Goal: Task Accomplishment & Management: Manage account settings

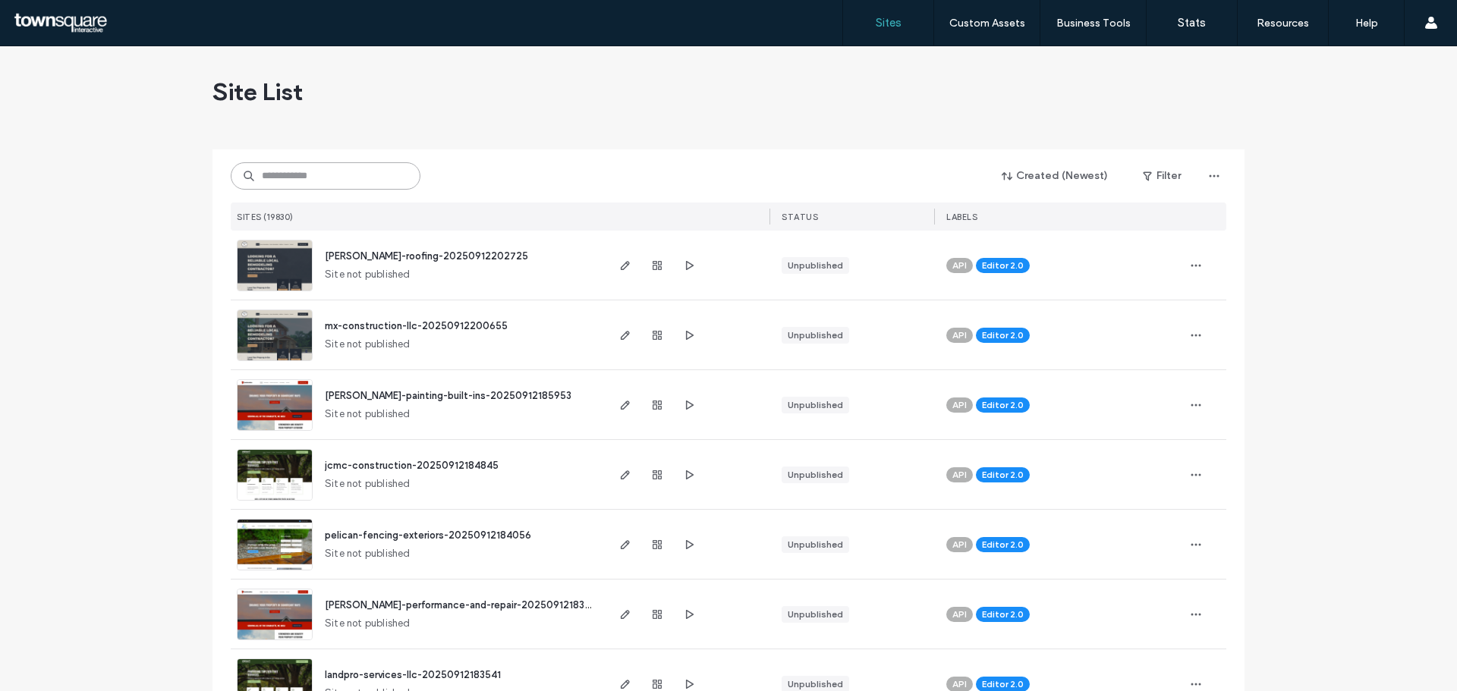
click at [371, 179] on input at bounding box center [326, 175] width 190 height 27
paste input "**********"
type input "**********"
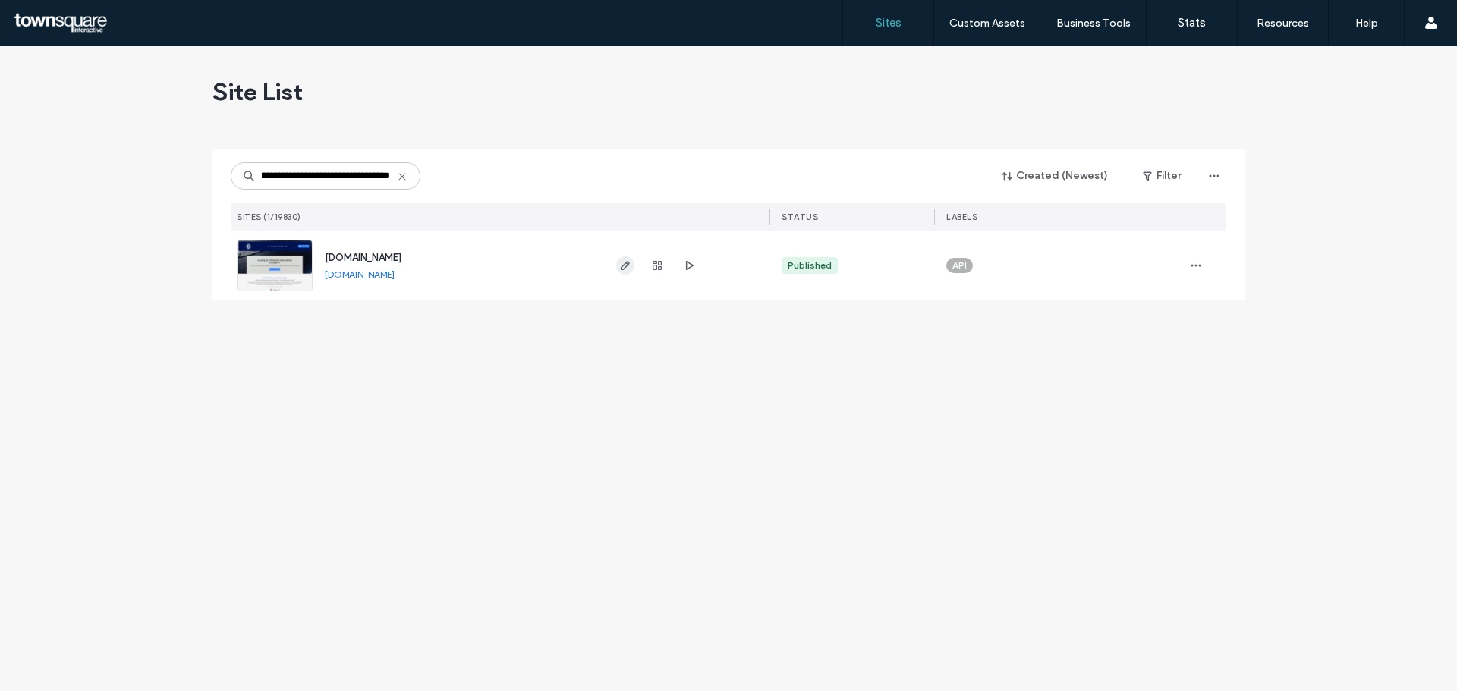
click at [632, 261] on span "button" at bounding box center [625, 266] width 18 height 18
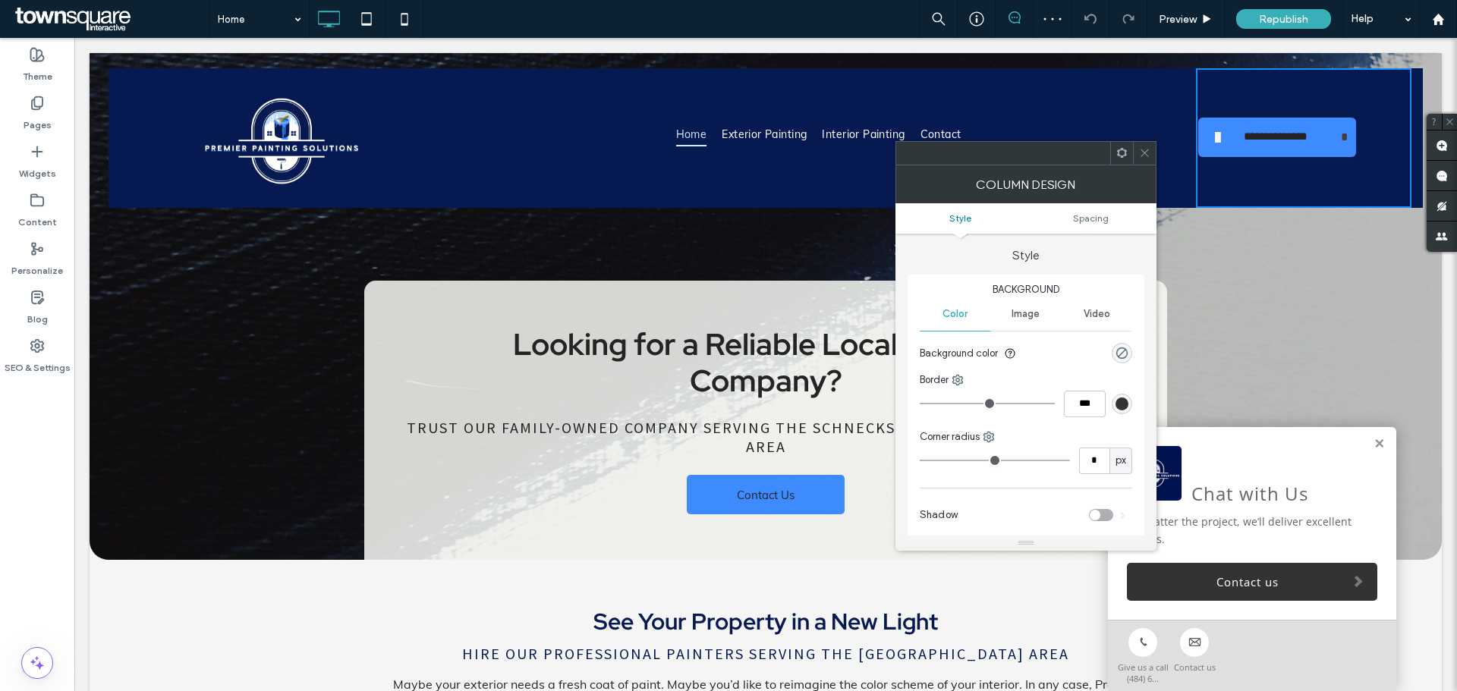
click at [1345, 186] on div "**********" at bounding box center [1304, 138] width 216 height 140
click at [1343, 134] on link "**********" at bounding box center [1278, 137] width 158 height 39
click at [1354, 149] on div "**********" at bounding box center [1304, 138] width 216 height 140
click at [1325, 122] on span "**********" at bounding box center [1276, 140] width 130 height 44
click at [1146, 155] on icon at bounding box center [1144, 152] width 11 height 11
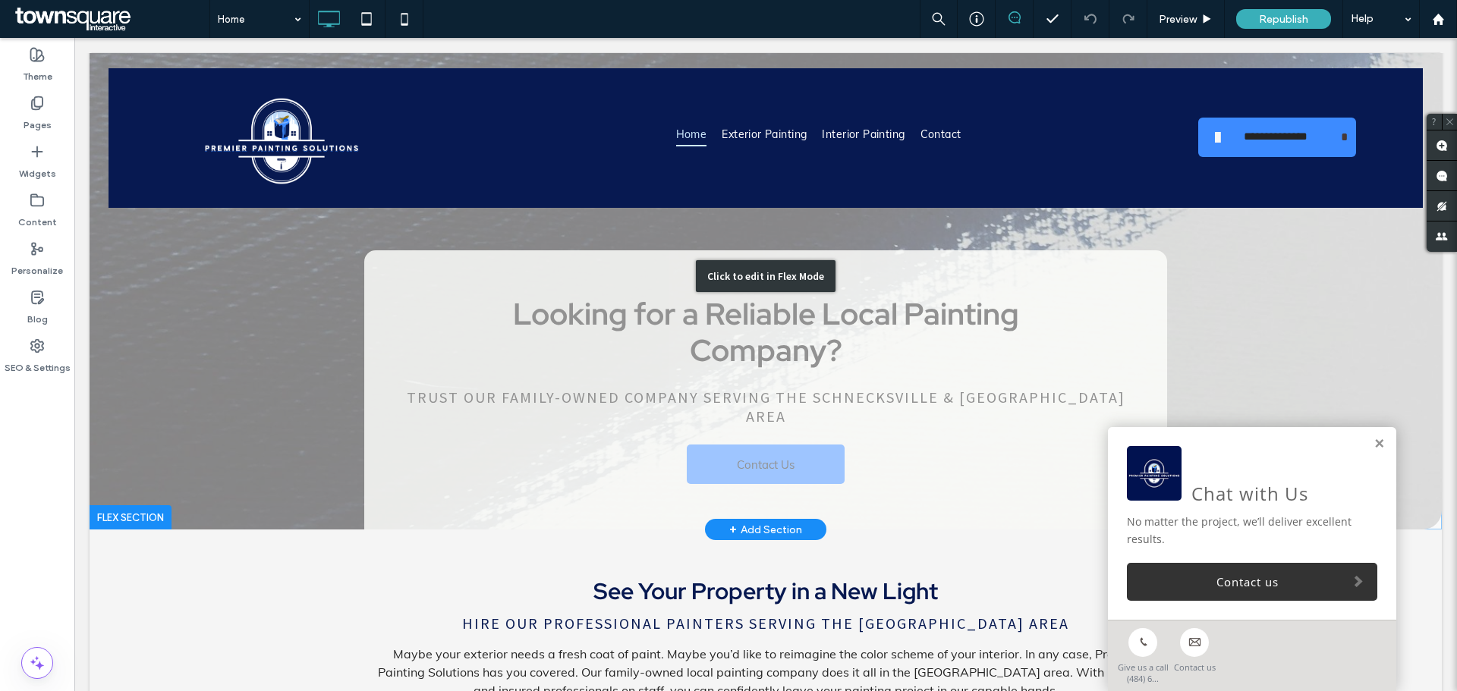
scroll to position [37, 0]
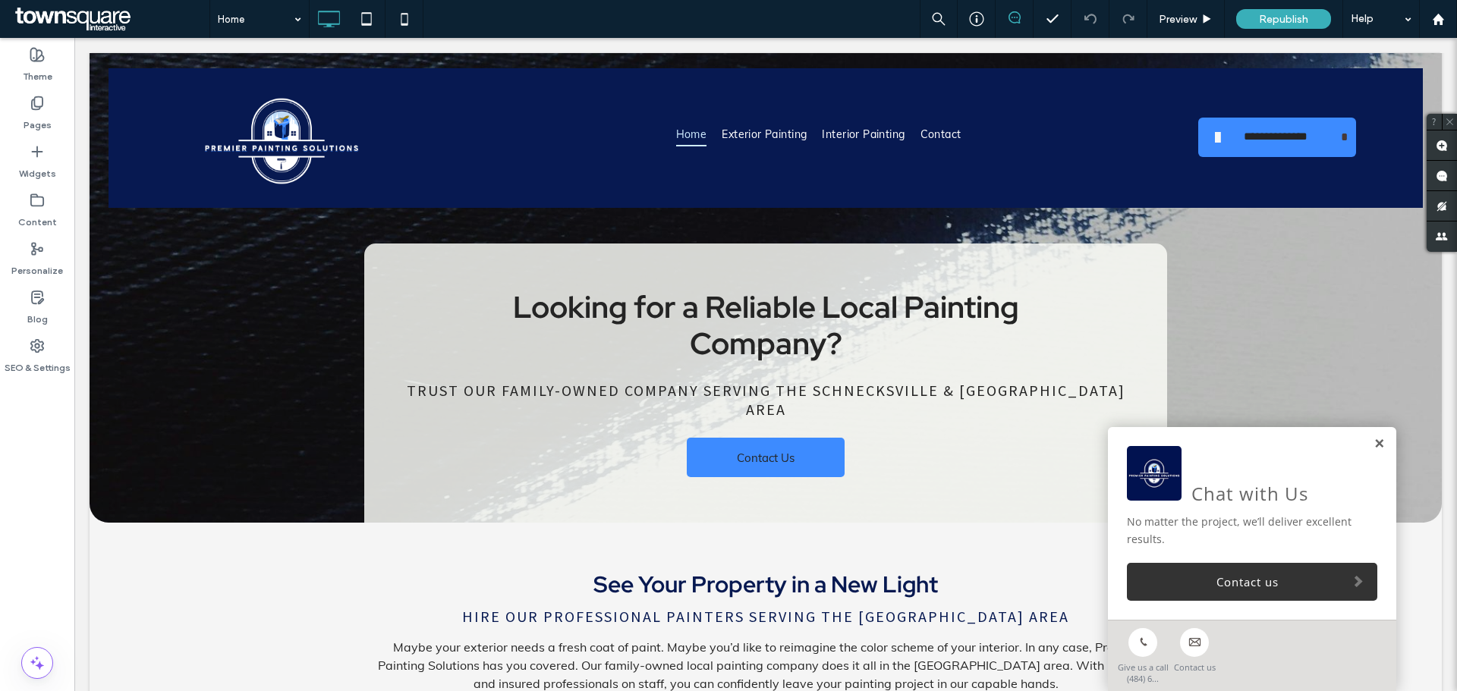
click at [1374, 446] on link at bounding box center [1379, 444] width 11 height 13
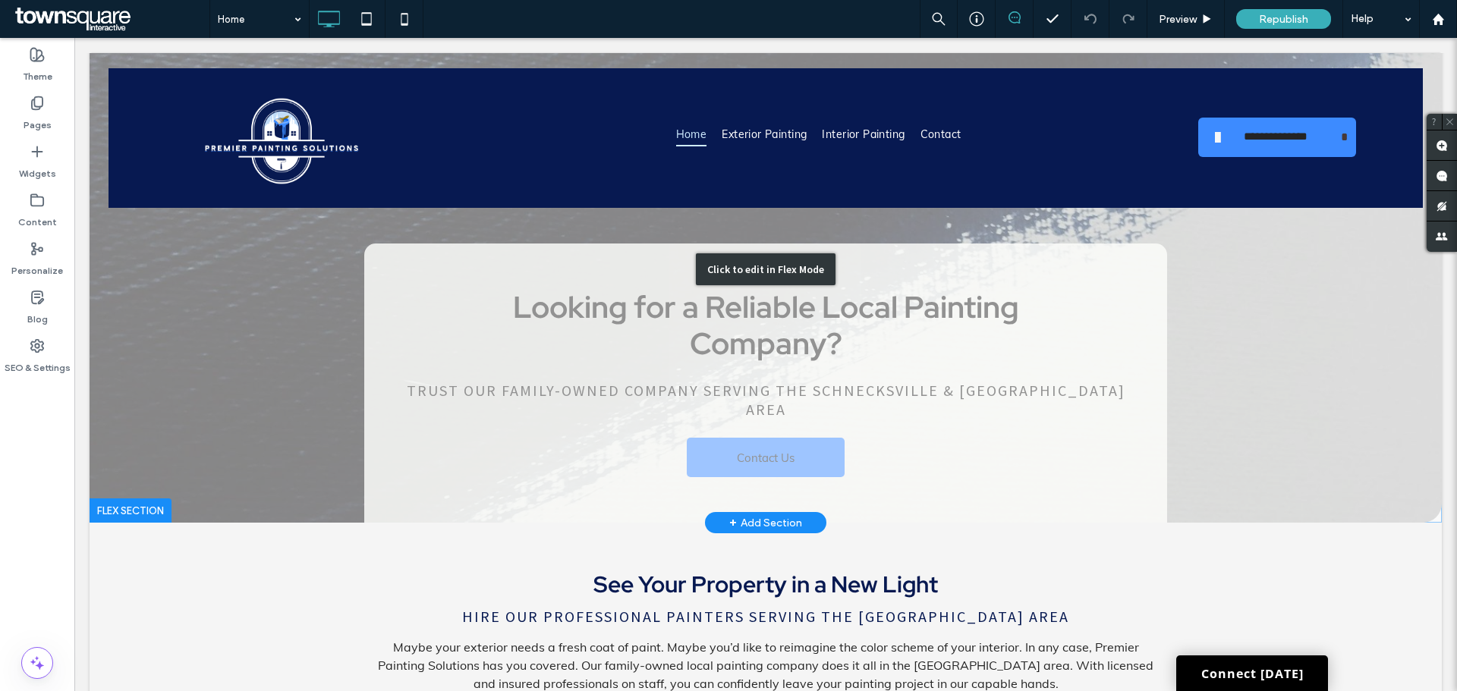
click at [824, 430] on div "Click to edit in Flex Mode" at bounding box center [766, 269] width 1353 height 507
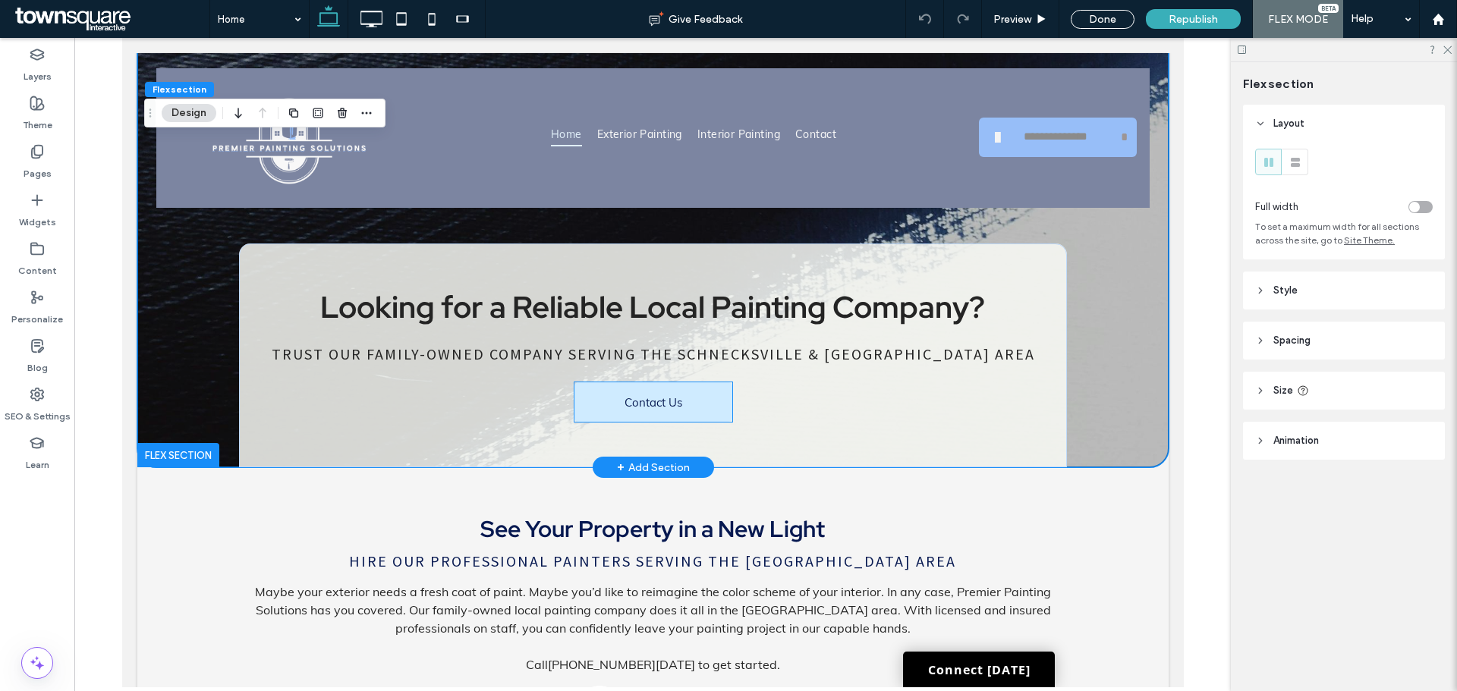
click at [718, 422] on link "Contact Us" at bounding box center [653, 402] width 158 height 39
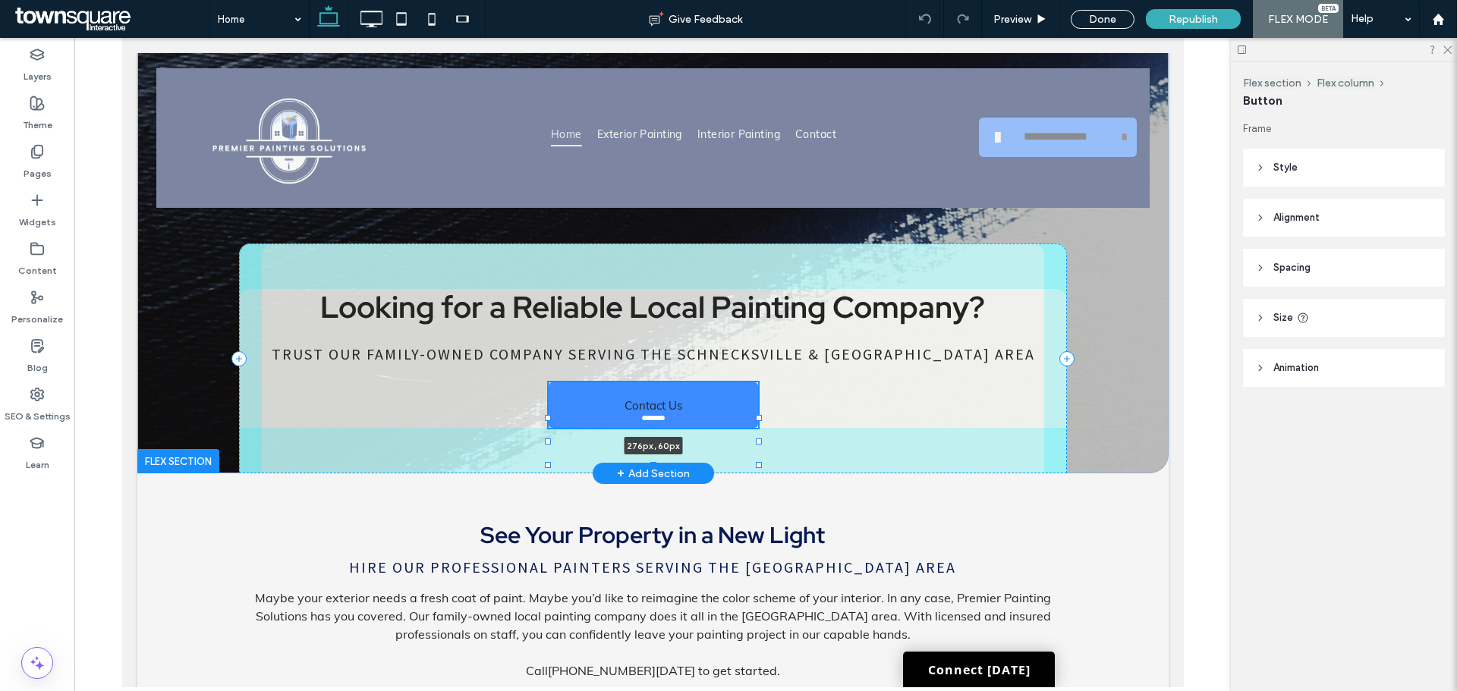
drag, startPoint x: 729, startPoint y: 461, endPoint x: 754, endPoint y: 464, distance: 26.0
click at [755, 464] on div at bounding box center [758, 465] width 6 height 6
type input "***"
type input "**"
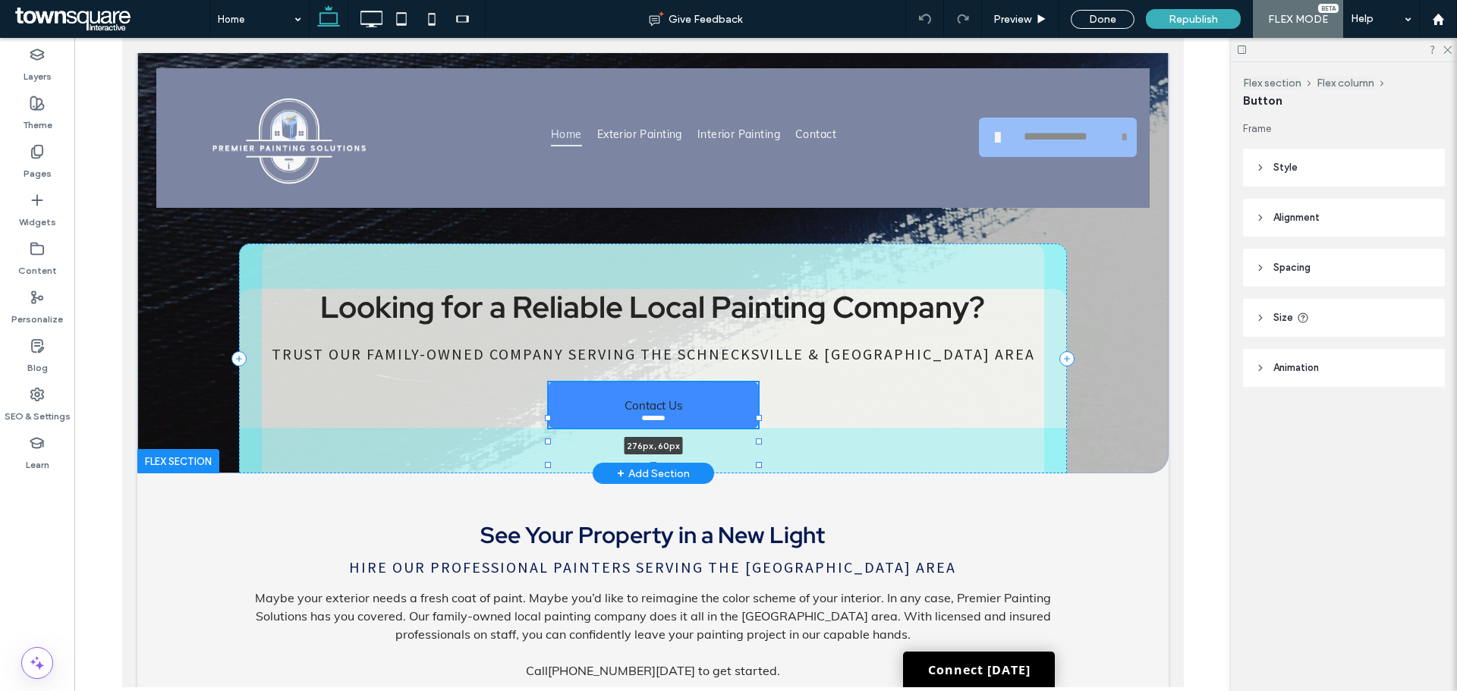
type input "**"
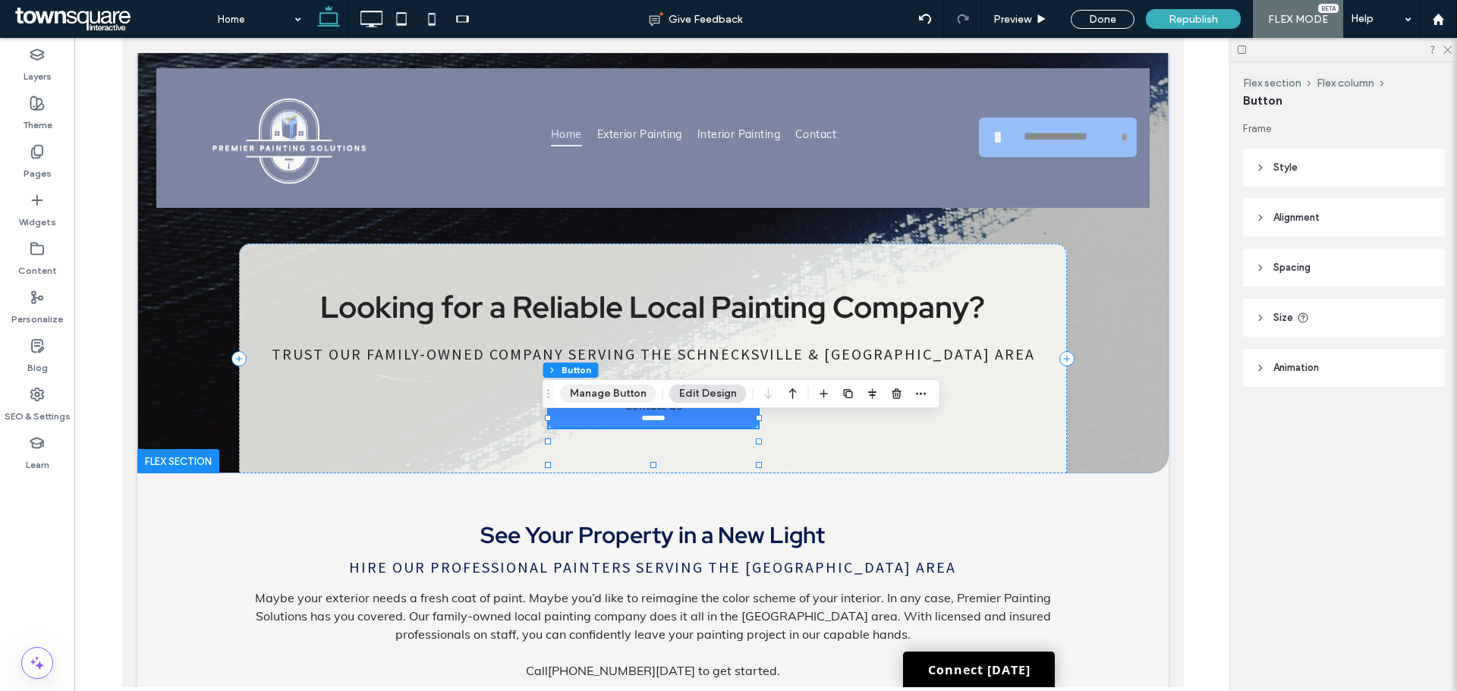
click at [635, 393] on button "Manage Button" at bounding box center [608, 394] width 96 height 18
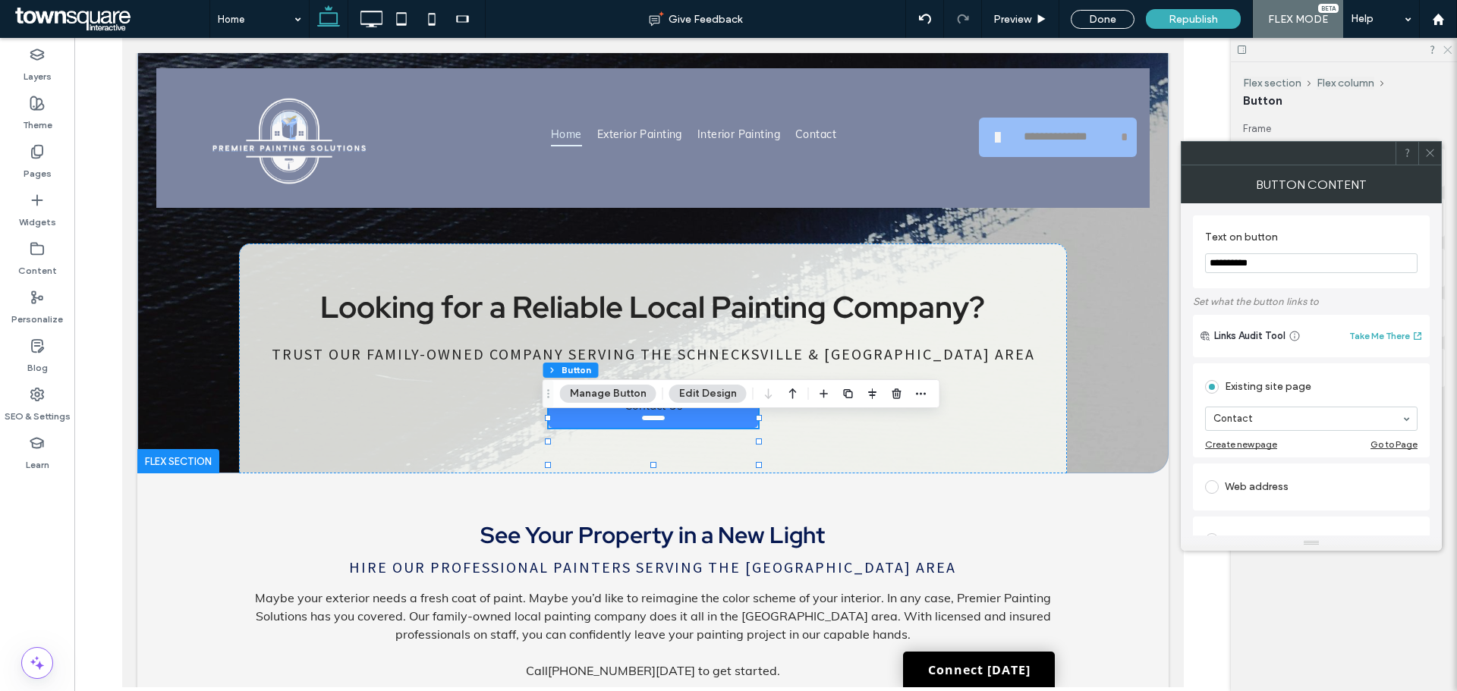
click at [1445, 46] on icon at bounding box center [1447, 49] width 10 height 10
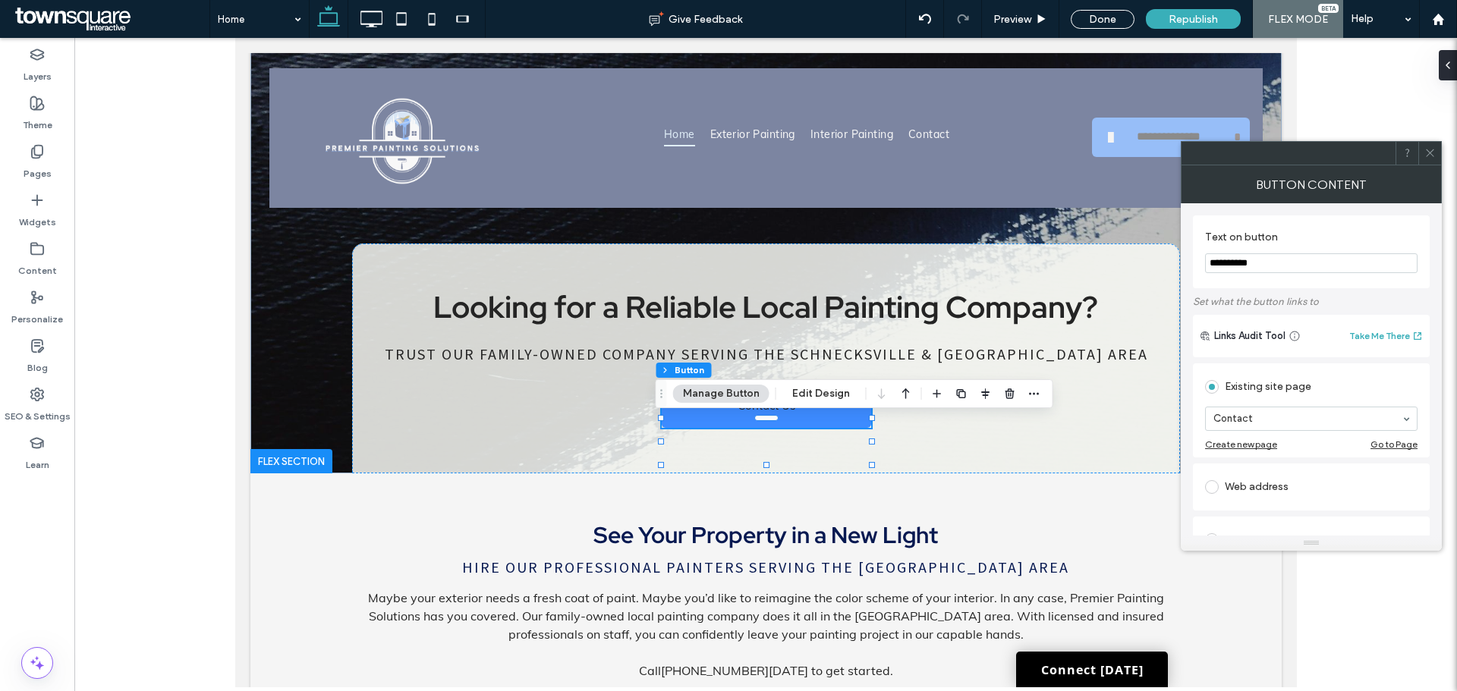
click at [1432, 154] on use at bounding box center [1430, 154] width 8 height 8
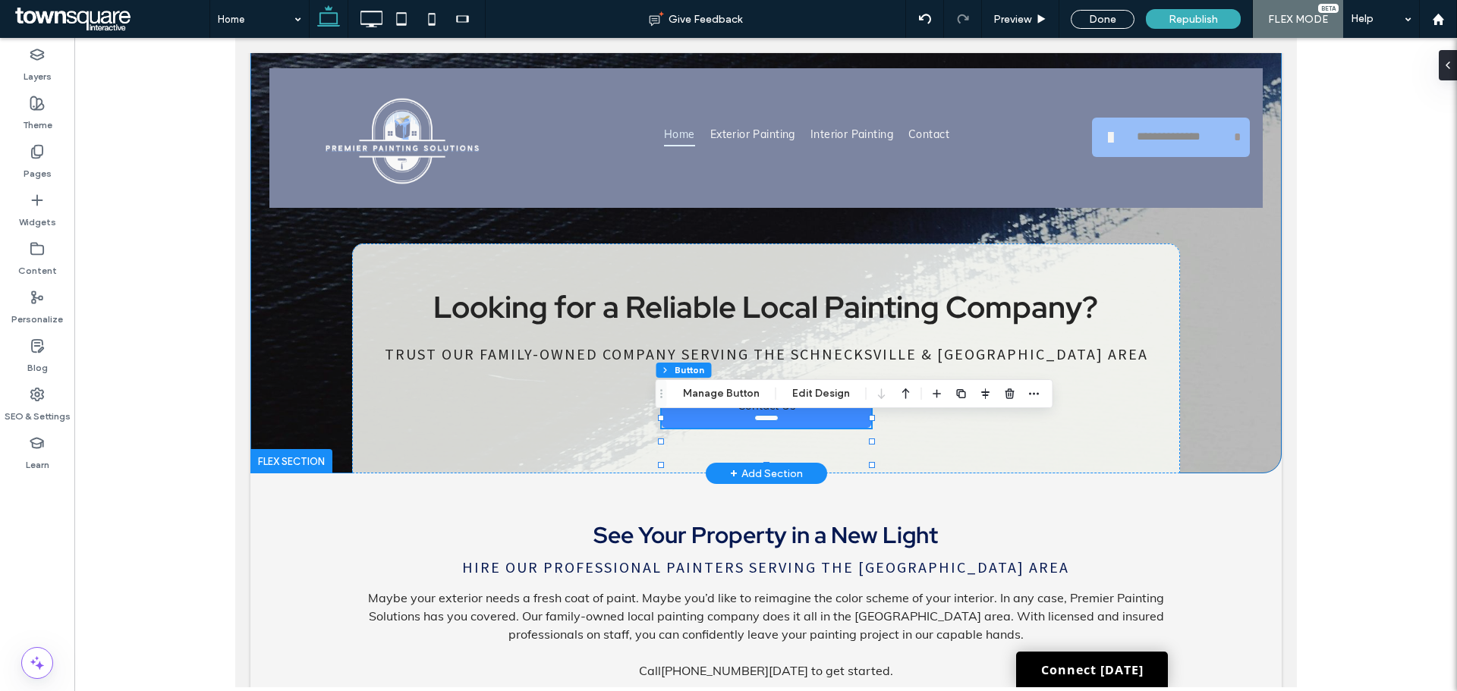
click at [1227, 407] on div "Looking for a Reliable Local Painting Company? Trust our family-owned company s…" at bounding box center [766, 245] width 1032 height 458
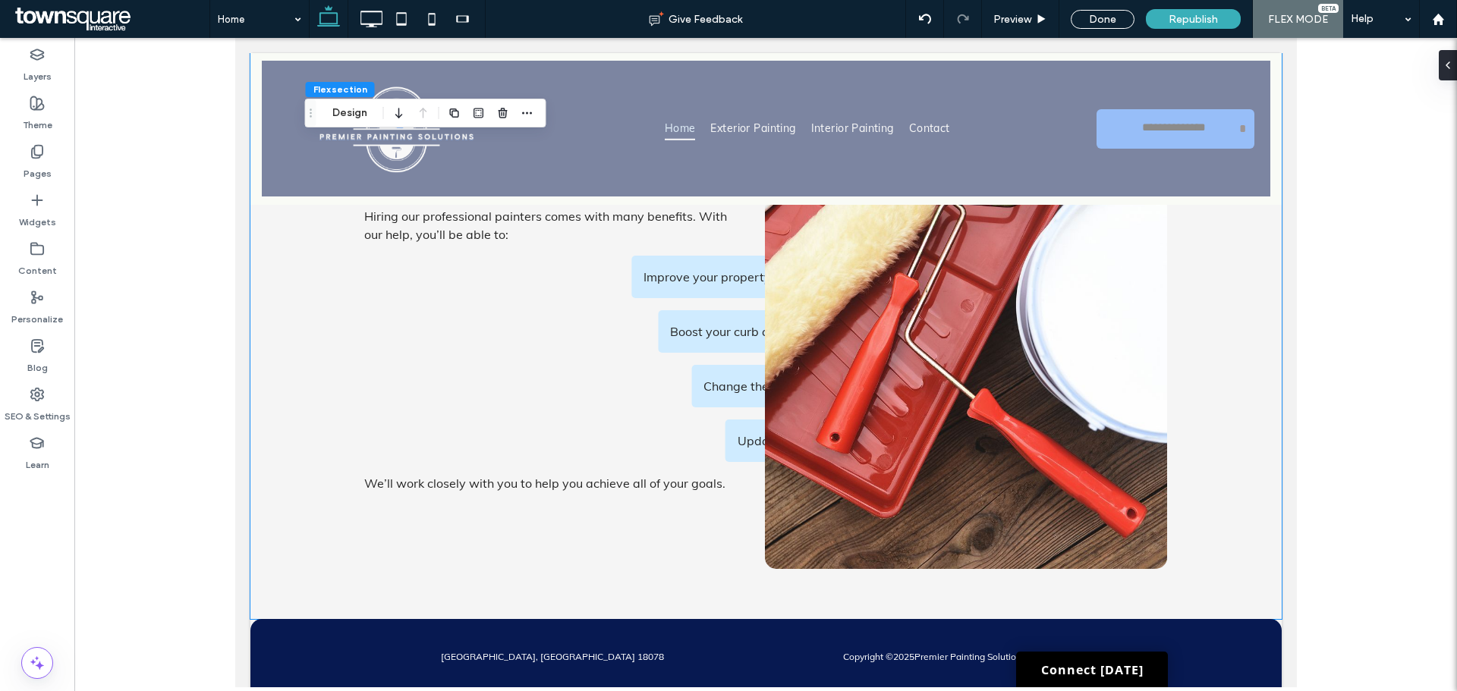
scroll to position [1968, 0]
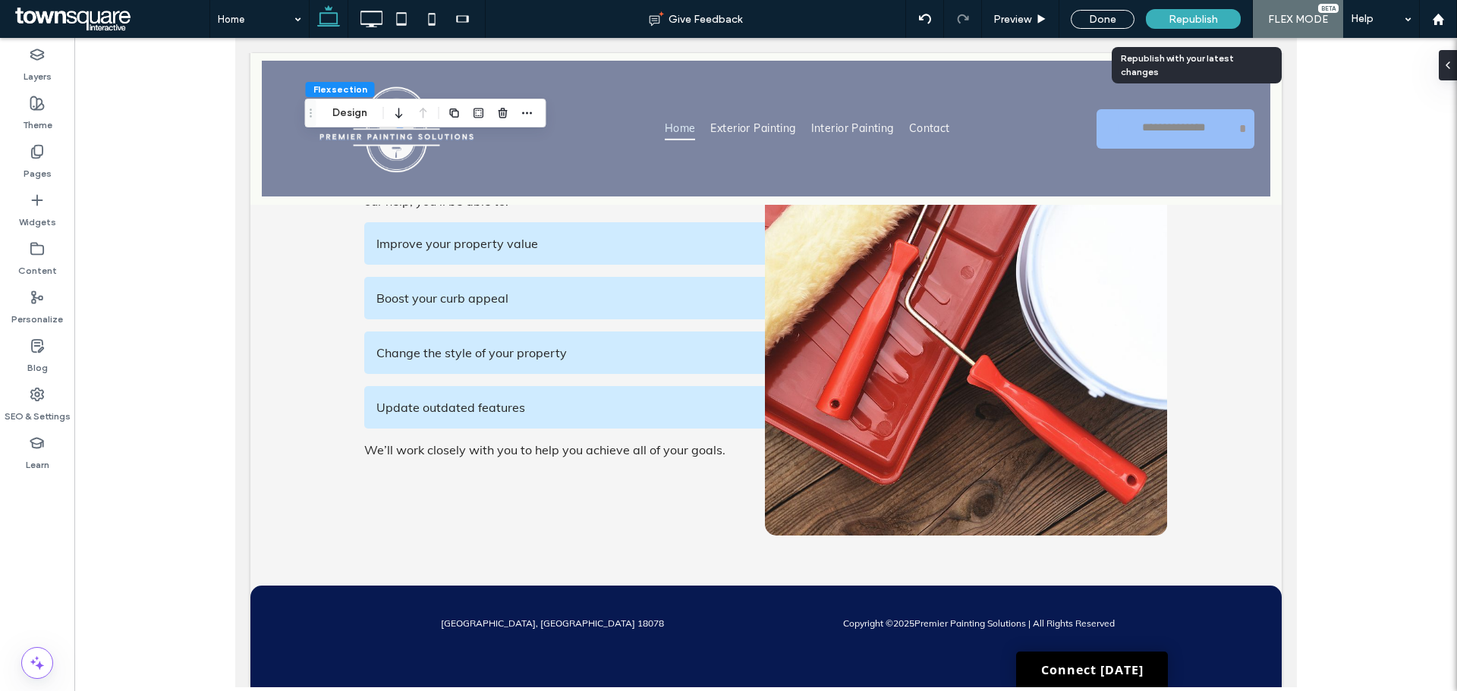
click at [1181, 19] on span "Republish" at bounding box center [1193, 19] width 49 height 13
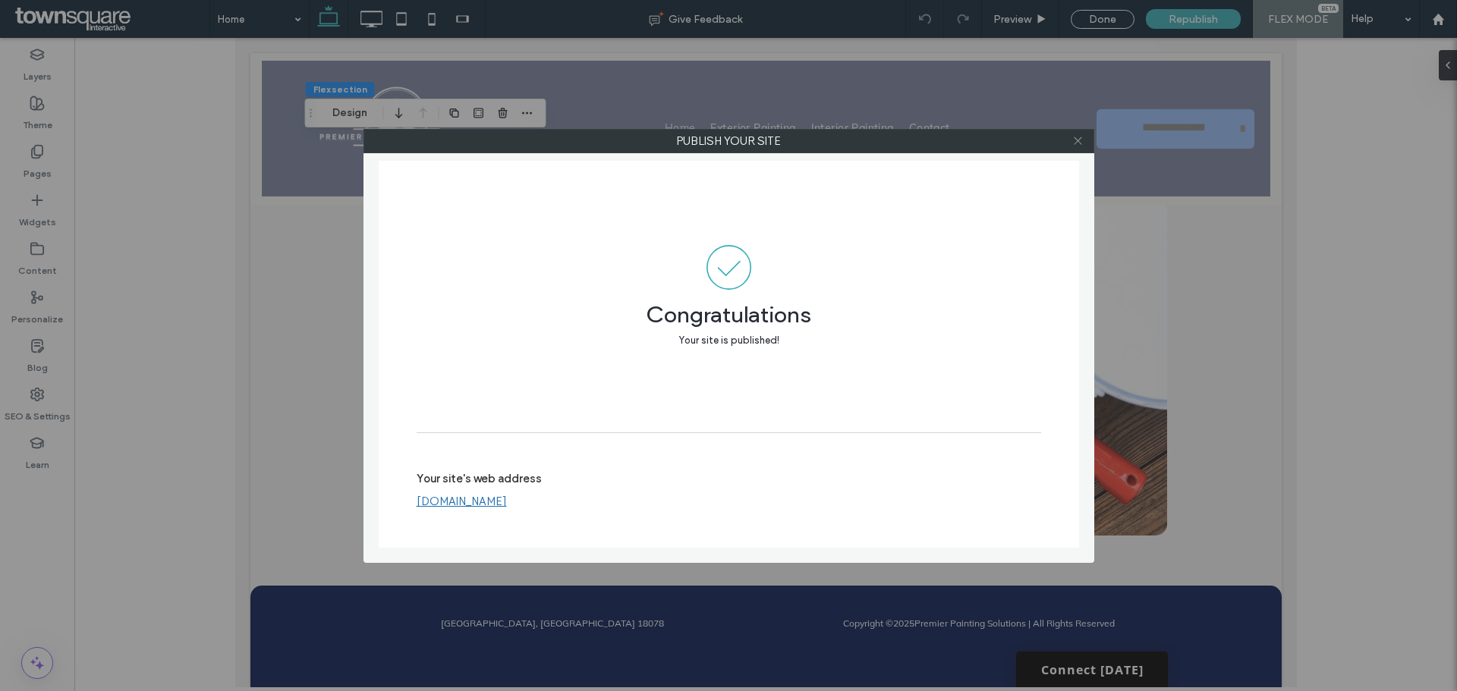
click at [1082, 137] on use at bounding box center [1078, 141] width 8 height 8
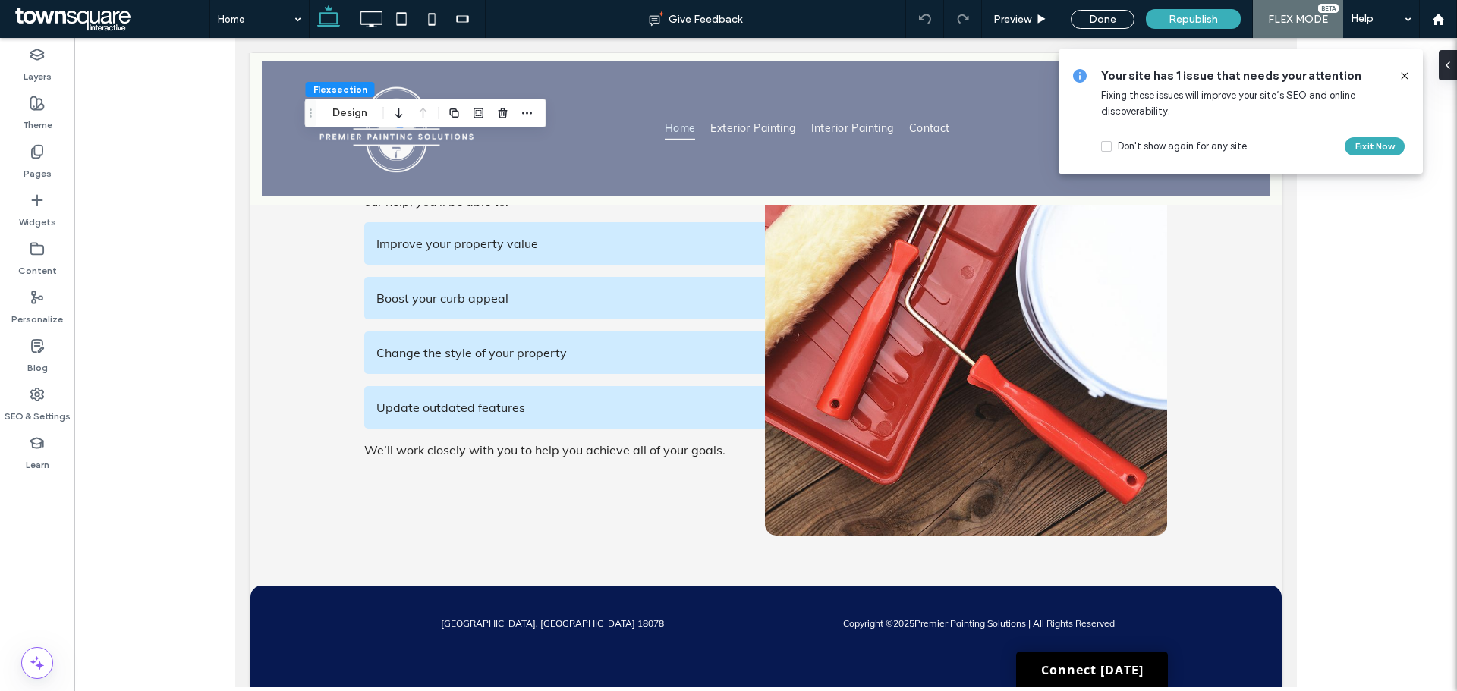
click at [1400, 78] on icon at bounding box center [1405, 76] width 12 height 12
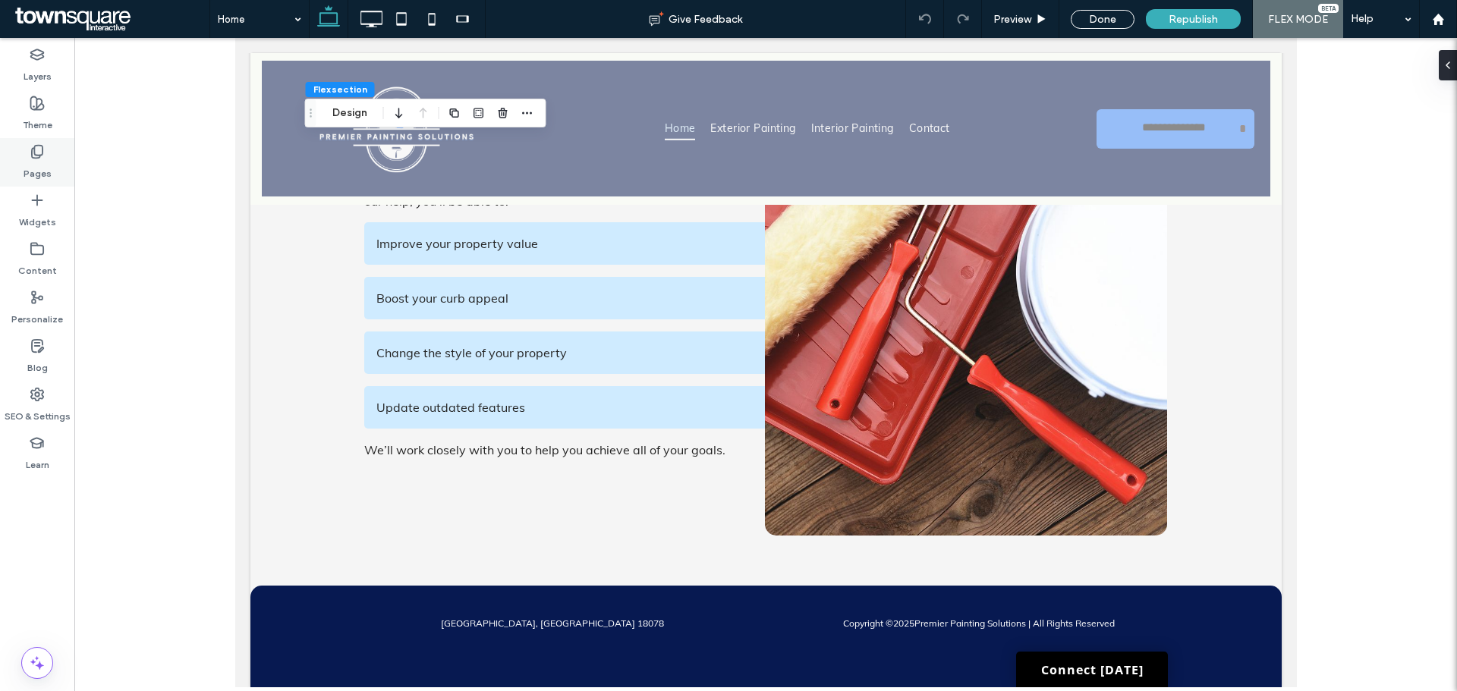
click at [33, 169] on label "Pages" at bounding box center [38, 169] width 28 height 21
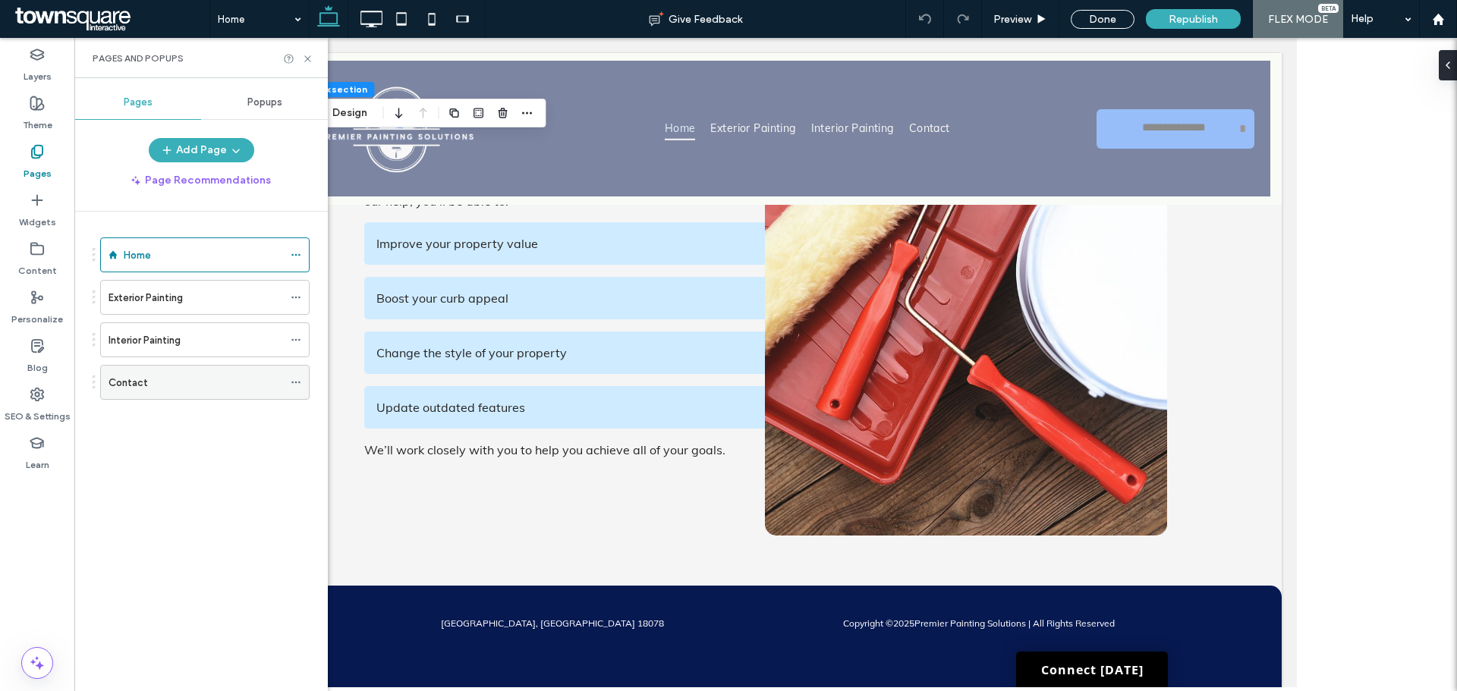
click at [185, 377] on div "Contact" at bounding box center [196, 383] width 175 height 16
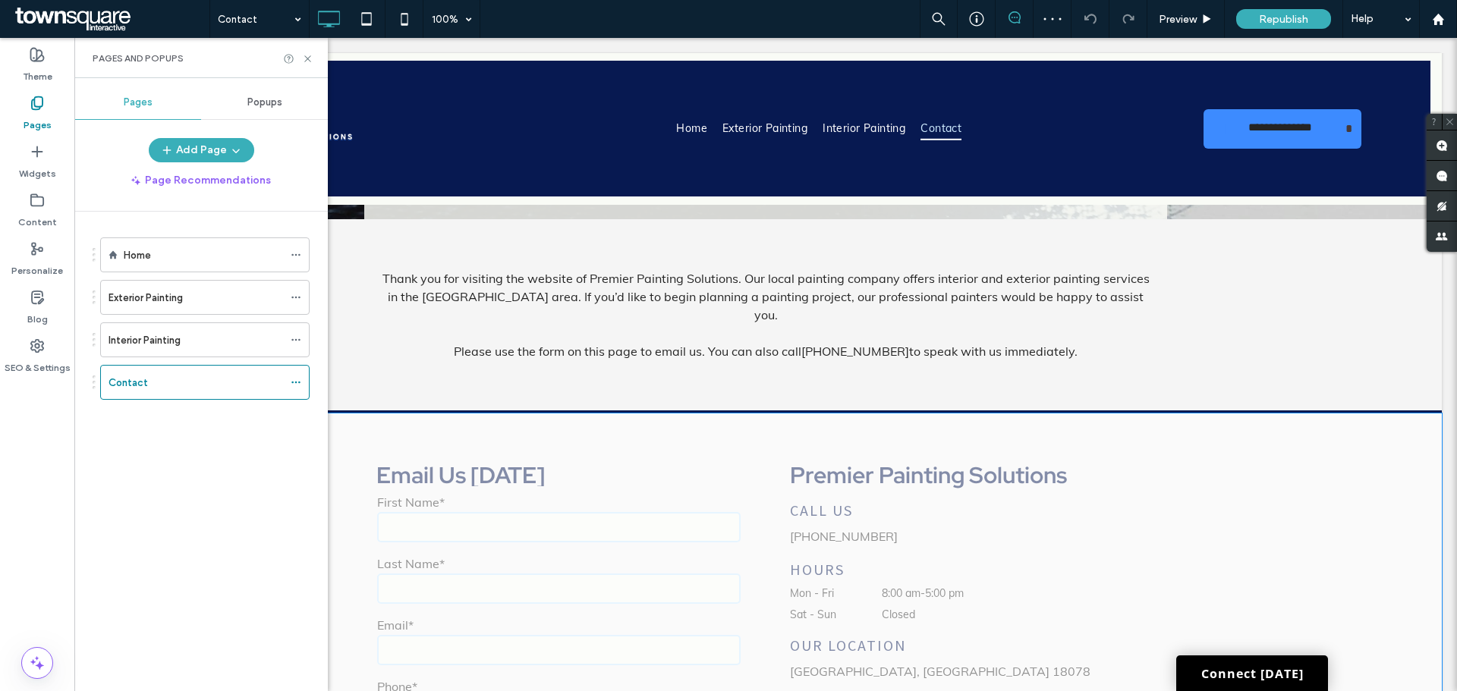
scroll to position [240, 0]
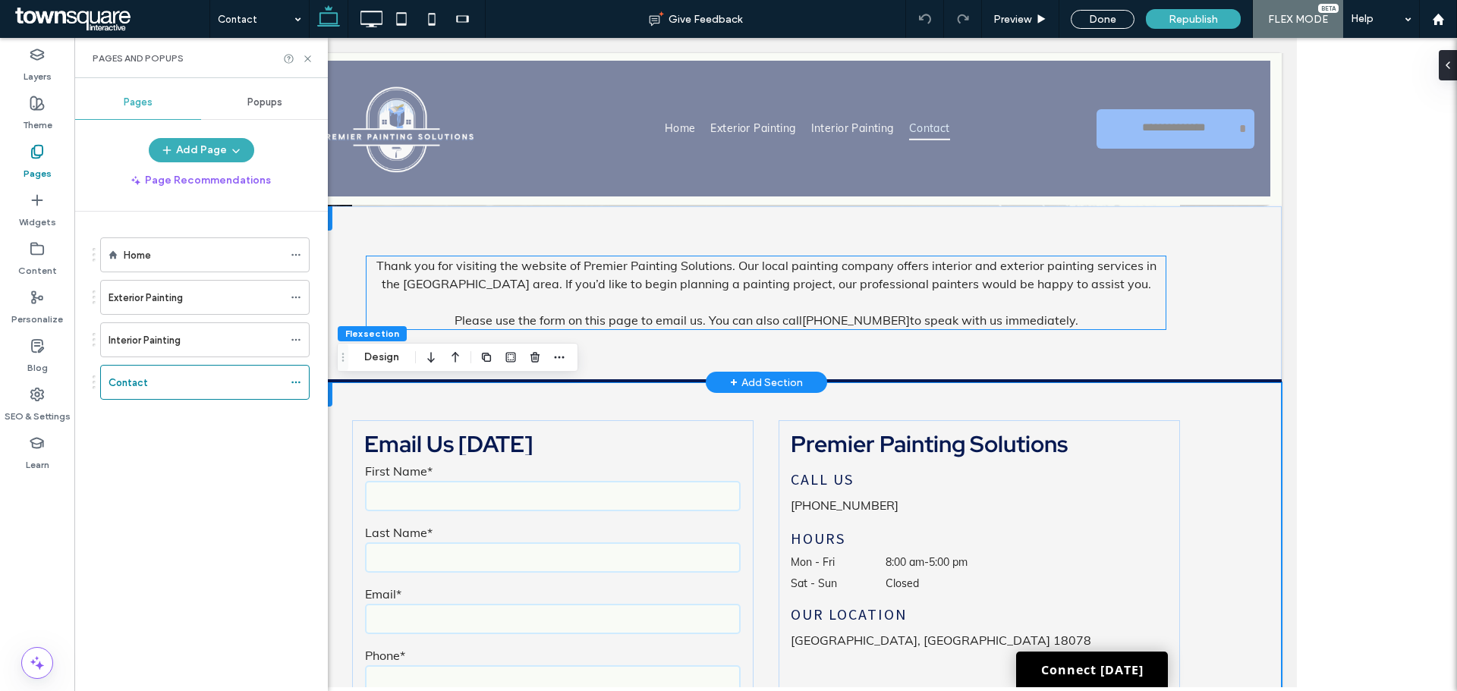
click at [804, 319] on span "484-632-6063" at bounding box center [856, 320] width 108 height 15
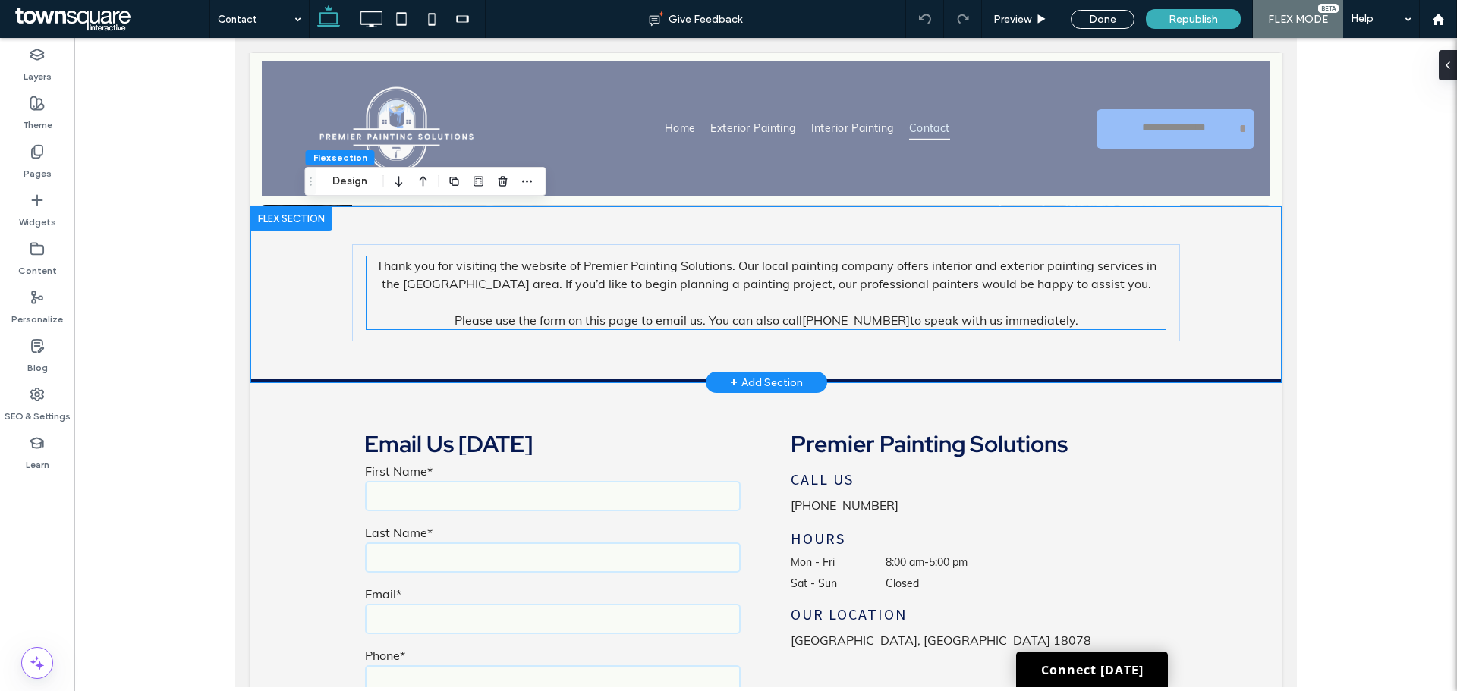
drag, startPoint x: 783, startPoint y: 302, endPoint x: 763, endPoint y: 293, distance: 21.7
click at [783, 302] on p at bounding box center [766, 302] width 800 height 18
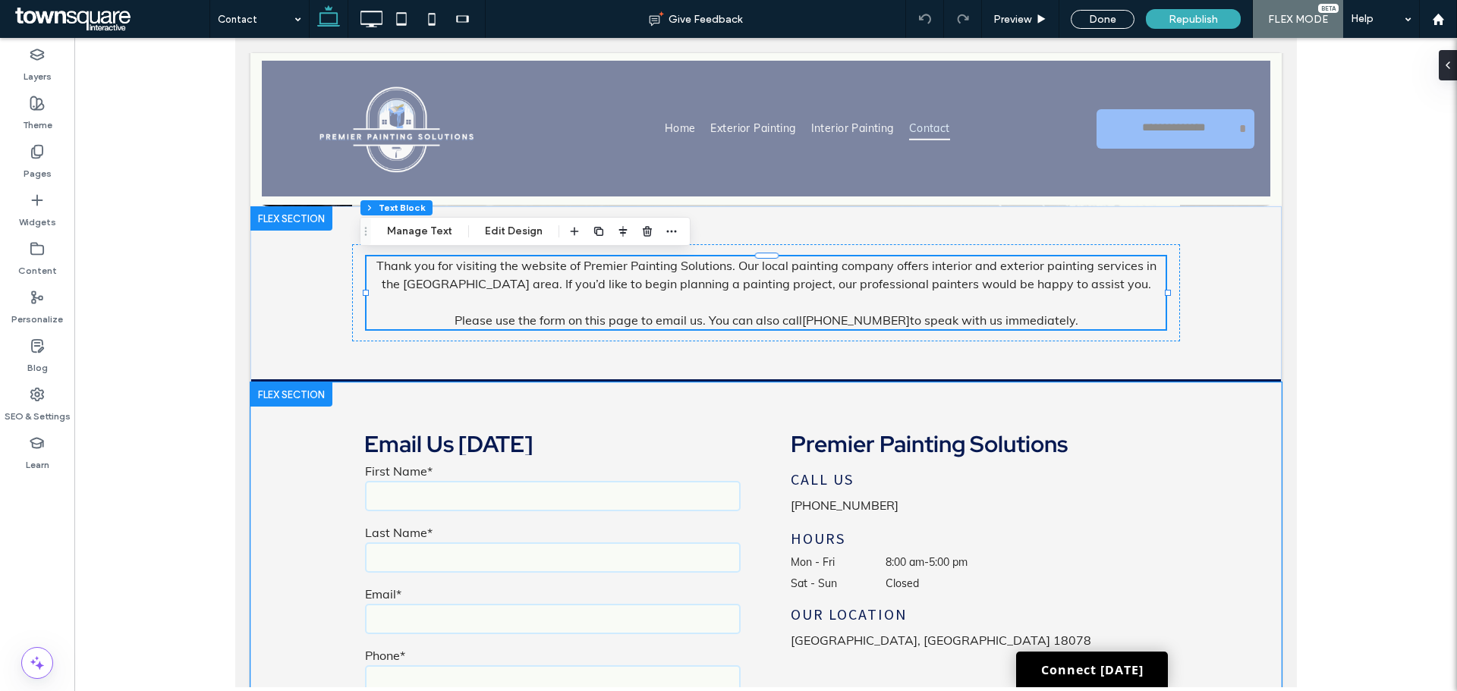
drag, startPoint x: 699, startPoint y: 406, endPoint x: 615, endPoint y: 457, distance: 98.4
click at [615, 457] on div "**********" at bounding box center [765, 688] width 911 height 610
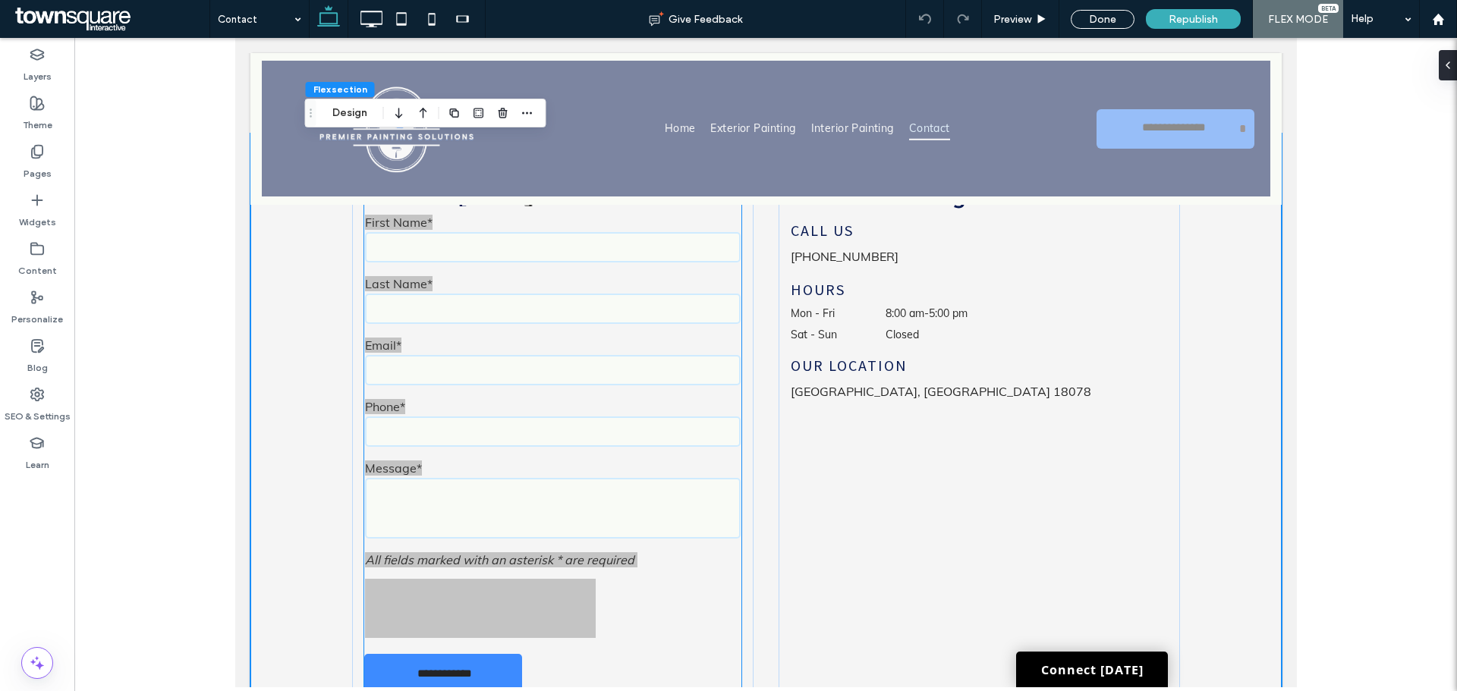
scroll to position [545, 0]
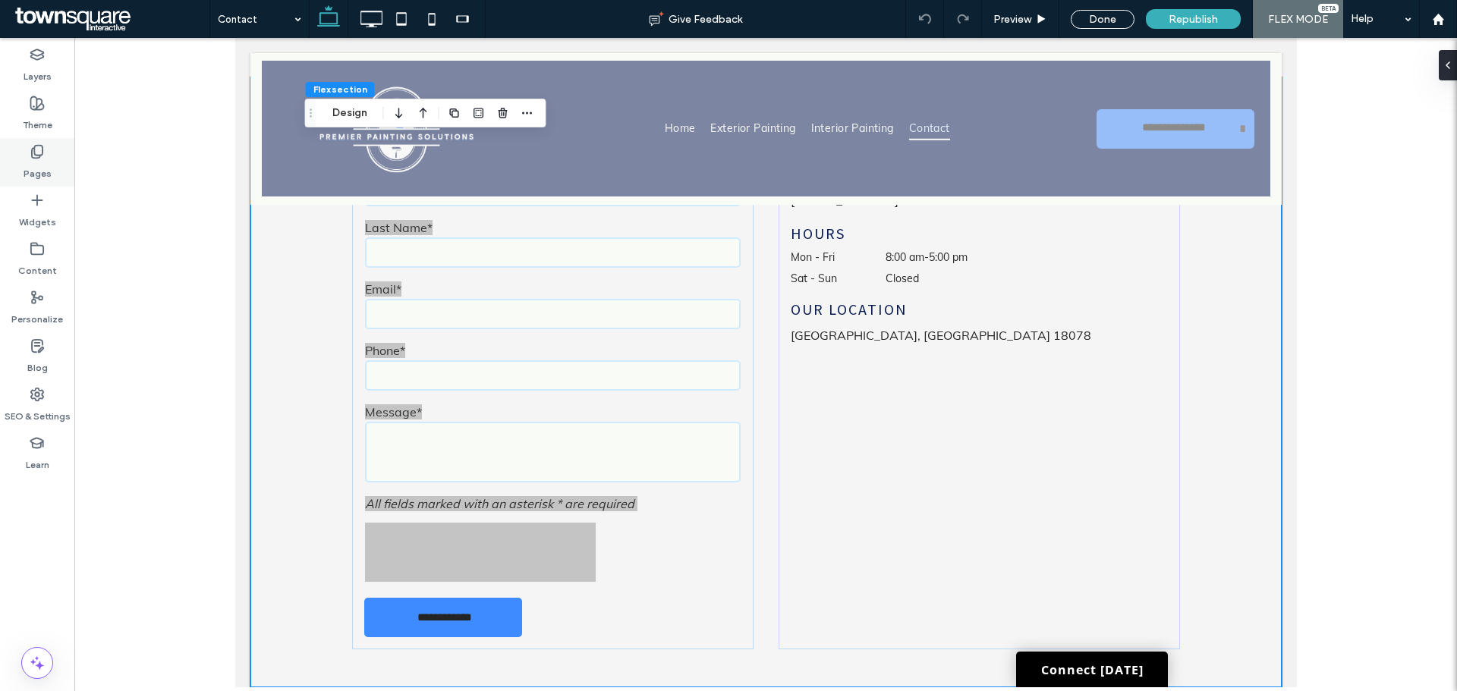
click at [24, 178] on label "Pages" at bounding box center [38, 169] width 28 height 21
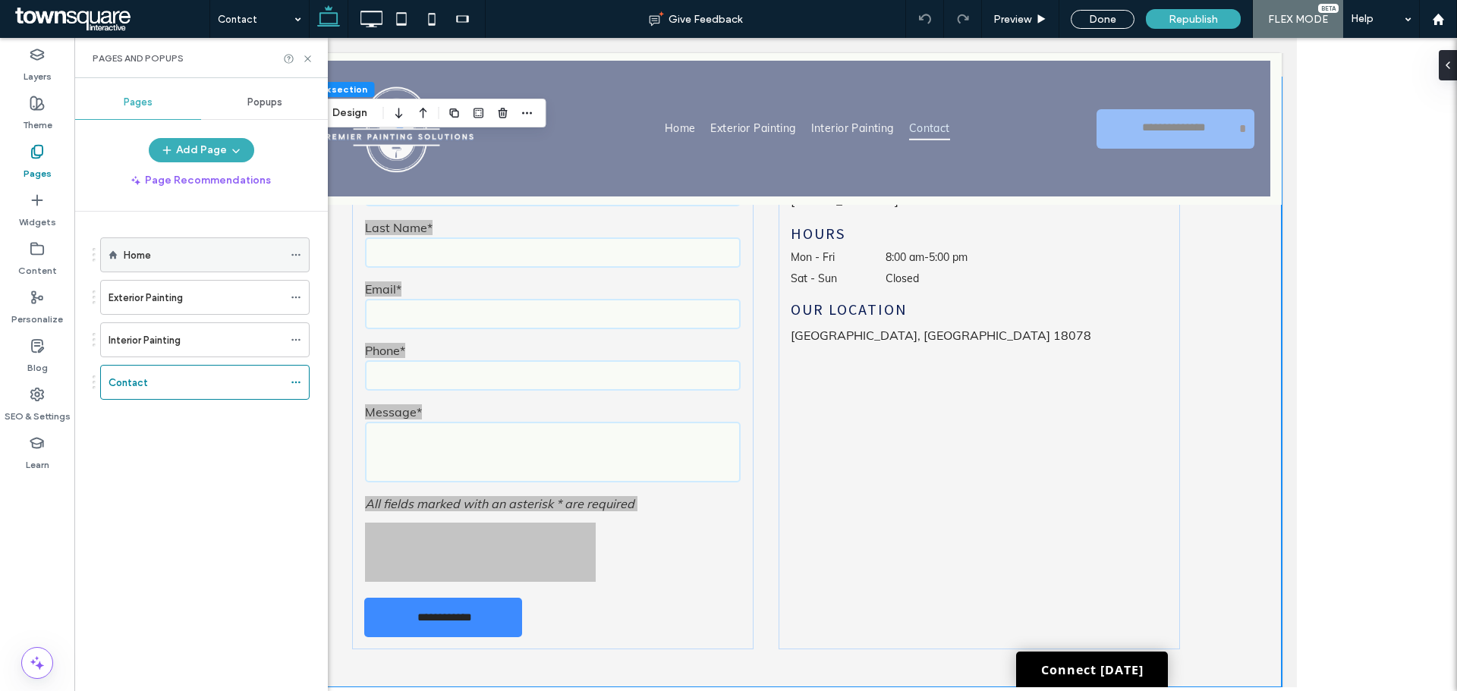
click at [153, 262] on div "Home" at bounding box center [203, 255] width 159 height 16
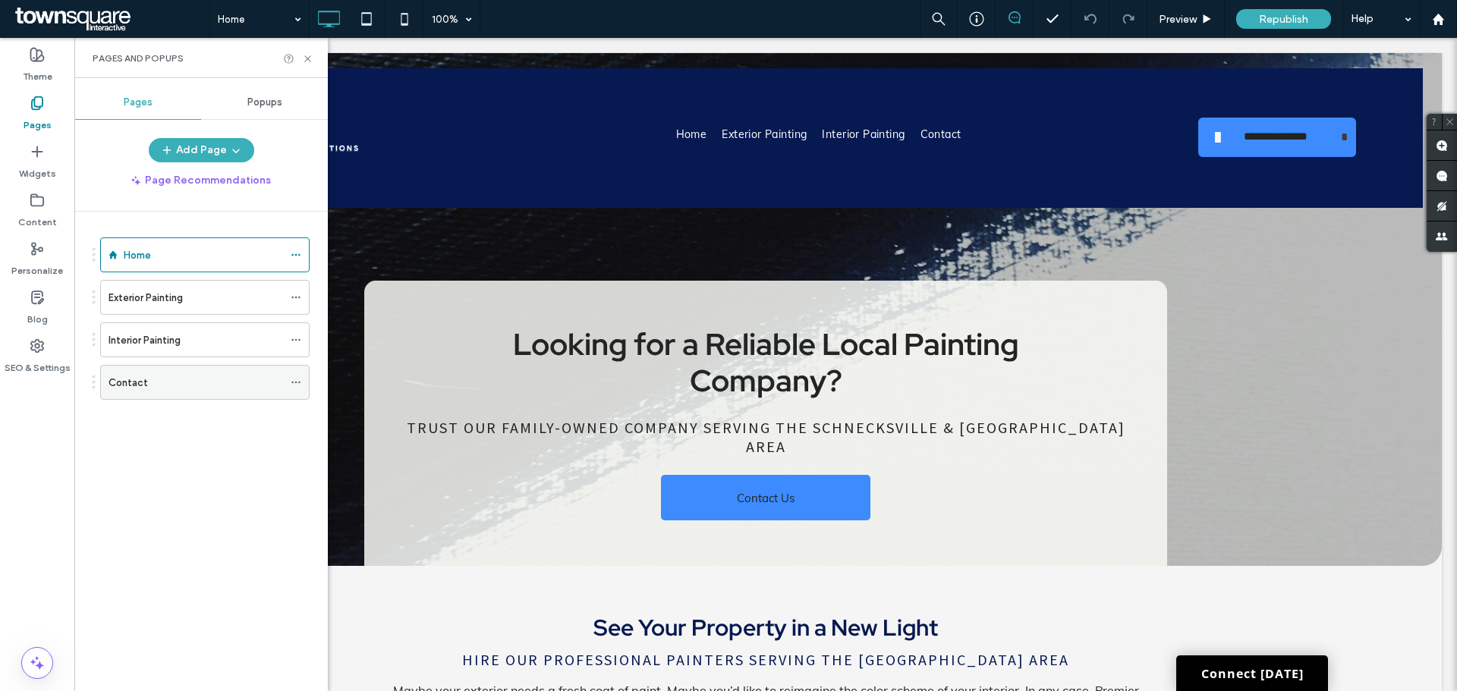
click at [216, 371] on div "Contact" at bounding box center [196, 382] width 175 height 33
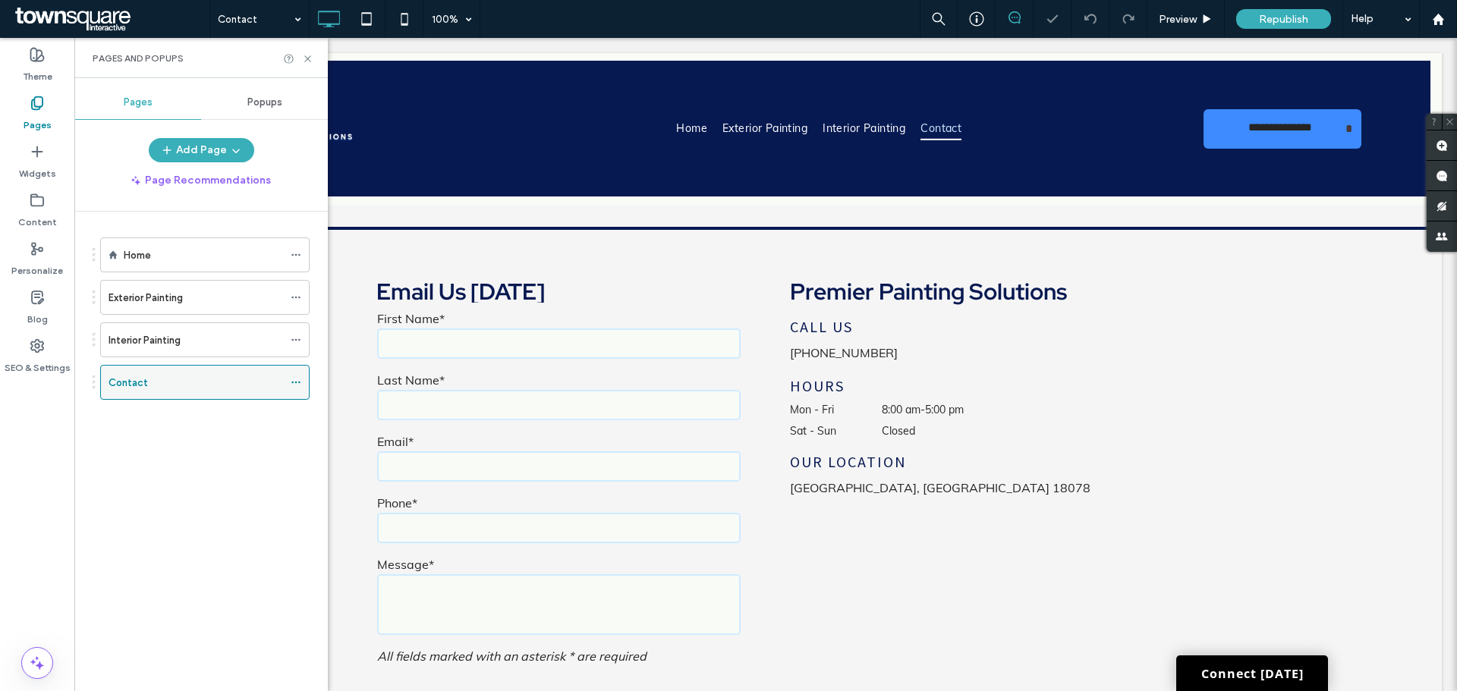
scroll to position [451, 0]
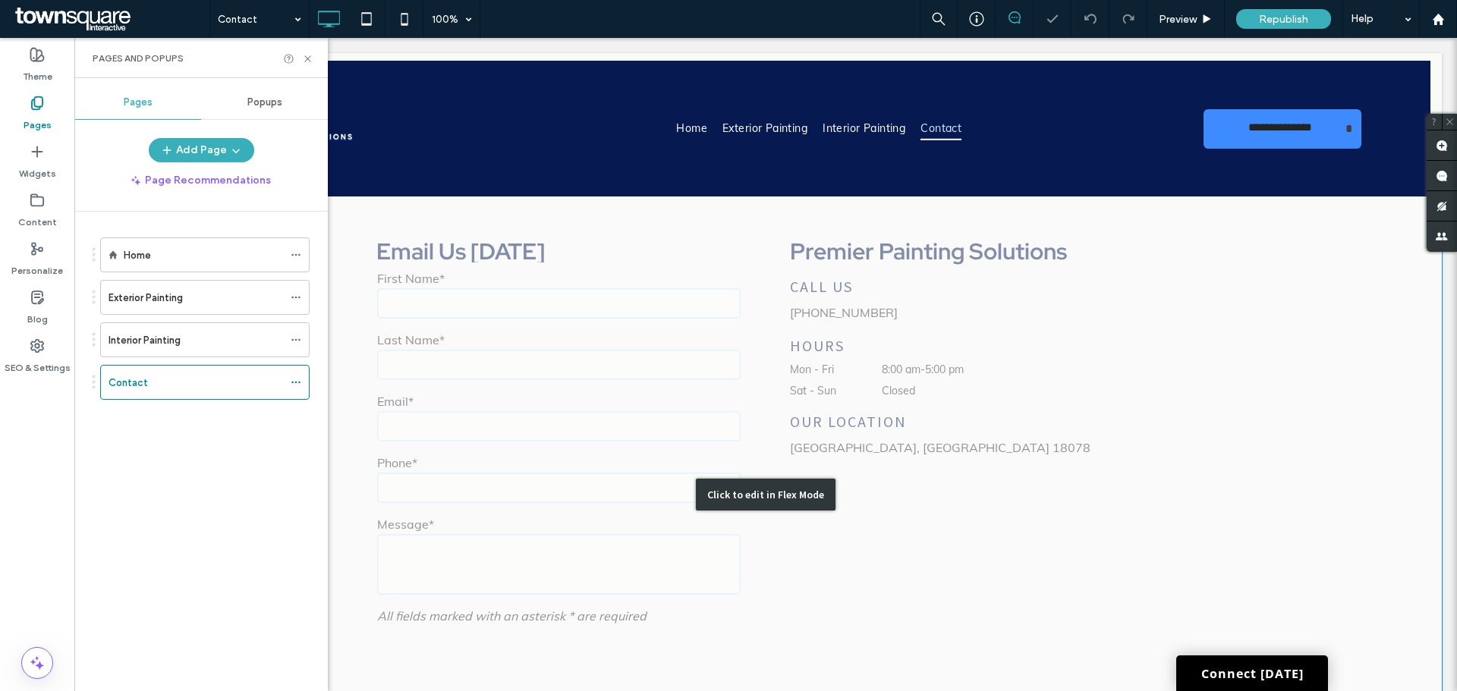
click at [952, 328] on div "Click to edit in Flex Mode" at bounding box center [766, 495] width 1353 height 610
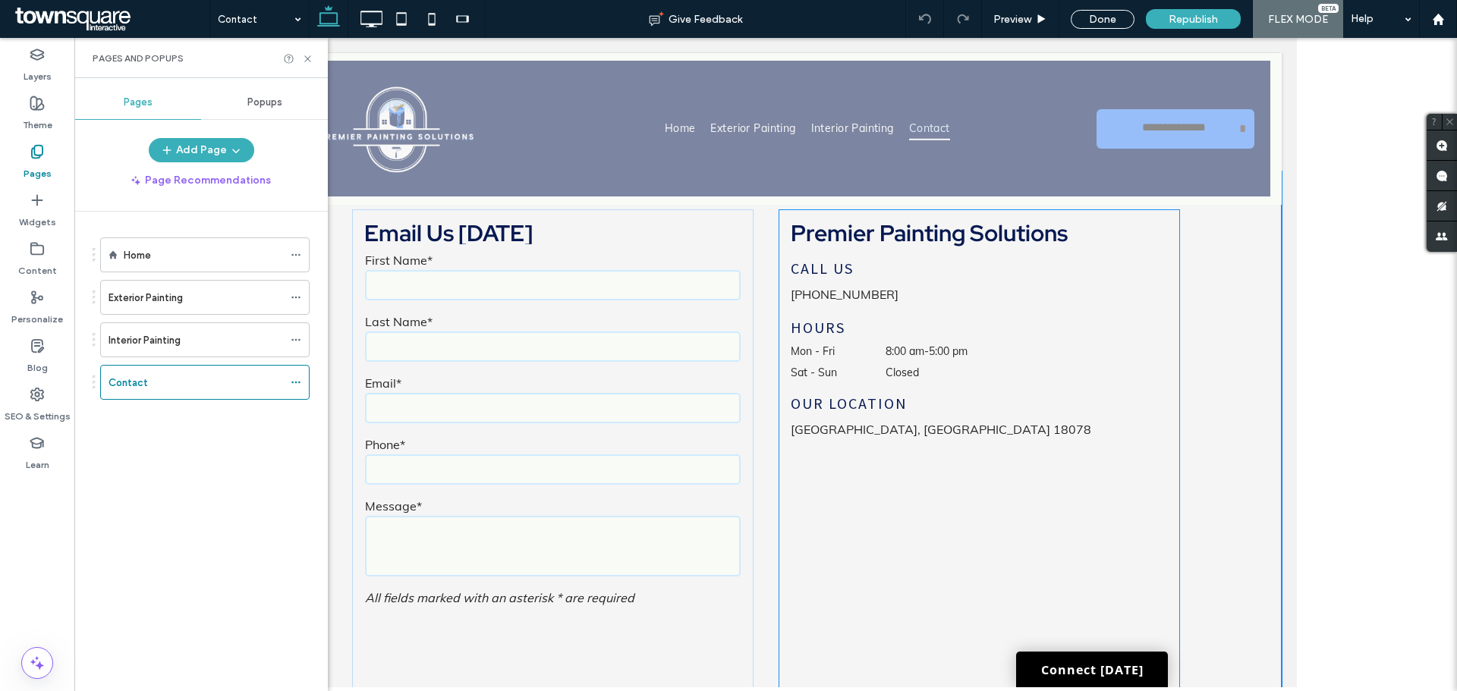
scroll to position [436, 0]
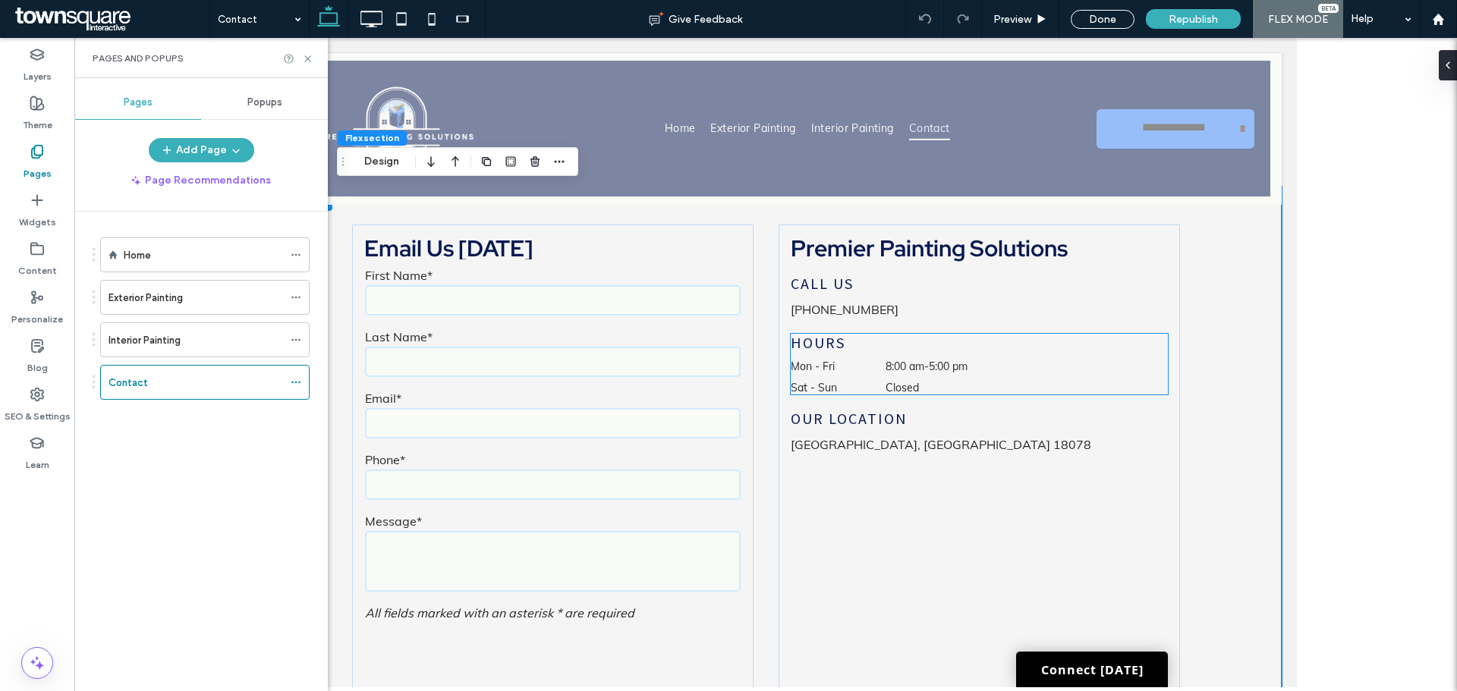
click at [957, 345] on h4 "Hours" at bounding box center [978, 343] width 377 height 18
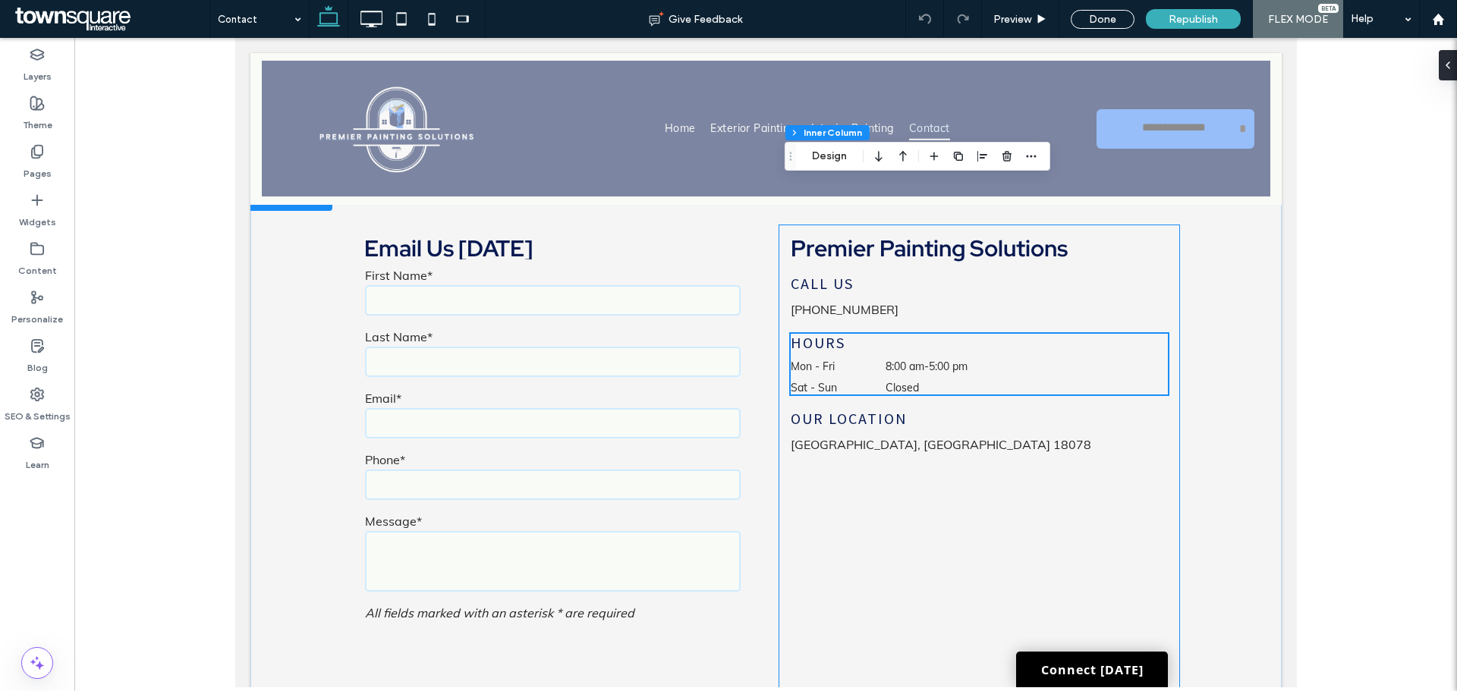
scroll to position [647, 0]
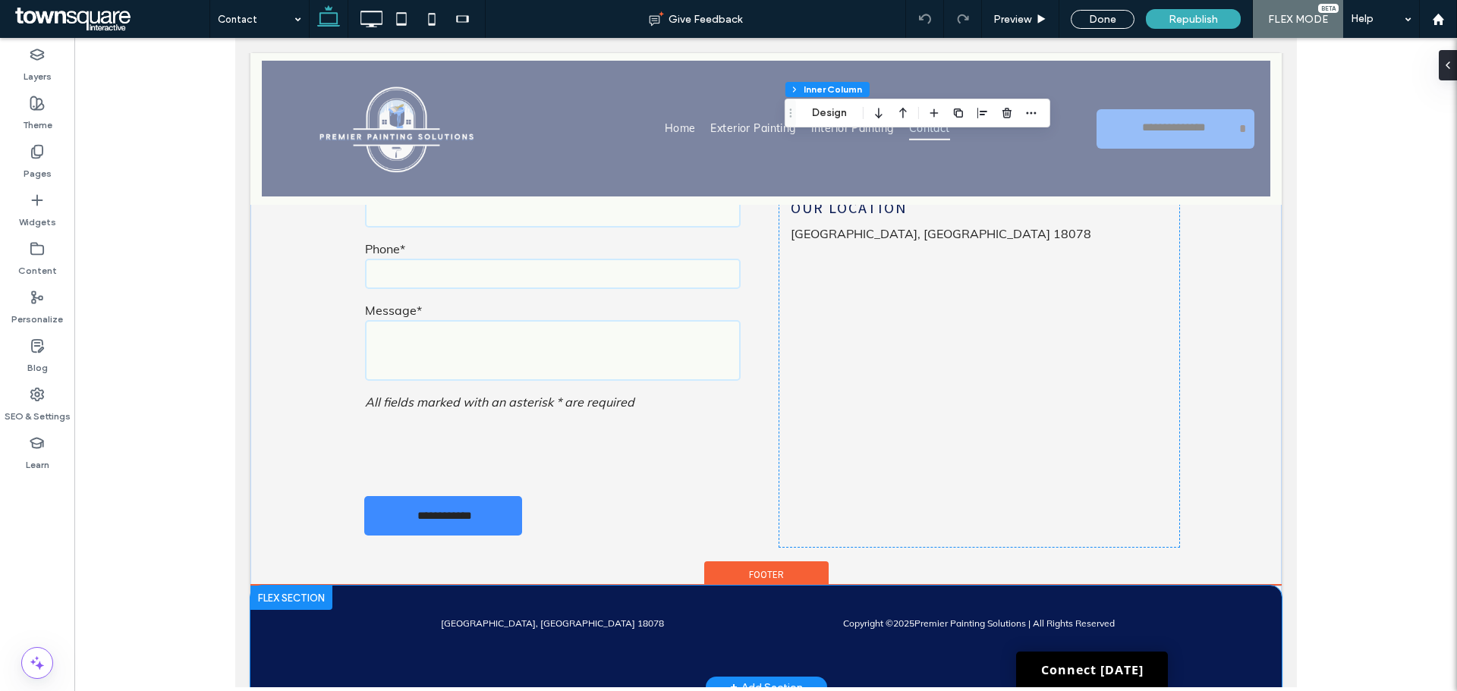
click at [887, 664] on div "Copyright © 2025 Premier Painting Solutions | All Rights Reserved Schnecksville…" at bounding box center [765, 637] width 911 height 102
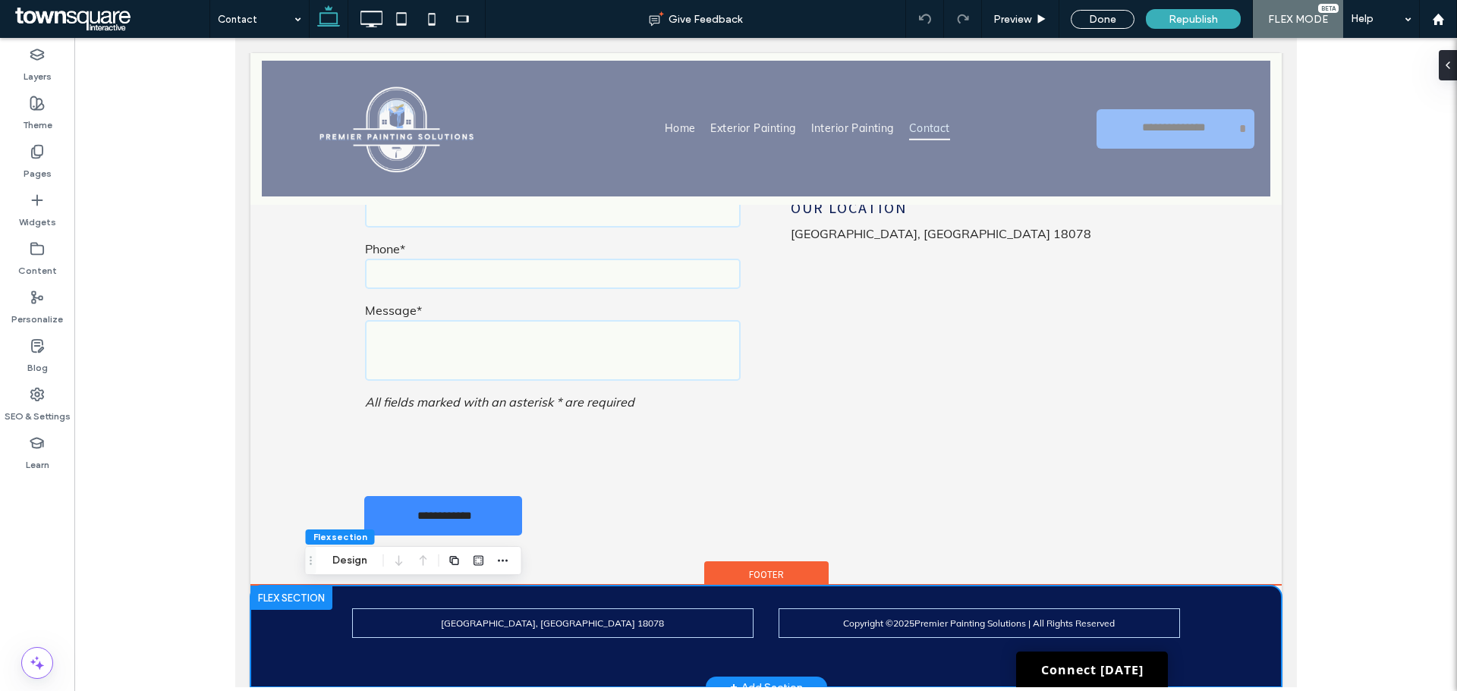
click at [902, 650] on div "Copyright © 2025 Premier Painting Solutions | All Rights Reserved Schnecksville…" at bounding box center [765, 637] width 911 height 102
click at [814, 621] on p "Copyright © 2025 Premier Painting Solutions | All Rights Reserved" at bounding box center [979, 623] width 402 height 11
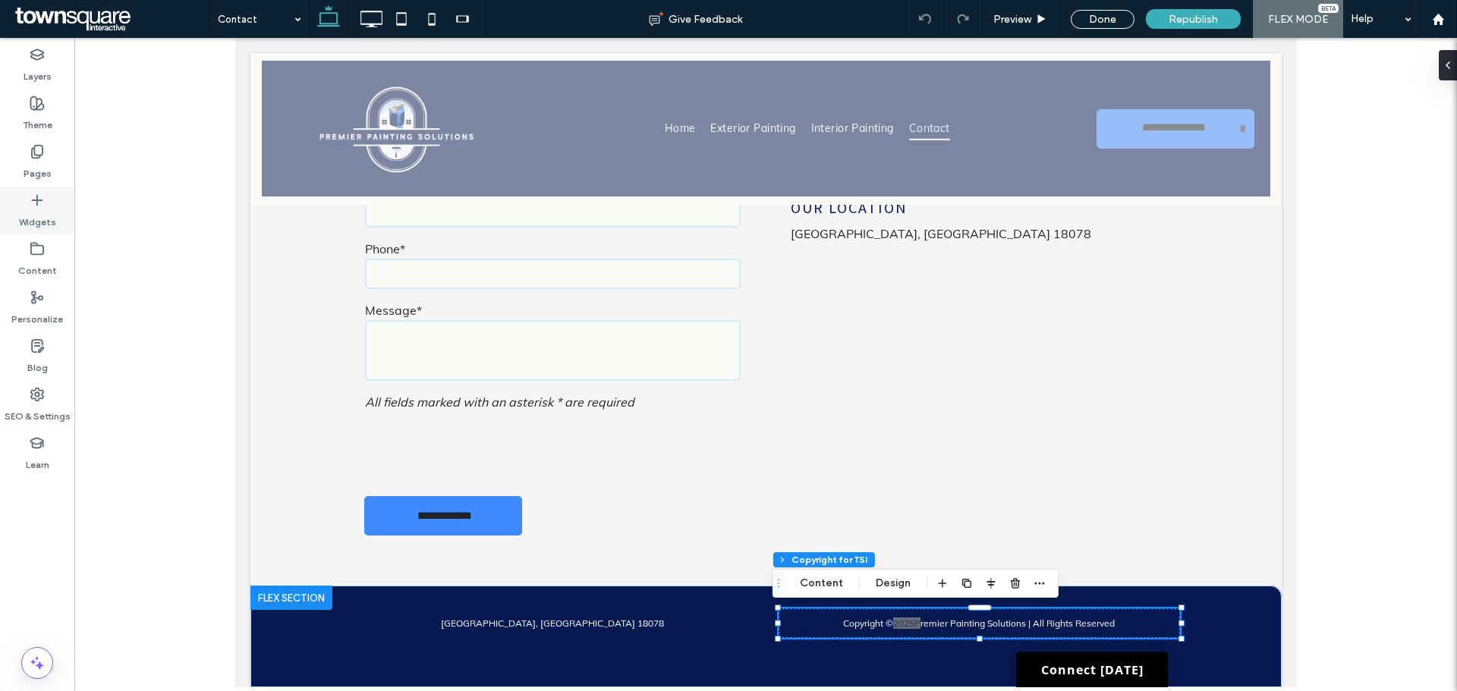
click at [25, 204] on div "Widgets" at bounding box center [37, 211] width 74 height 49
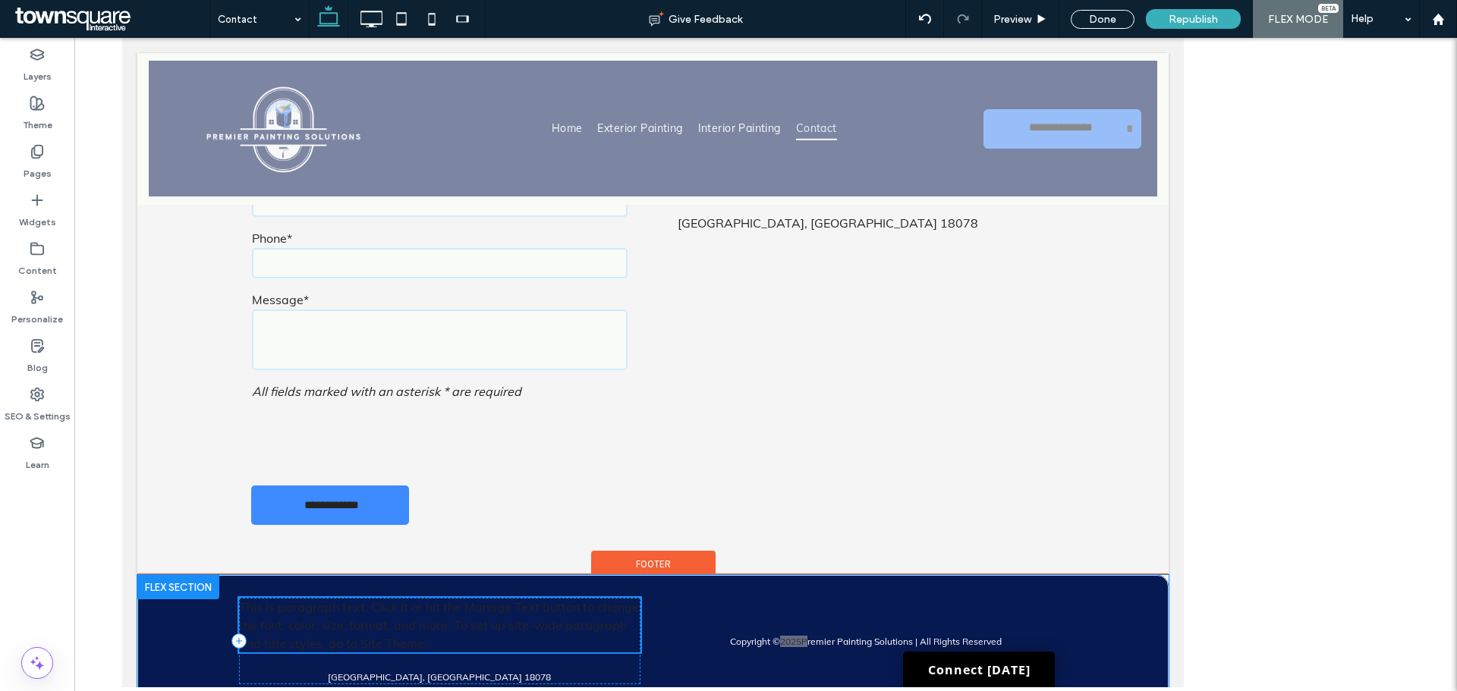
scroll to position [662, 0]
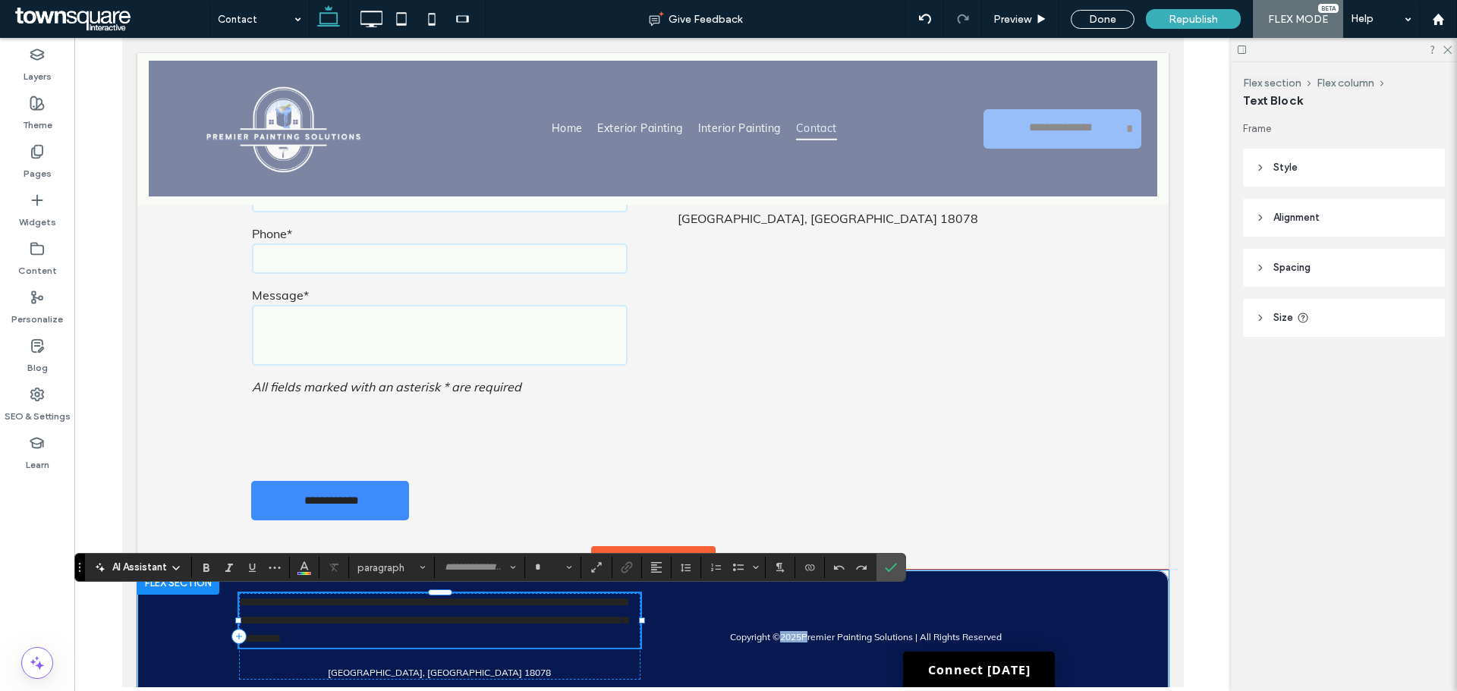
type input "****"
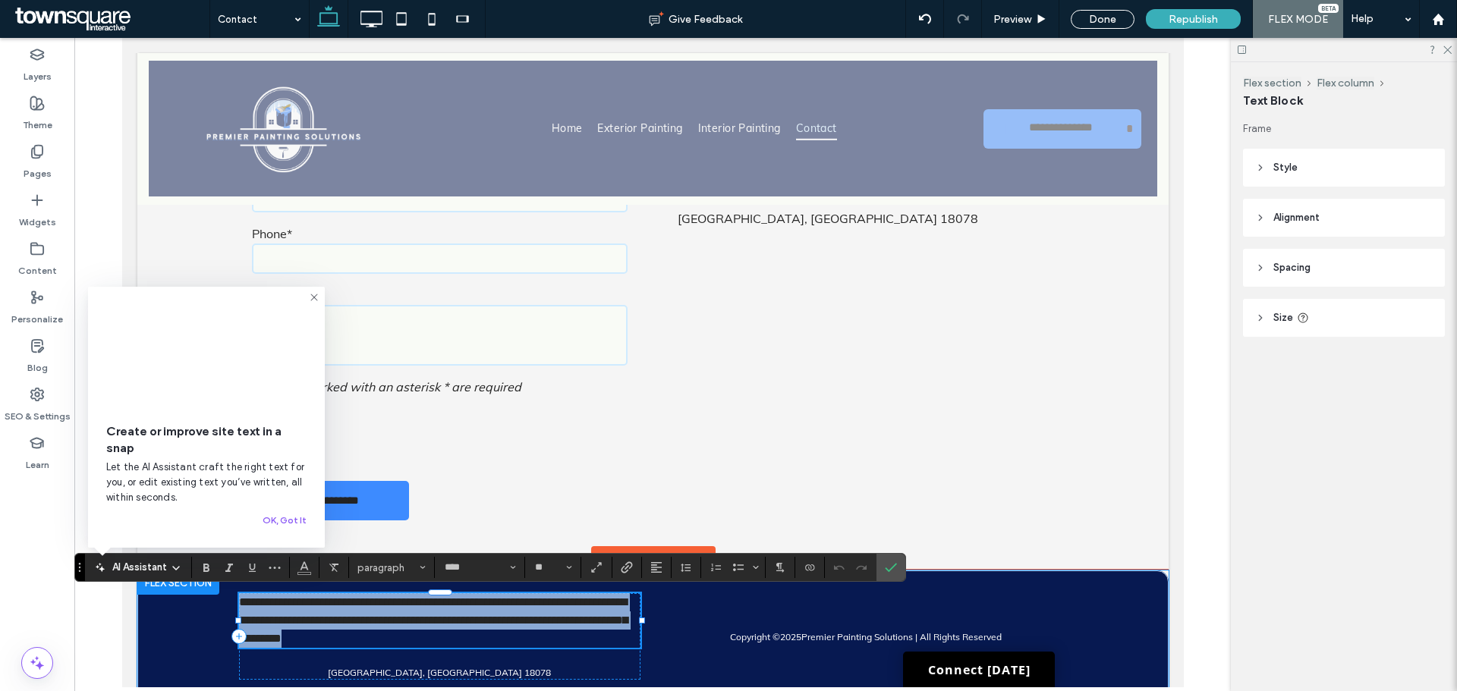
paste div
type input "**"
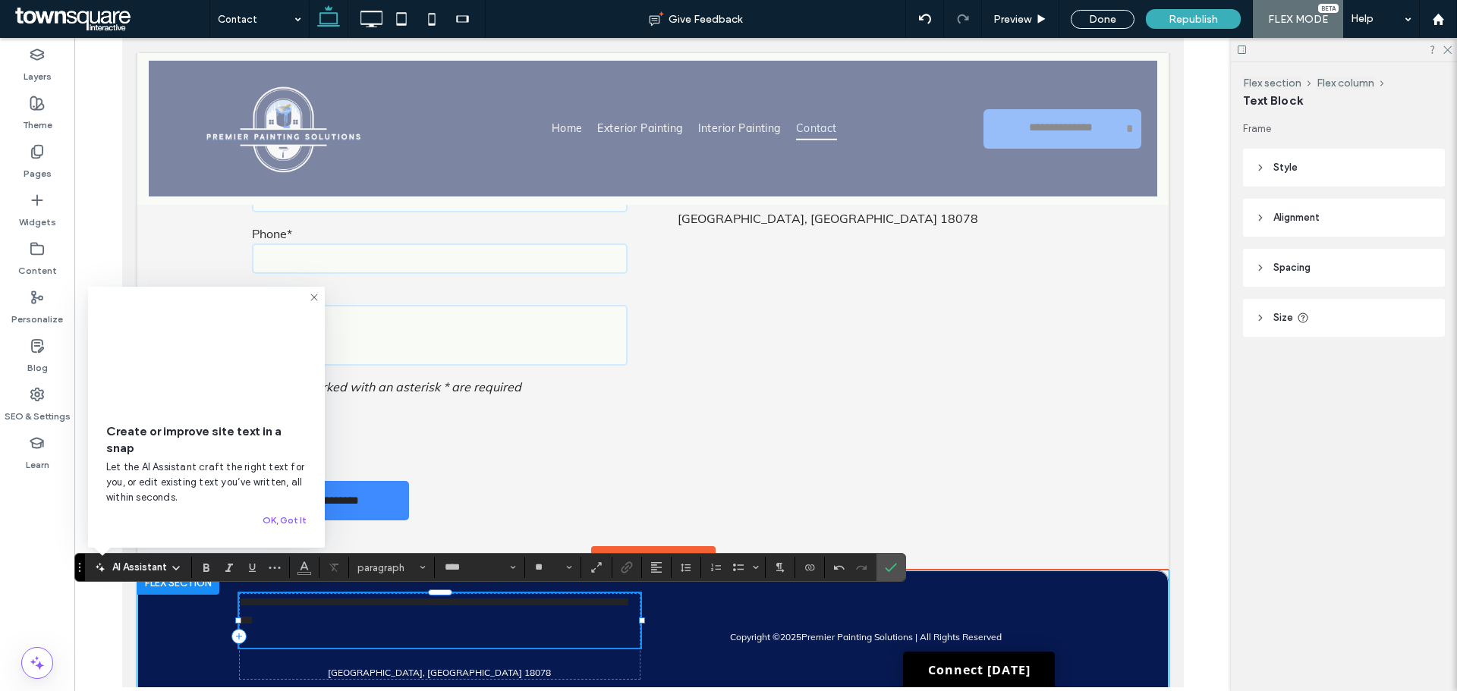
scroll to position [41, 0]
type input "**"
drag, startPoint x: 456, startPoint y: 643, endPoint x: 219, endPoint y: 607, distance: 239.5
click at [219, 607] on div "**********" at bounding box center [652, 650] width 911 height 159
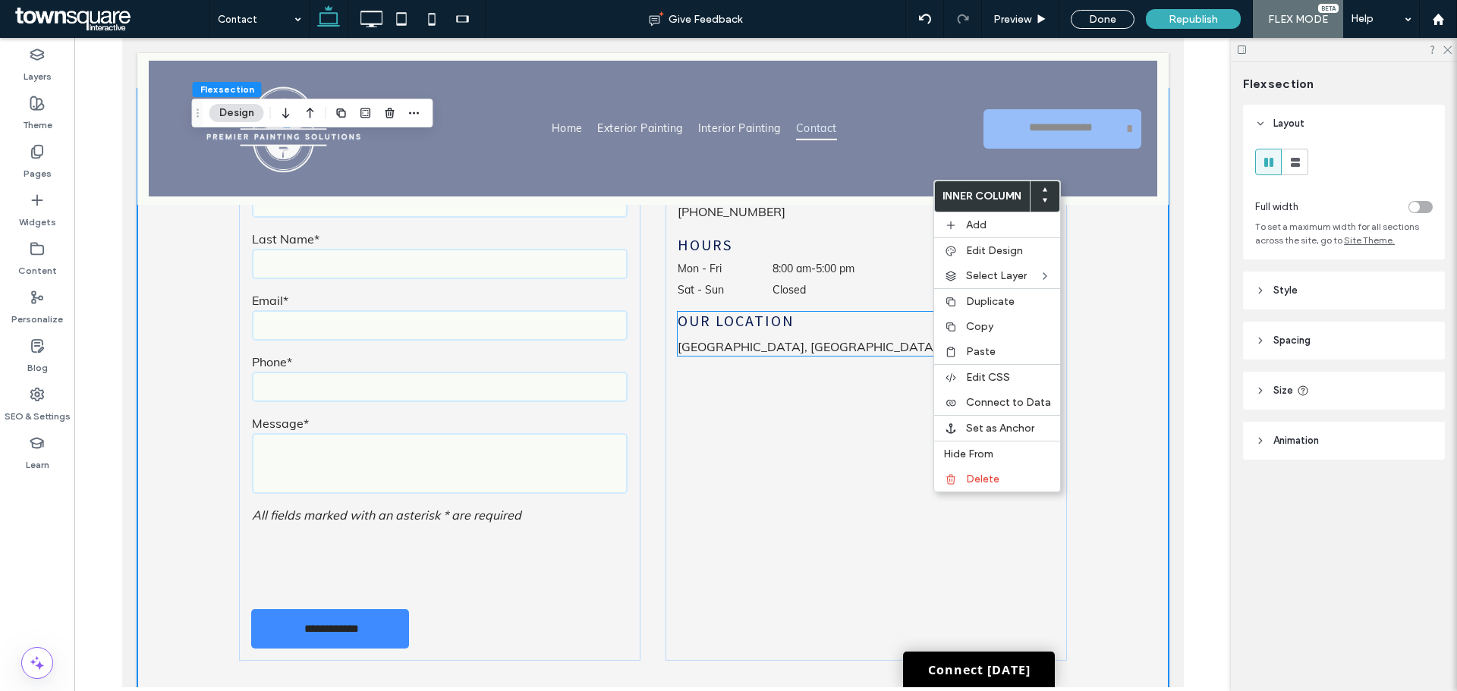
scroll to position [545, 0]
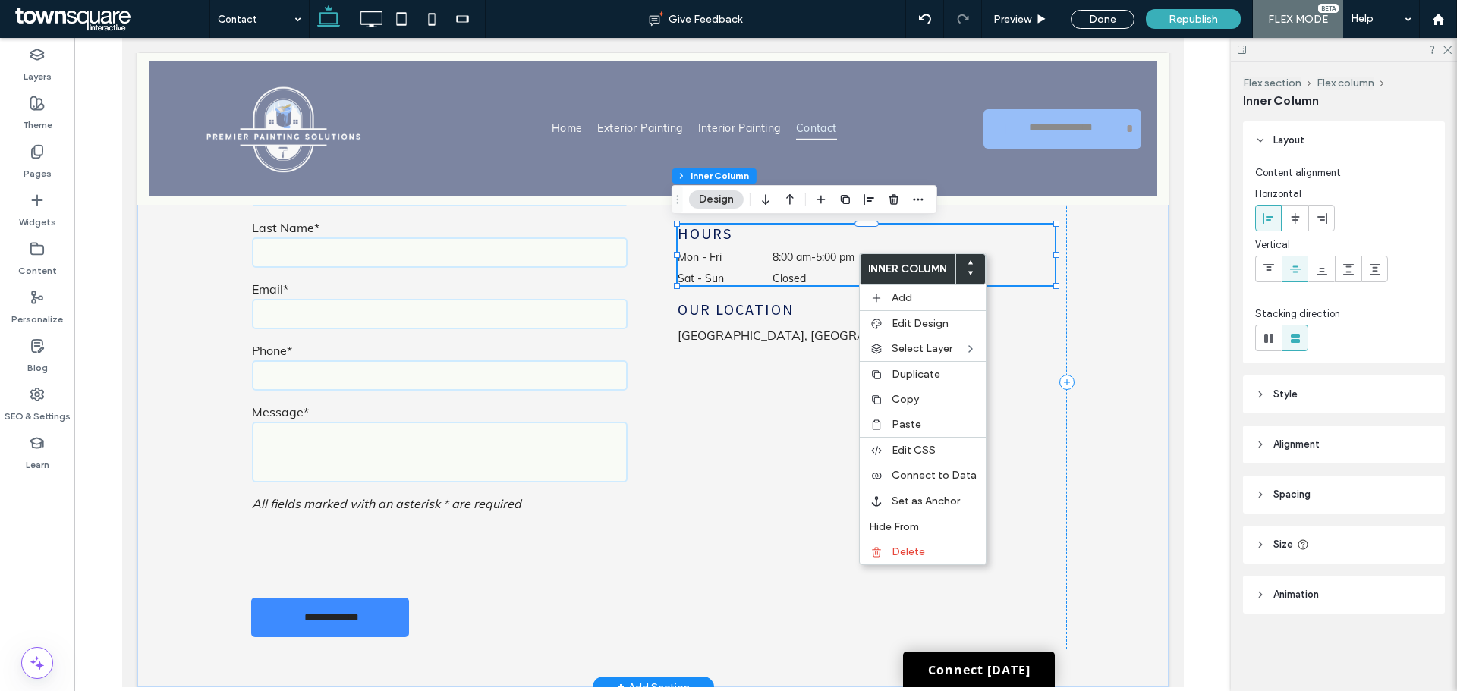
type input "**"
click at [924, 406] on div "Copy" at bounding box center [923, 399] width 126 height 25
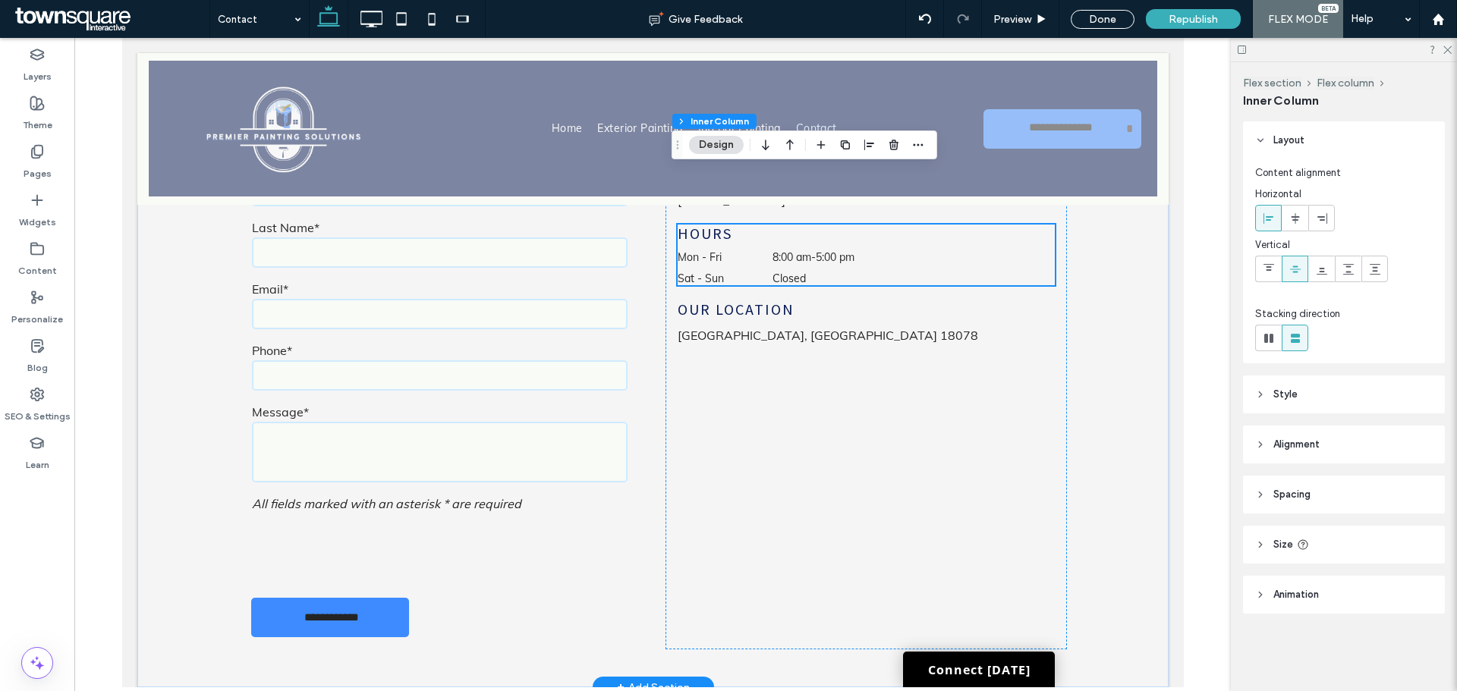
scroll to position [696, 0]
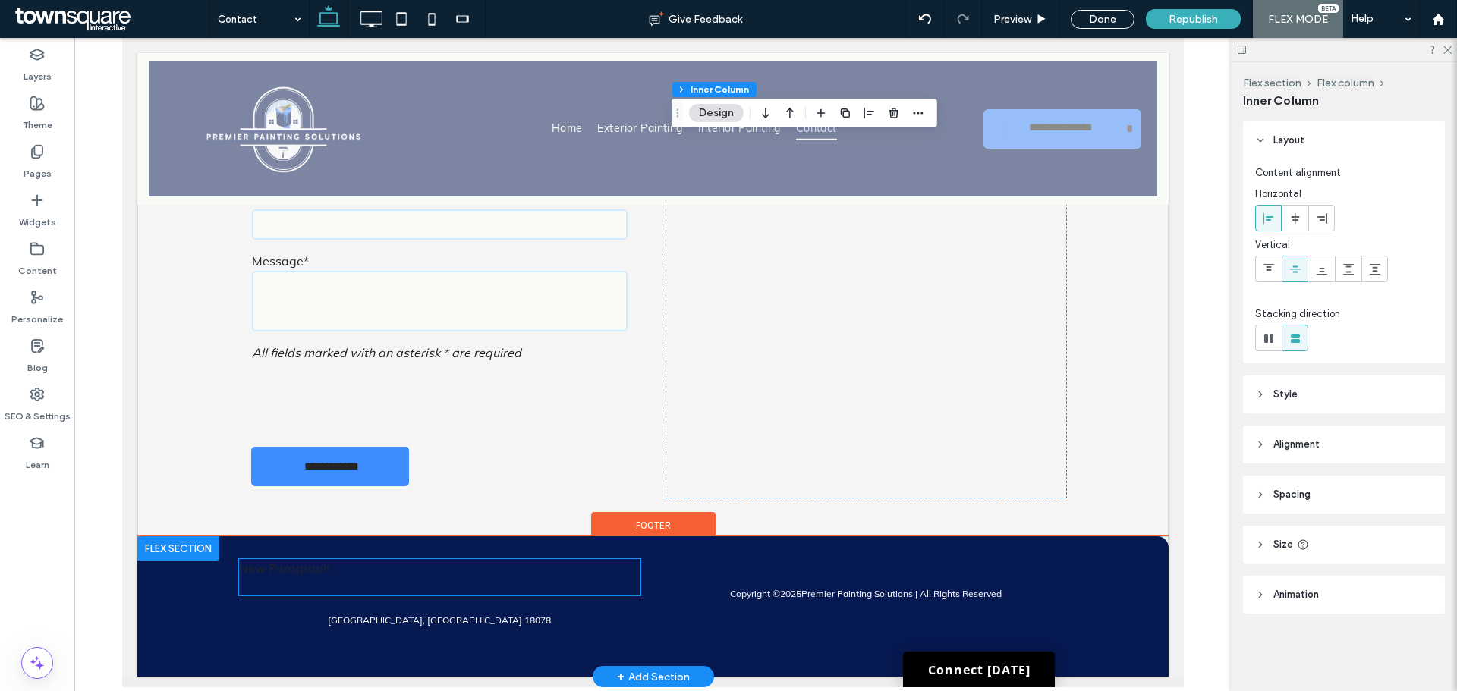
click at [350, 574] on p "New Paragraph" at bounding box center [439, 568] width 402 height 18
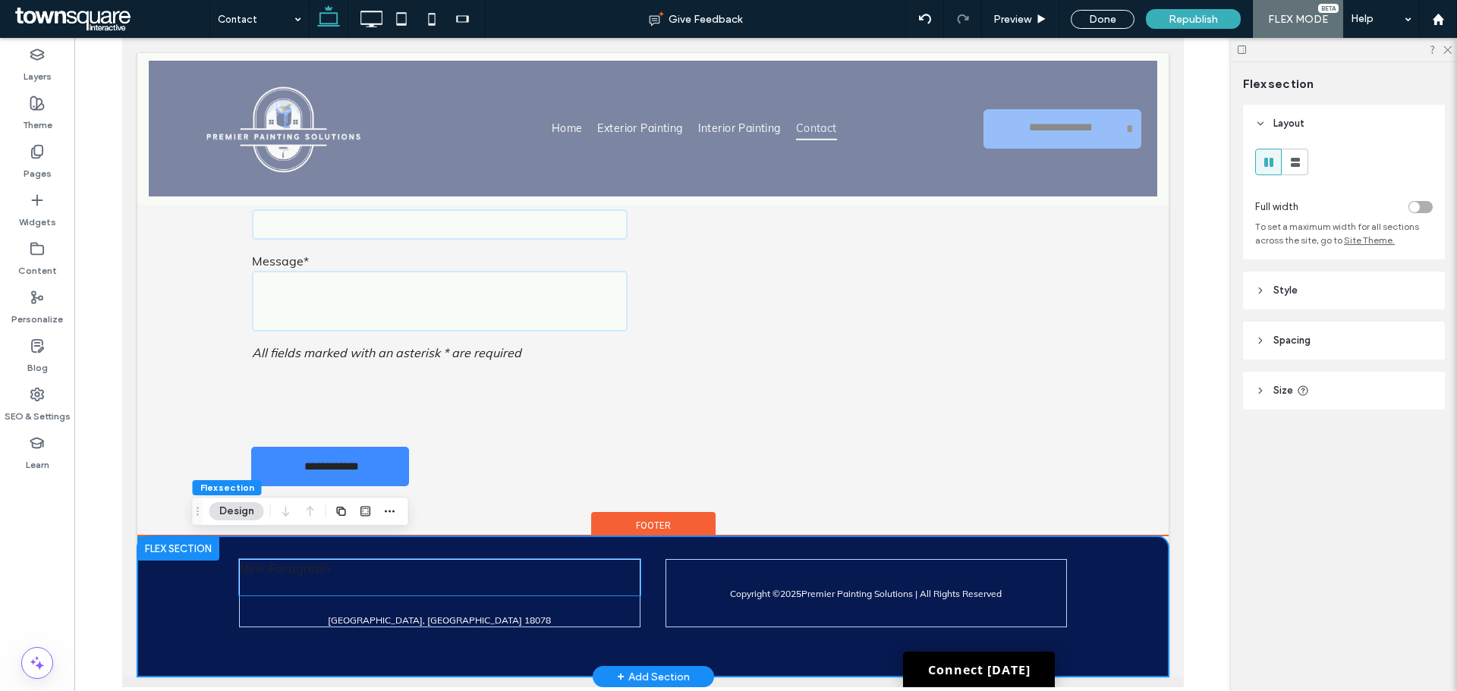
click at [350, 574] on p "New Paragraph" at bounding box center [439, 568] width 402 height 18
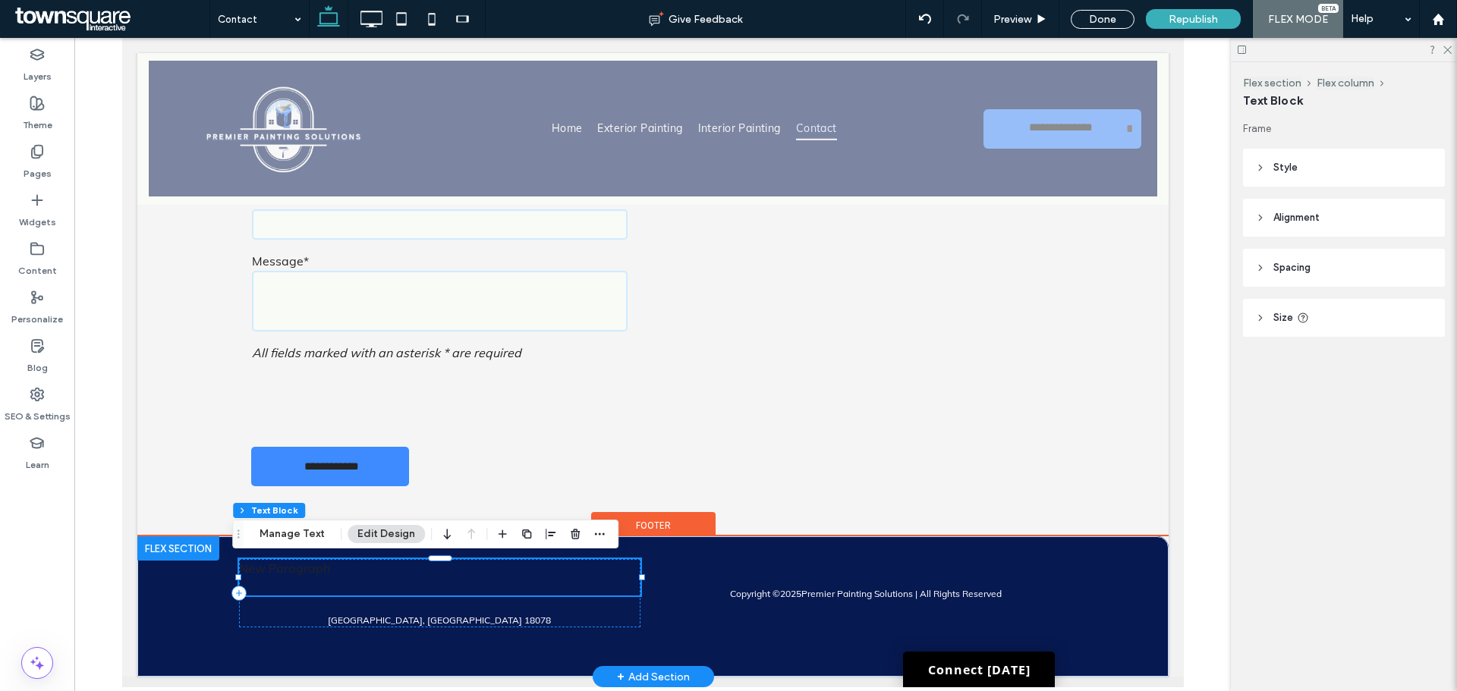
click at [350, 574] on div "New Paragraph" at bounding box center [439, 577] width 402 height 36
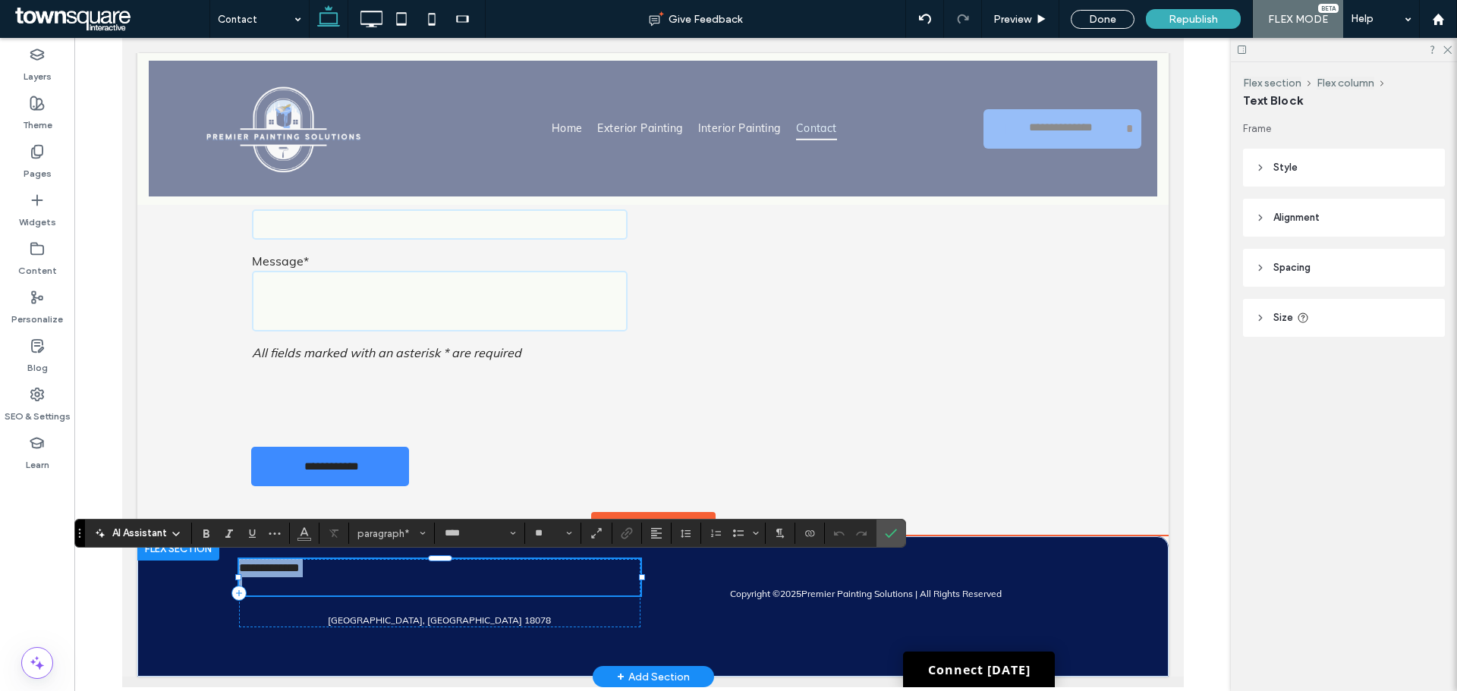
click at [350, 574] on p "**********" at bounding box center [439, 568] width 402 height 18
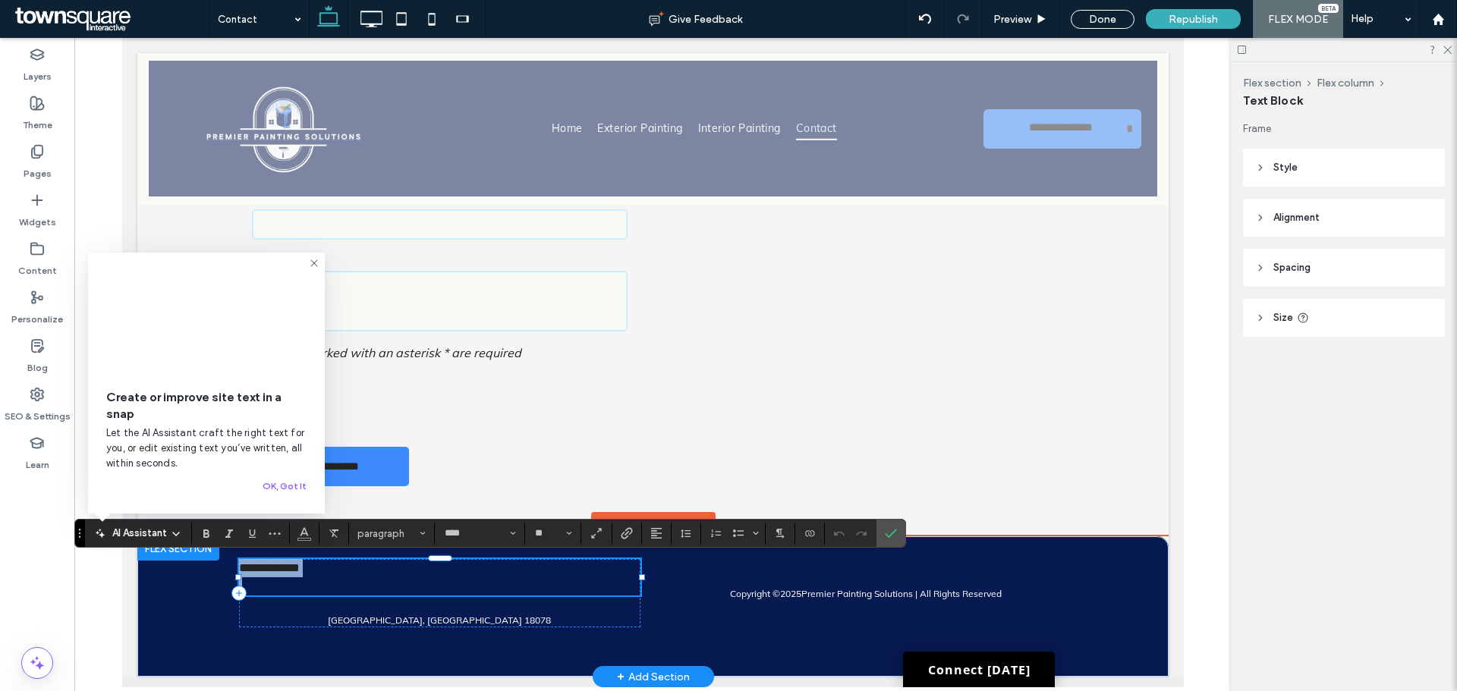
paste div
type input "**"
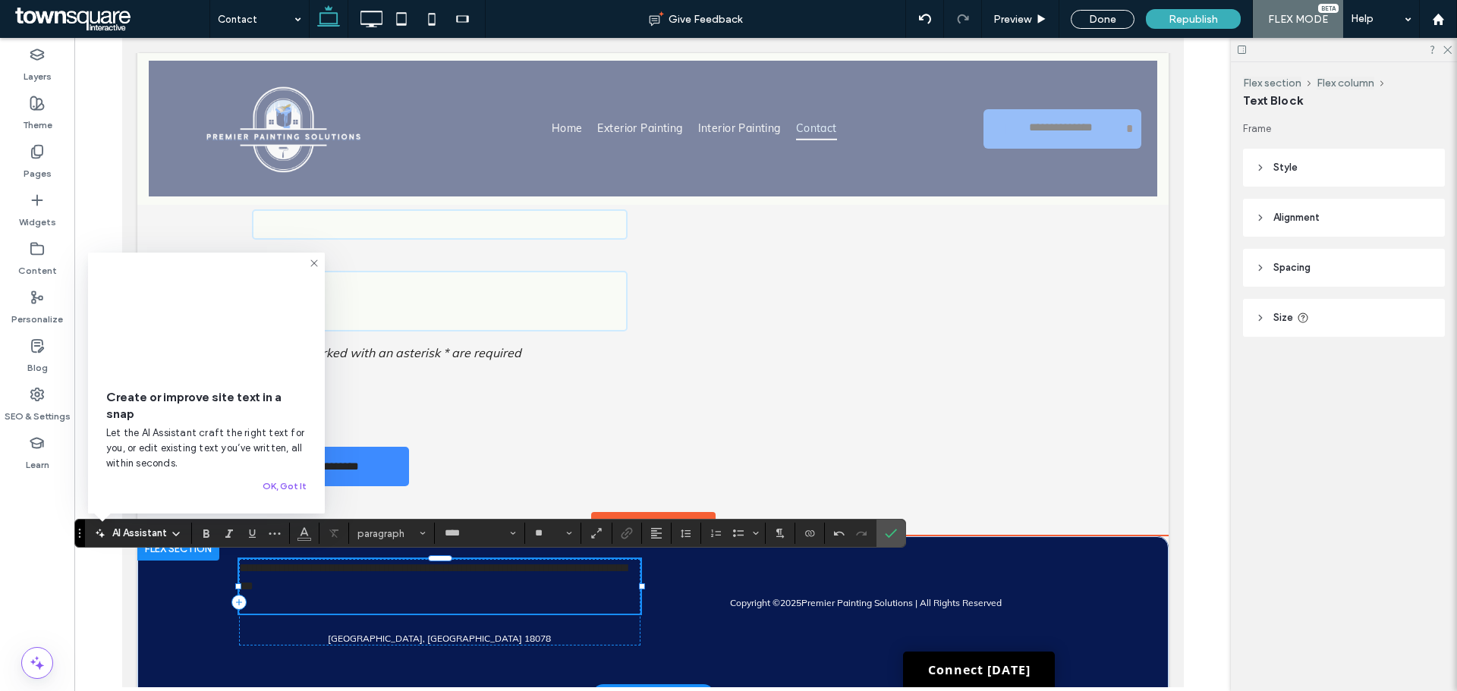
click at [392, 603] on p at bounding box center [439, 605] width 402 height 18
click at [842, 523] on label "Undo" at bounding box center [839, 533] width 23 height 21
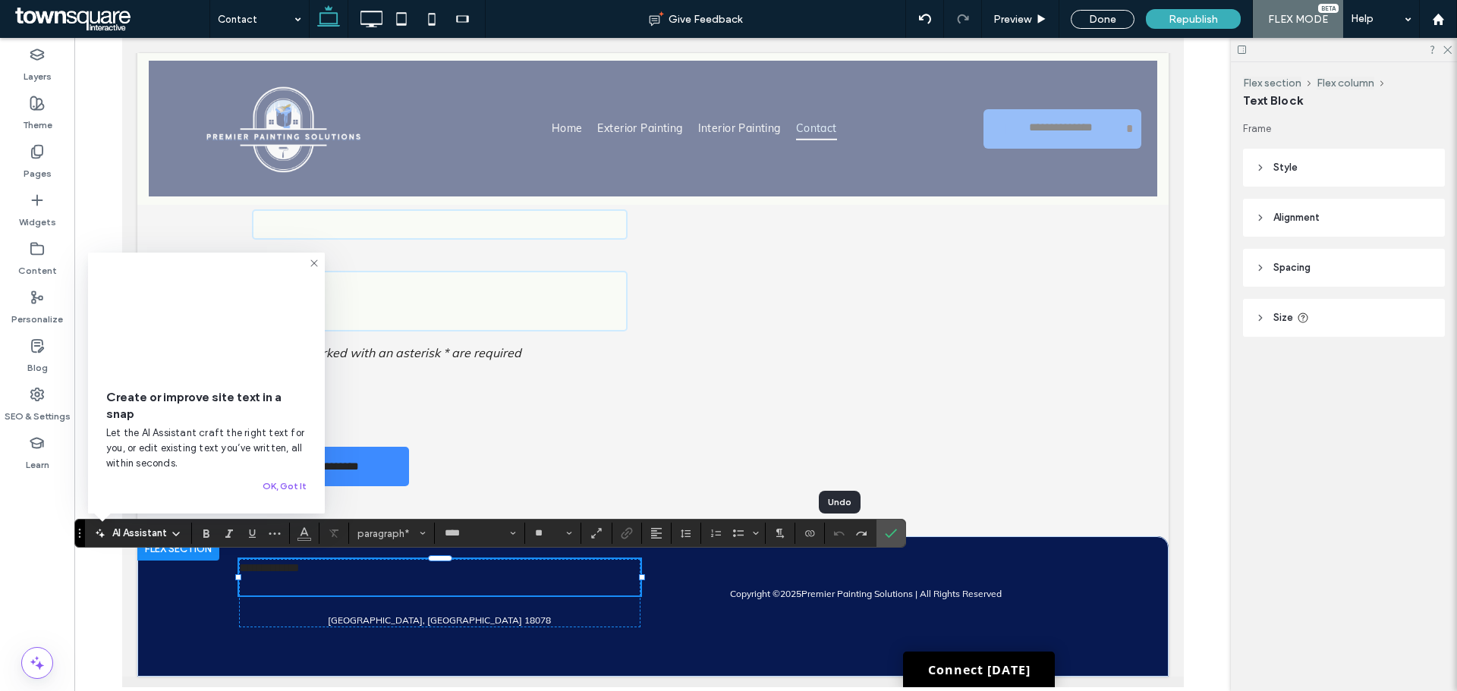
click at [839, 538] on div at bounding box center [839, 533] width 23 height 21
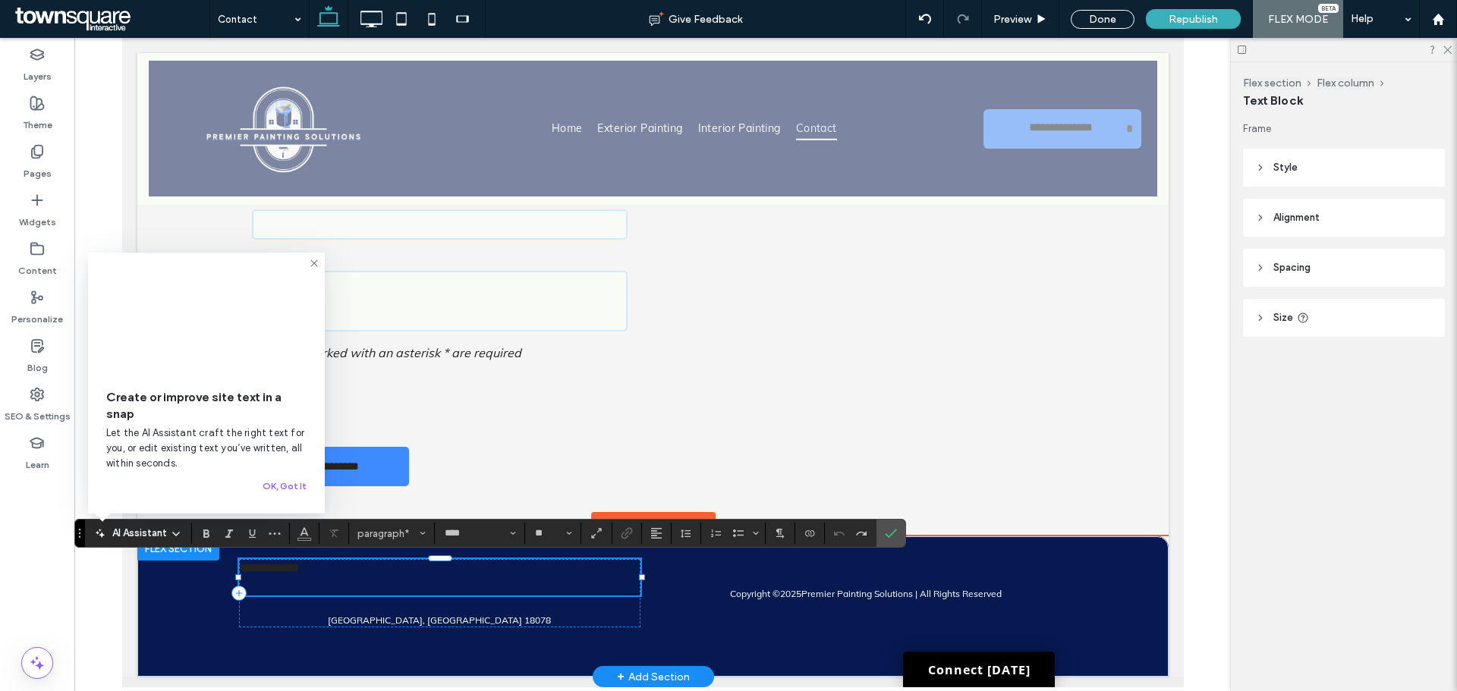
click at [562, 577] on p "**********" at bounding box center [439, 568] width 402 height 18
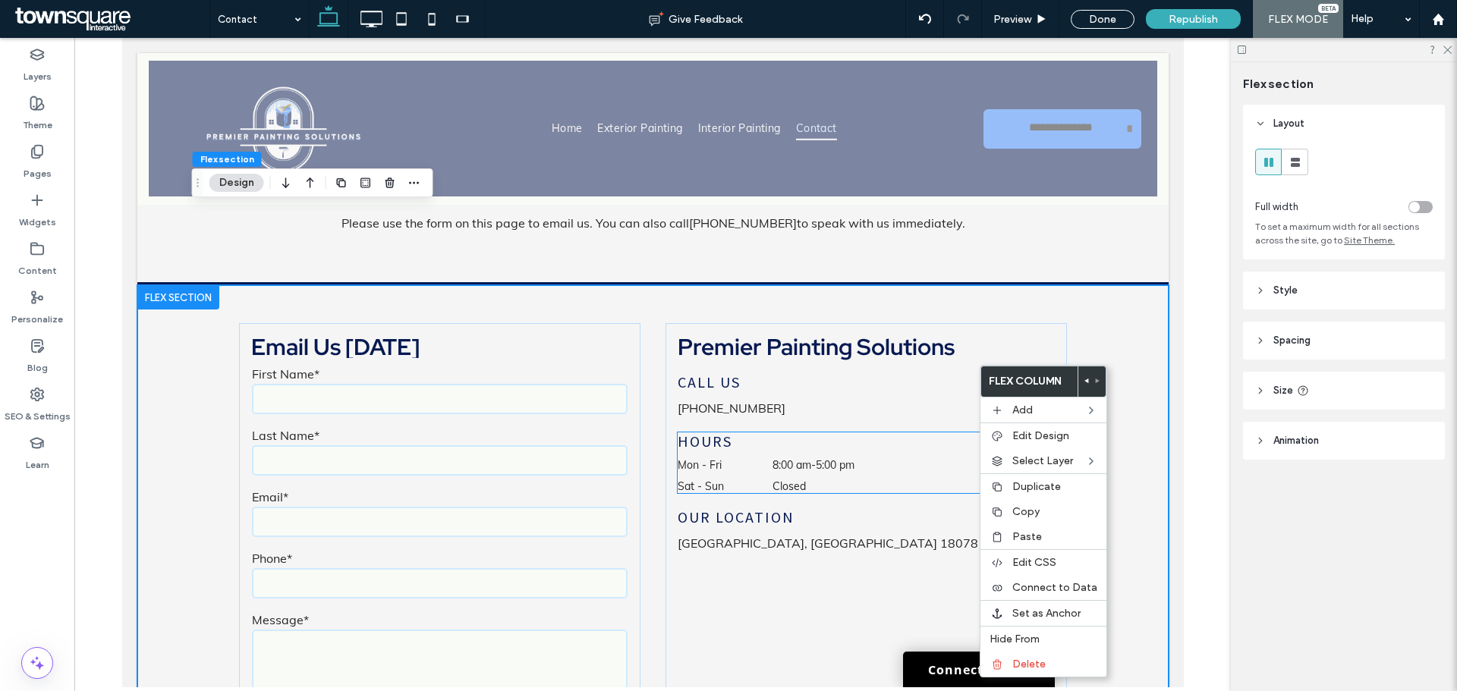
scroll to position [545, 0]
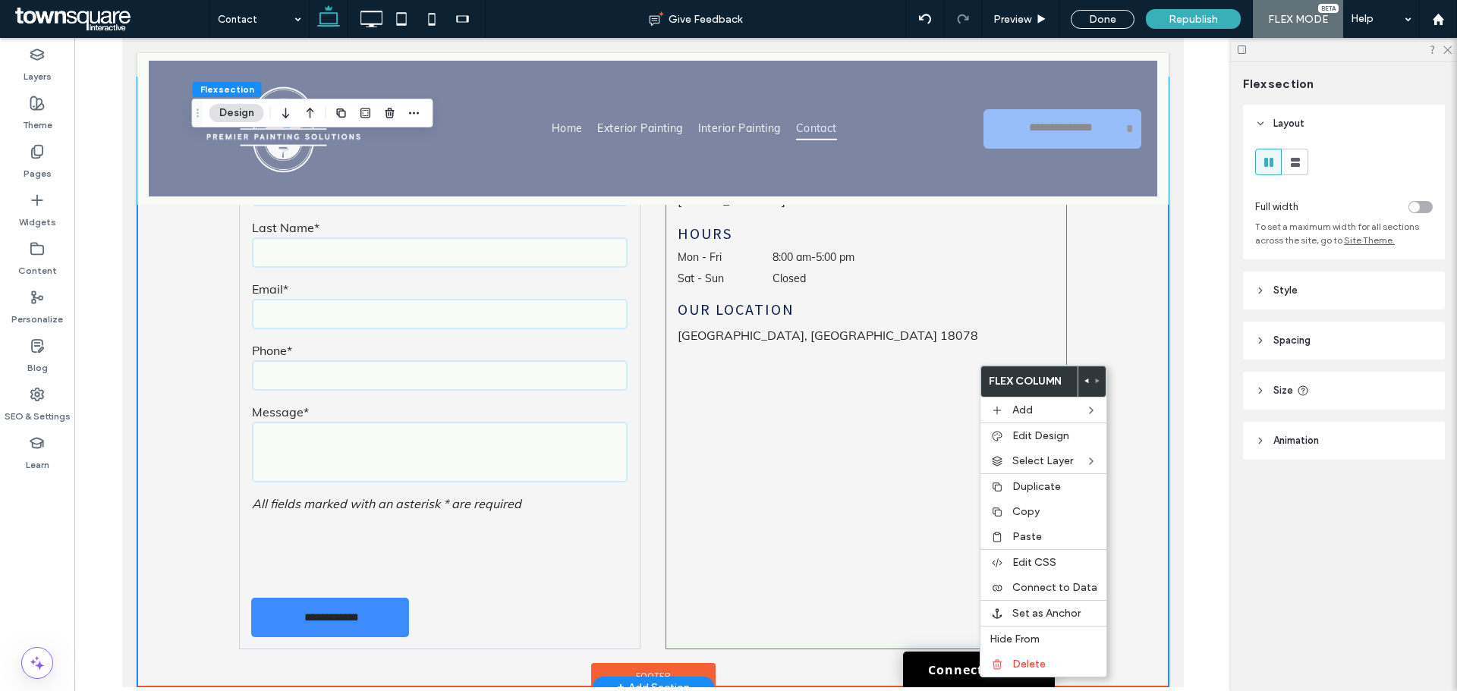
click at [897, 397] on div "Premier Painting Solutions Our Location Schnecksville, PA 18078 Call Us (484) 6…" at bounding box center [866, 382] width 402 height 534
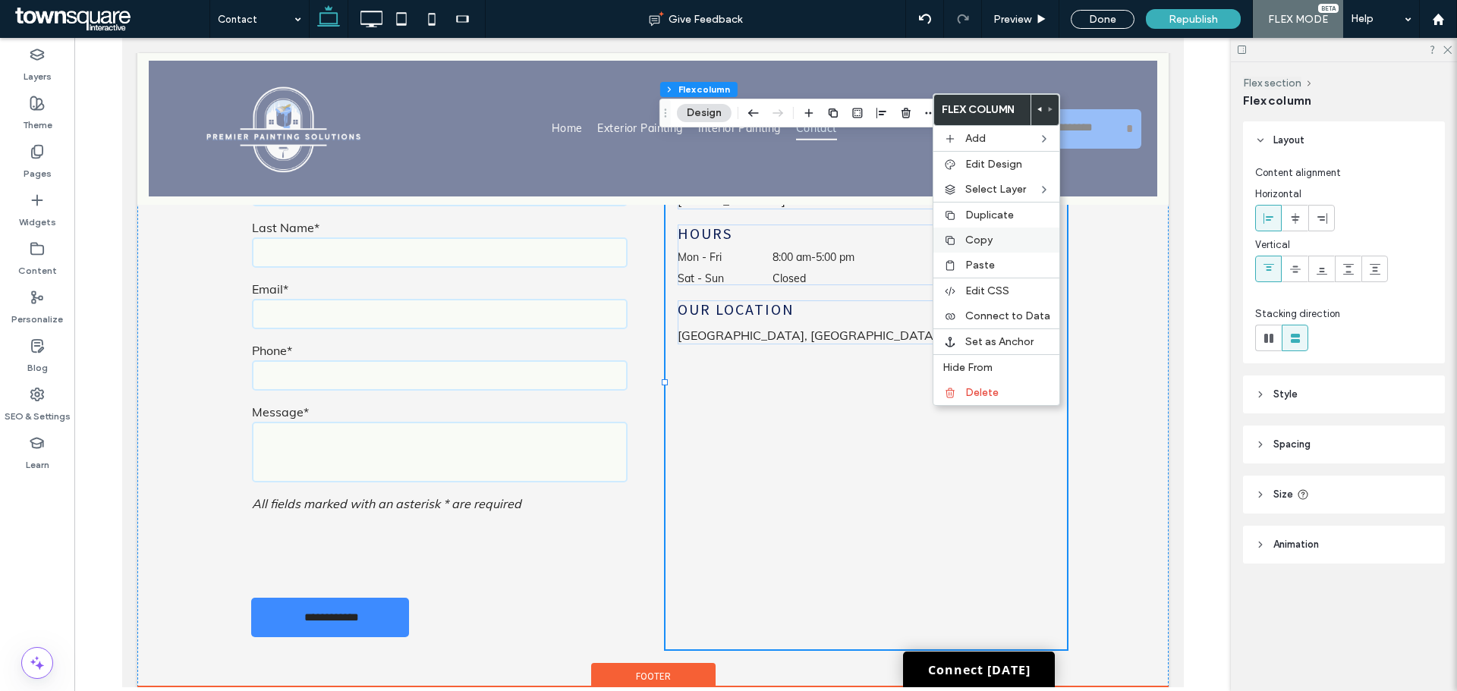
click at [988, 250] on div "Copy" at bounding box center [997, 240] width 126 height 25
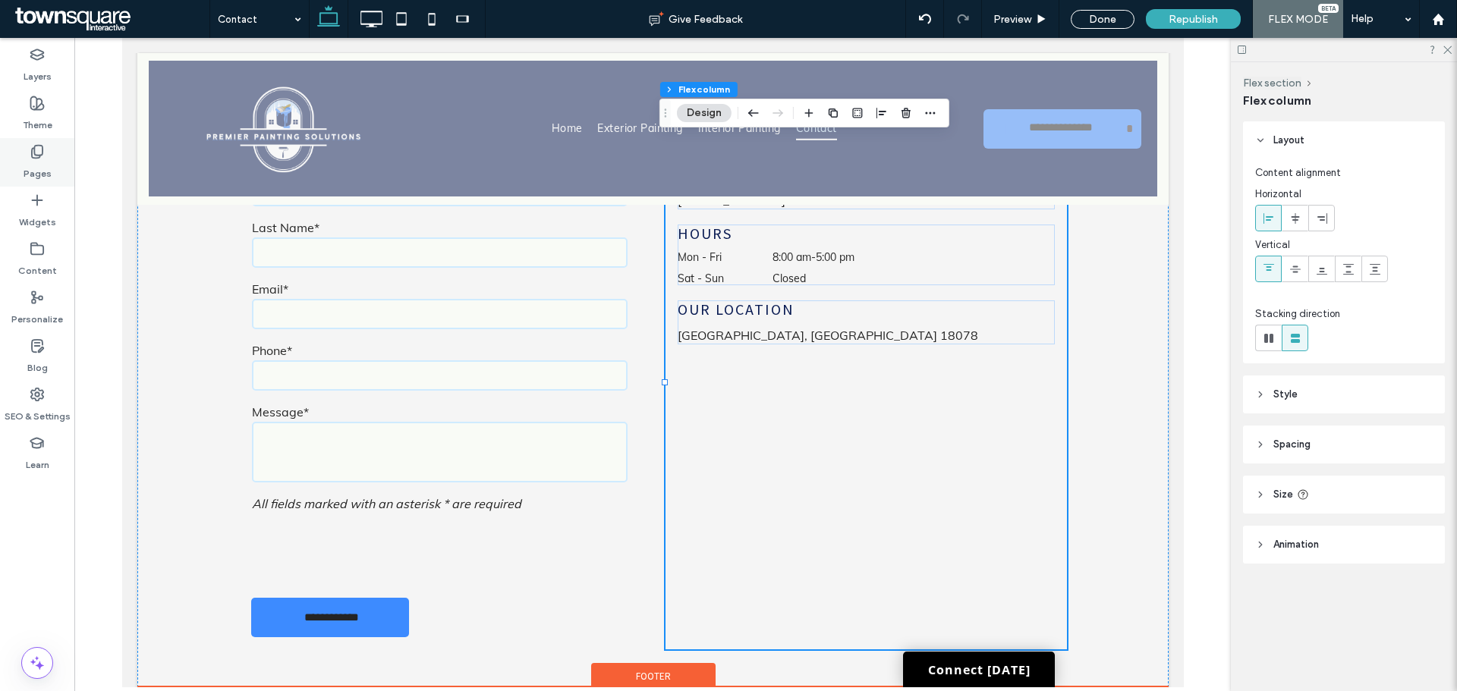
click at [51, 163] on div "Pages" at bounding box center [37, 162] width 74 height 49
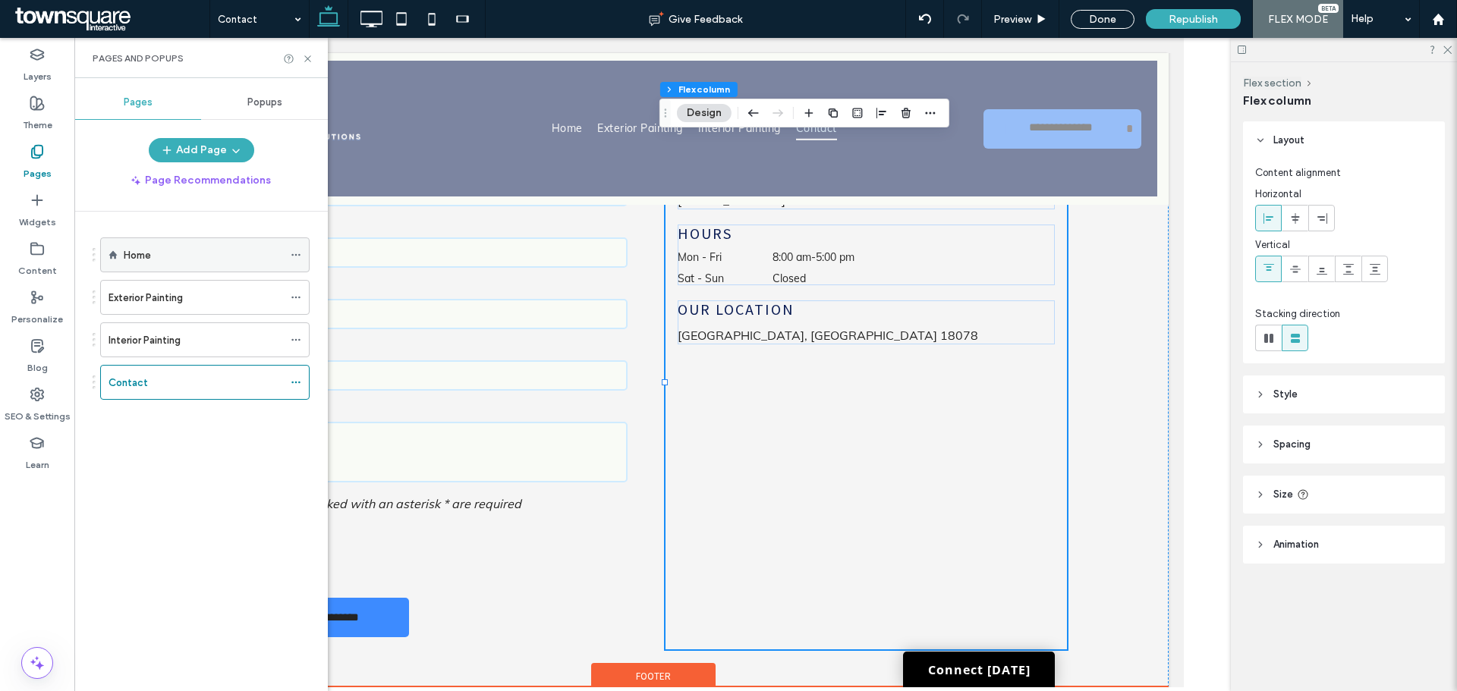
drag, startPoint x: 121, startPoint y: 246, endPoint x: 113, endPoint y: 248, distance: 8.7
click at [113, 248] on div "Home" at bounding box center [204, 255] width 209 height 35
click at [189, 243] on div "Home" at bounding box center [203, 254] width 159 height 33
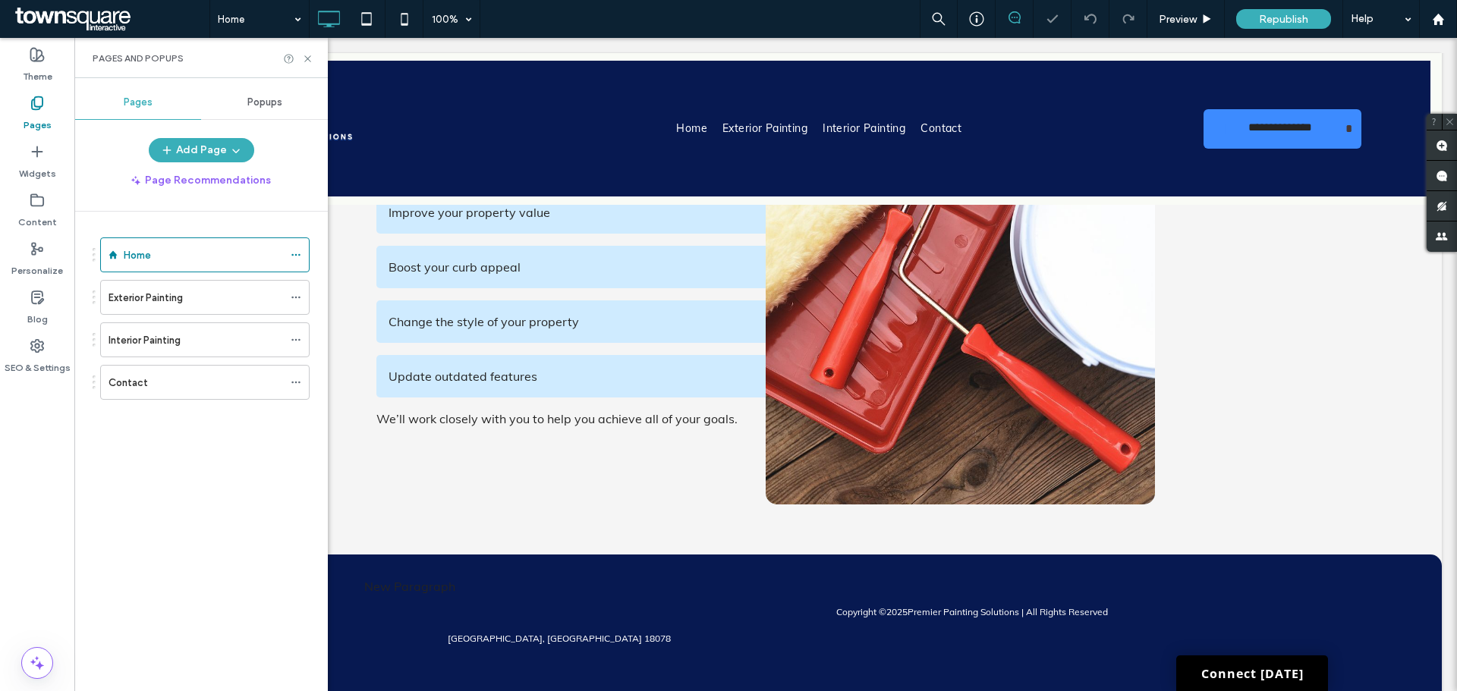
scroll to position [1982, 0]
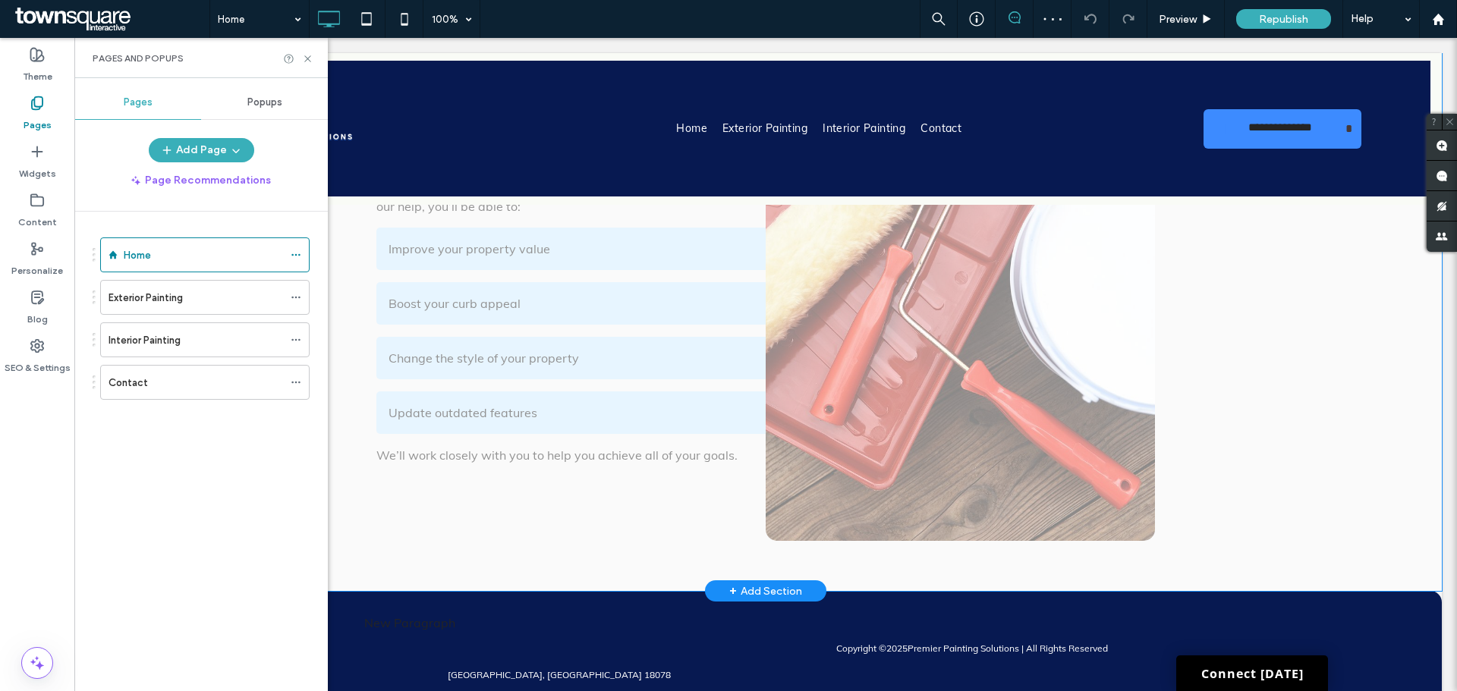
click at [761, 583] on div "+ Add Section" at bounding box center [765, 591] width 73 height 17
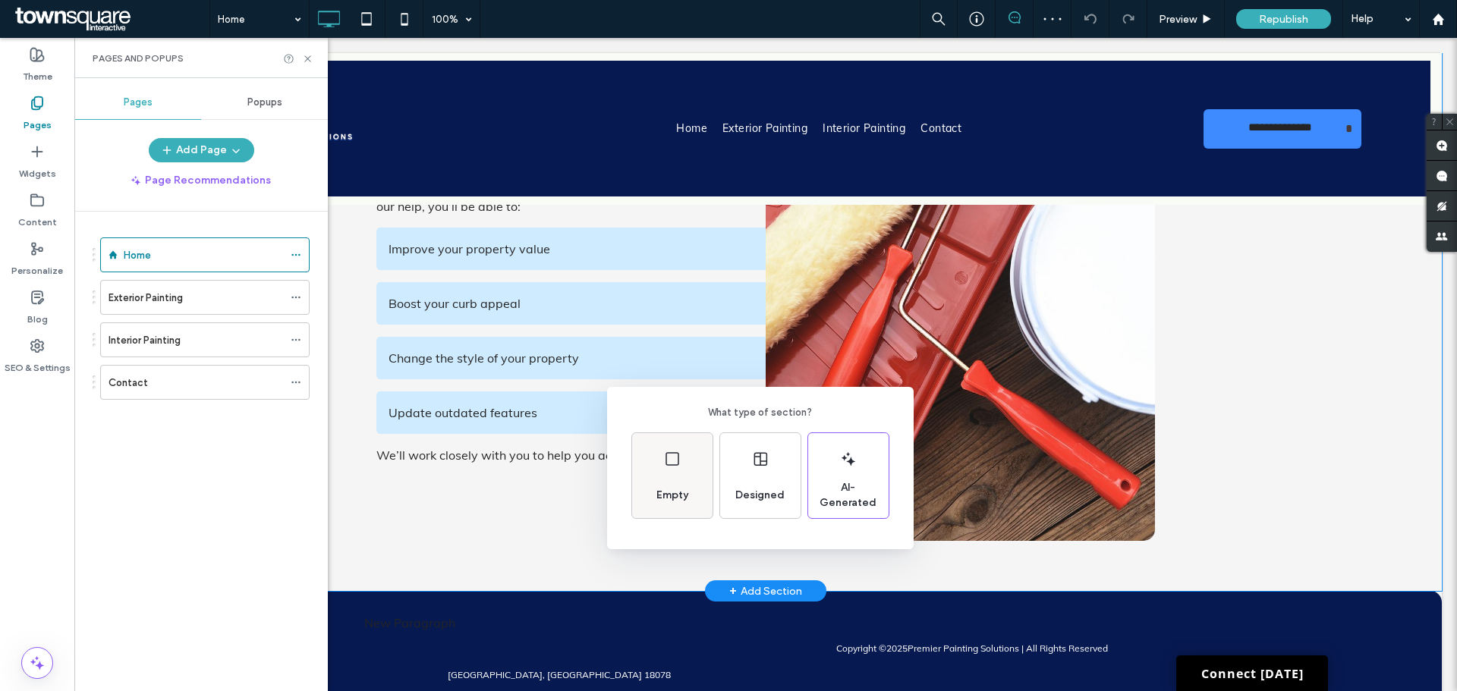
click at [679, 493] on span "Empty" at bounding box center [672, 495] width 44 height 15
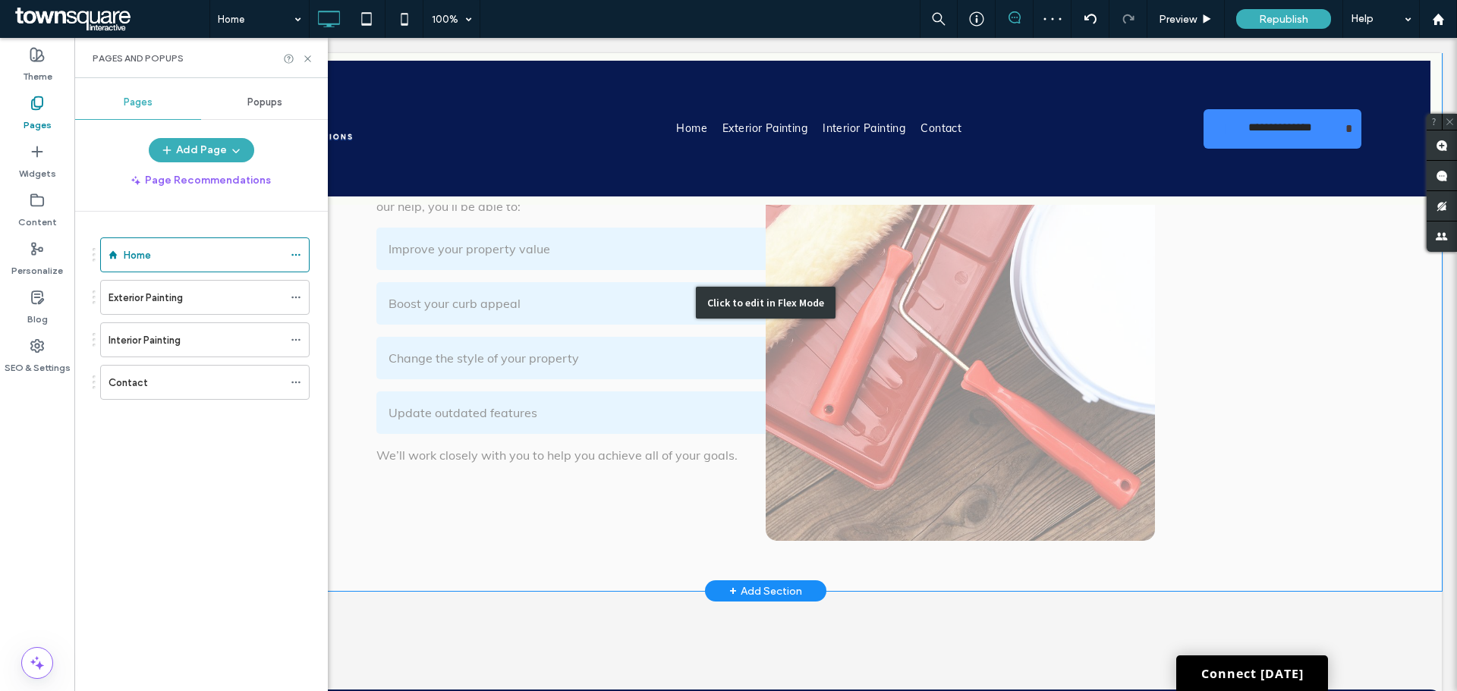
scroll to position [2117, 0]
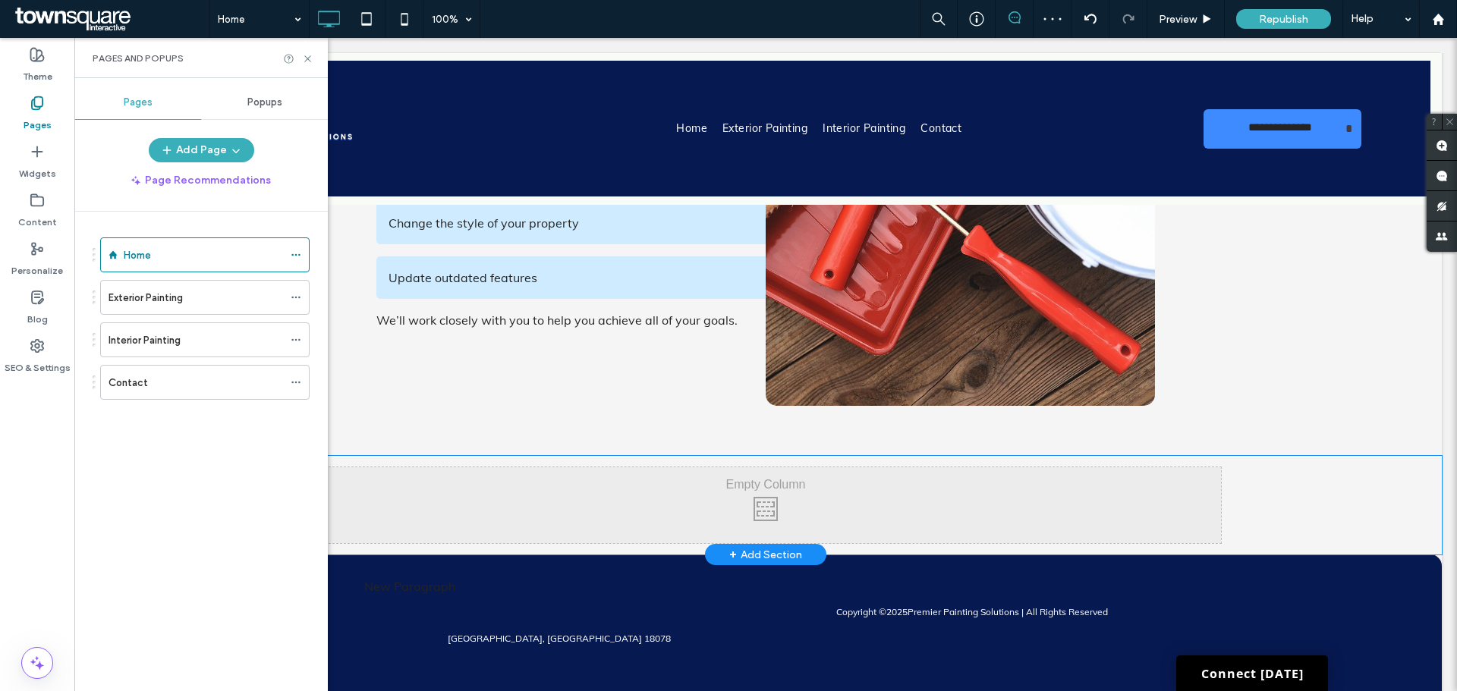
click at [792, 487] on div "Click To Paste Click To Paste" at bounding box center [765, 506] width 911 height 76
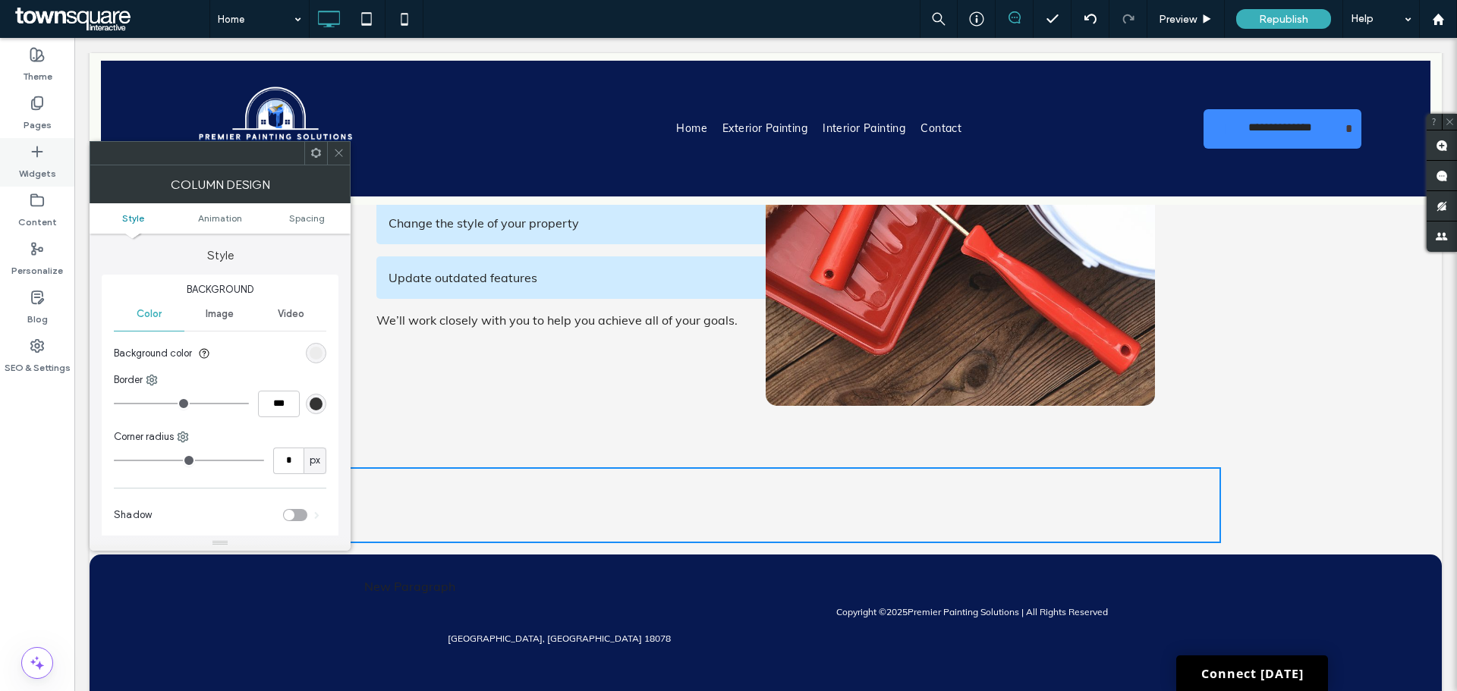
click at [47, 172] on label "Widgets" at bounding box center [37, 169] width 37 height 21
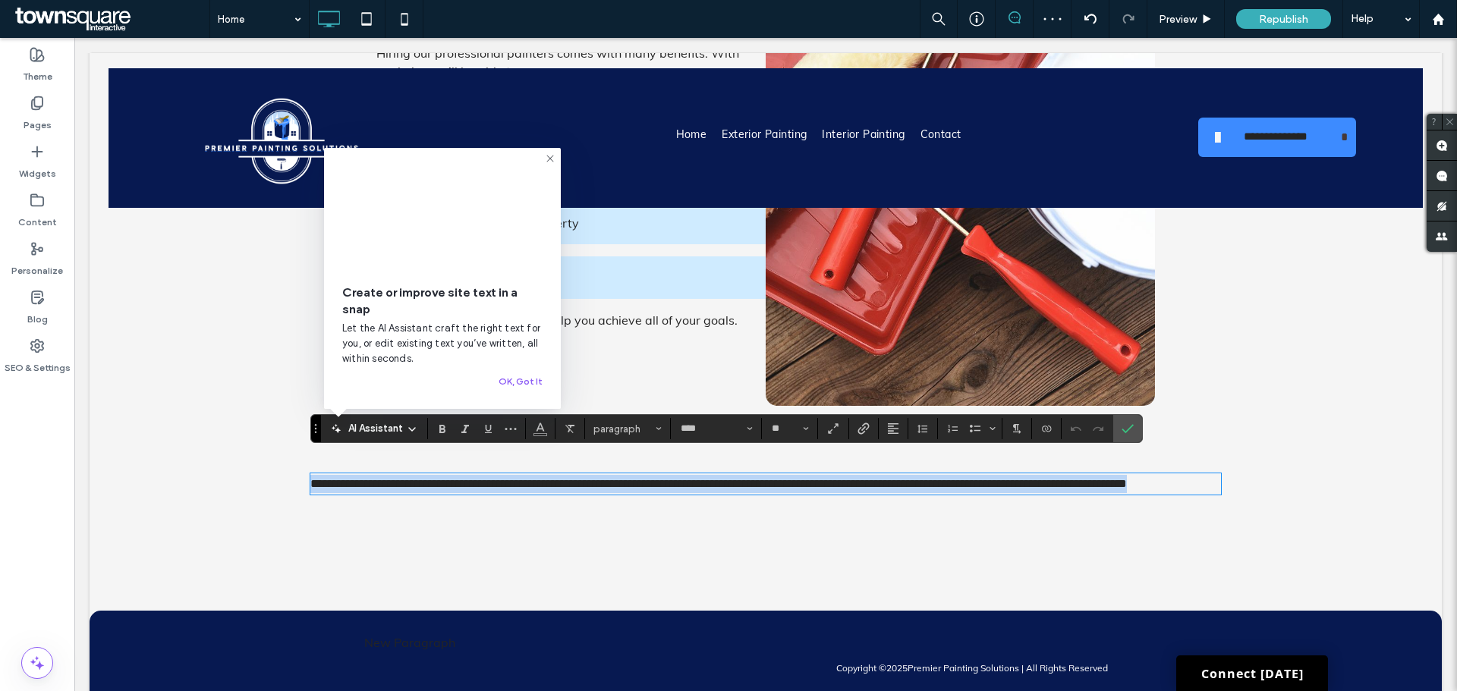
paste div
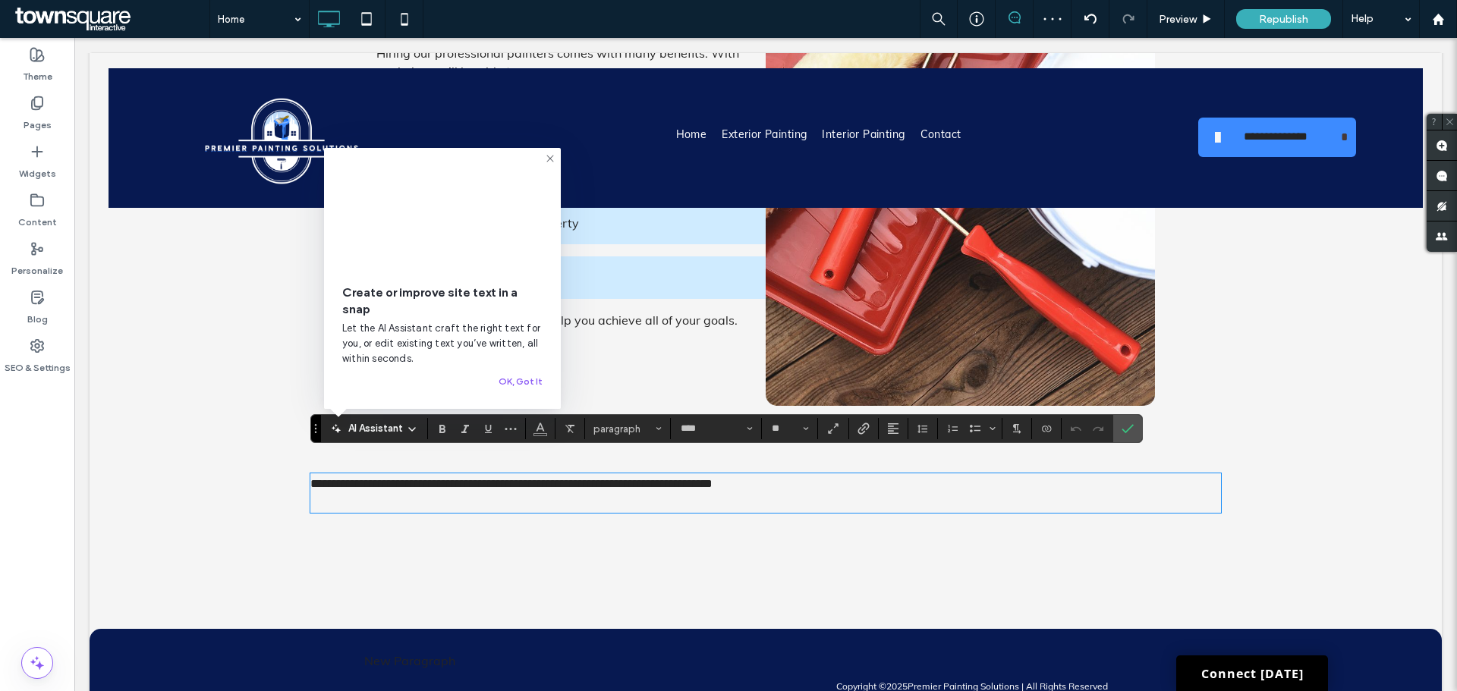
scroll to position [43, 0]
type input "**"
click at [667, 478] on span "**********" at bounding box center [511, 483] width 402 height 11
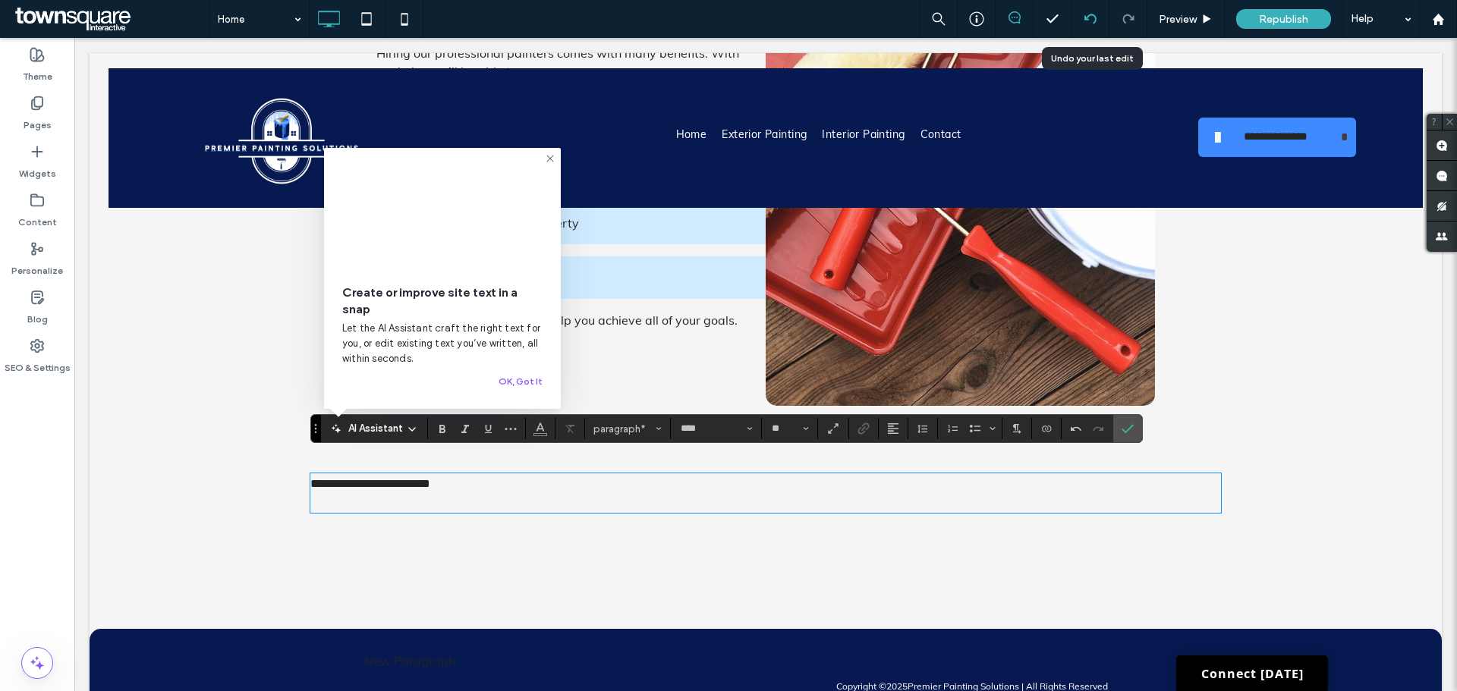
click at [1085, 23] on icon at bounding box center [1091, 19] width 12 height 12
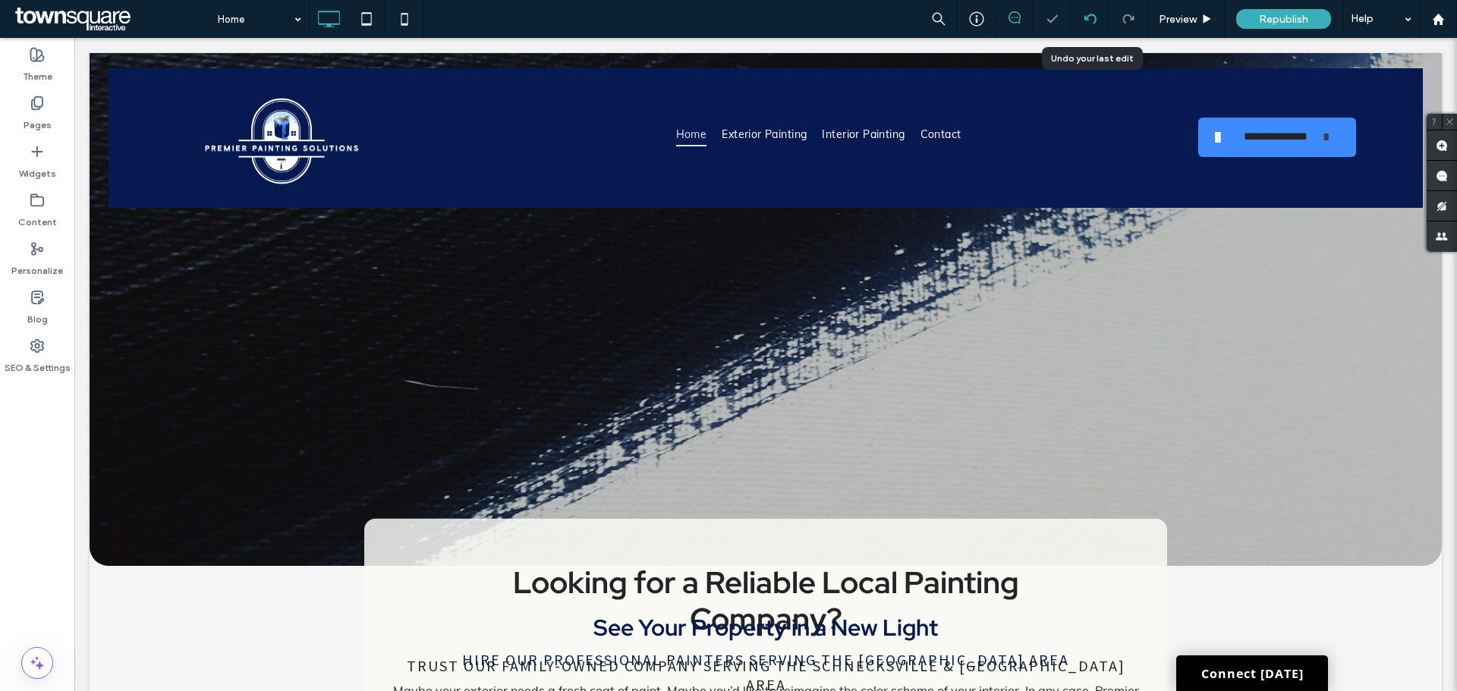
scroll to position [0, 0]
click at [1085, 23] on icon at bounding box center [1091, 19] width 12 height 12
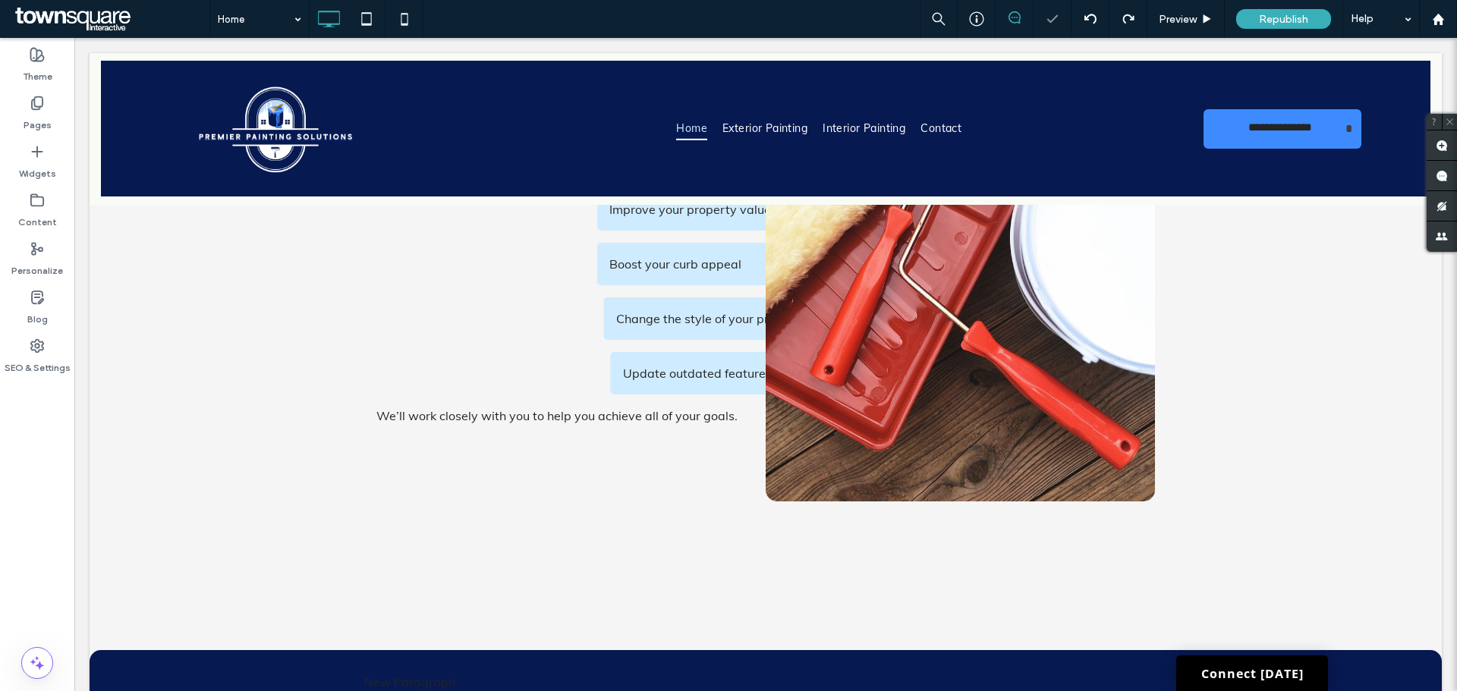
scroll to position [2117, 0]
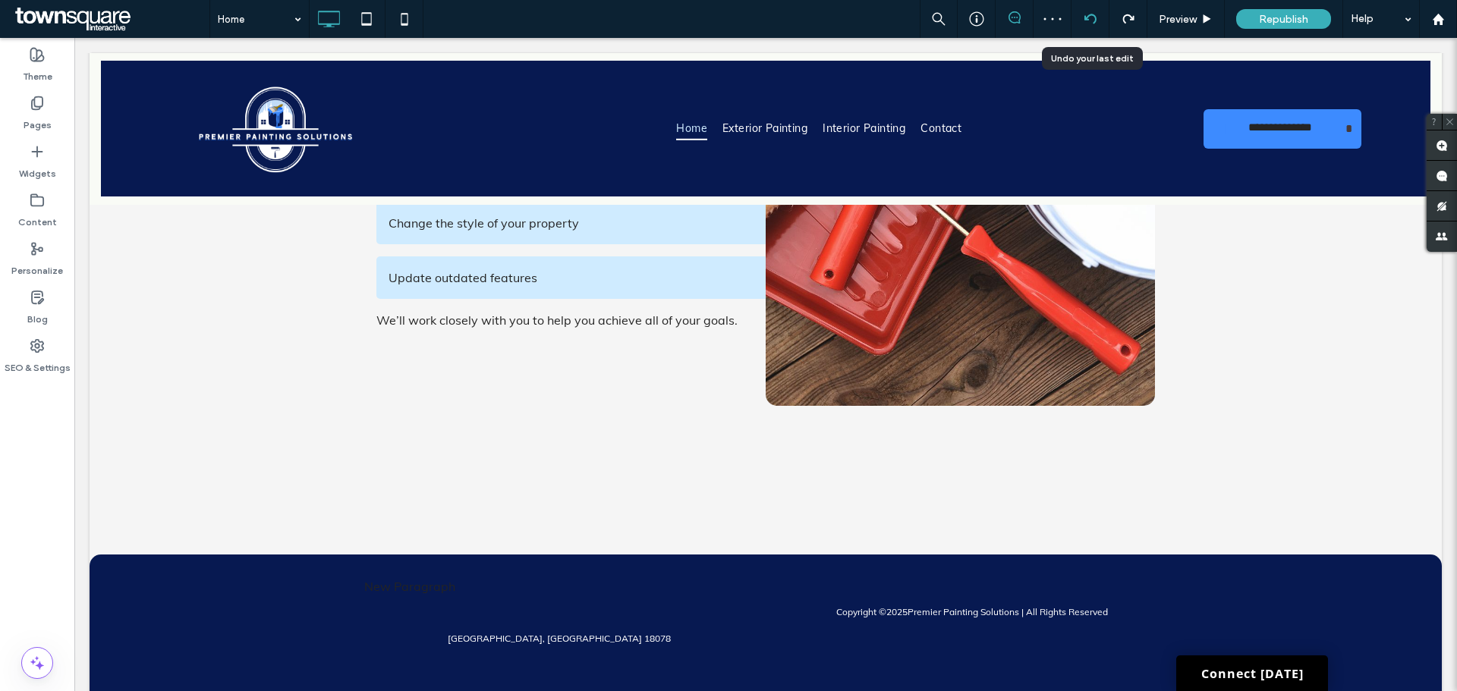
click at [1081, 15] on div at bounding box center [1090, 19] width 37 height 12
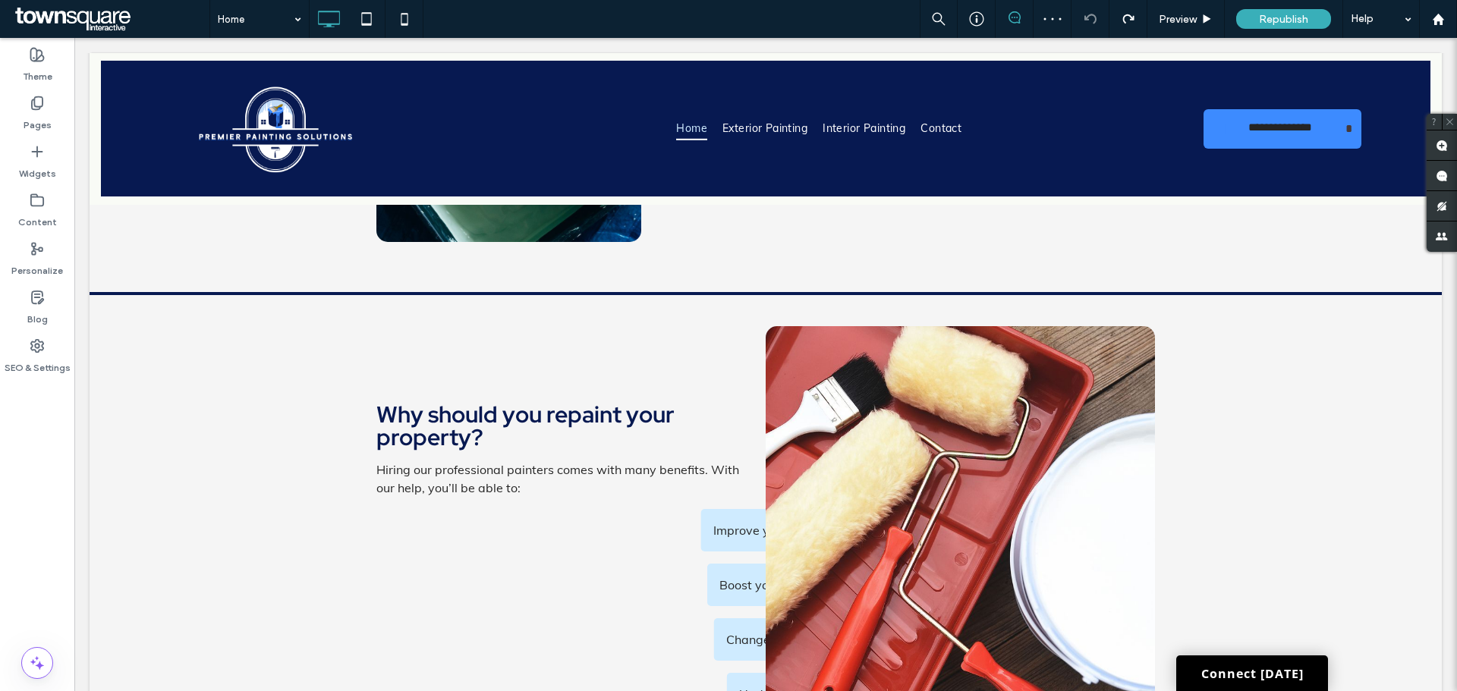
scroll to position [2018, 0]
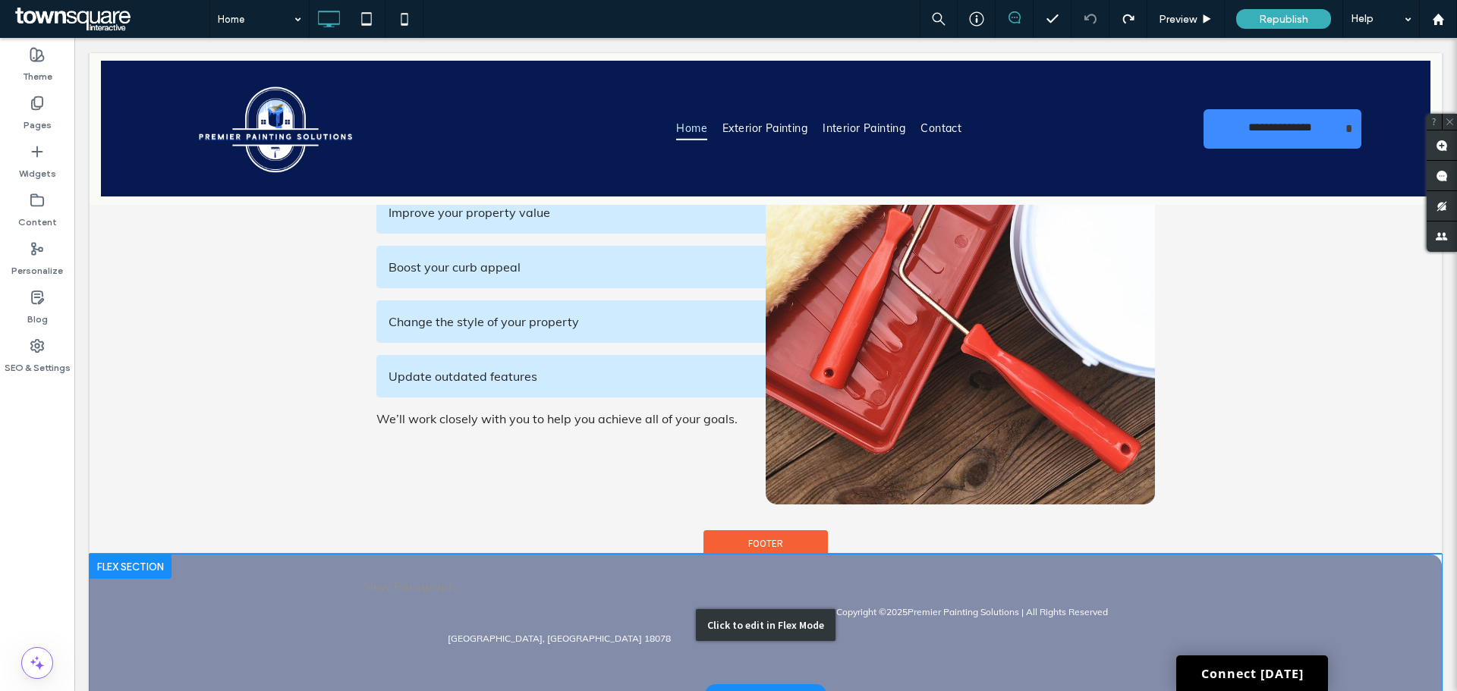
click at [387, 564] on div "Click to edit in Flex Mode" at bounding box center [766, 625] width 1353 height 140
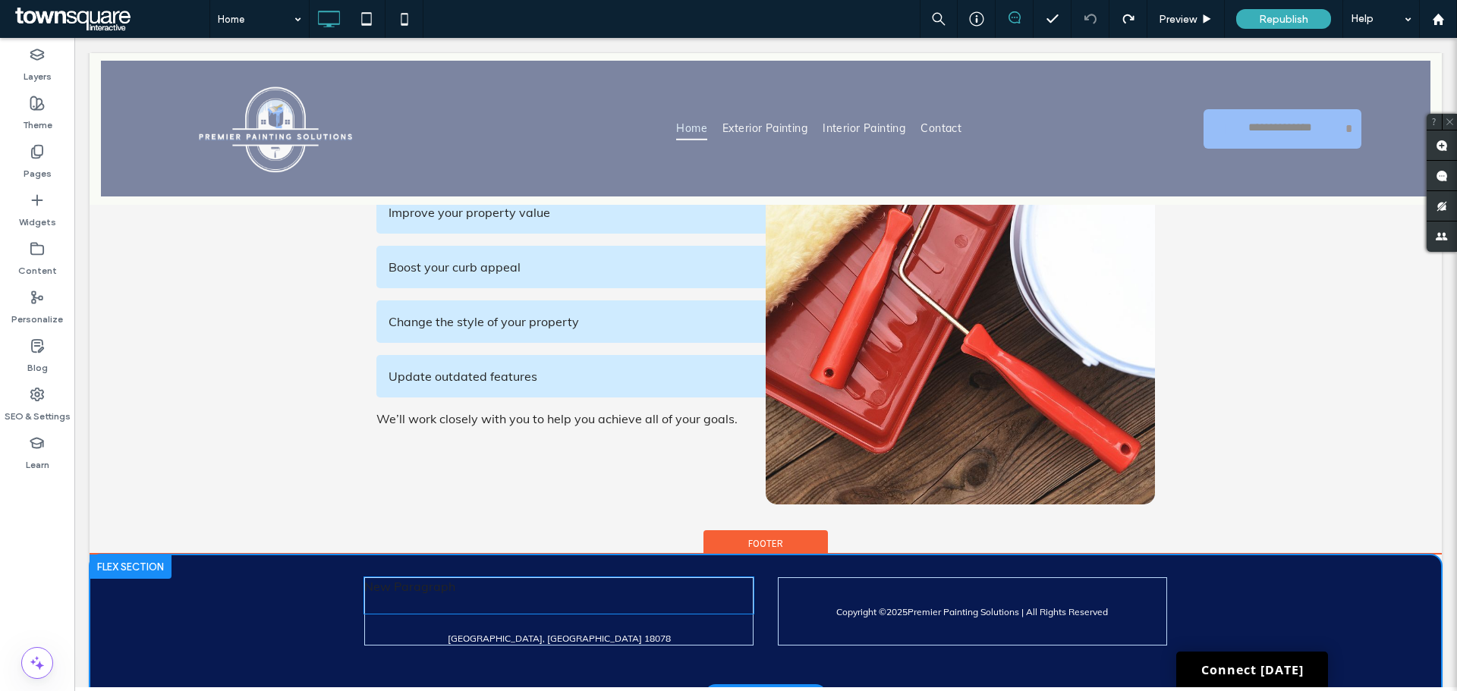
scroll to position [2017, 0]
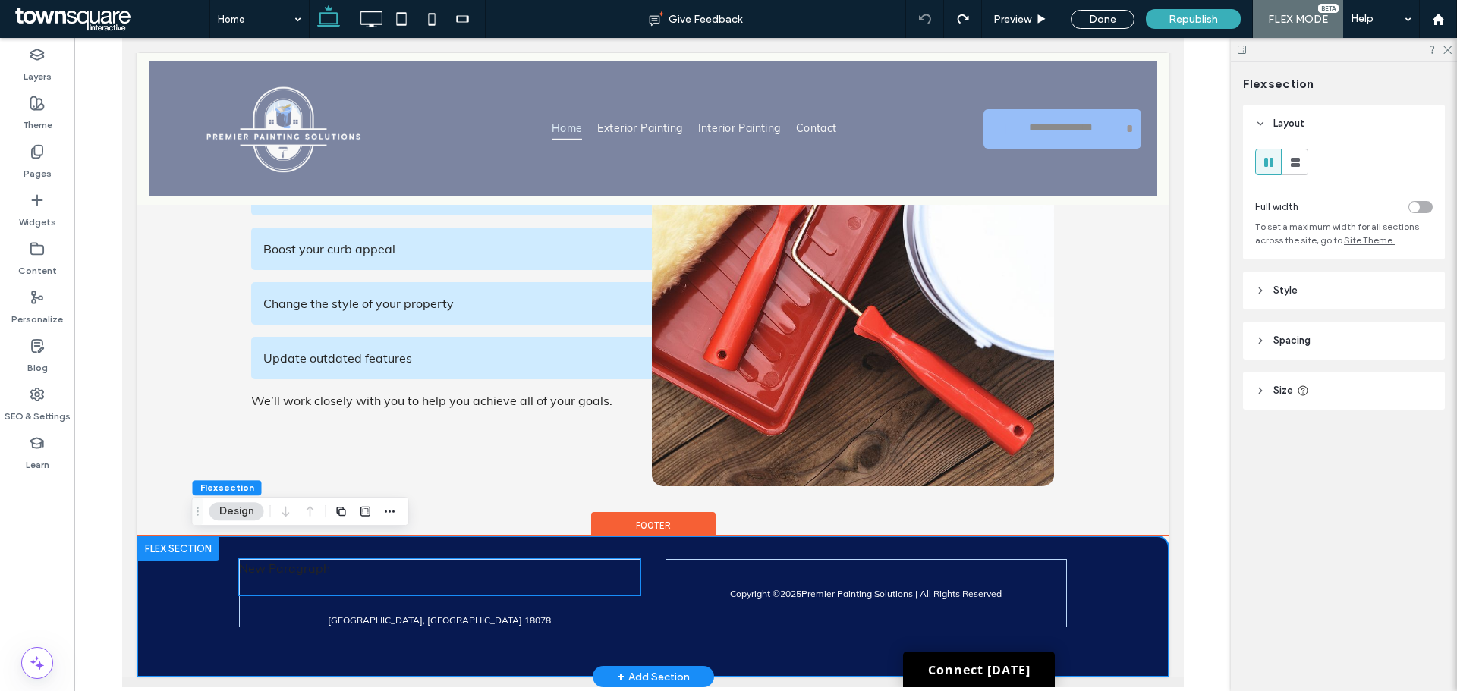
click at [346, 575] on p "New Paragraph" at bounding box center [439, 568] width 402 height 18
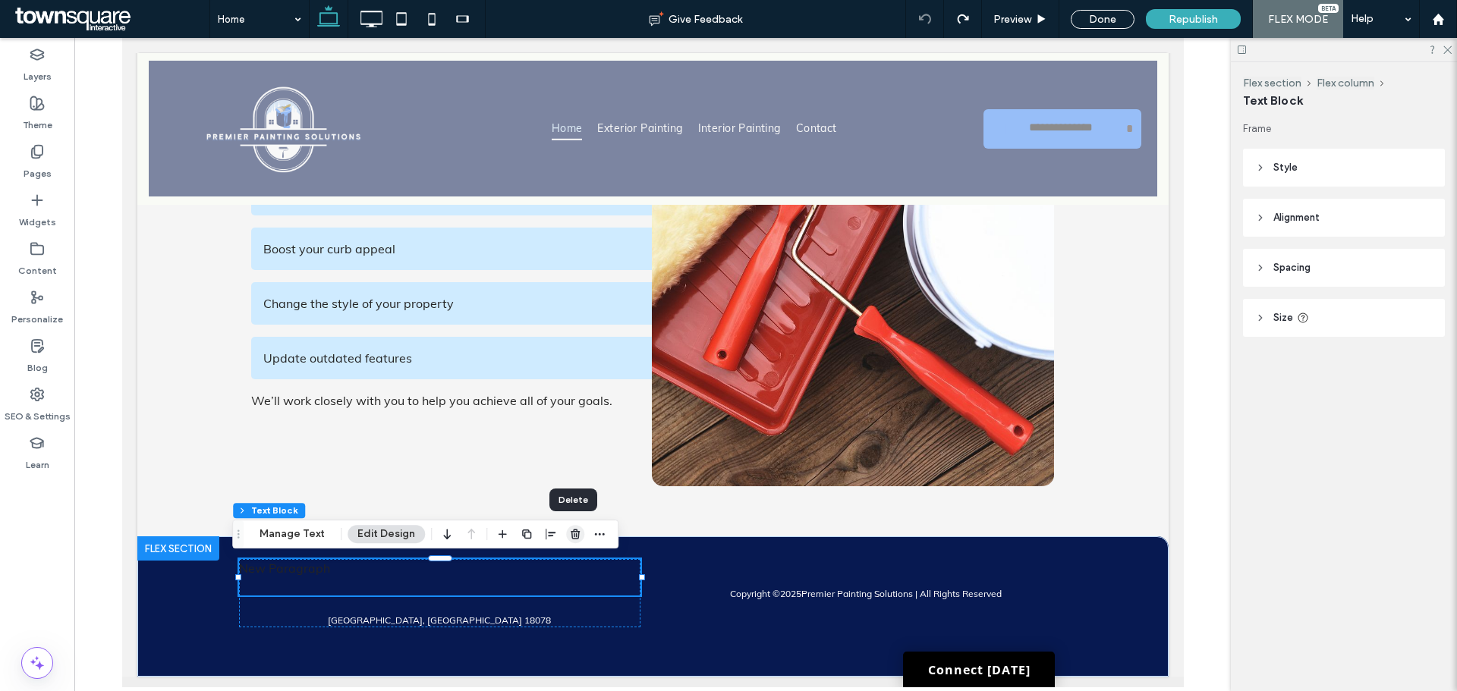
click at [571, 532] on use "button" at bounding box center [575, 534] width 9 height 10
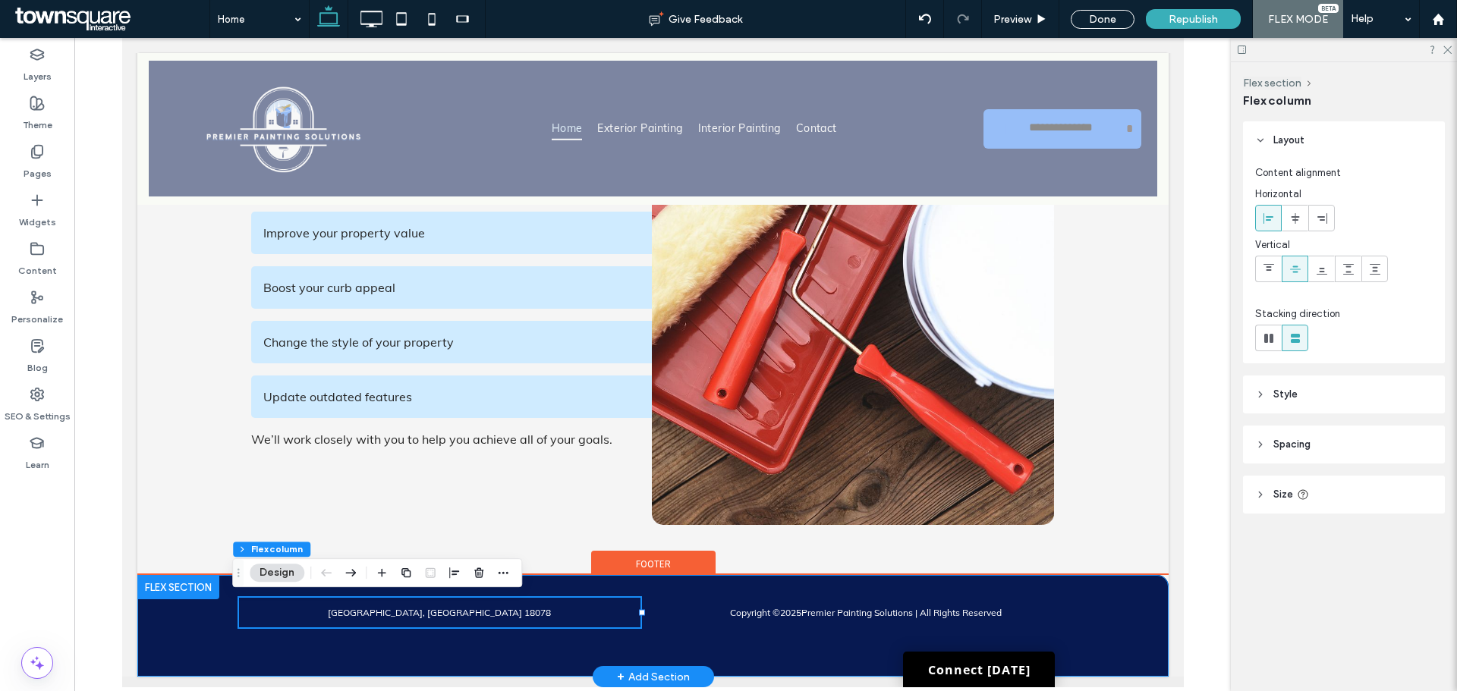
click at [693, 649] on div "Copyright © 2025 Premier Painting Solutions | All Rights Reserved Schnecksville…" at bounding box center [652, 626] width 911 height 102
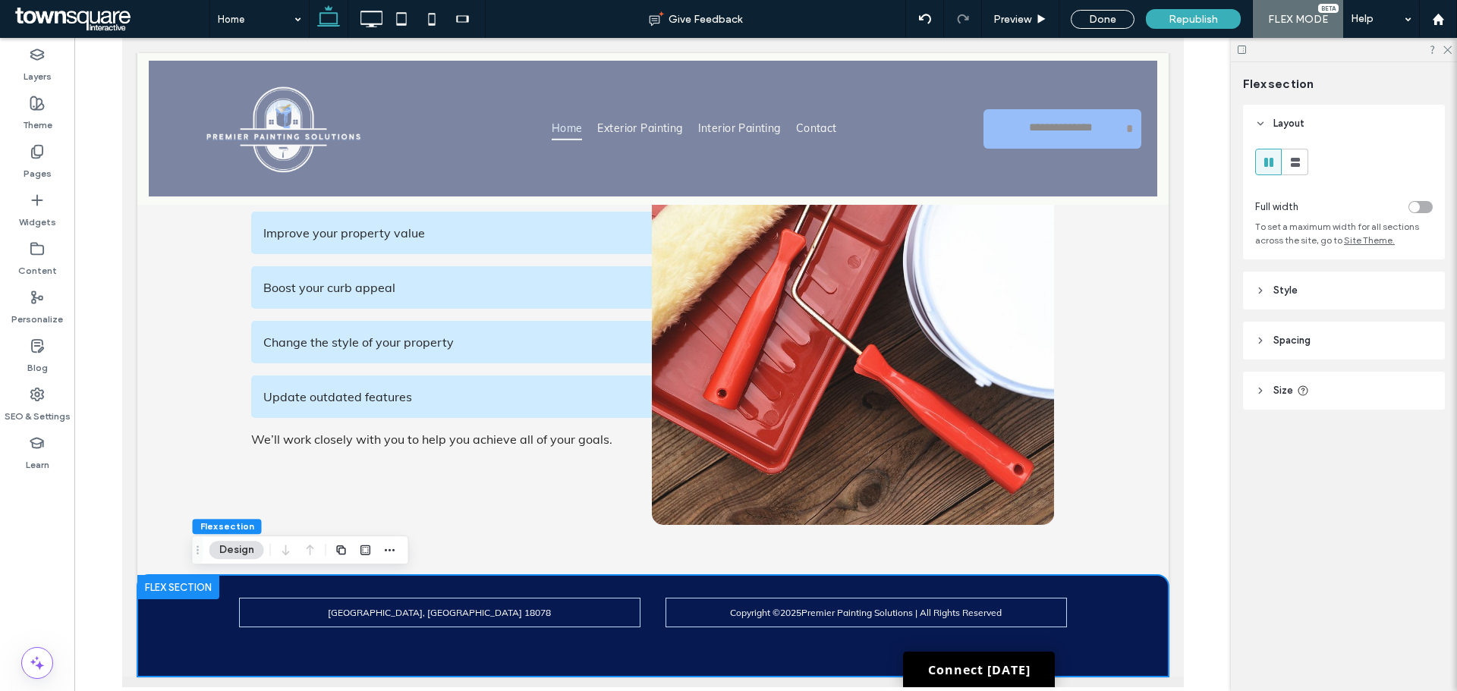
click at [1452, 49] on div at bounding box center [1344, 50] width 226 height 24
click at [1446, 49] on icon at bounding box center [1447, 49] width 10 height 10
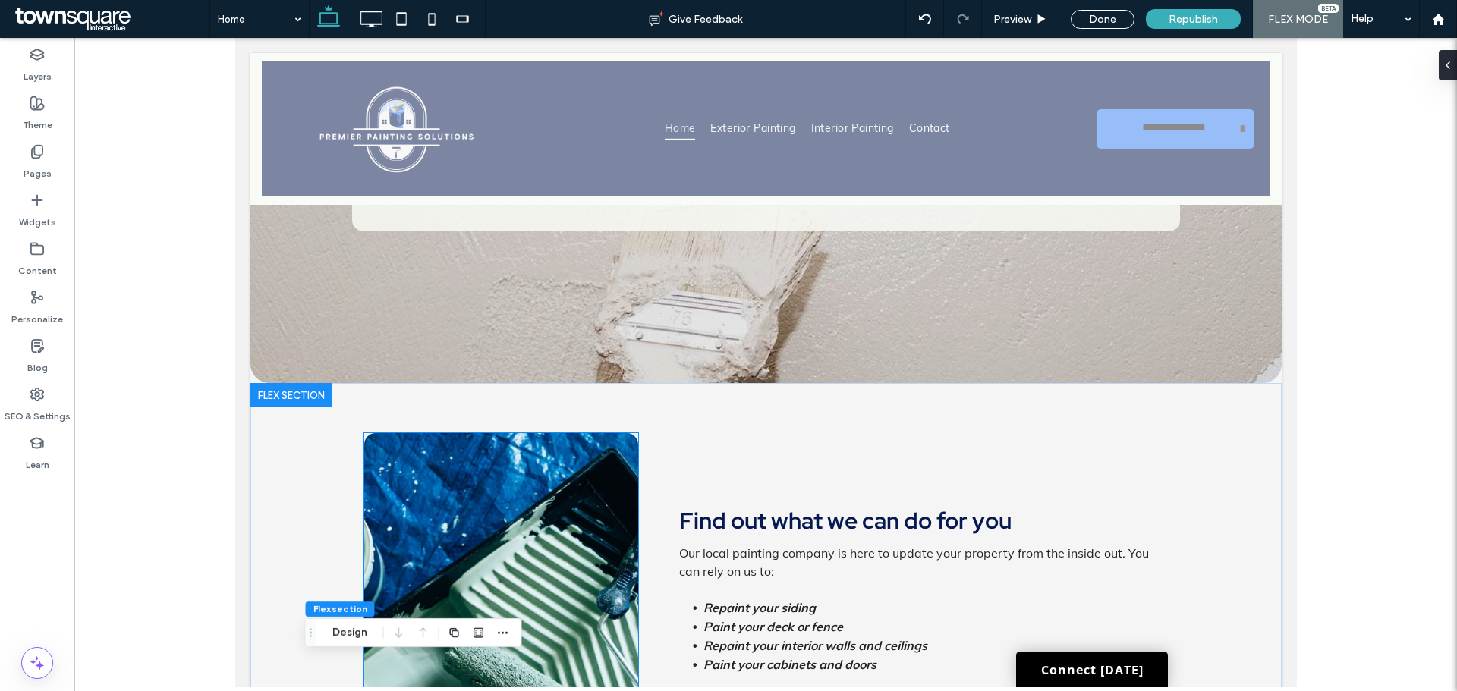
scroll to position [1060, 0]
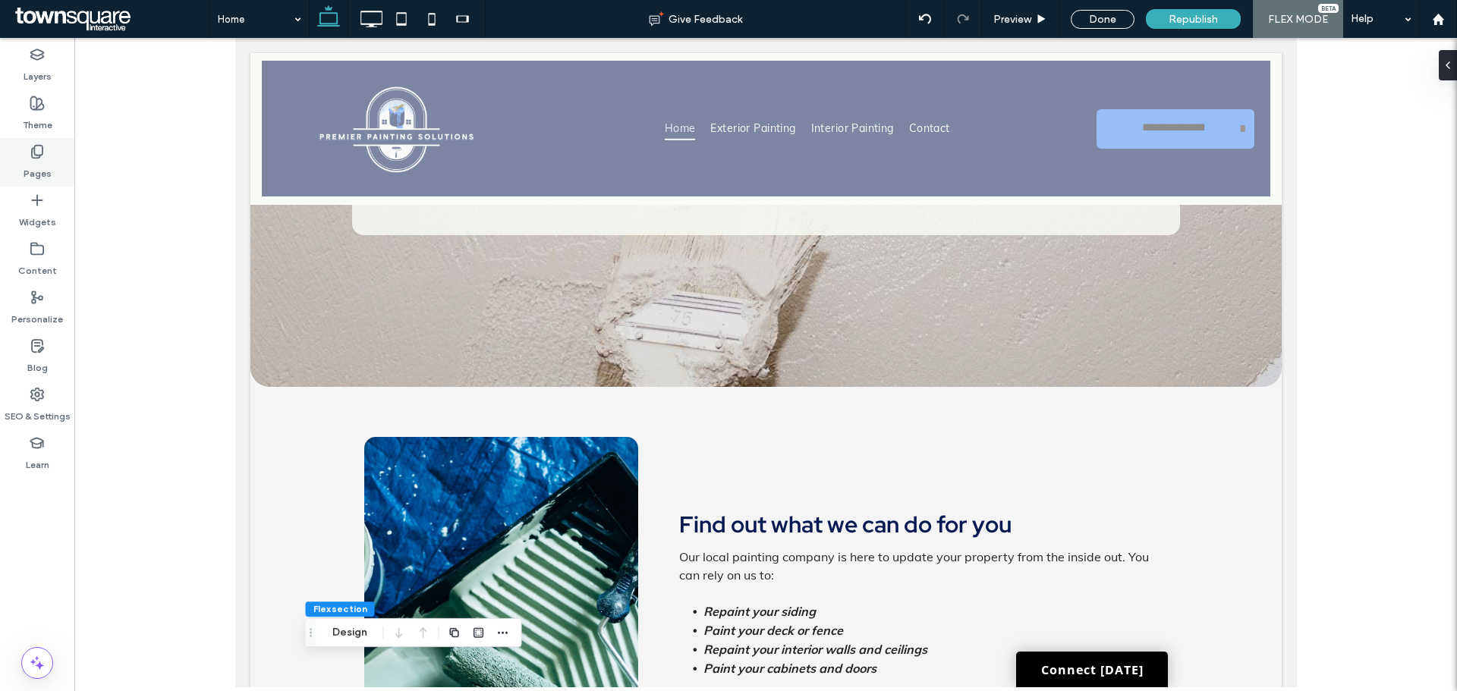
click at [26, 171] on label "Pages" at bounding box center [38, 169] width 28 height 21
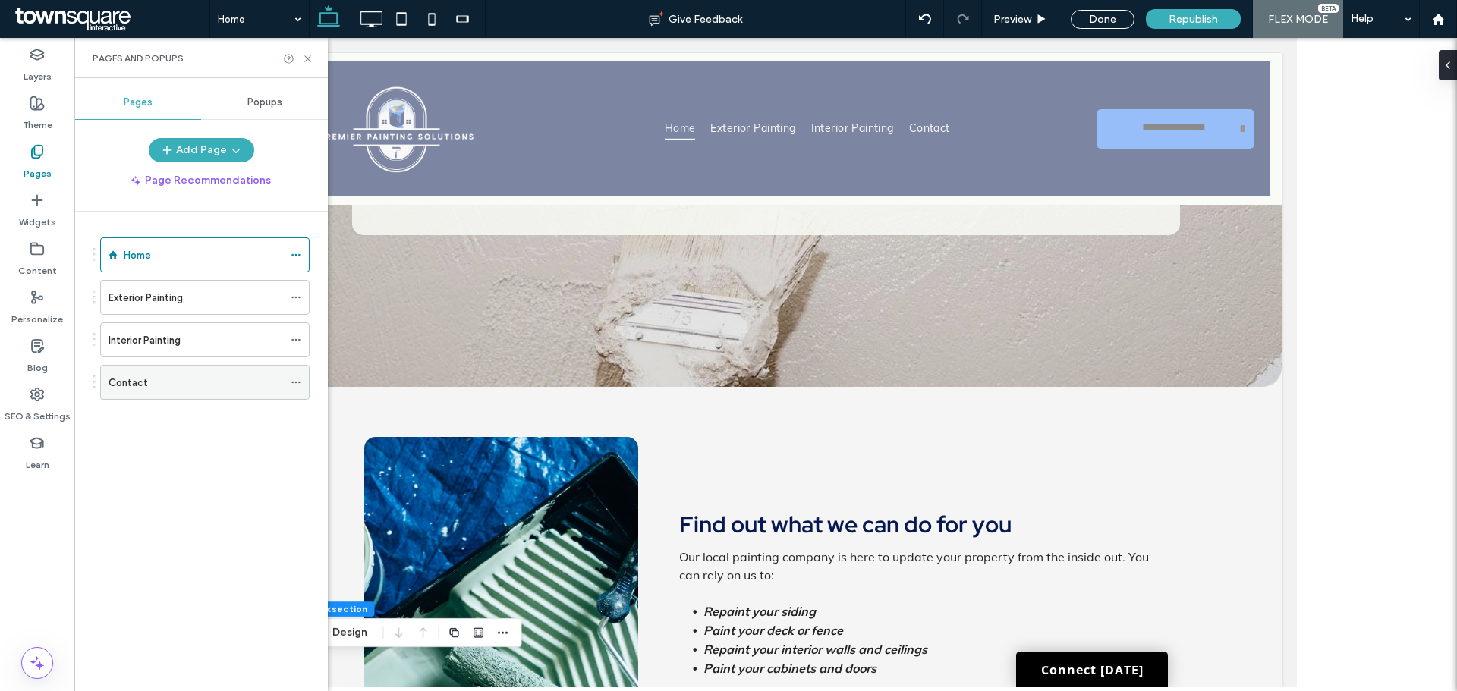
click at [190, 375] on div "Contact" at bounding box center [196, 383] width 175 height 16
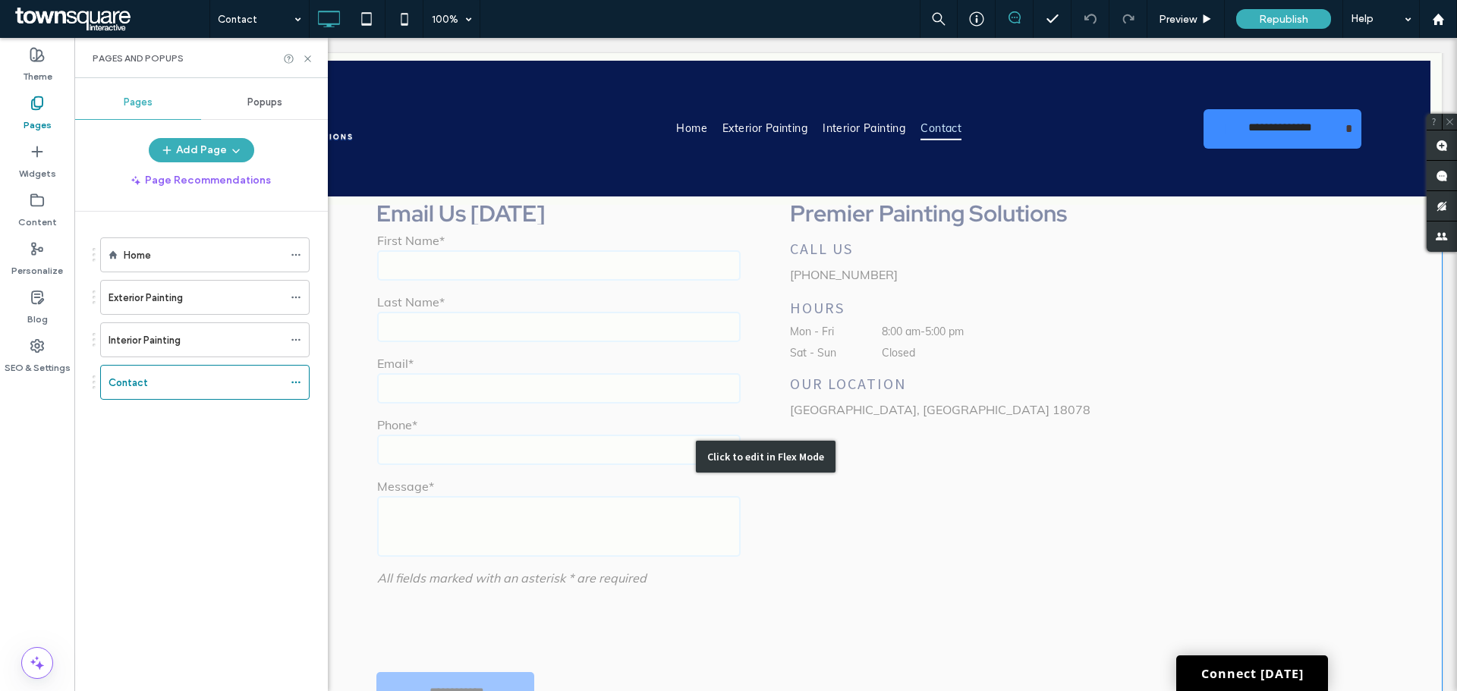
scroll to position [658, 0]
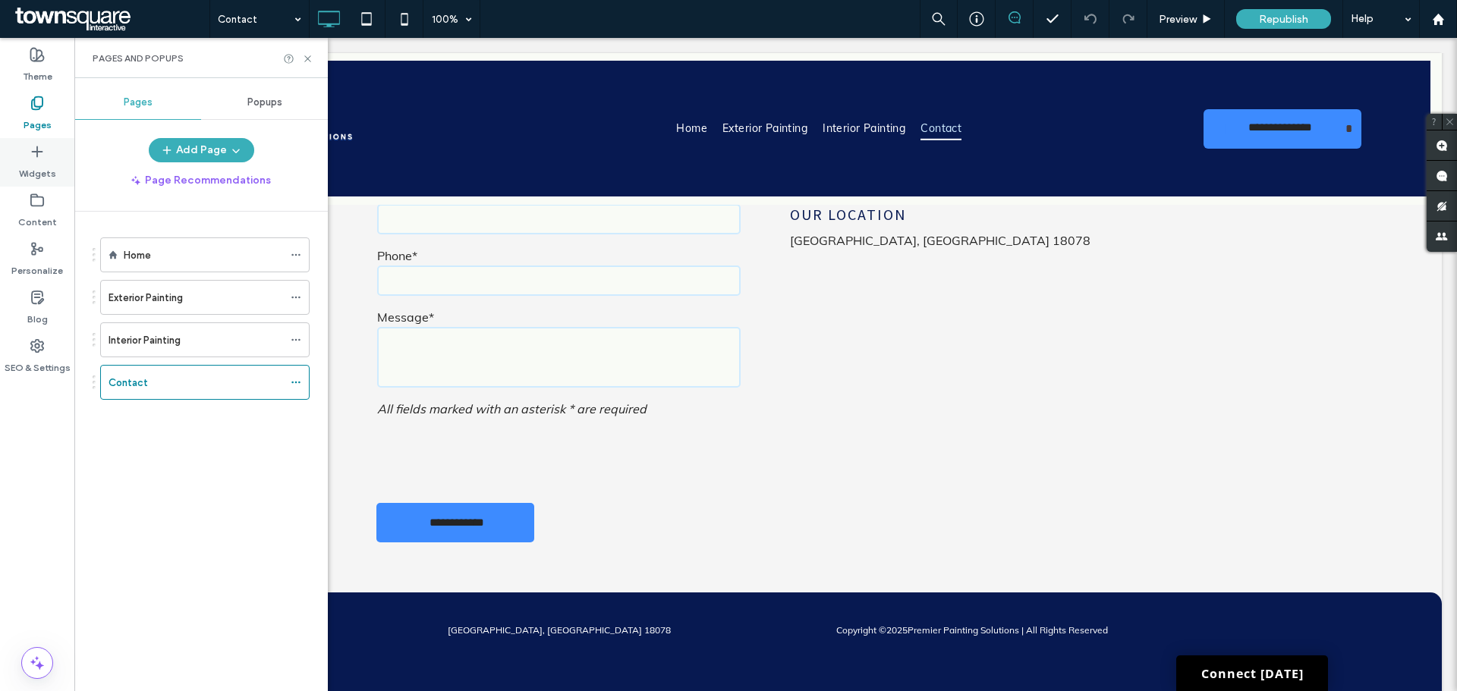
click at [58, 155] on div "Widgets" at bounding box center [37, 162] width 74 height 49
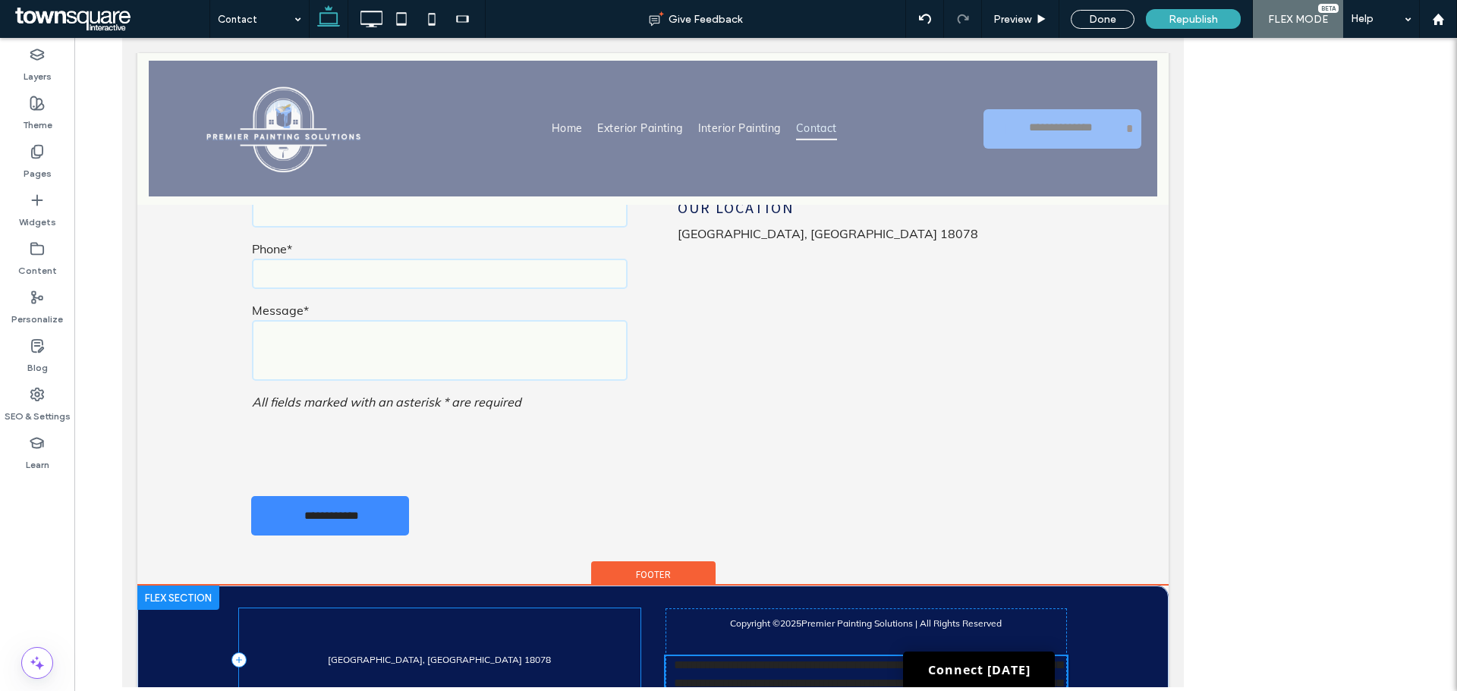
scroll to position [720, 0]
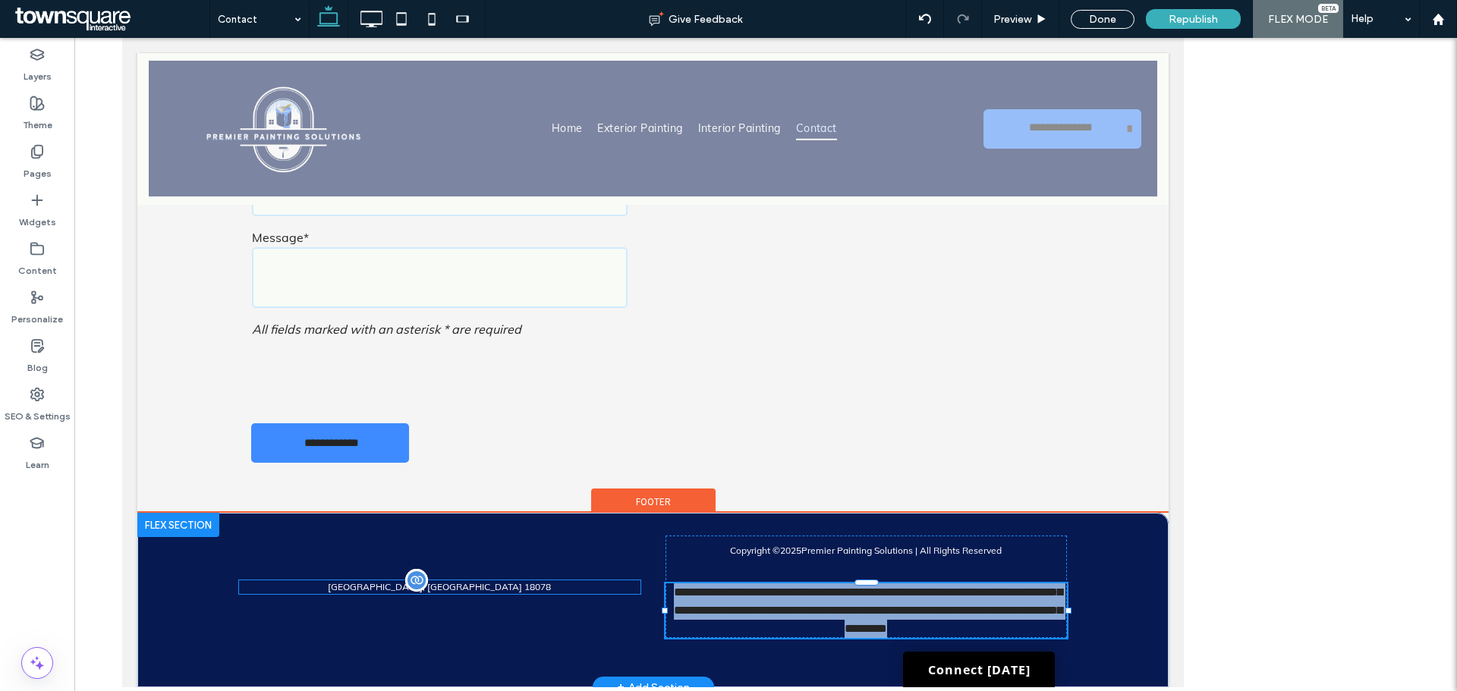
type input "****"
type input "**"
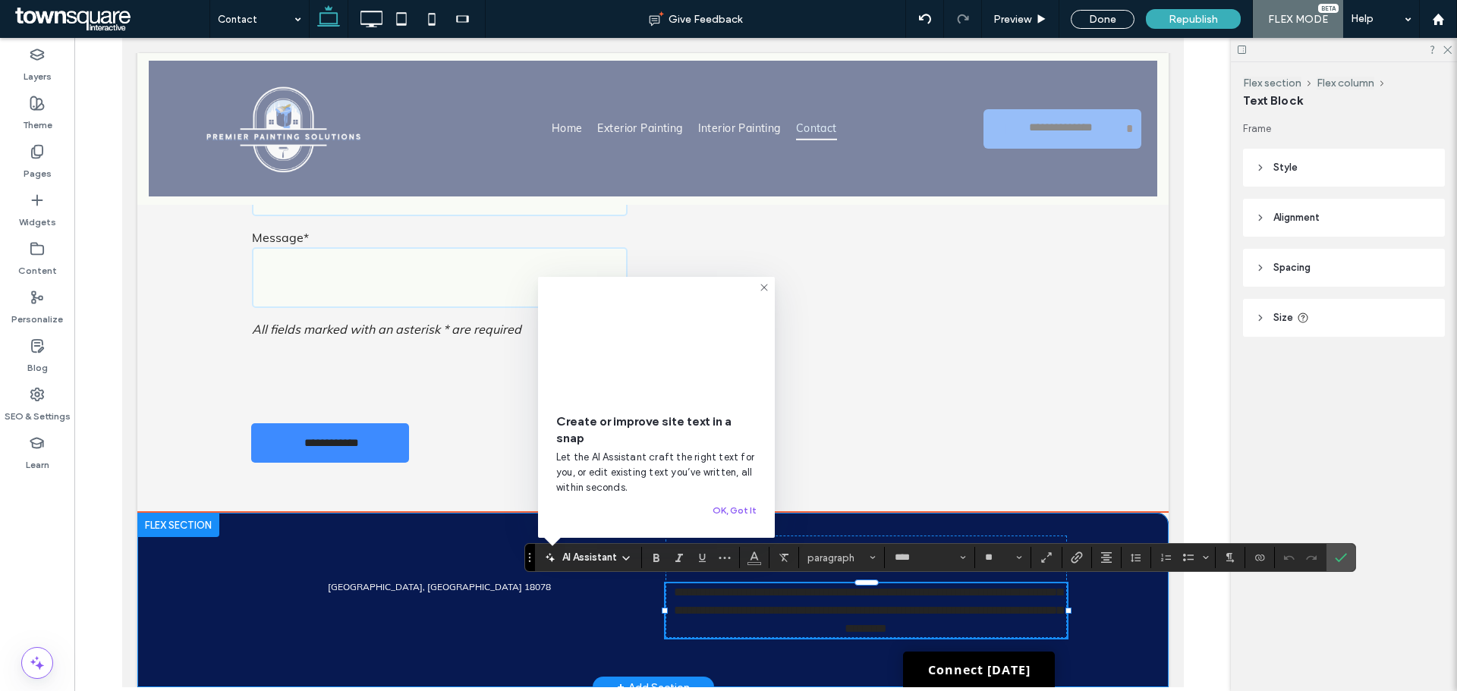
click at [1132, 632] on div "**********" at bounding box center [653, 600] width 1032 height 175
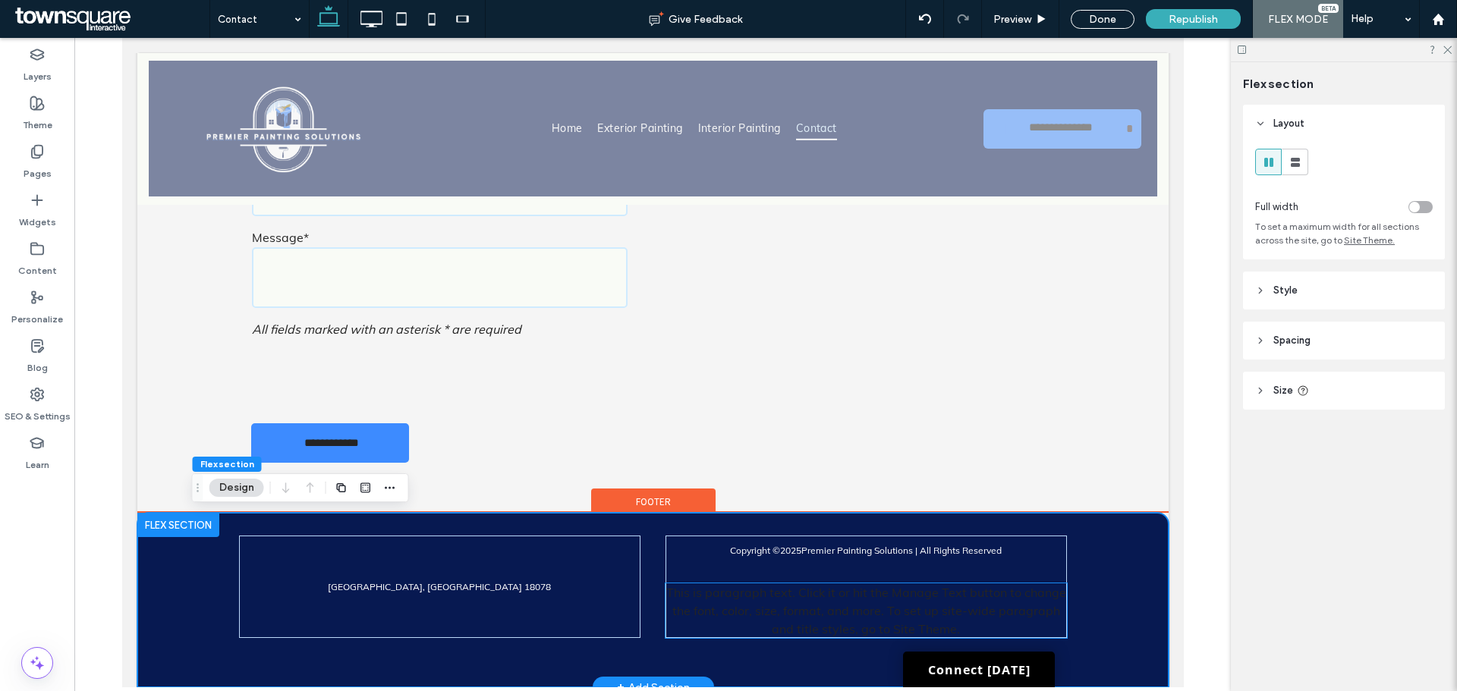
click at [1016, 624] on p "This is paragraph text. Click it or hit the Manage Text button to change the fo…" at bounding box center [866, 611] width 402 height 55
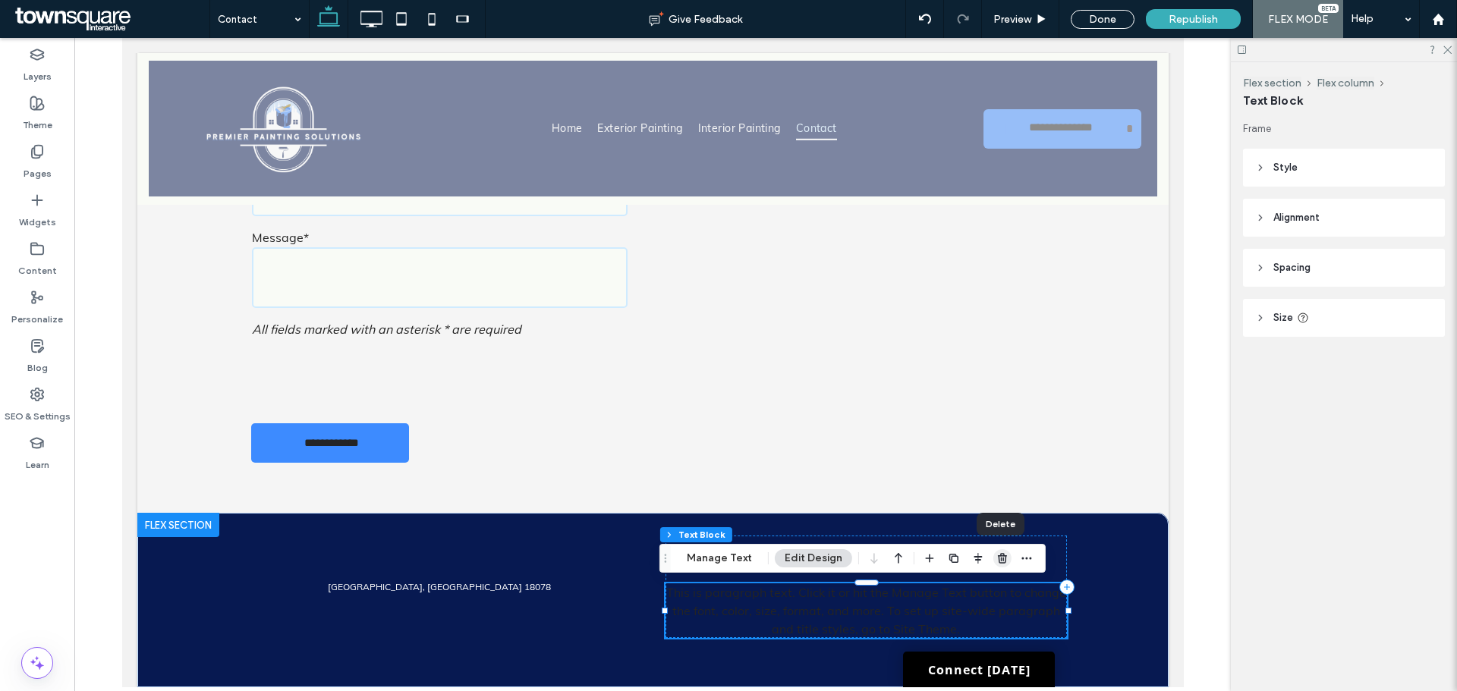
click at [997, 556] on icon "button" at bounding box center [1003, 559] width 12 height 12
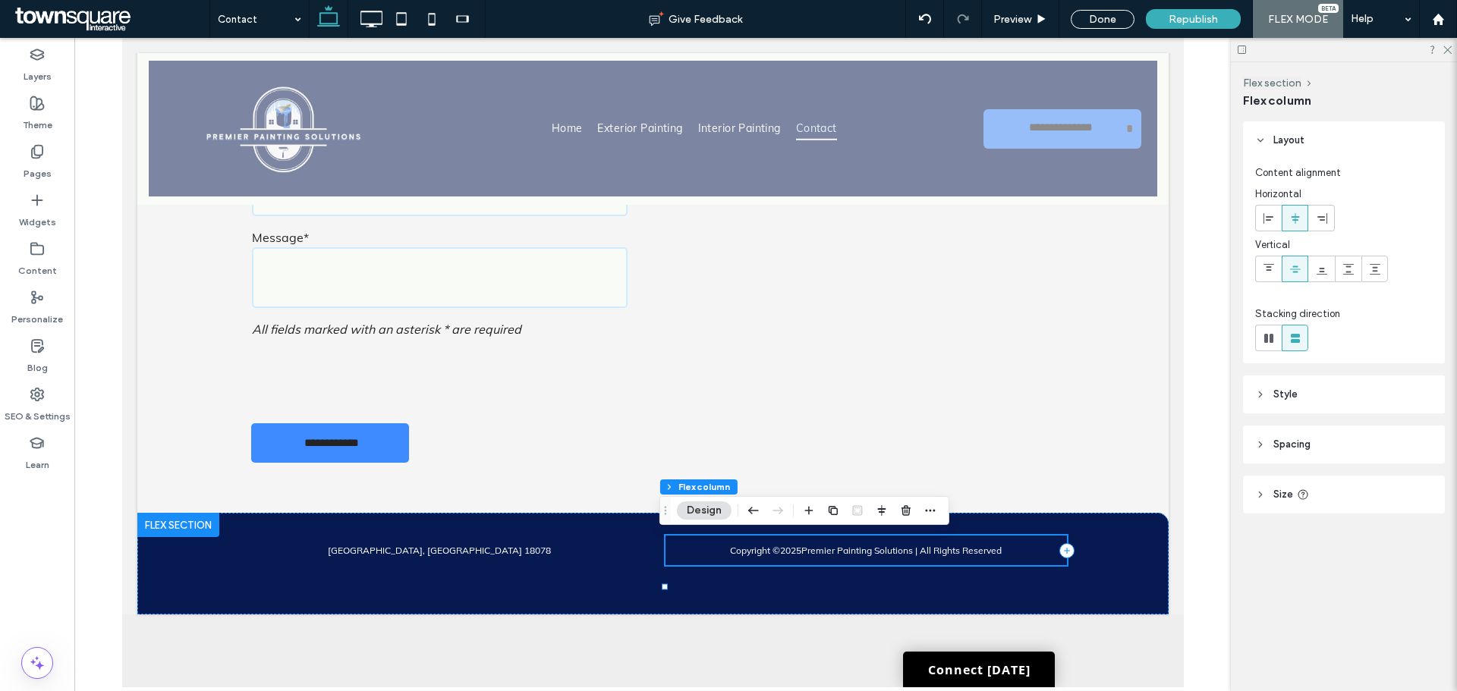
scroll to position [657, 0]
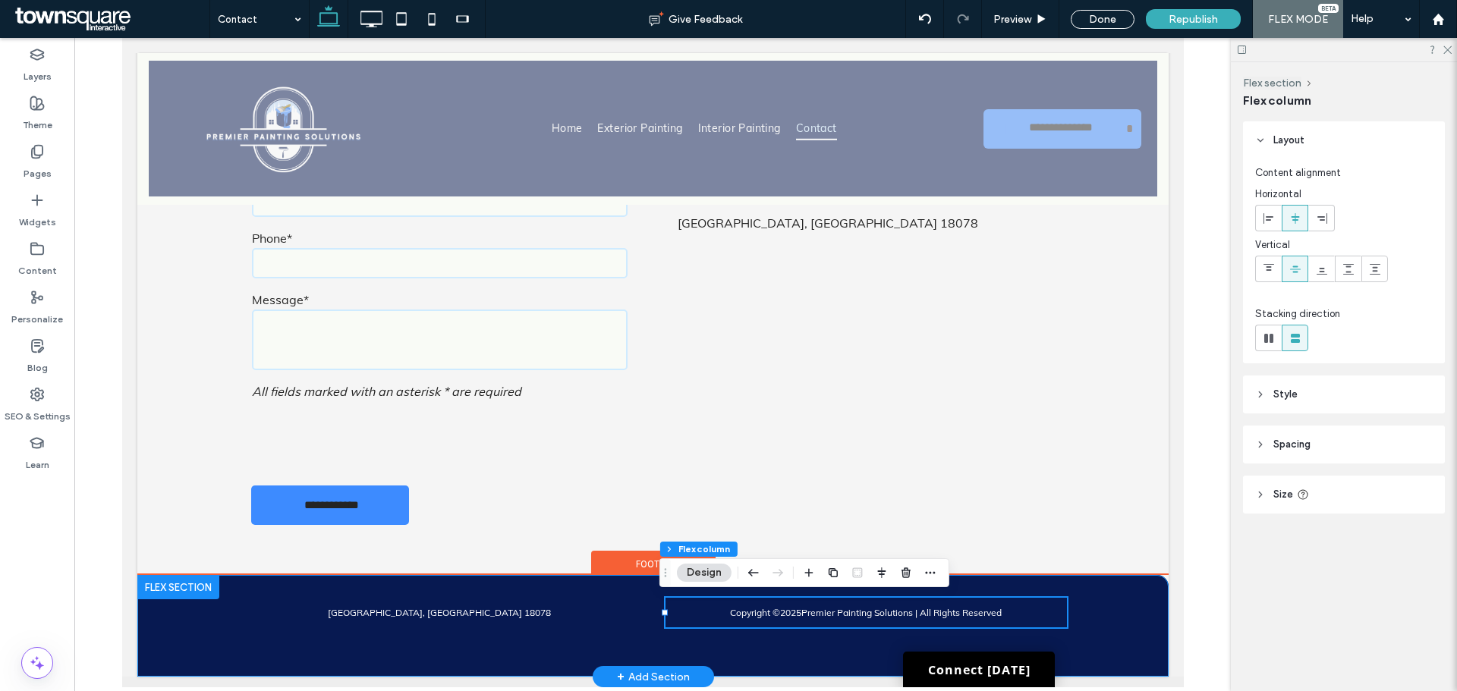
click at [1098, 614] on div "Copyright © 2025 Premier Painting Solutions | All Rights Reserved Schnecksville…" at bounding box center [652, 626] width 911 height 102
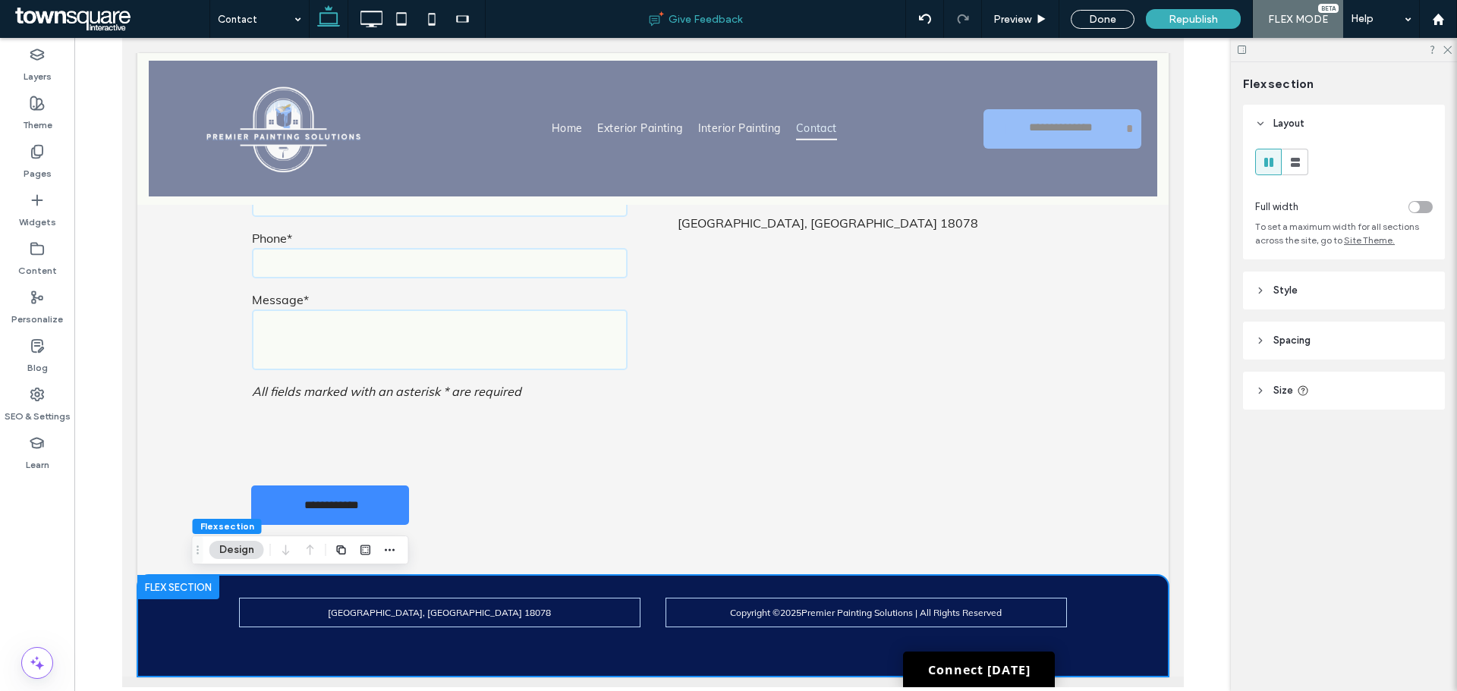
click at [707, 8] on div "Give Feedback" at bounding box center [696, 19] width 421 height 38
click at [655, 22] on icon at bounding box center [656, 18] width 15 height 15
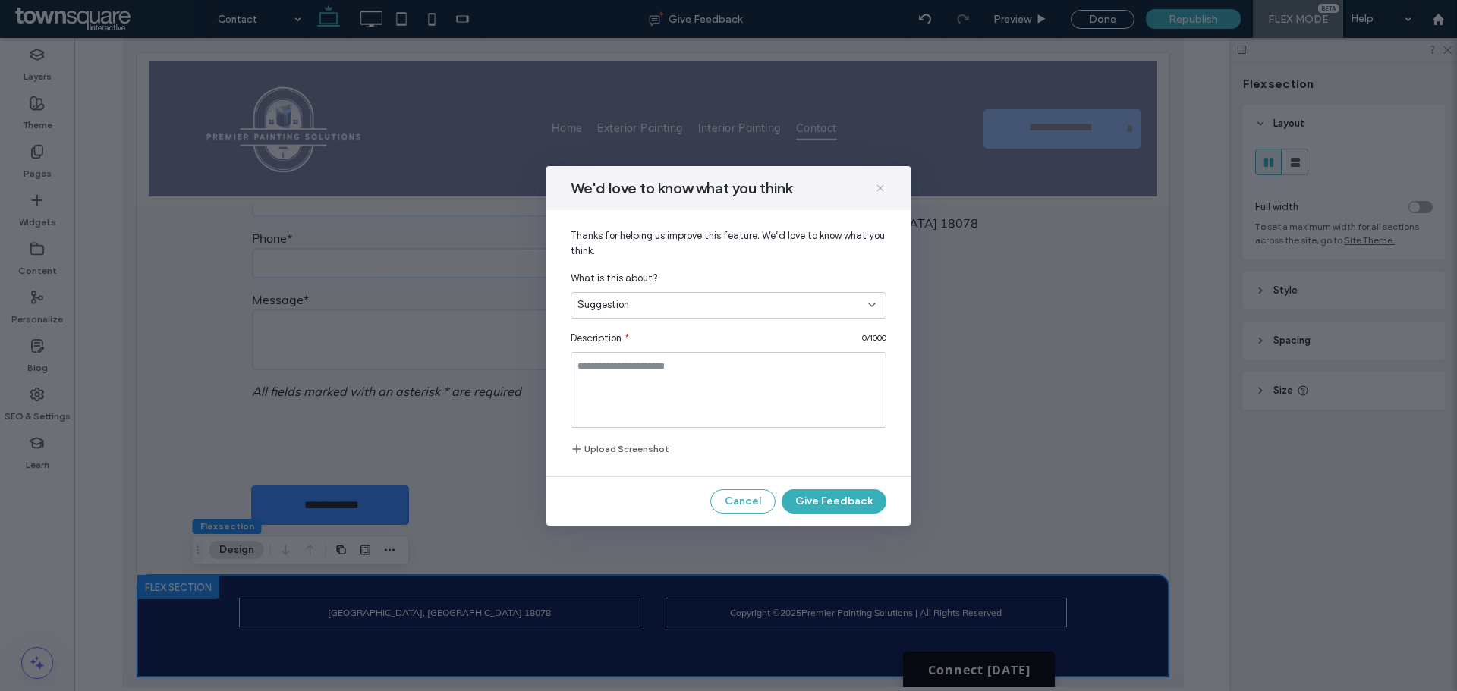
click at [881, 187] on use at bounding box center [880, 187] width 7 height 7
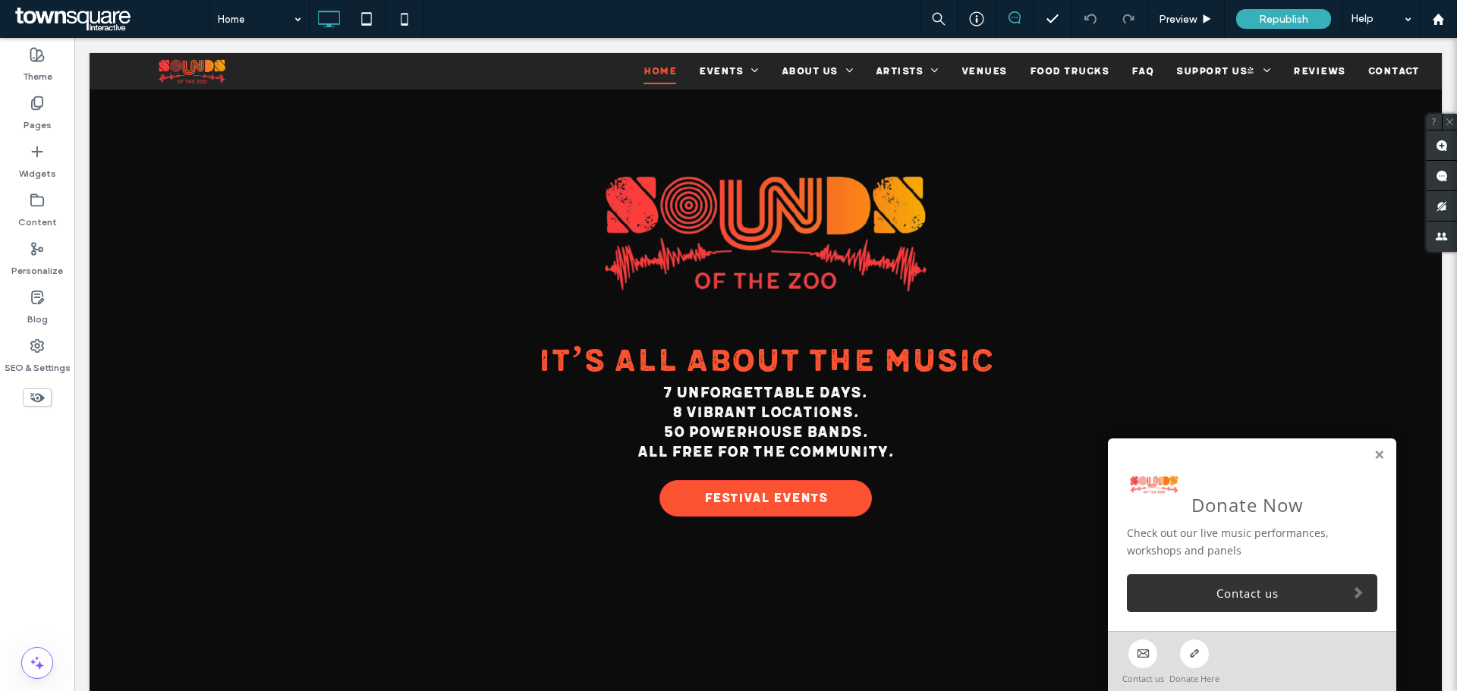
scroll to position [228, 0]
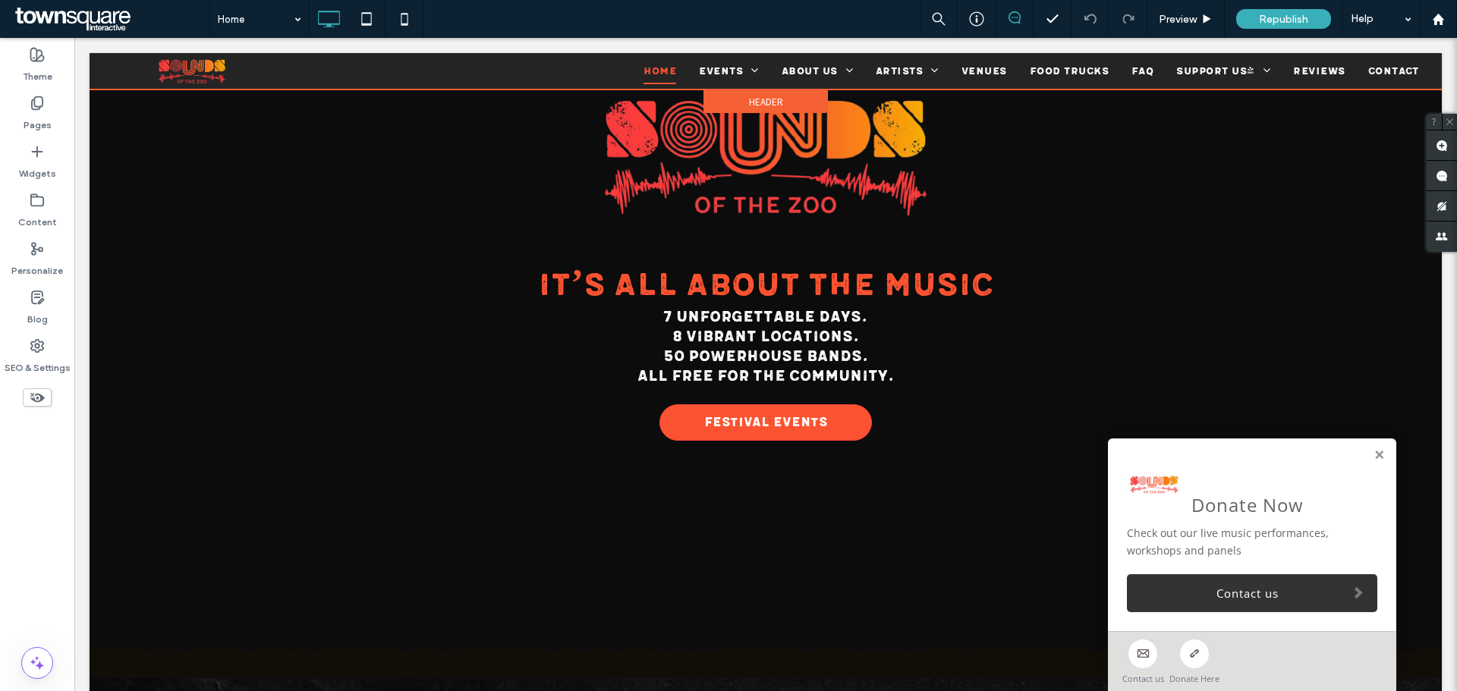
click at [1254, 68] on div at bounding box center [766, 71] width 1353 height 36
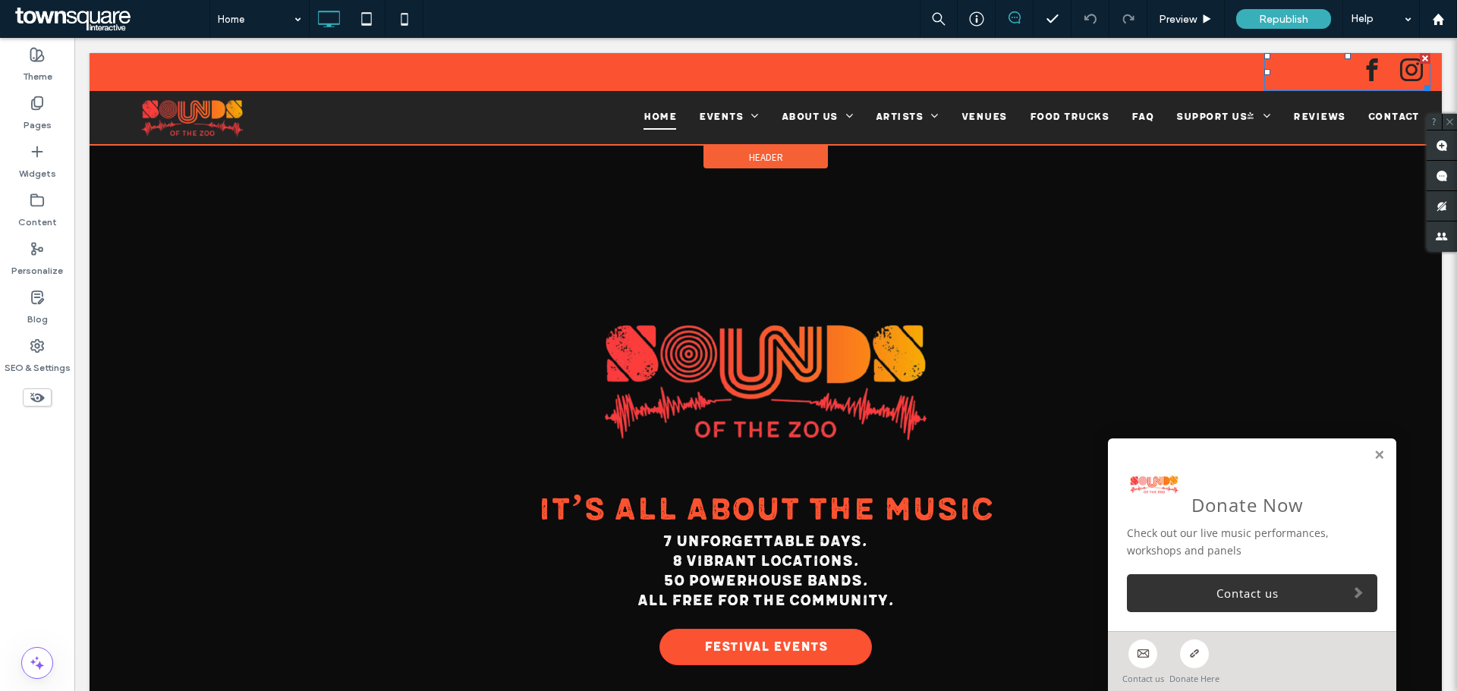
scroll to position [0, 0]
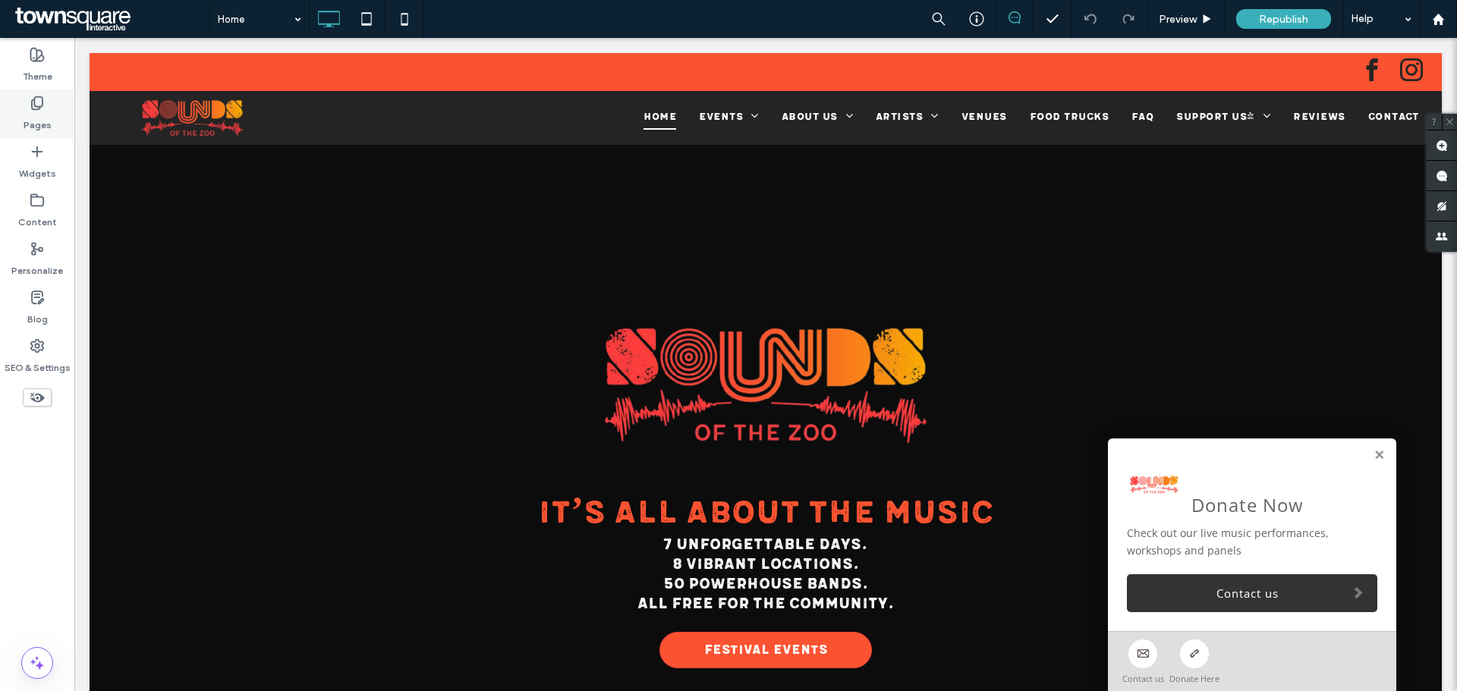
click at [46, 125] on label "Pages" at bounding box center [38, 121] width 28 height 21
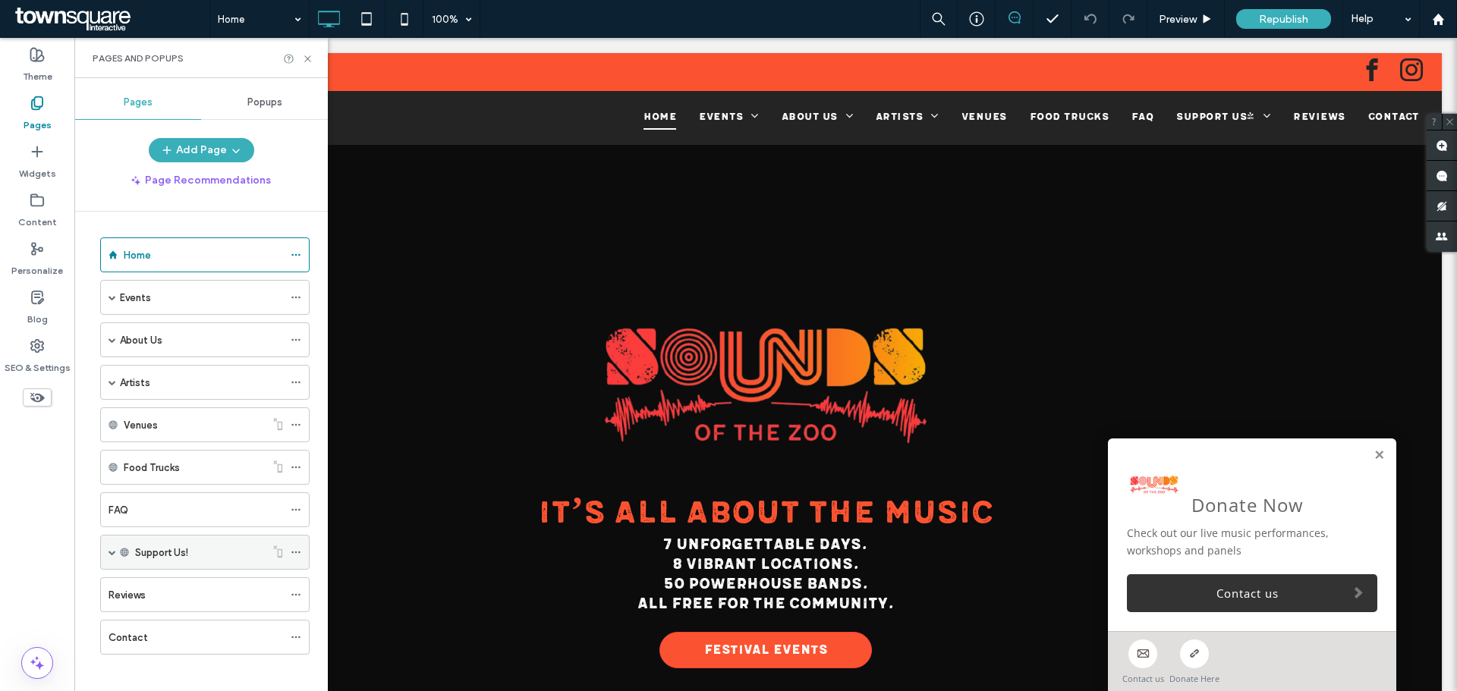
click at [109, 549] on span at bounding box center [113, 553] width 8 height 8
click at [211, 550] on div "Support Us!" at bounding box center [200, 553] width 130 height 16
click at [291, 557] on icon at bounding box center [296, 552] width 11 height 11
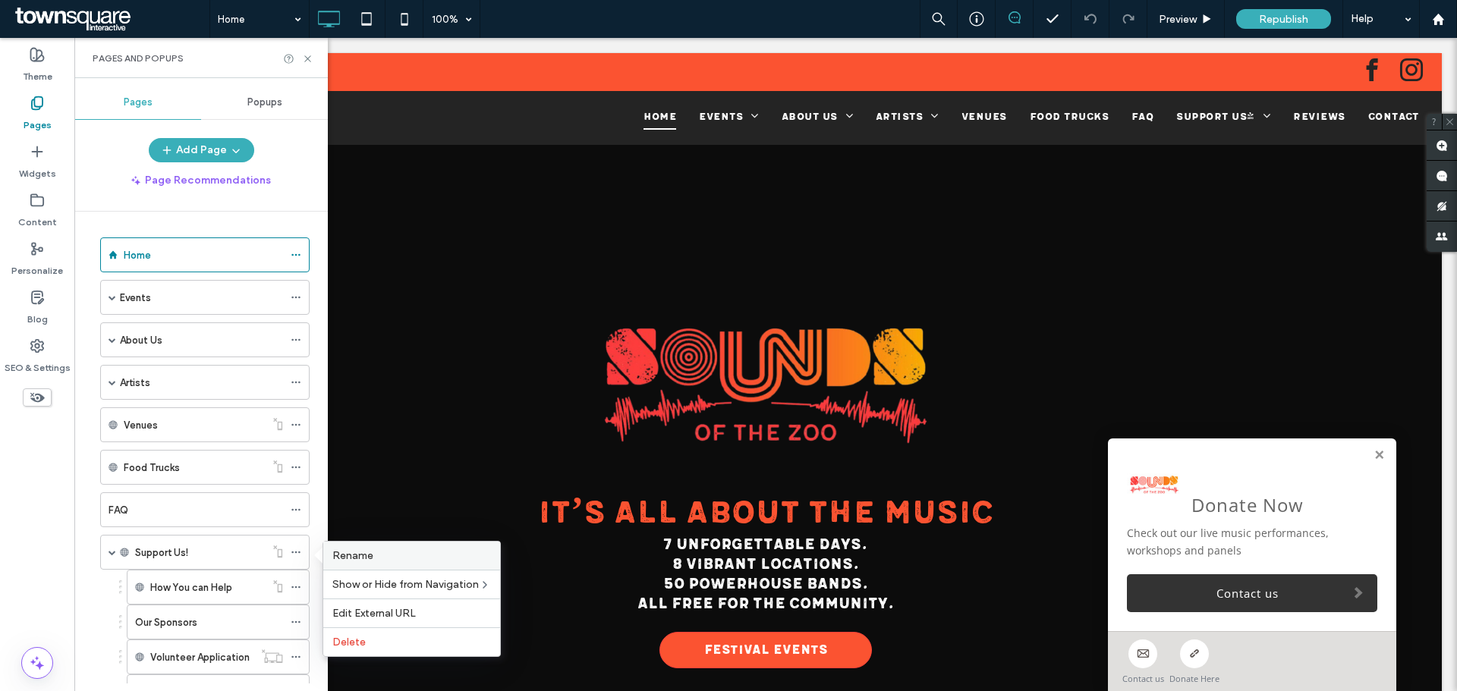
click at [347, 553] on span "Rename" at bounding box center [352, 556] width 41 height 13
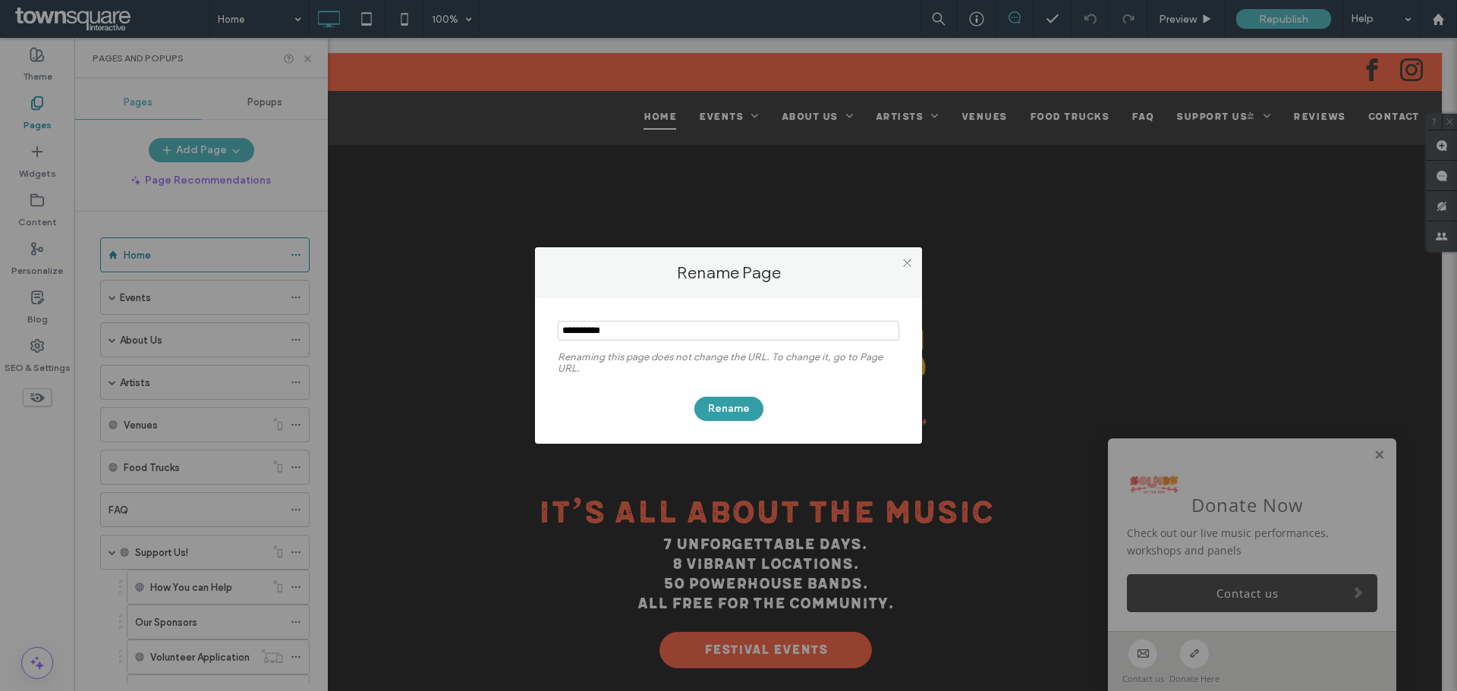
type input "**********"
click at [720, 402] on button "Rename" at bounding box center [729, 409] width 69 height 24
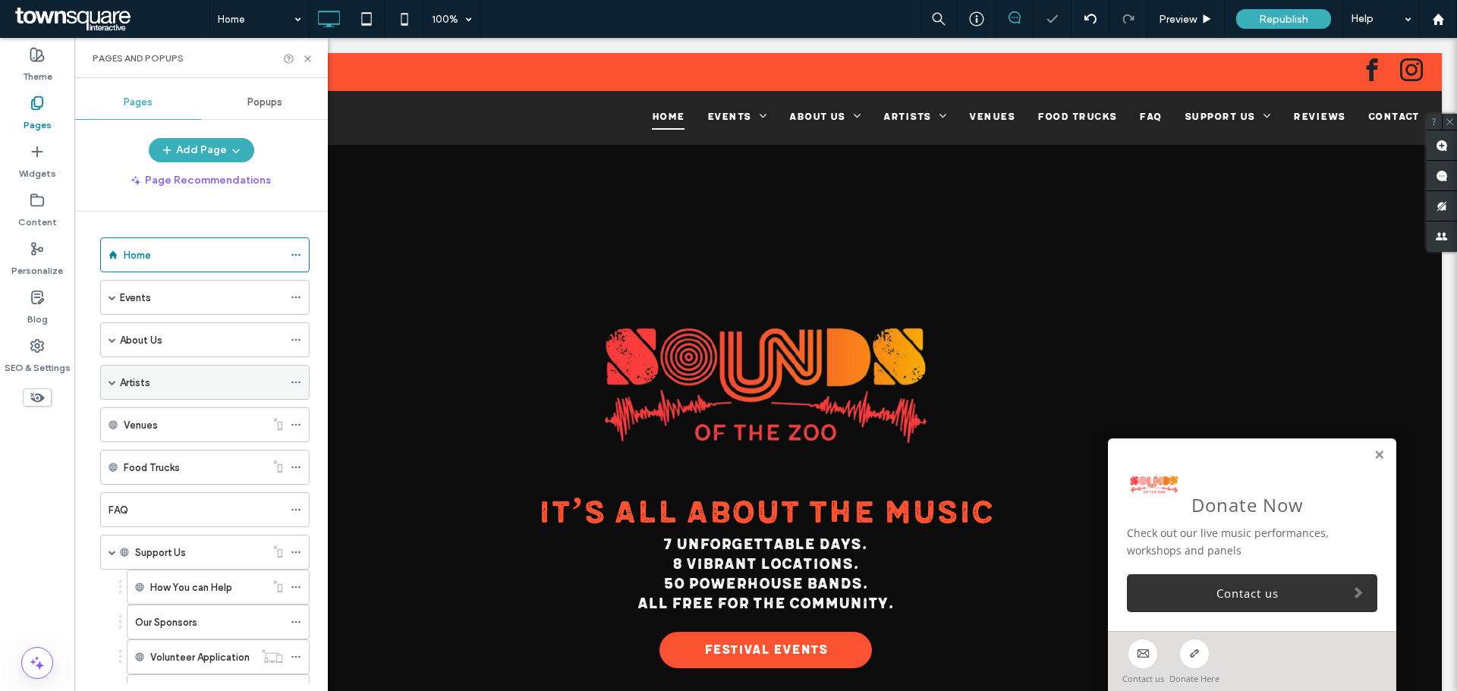
click at [106, 383] on div "Artists" at bounding box center [204, 382] width 209 height 35
click at [115, 379] on span at bounding box center [113, 383] width 8 height 8
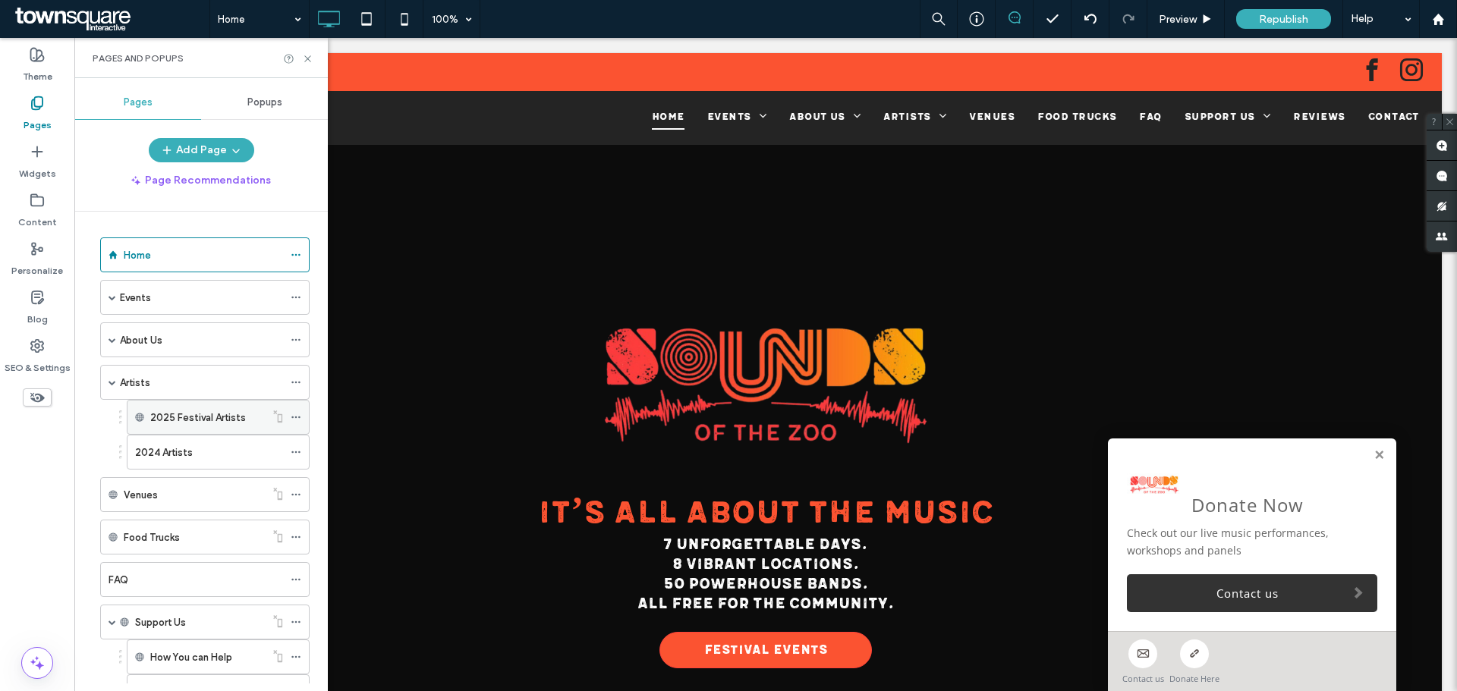
click at [295, 417] on icon at bounding box center [296, 417] width 11 height 11
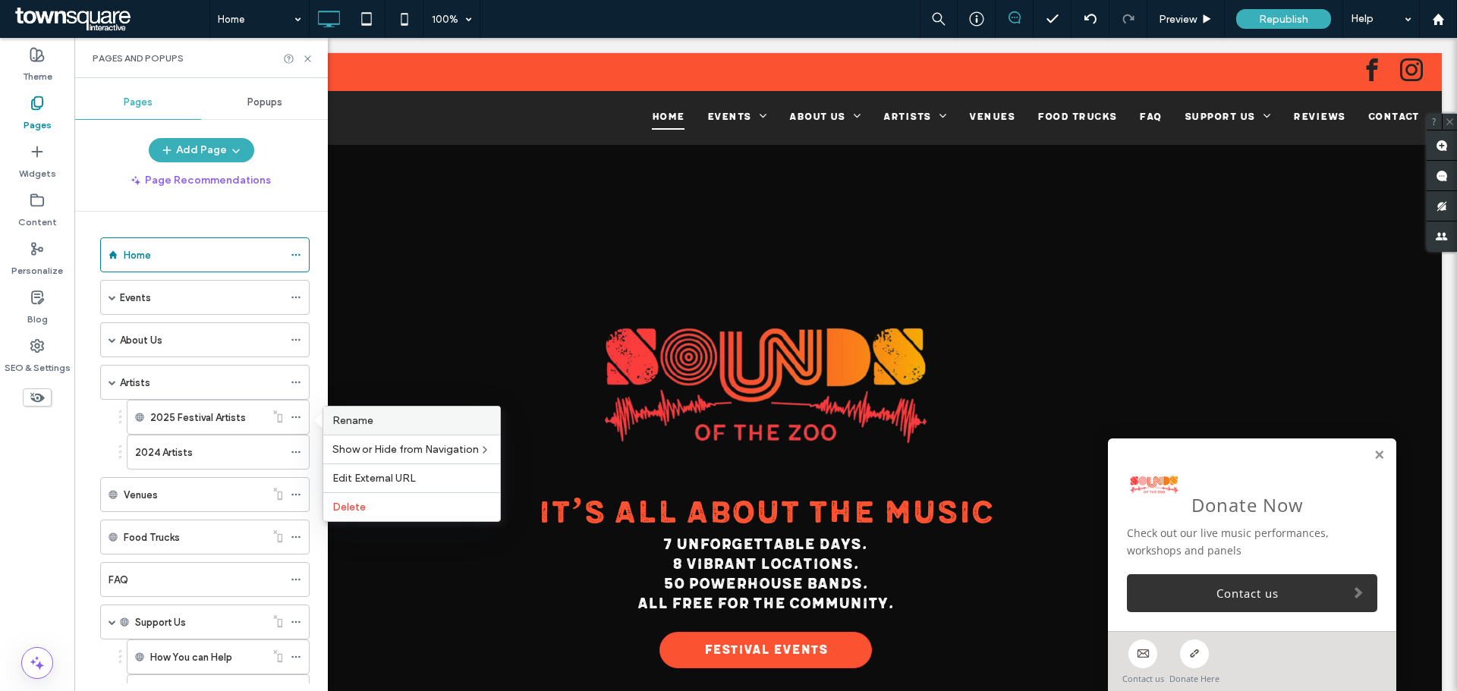
click at [354, 421] on span "Rename" at bounding box center [352, 420] width 41 height 13
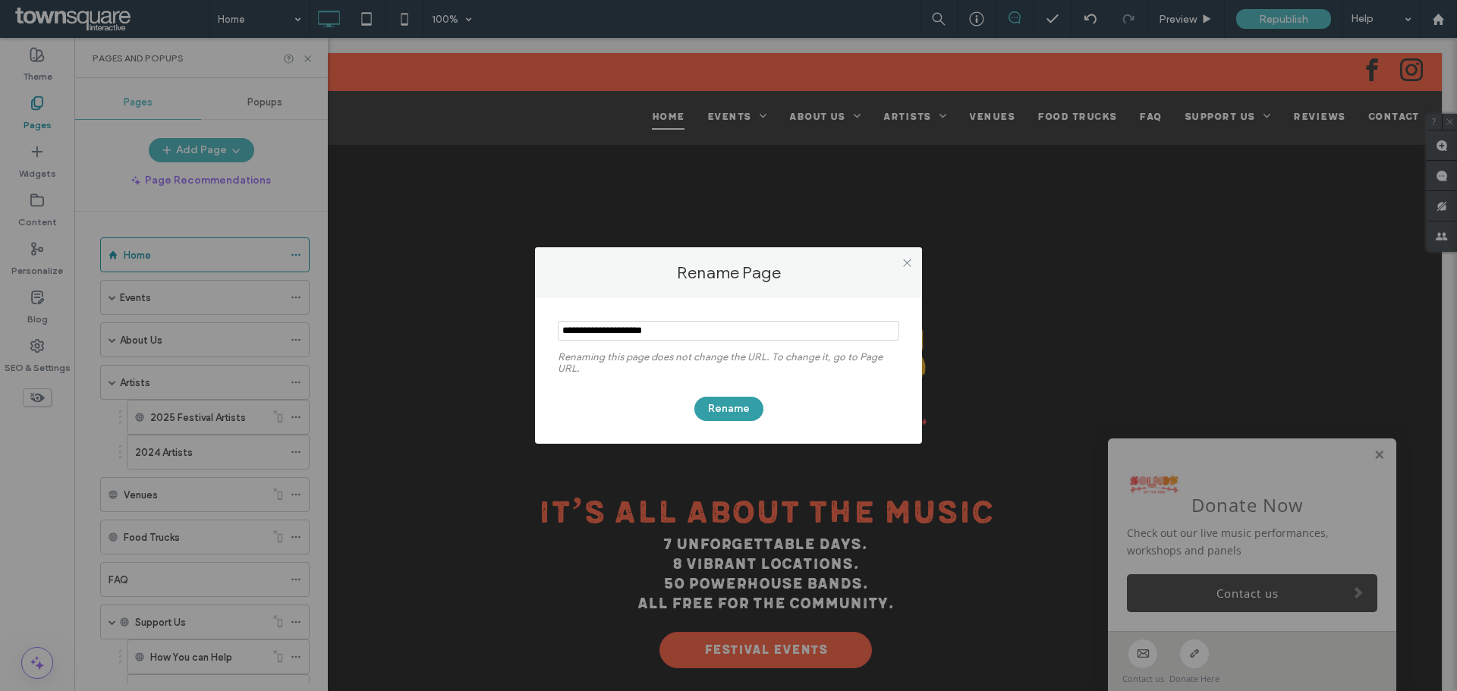
click at [734, 408] on button "Rename" at bounding box center [729, 409] width 69 height 24
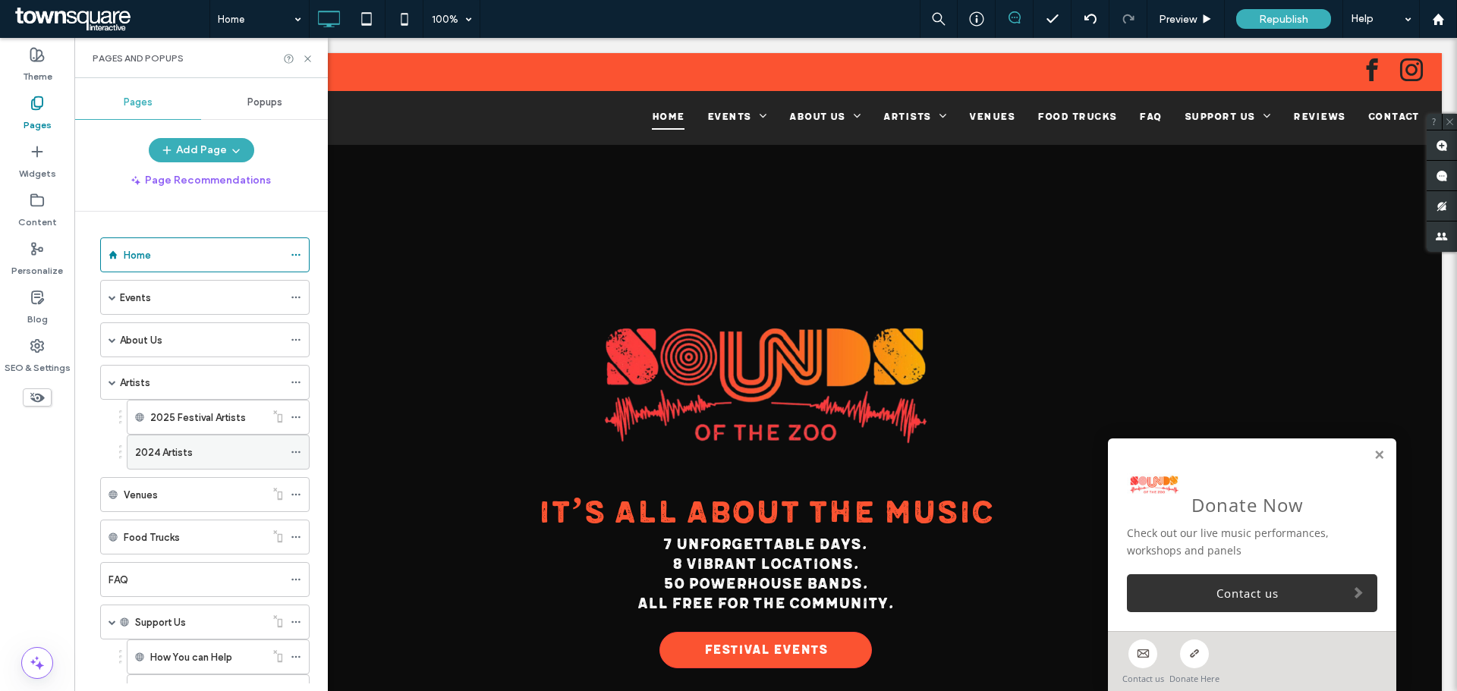
click at [301, 448] on div at bounding box center [300, 452] width 18 height 23
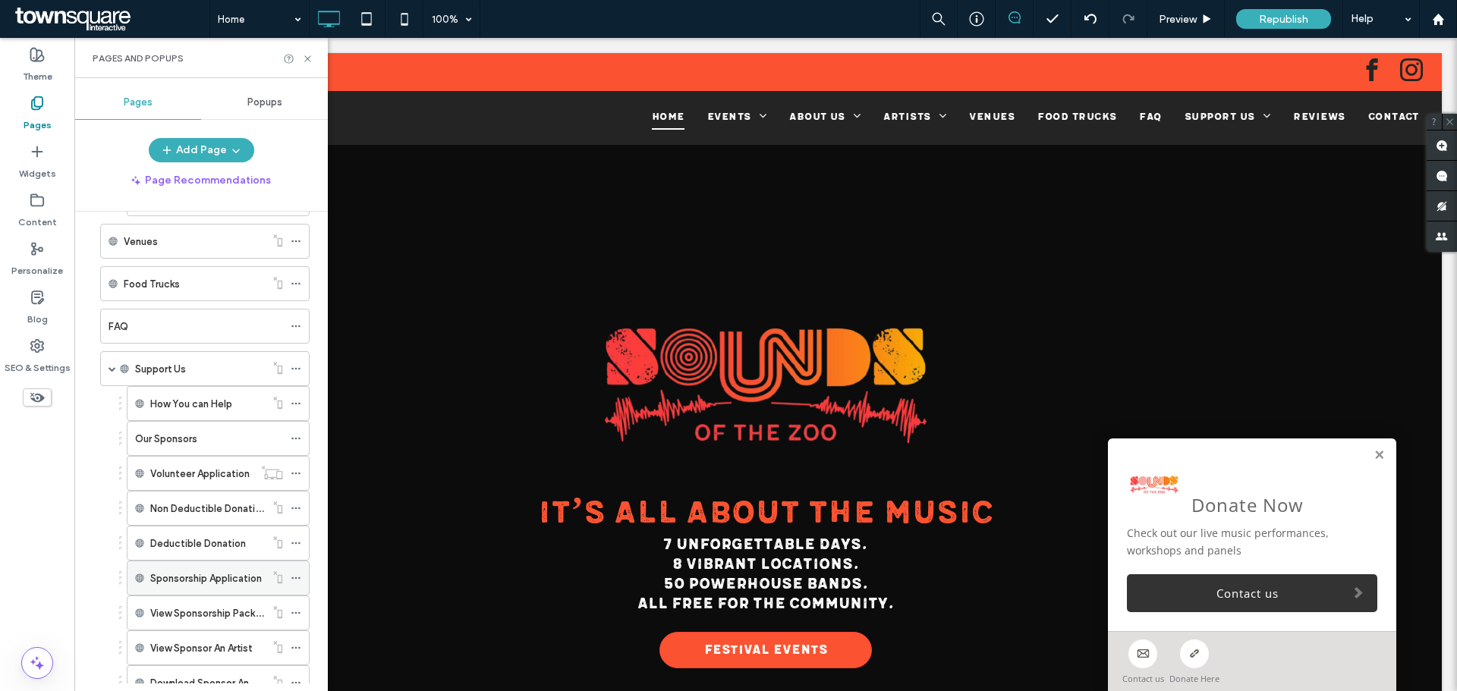
scroll to position [124, 0]
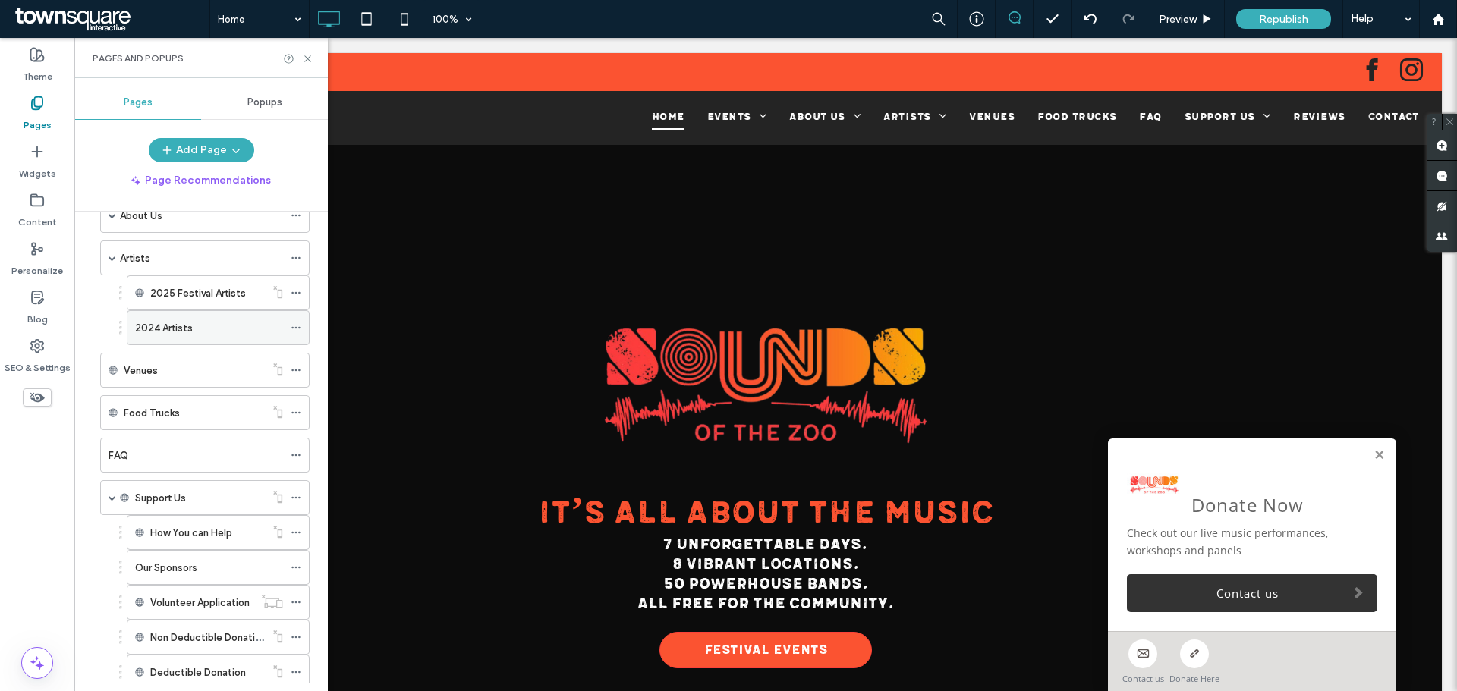
click at [291, 329] on icon at bounding box center [296, 328] width 11 height 11
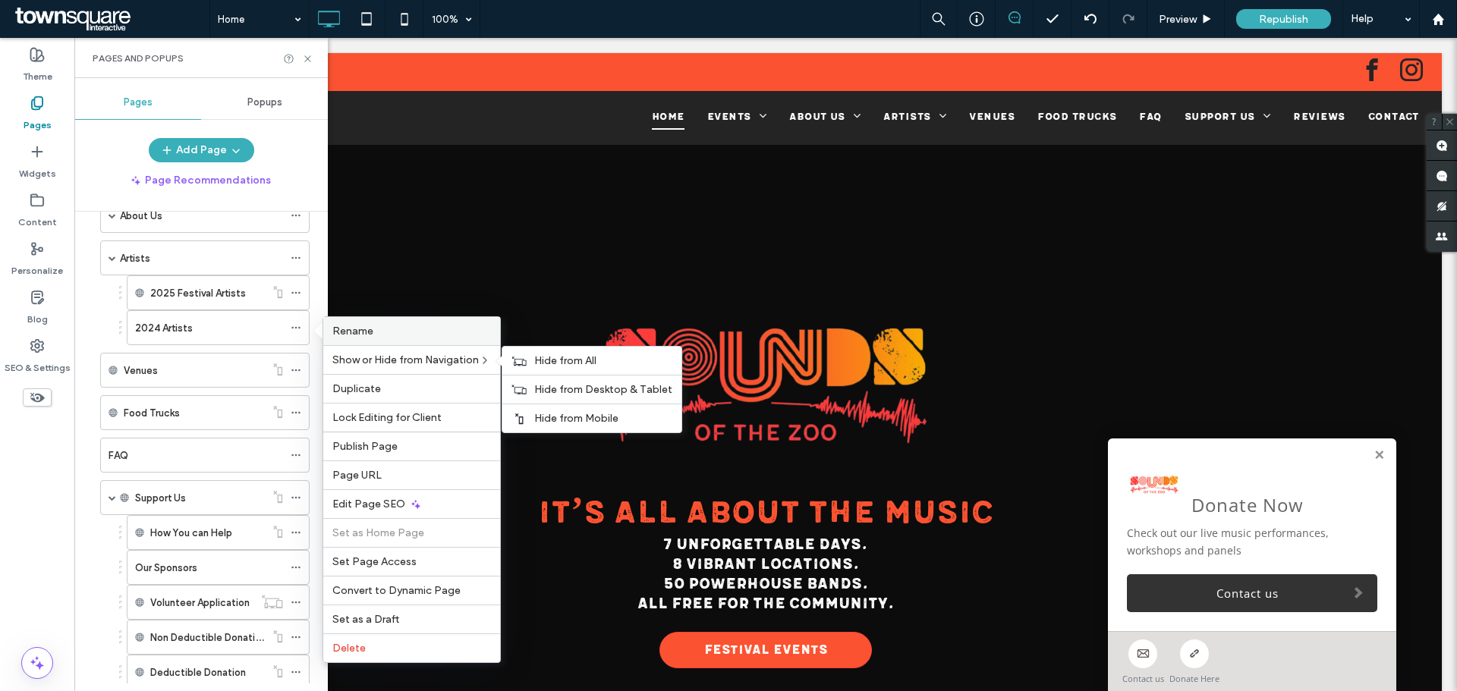
click at [358, 338] on div "Rename" at bounding box center [411, 331] width 177 height 28
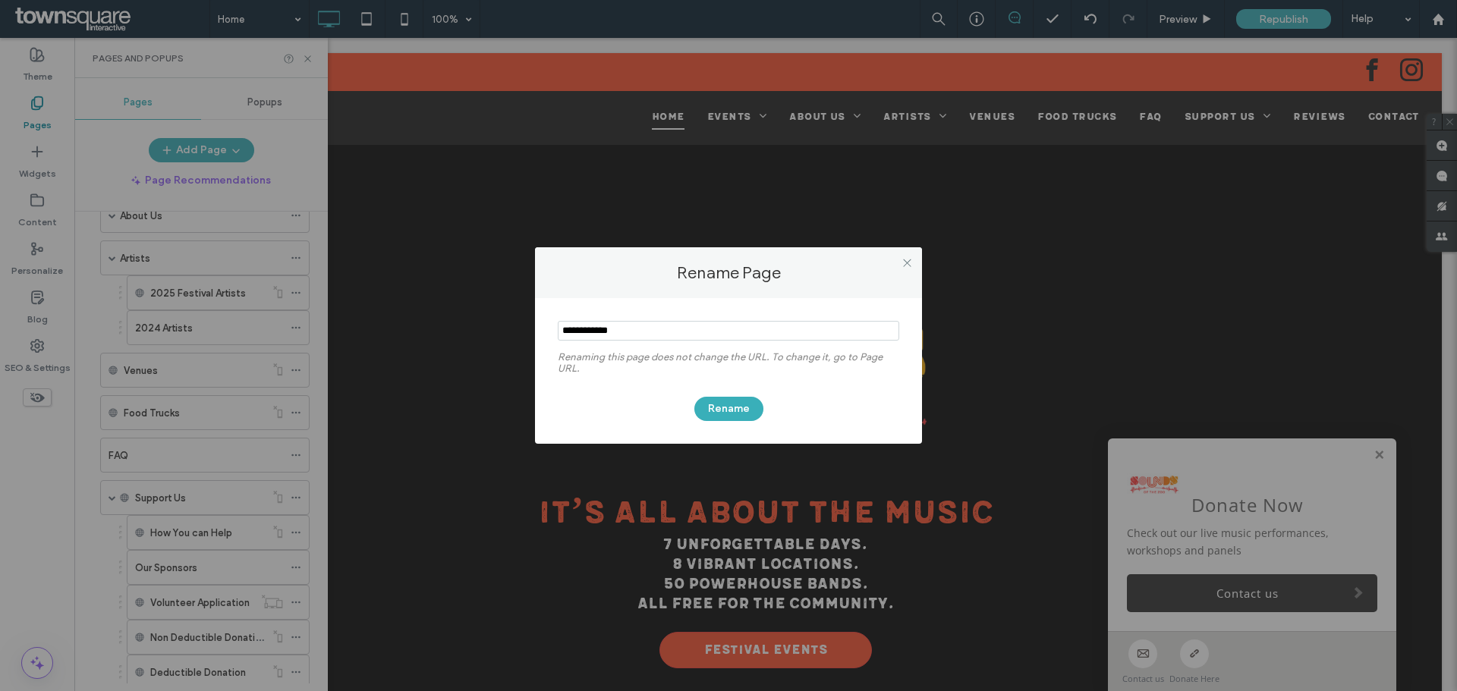
click at [587, 329] on input "notEmpty" at bounding box center [729, 331] width 342 height 20
type input "**********"
click at [738, 420] on button "Rename" at bounding box center [729, 409] width 69 height 24
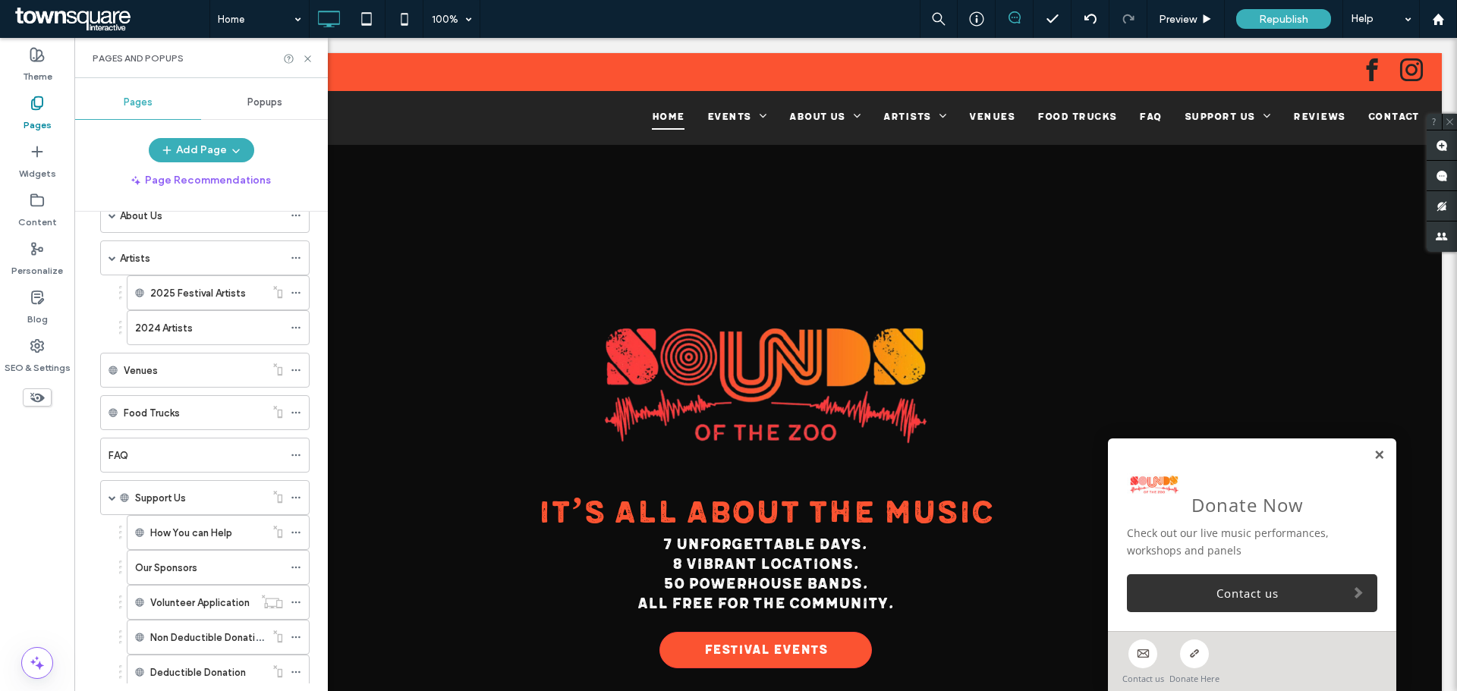
click at [1374, 459] on link at bounding box center [1379, 455] width 11 height 13
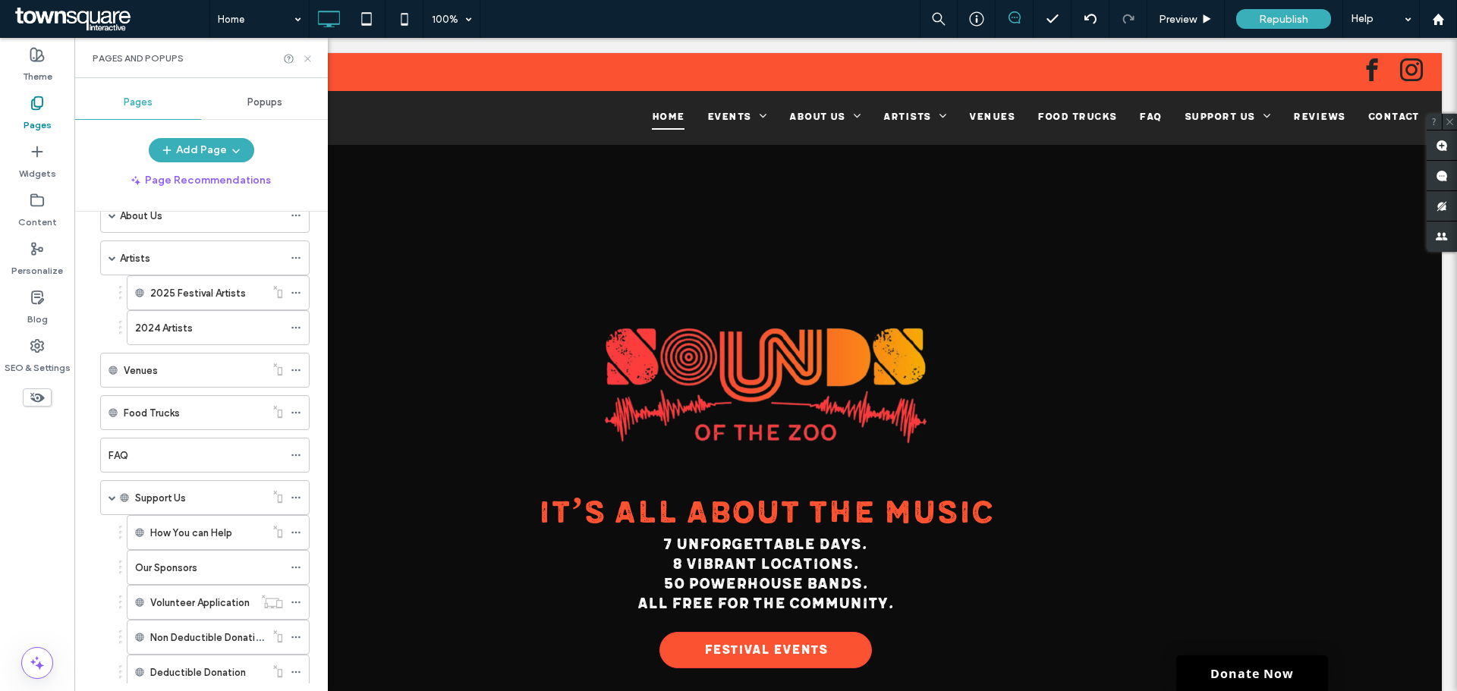
click at [310, 55] on icon at bounding box center [307, 58] width 11 height 11
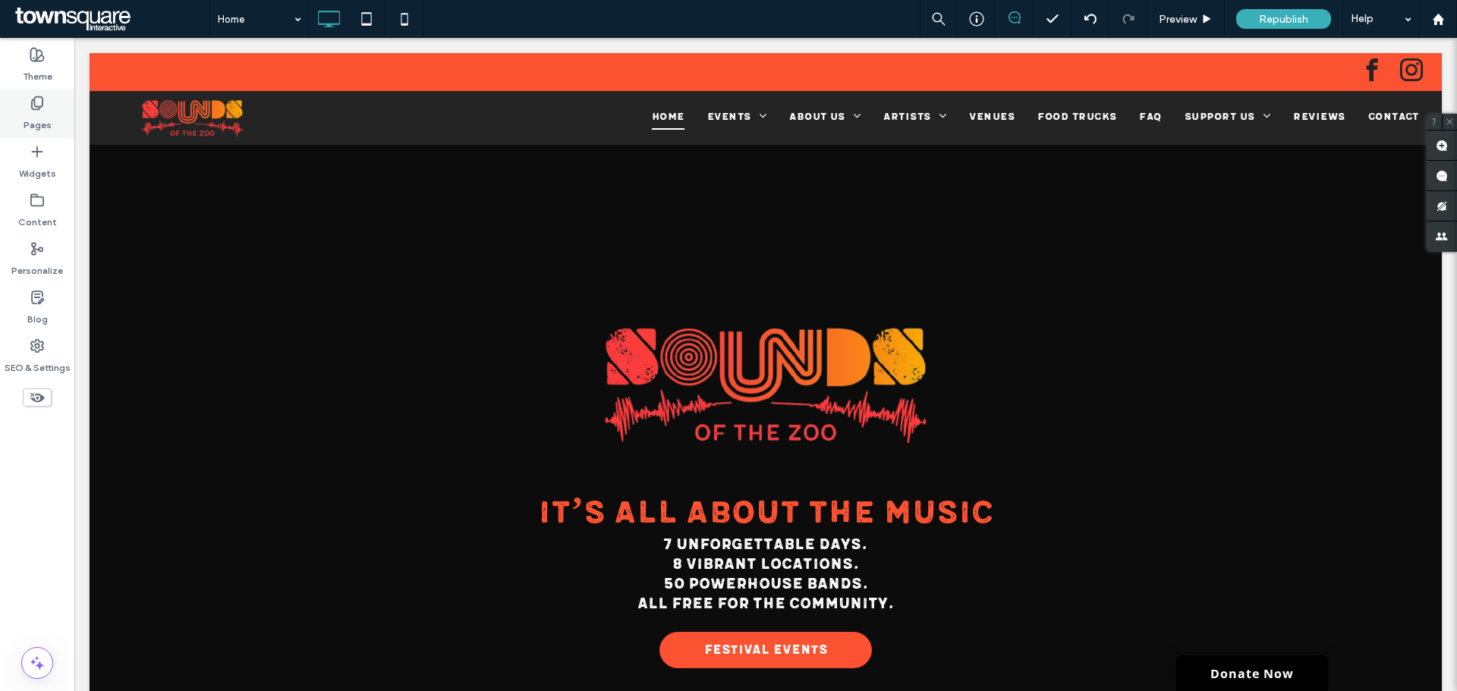
click at [60, 99] on div "Pages" at bounding box center [37, 114] width 74 height 49
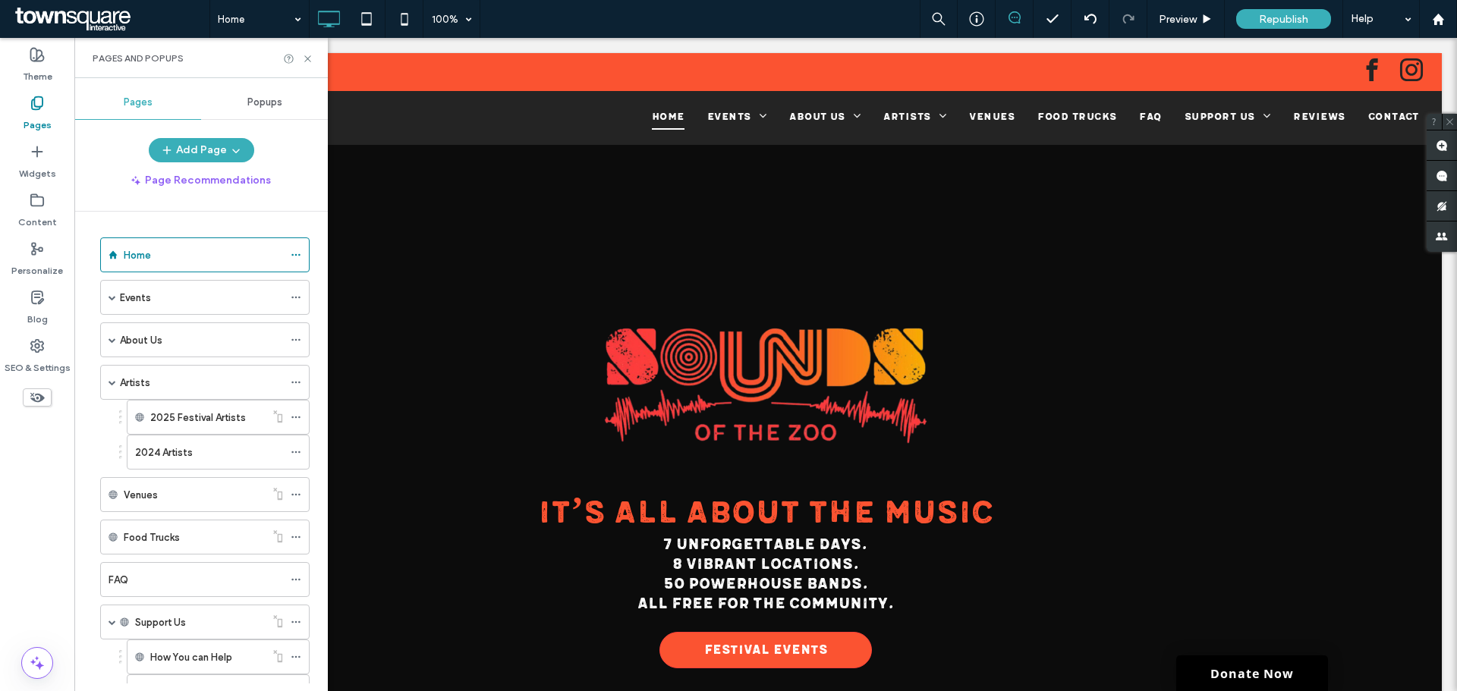
click at [245, 105] on div "Popups" at bounding box center [264, 102] width 127 height 33
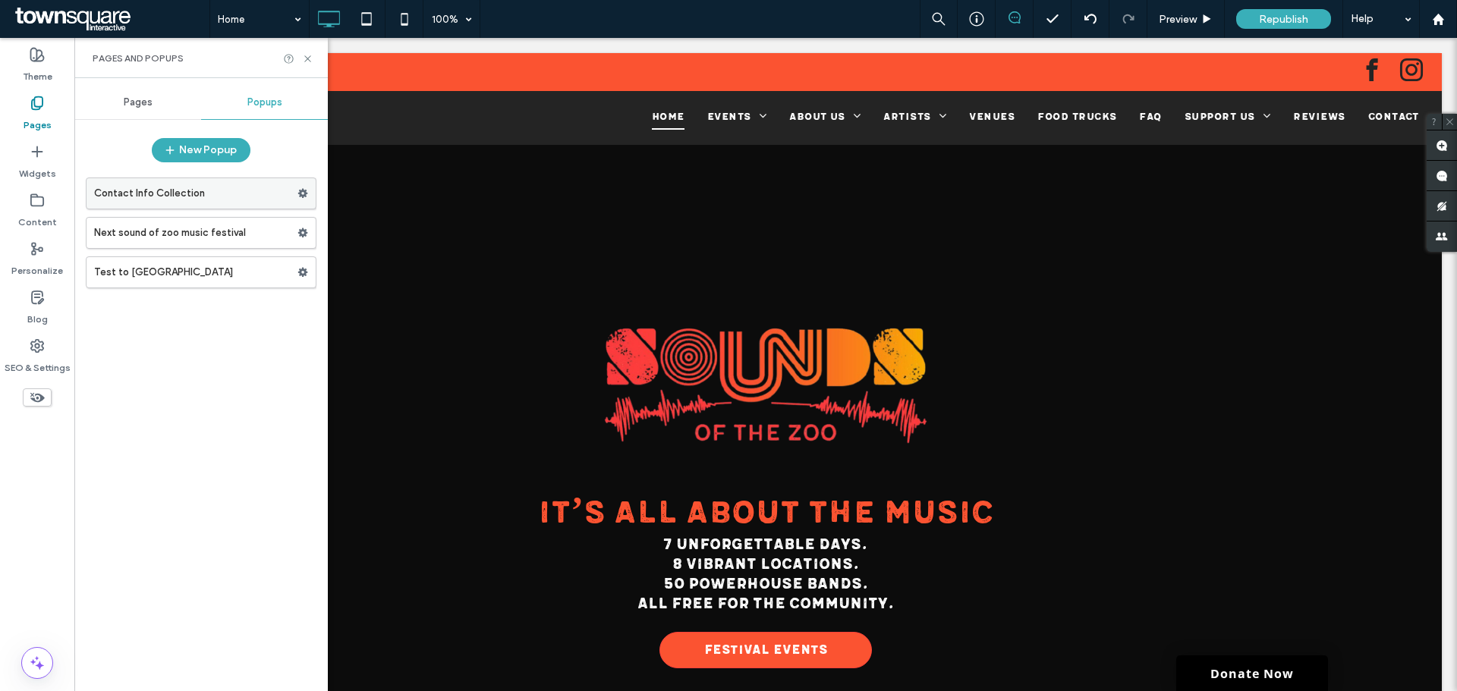
click at [201, 184] on label "Contact Info Collection" at bounding box center [195, 193] width 203 height 30
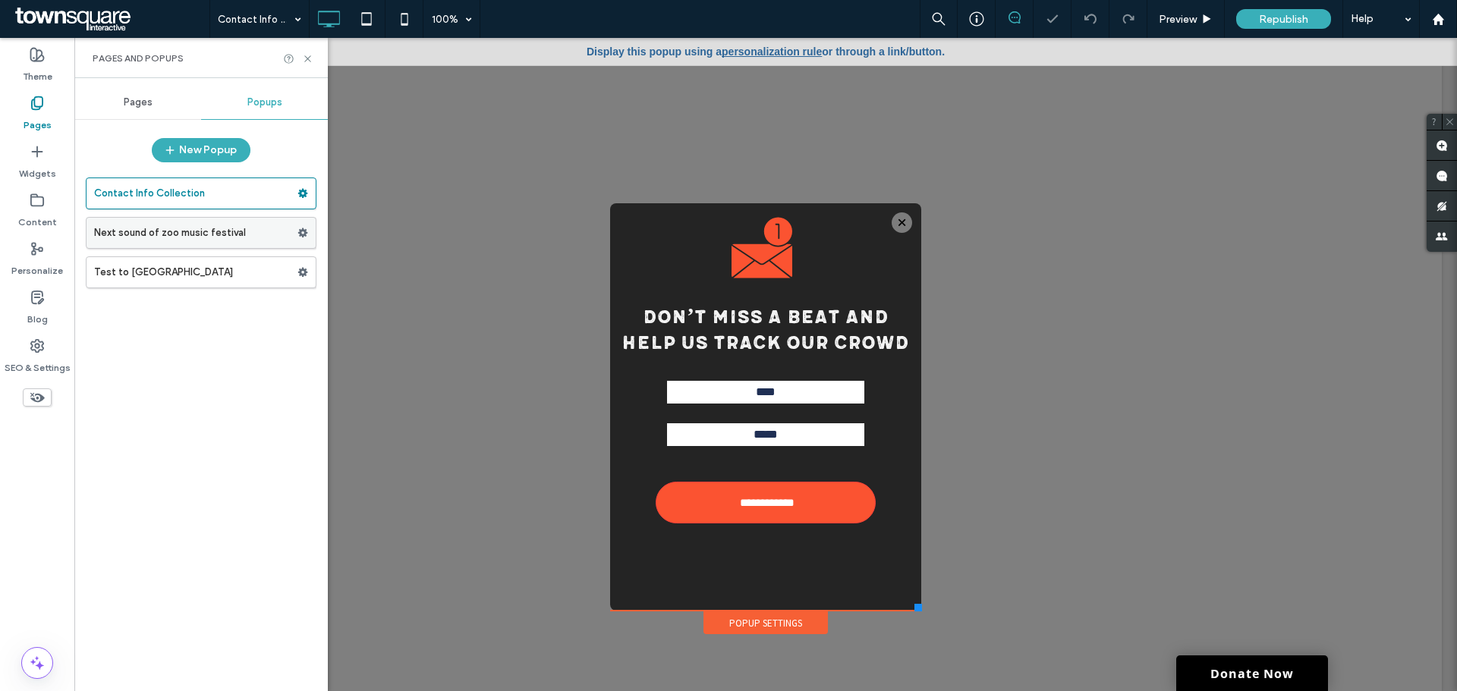
click at [210, 237] on label "Next sound of zoo music festival" at bounding box center [195, 233] width 203 height 30
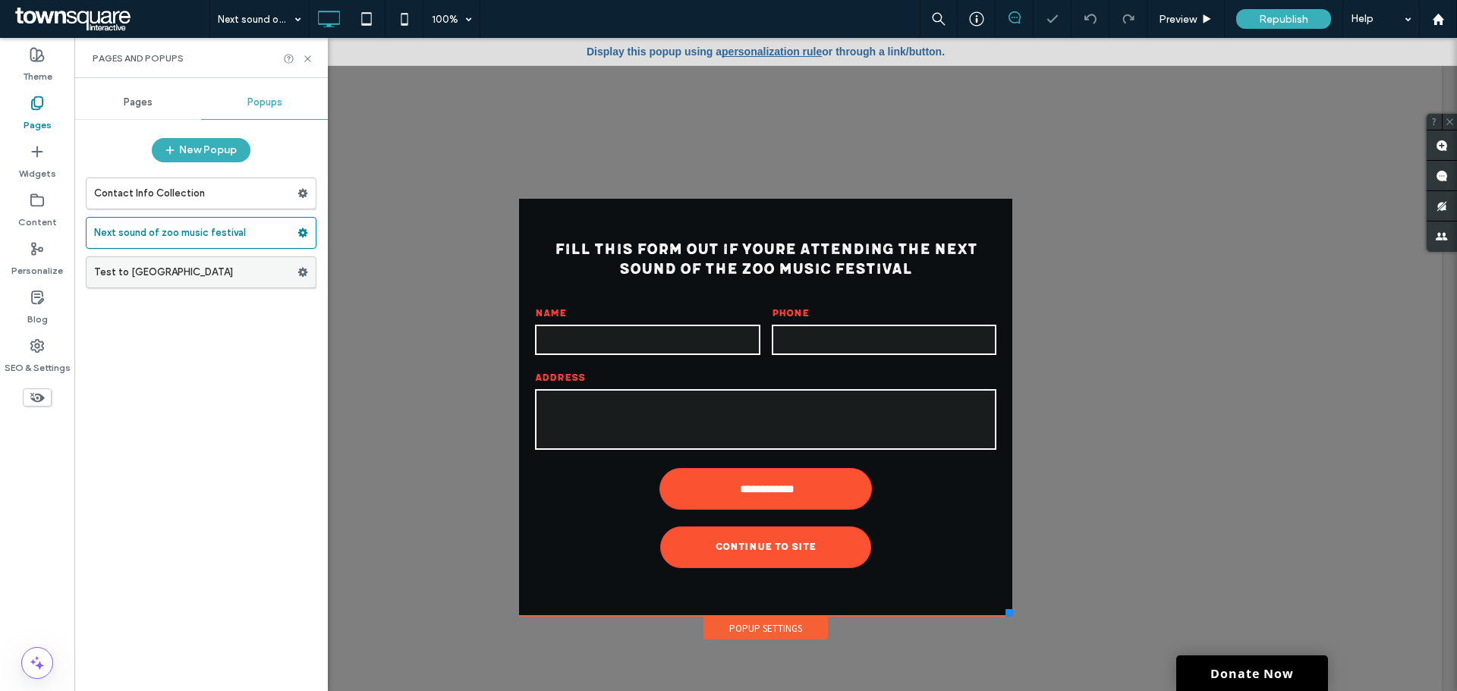
click at [211, 269] on label "Test to Delete" at bounding box center [195, 272] width 203 height 30
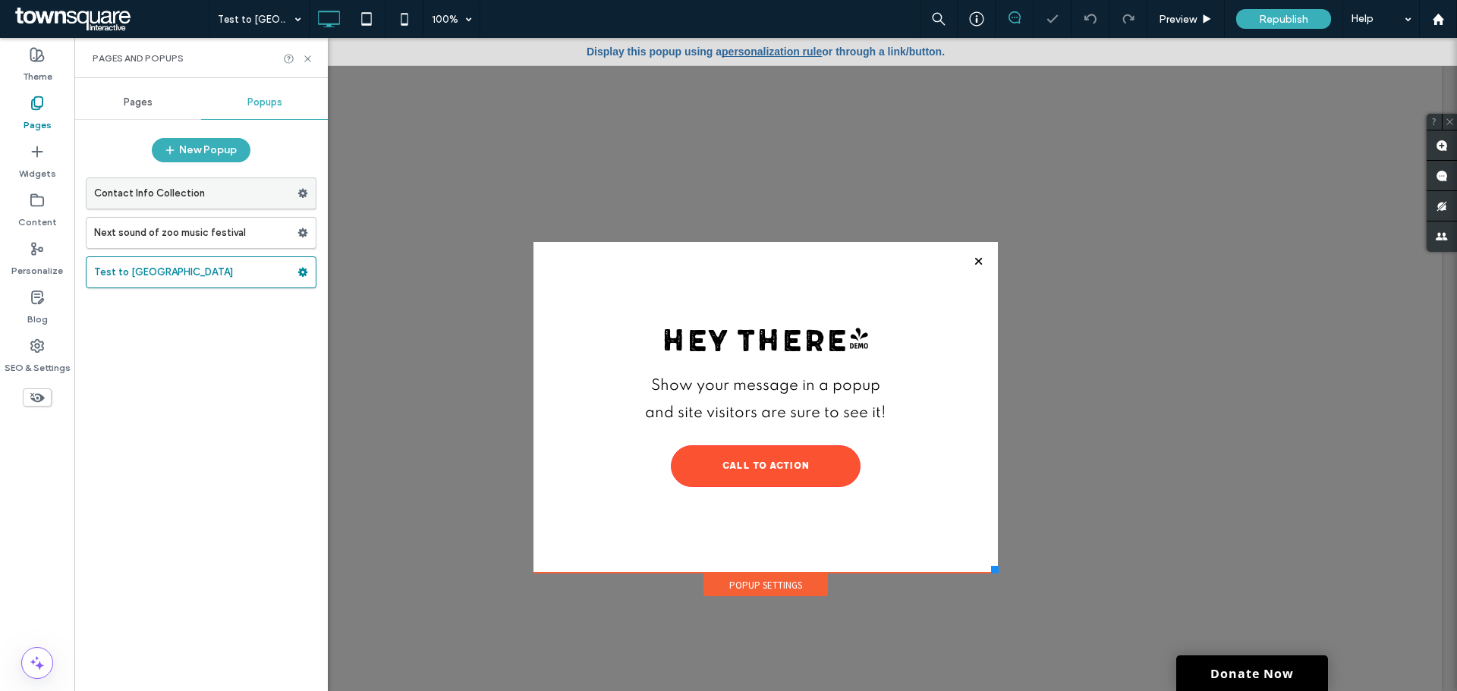
click at [224, 205] on label "Contact Info Collection" at bounding box center [195, 193] width 203 height 30
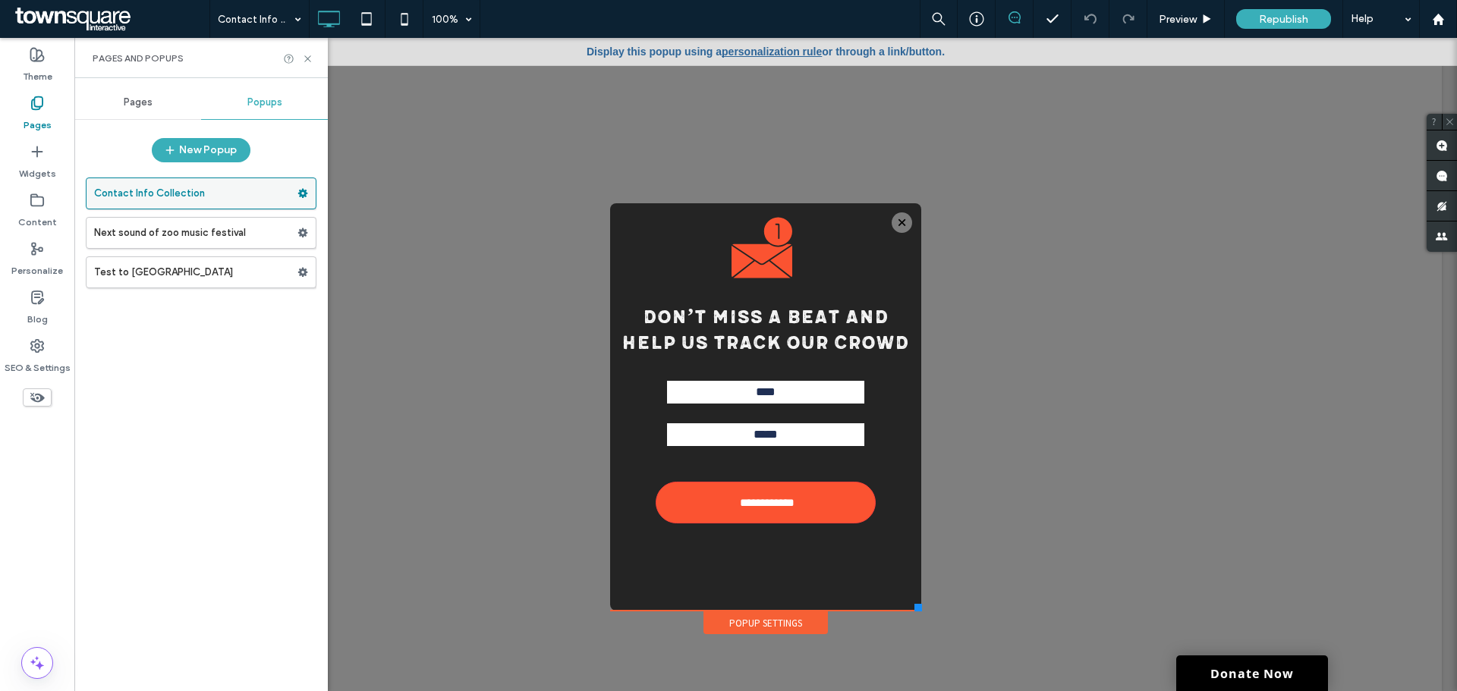
click at [300, 198] on icon at bounding box center [303, 193] width 11 height 11
click at [45, 105] on div "Pages" at bounding box center [37, 114] width 74 height 49
click at [151, 102] on span "Pages" at bounding box center [138, 102] width 29 height 12
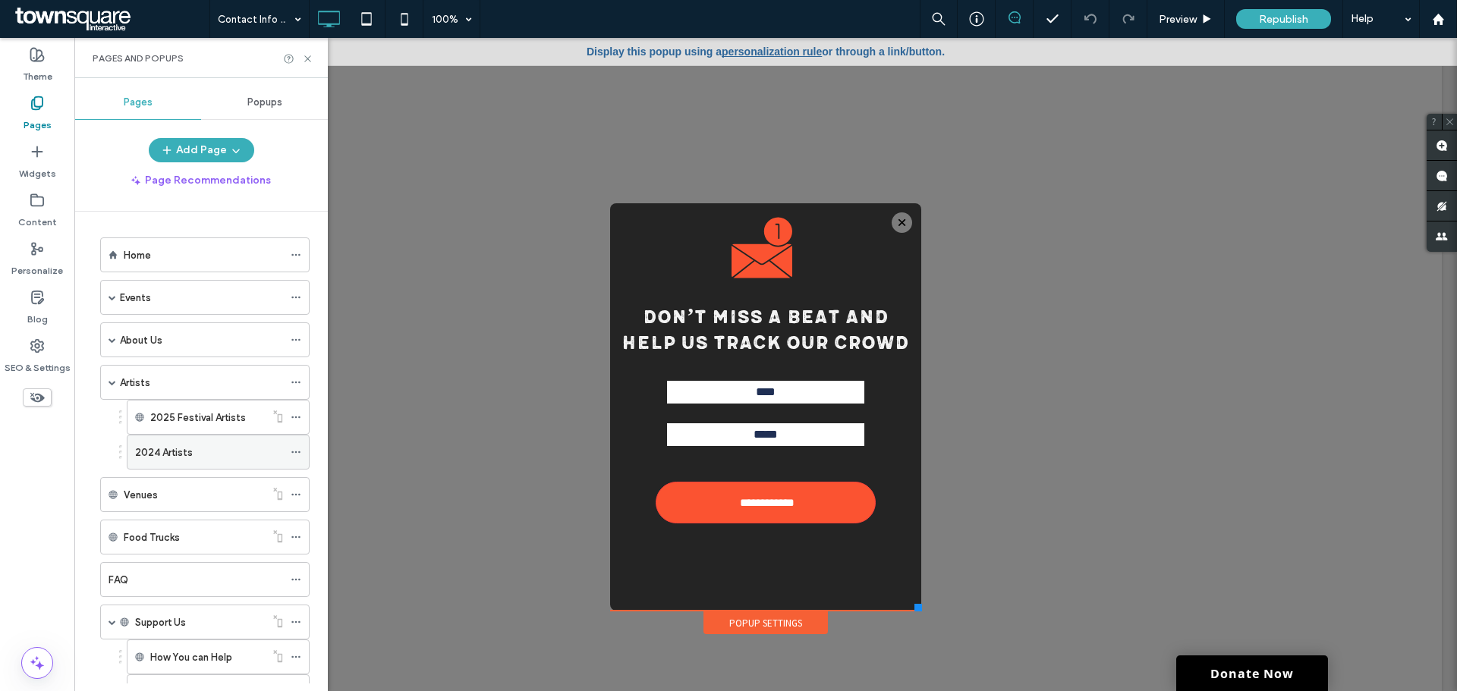
click at [200, 448] on div "2024 Artists" at bounding box center [209, 453] width 148 height 16
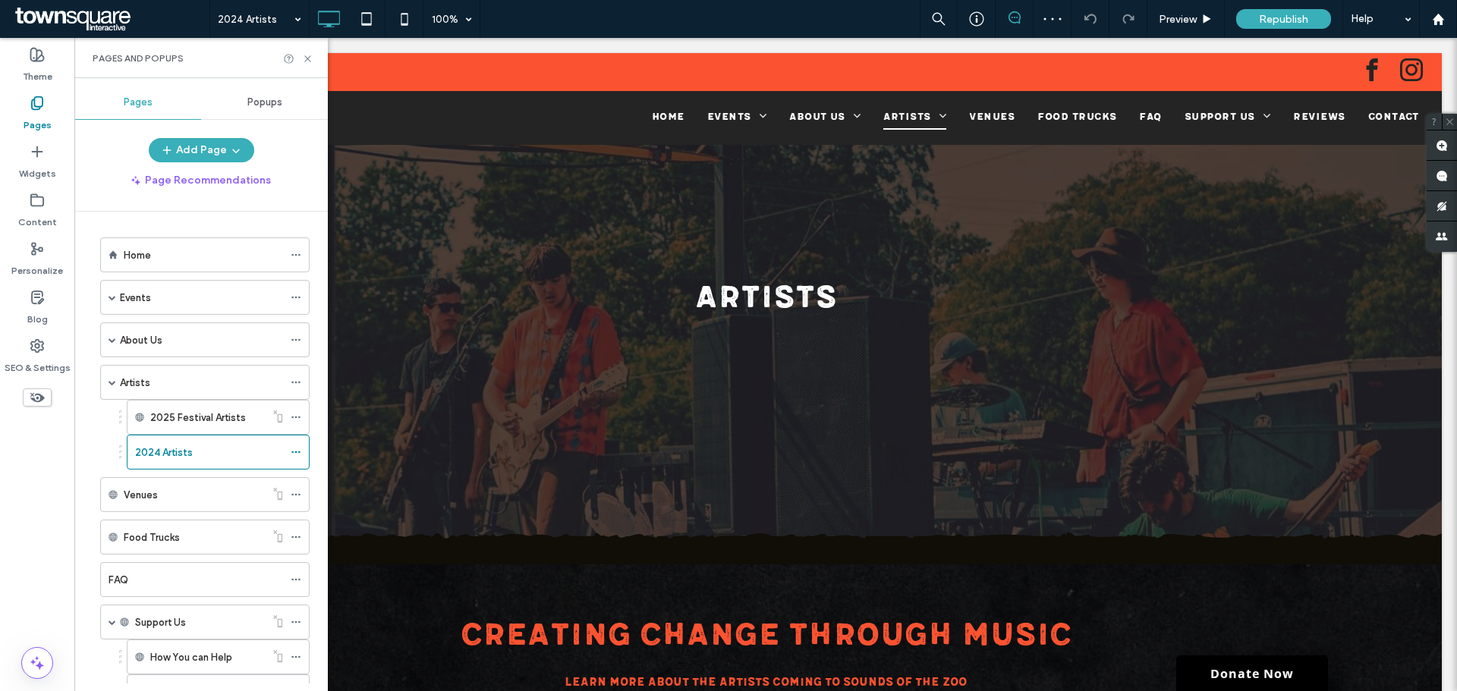
click at [1015, 18] on icon at bounding box center [1015, 17] width 12 height 12
click at [1010, 12] on icon at bounding box center [1015, 17] width 12 height 12
click at [1016, 10] on div at bounding box center [1015, 19] width 38 height 38
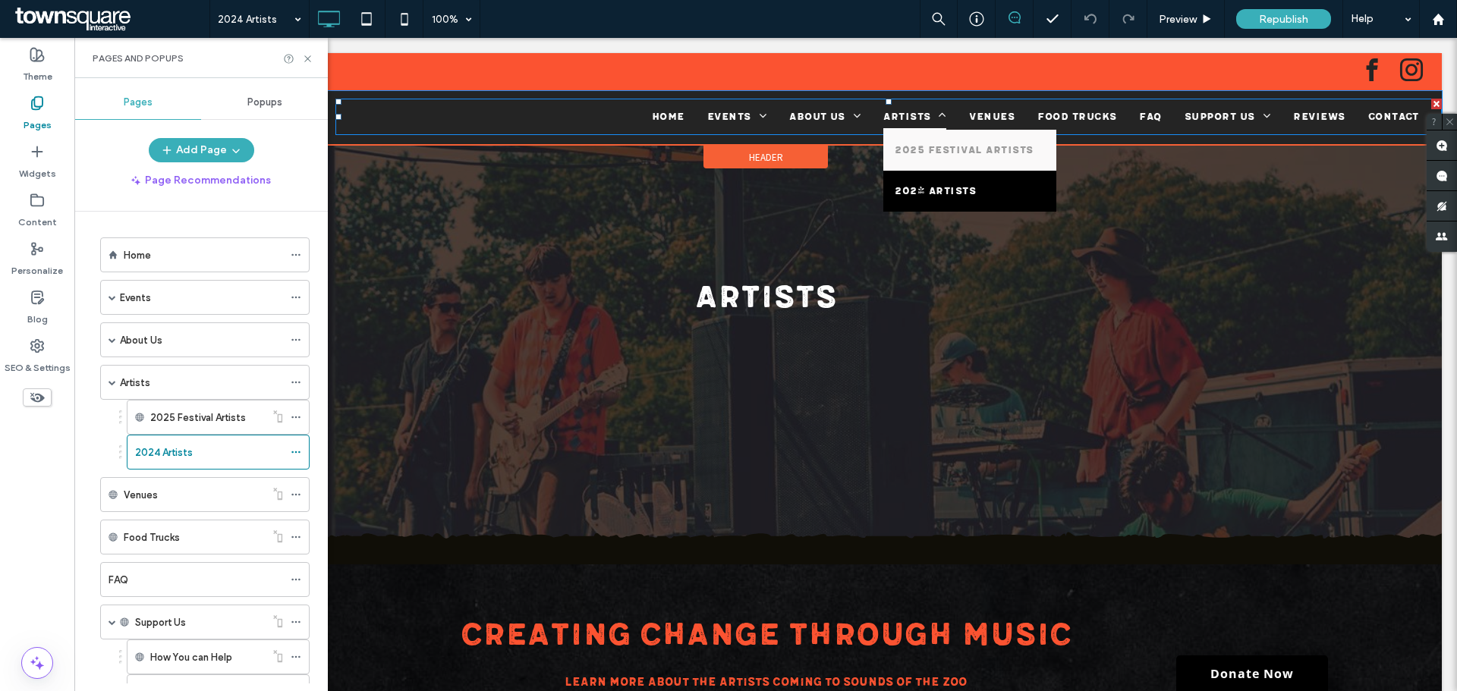
click at [893, 113] on span "Artists" at bounding box center [915, 117] width 63 height 26
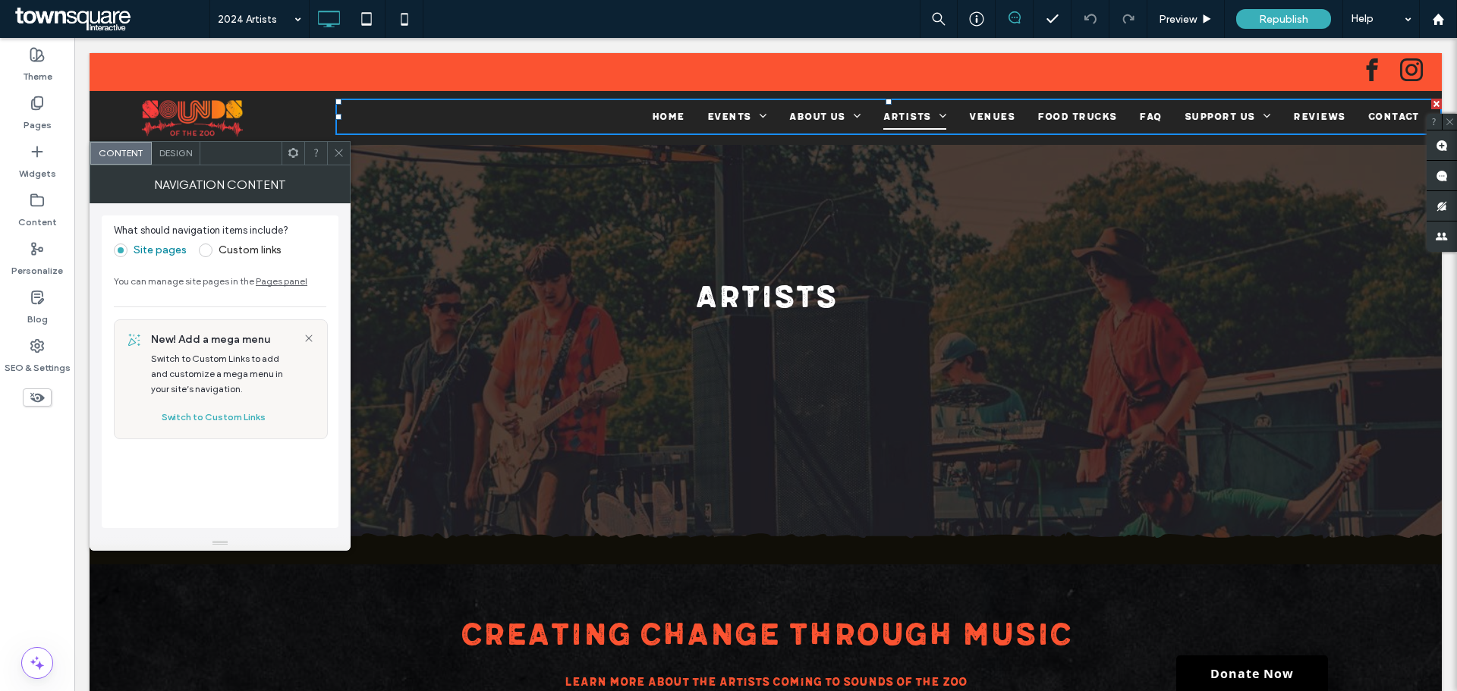
click at [1020, 17] on use at bounding box center [1015, 17] width 12 height 12
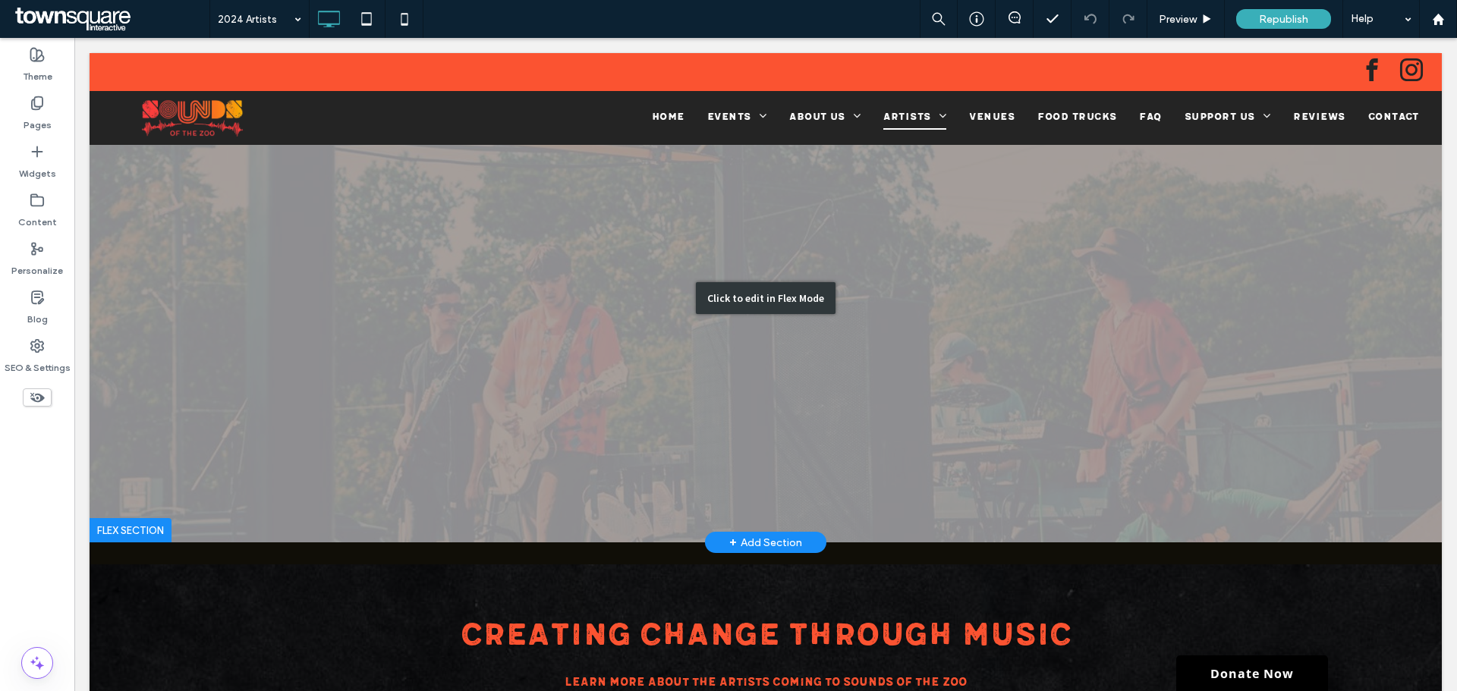
click at [1125, 238] on div "Click to edit in Flex Mode" at bounding box center [766, 298] width 1353 height 490
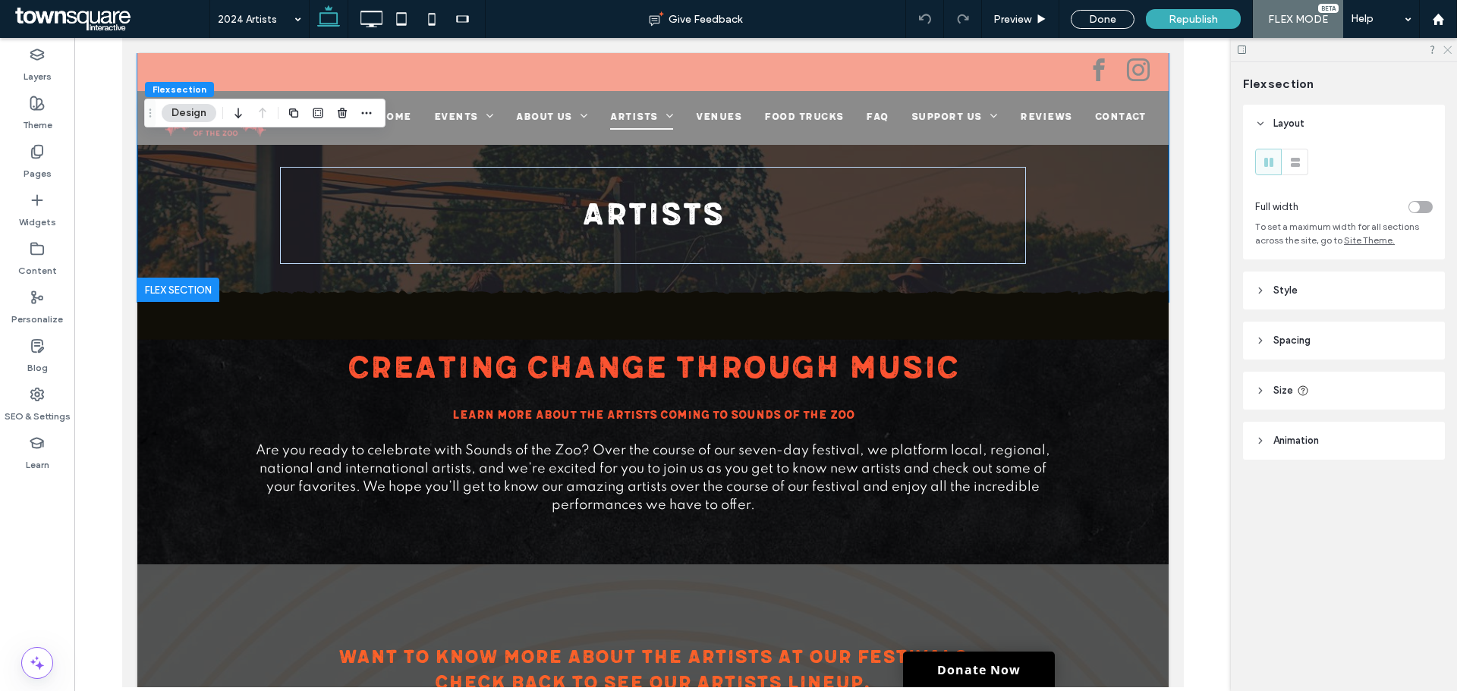
click at [1448, 53] on icon at bounding box center [1447, 49] width 10 height 10
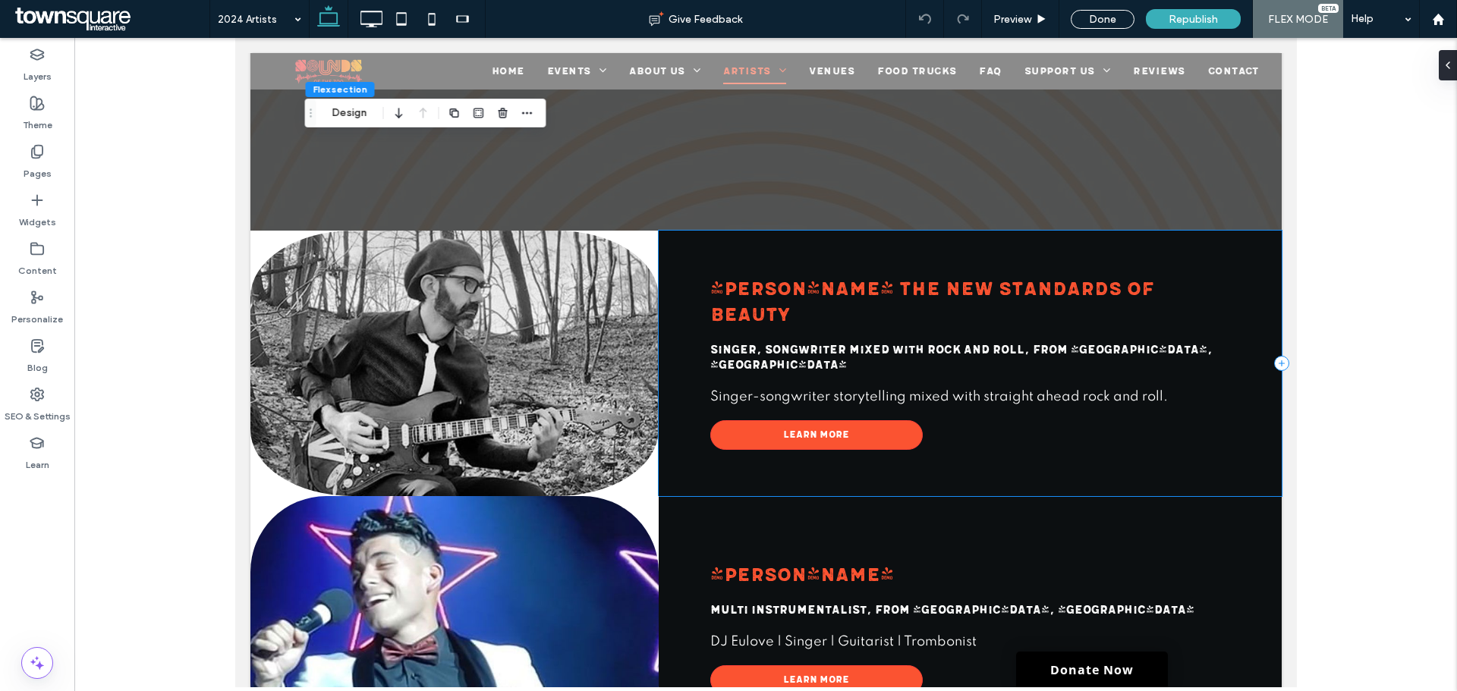
scroll to position [228, 0]
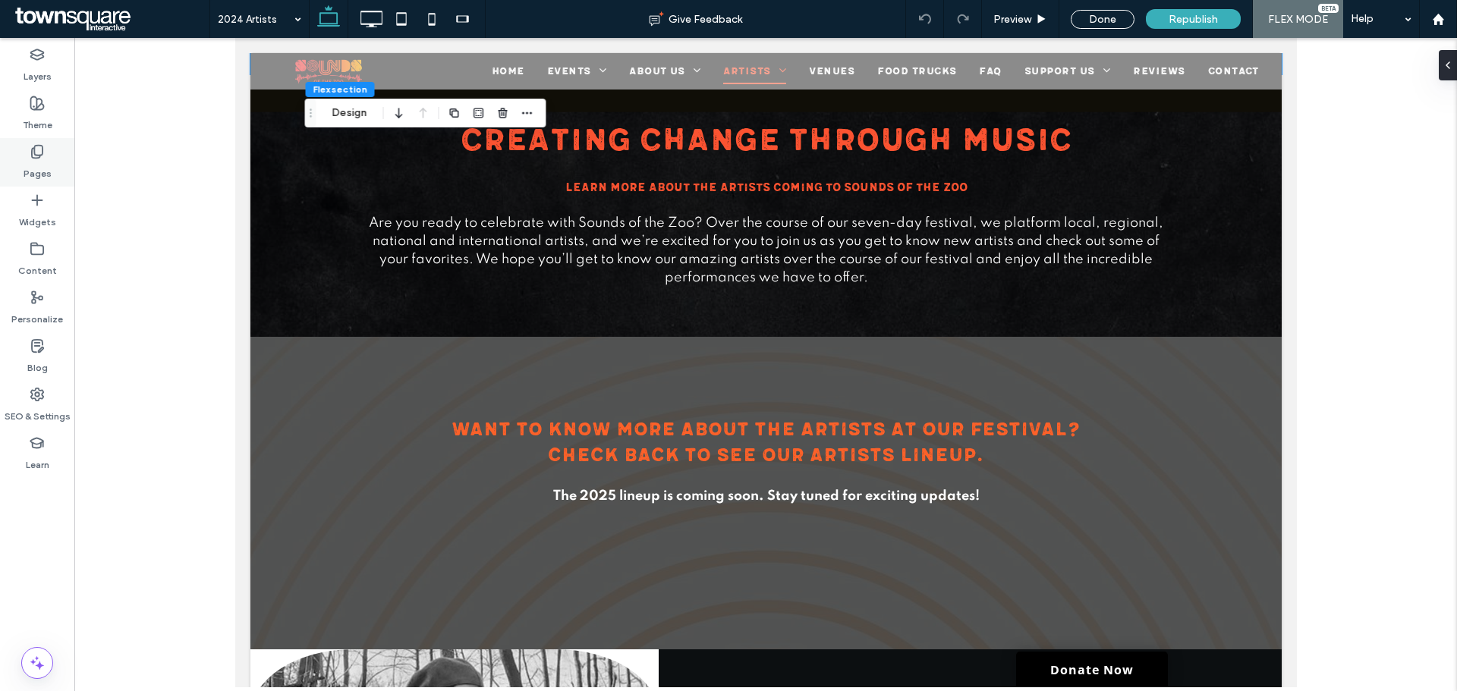
click at [40, 168] on label "Pages" at bounding box center [38, 169] width 28 height 21
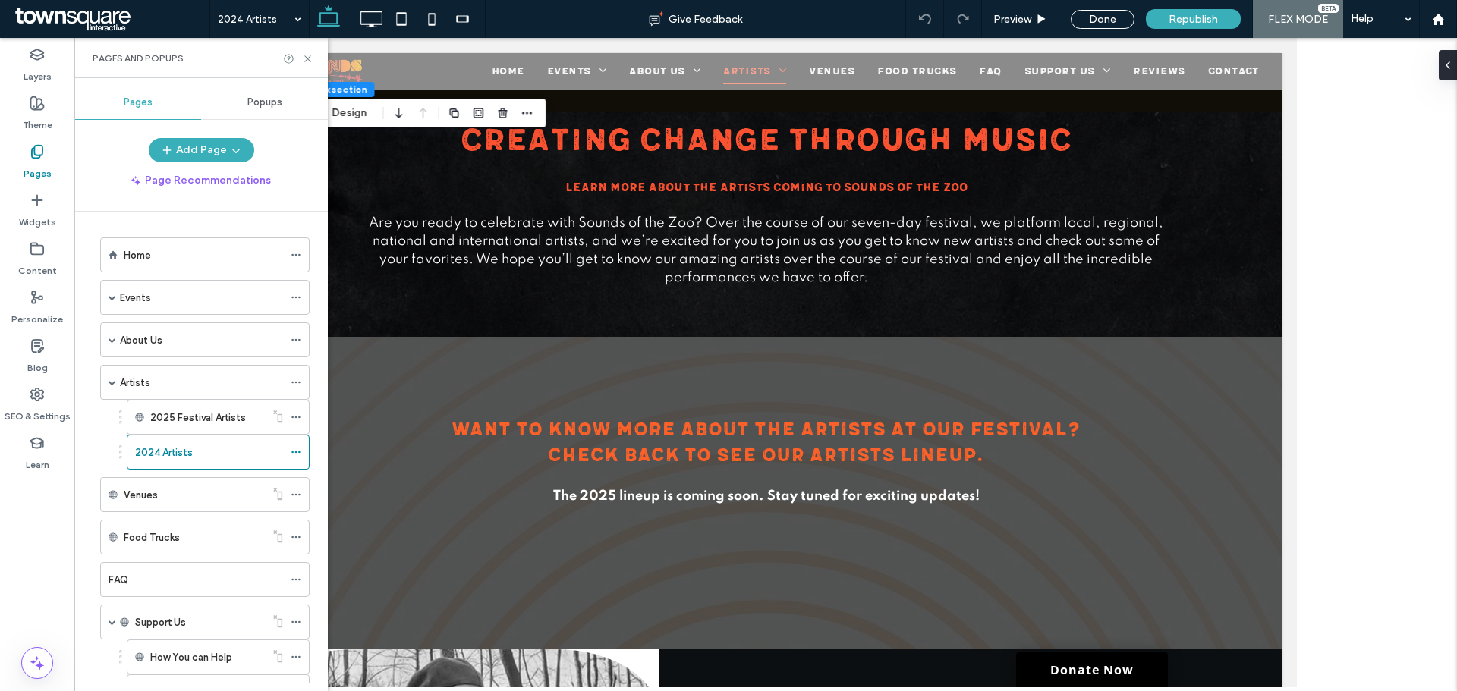
click at [263, 111] on div "Popups" at bounding box center [264, 102] width 127 height 33
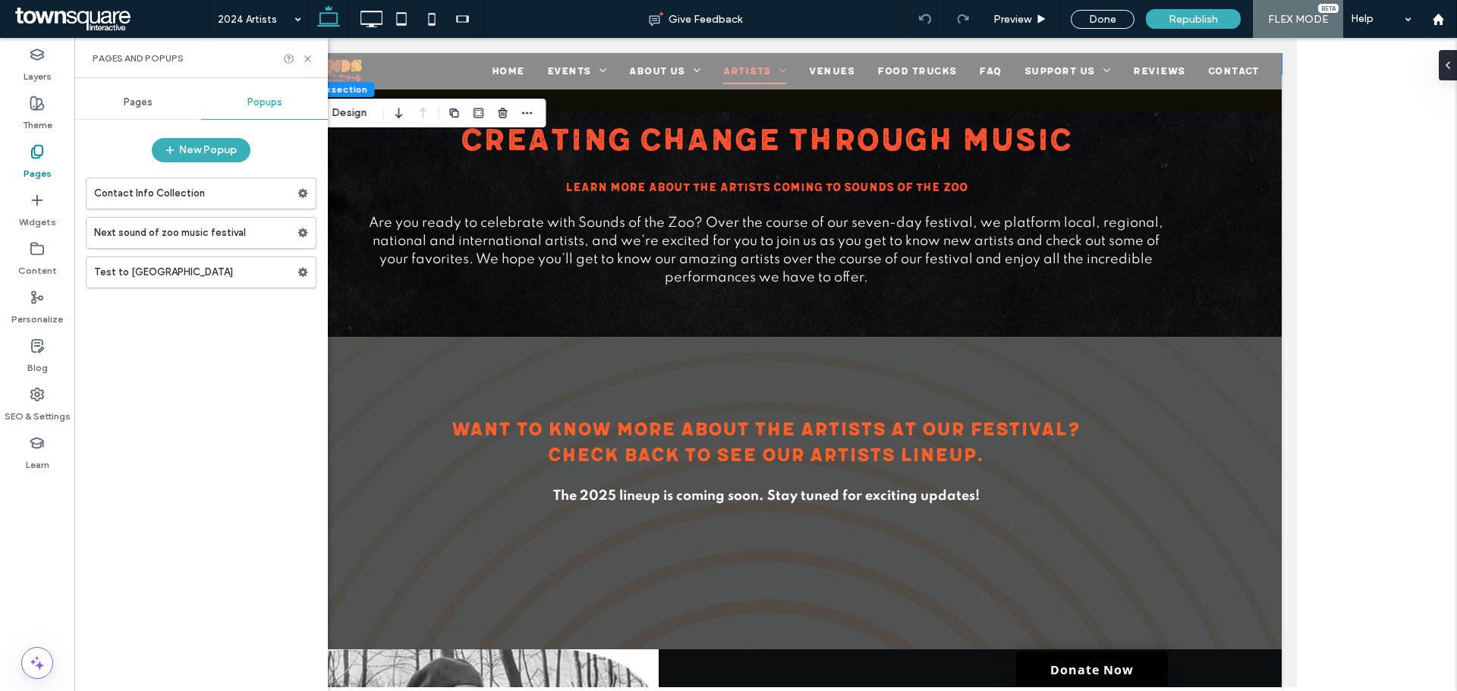
click at [159, 180] on label "Contact Info Collection" at bounding box center [195, 193] width 203 height 30
click at [0, 0] on div at bounding box center [0, 0] width 0 height 0
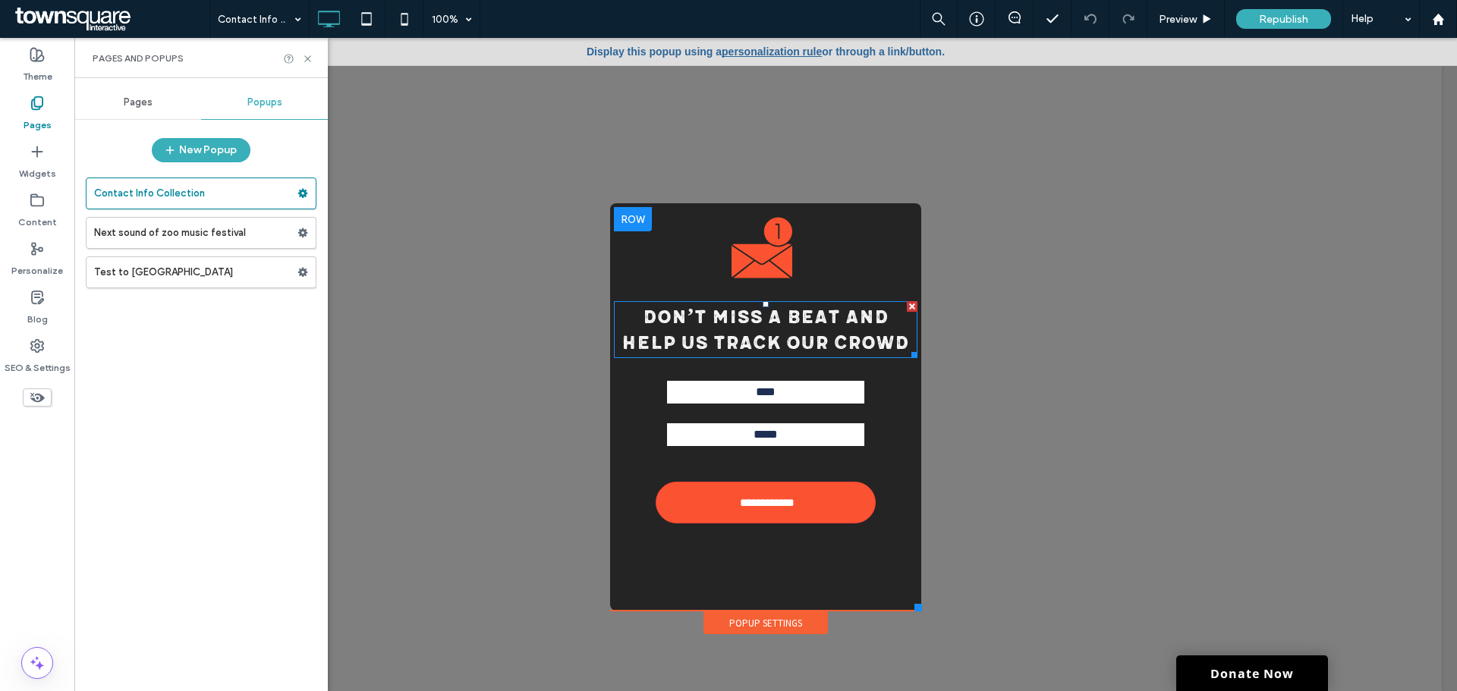
click at [880, 338] on h2 "Don’t Miss a beat and help us track Our crowd" at bounding box center [766, 330] width 304 height 54
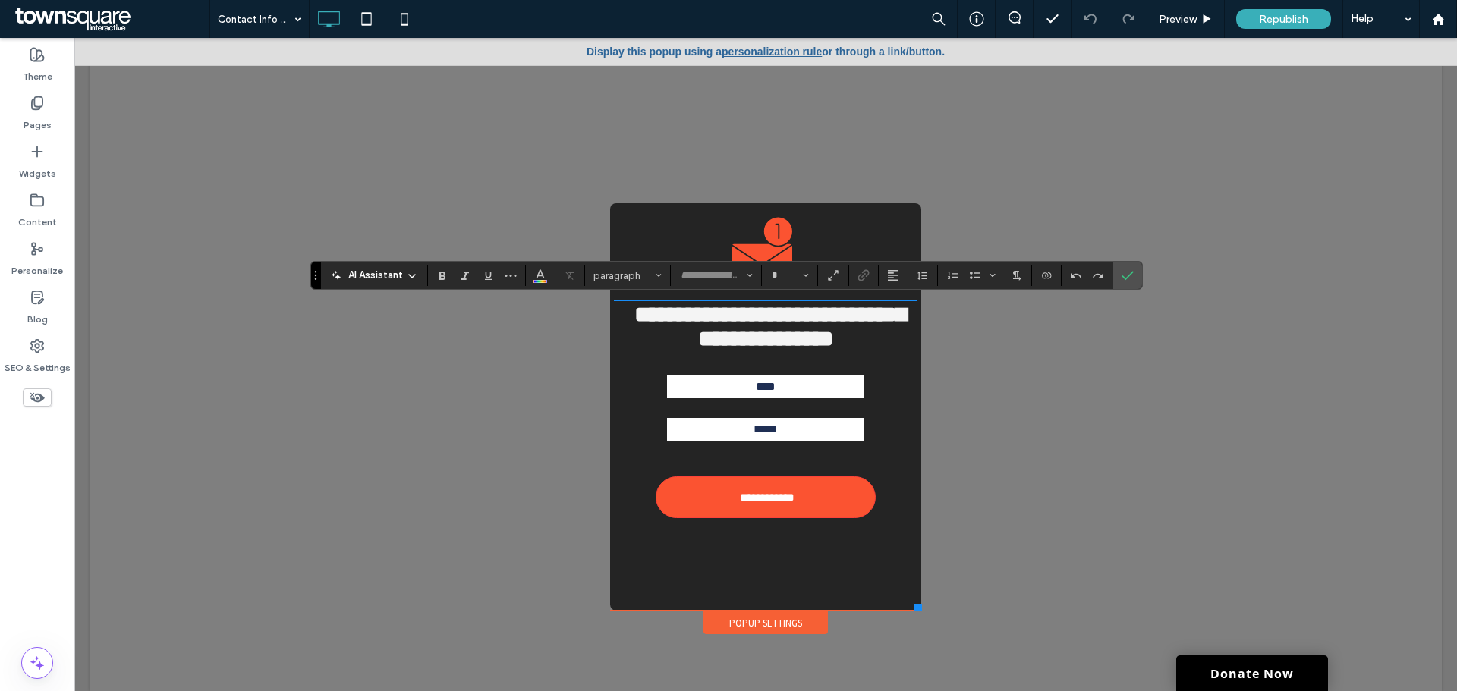
type input "**********"
type input "**"
click at [792, 319] on span "**********" at bounding box center [771, 327] width 272 height 46
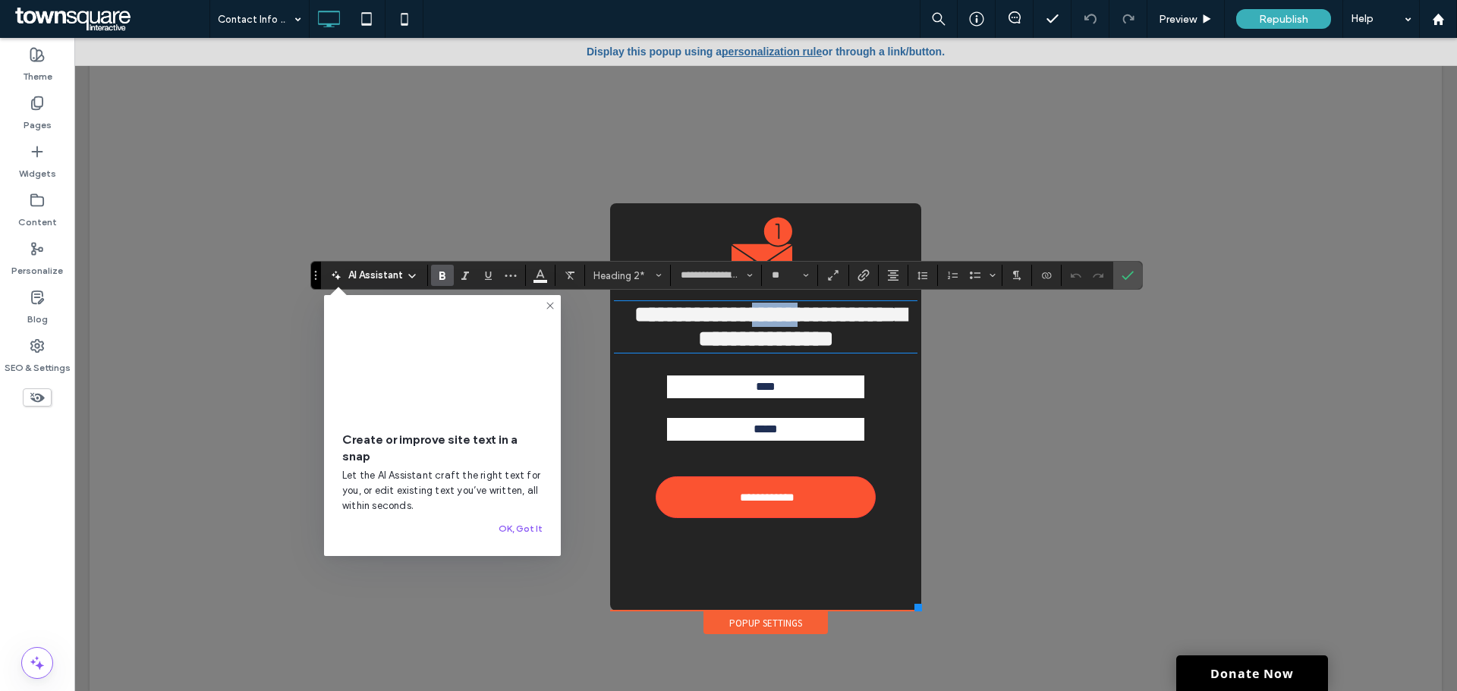
click at [792, 319] on span "**********" at bounding box center [771, 327] width 272 height 46
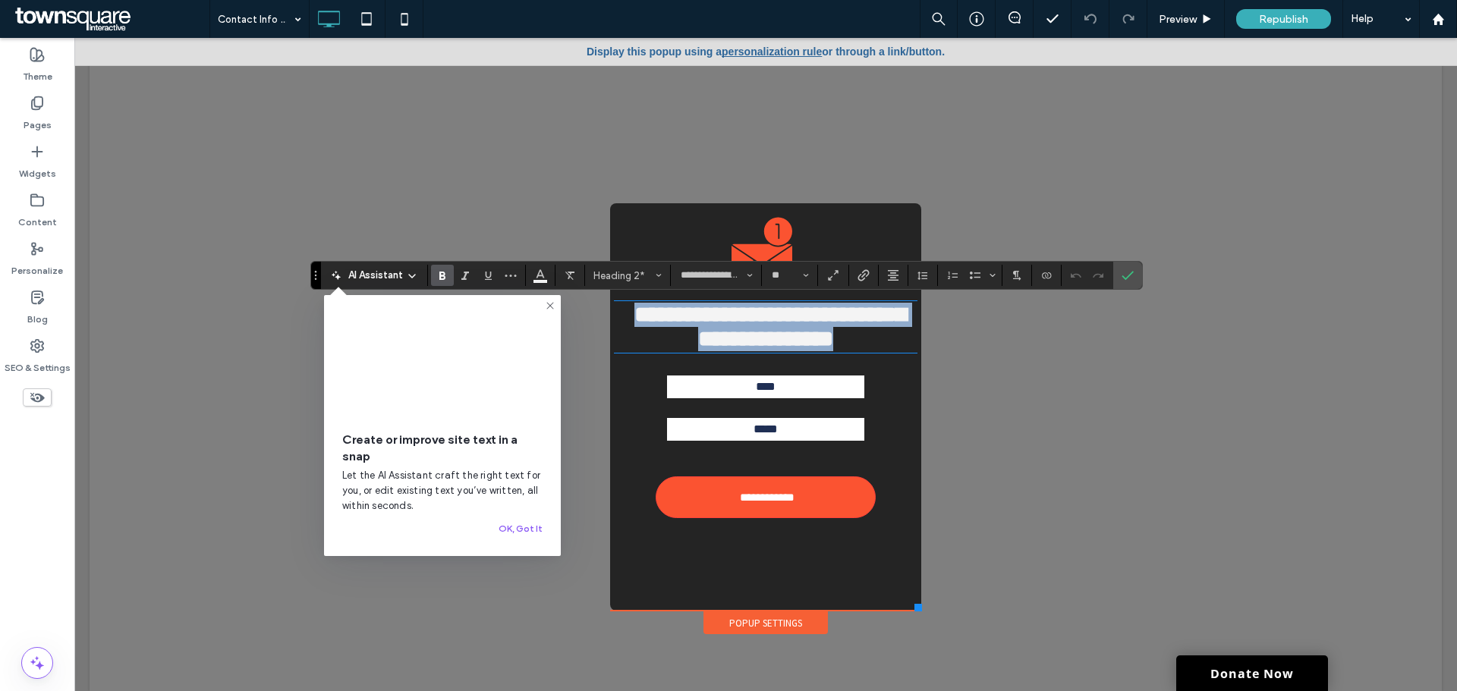
click at [792, 319] on span "**********" at bounding box center [771, 327] width 272 height 46
copy span "**********"
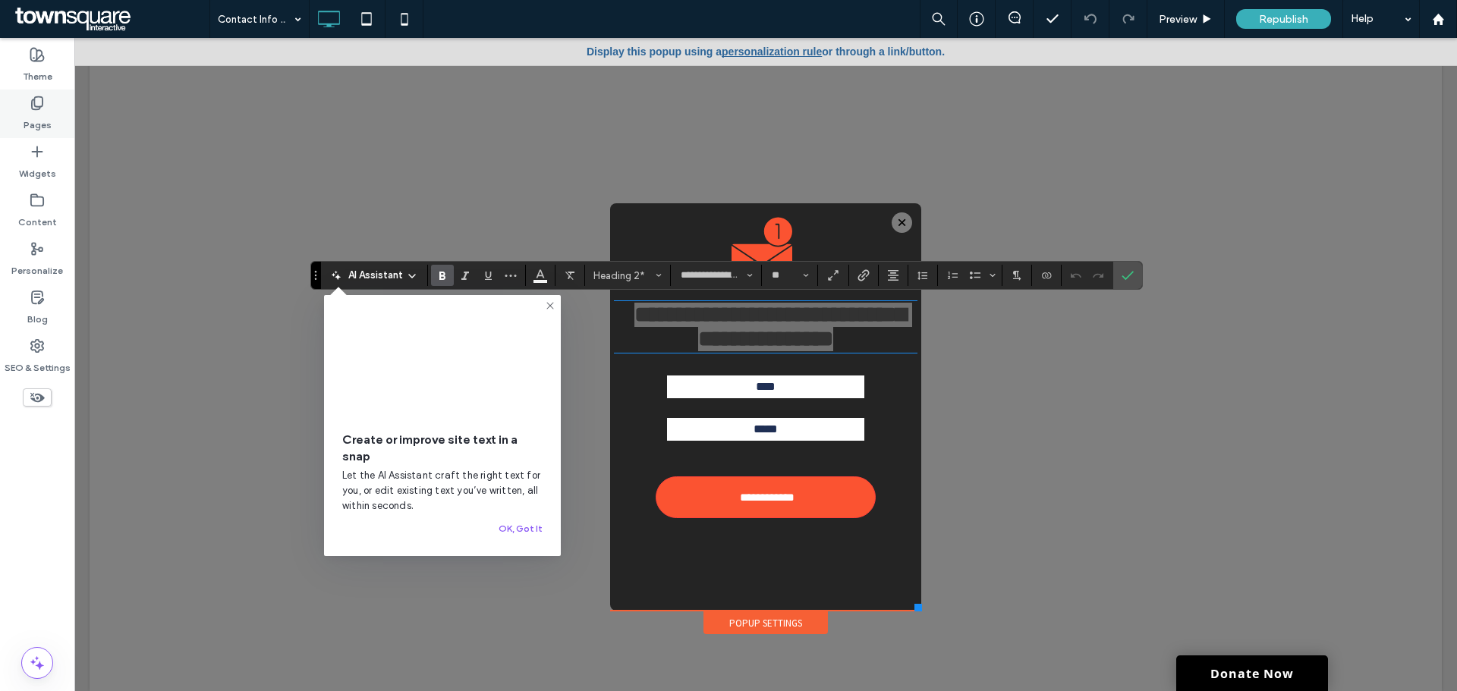
click at [40, 115] on label "Pages" at bounding box center [38, 121] width 28 height 21
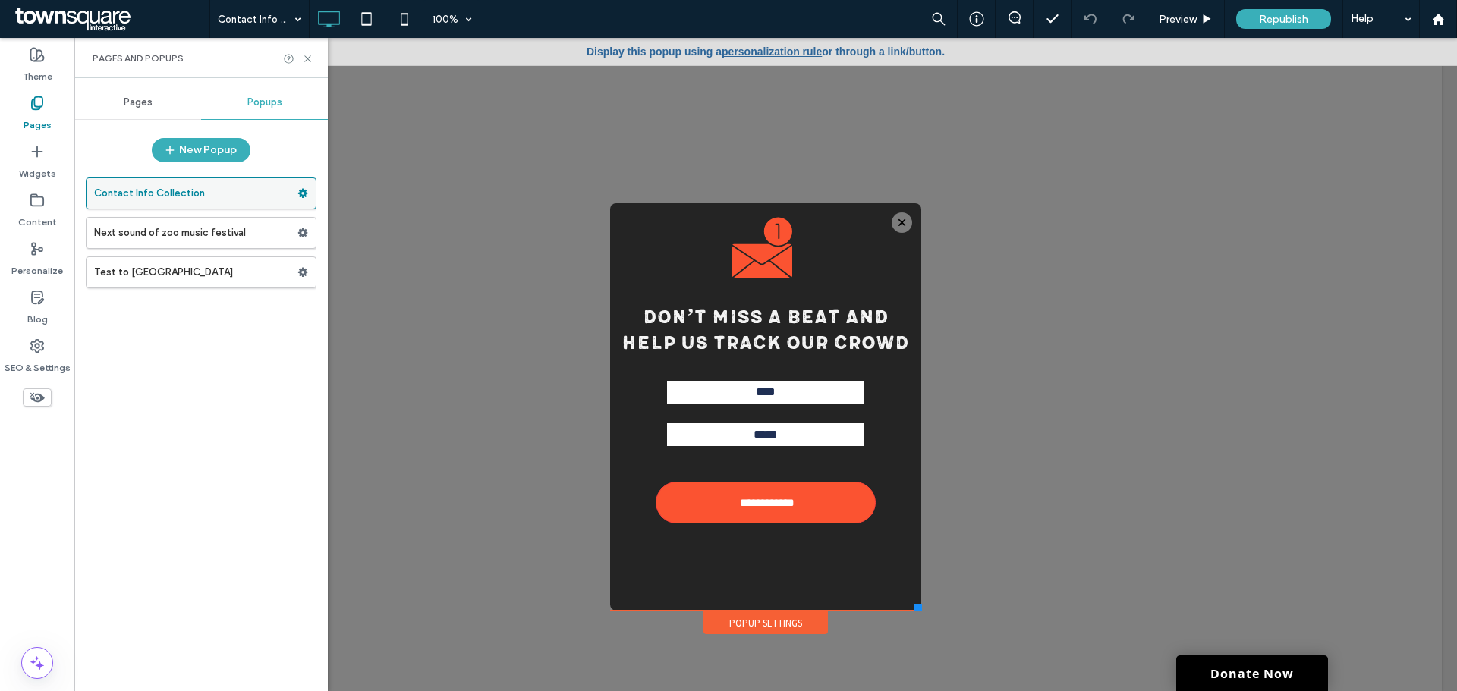
click at [299, 194] on icon at bounding box center [303, 193] width 11 height 11
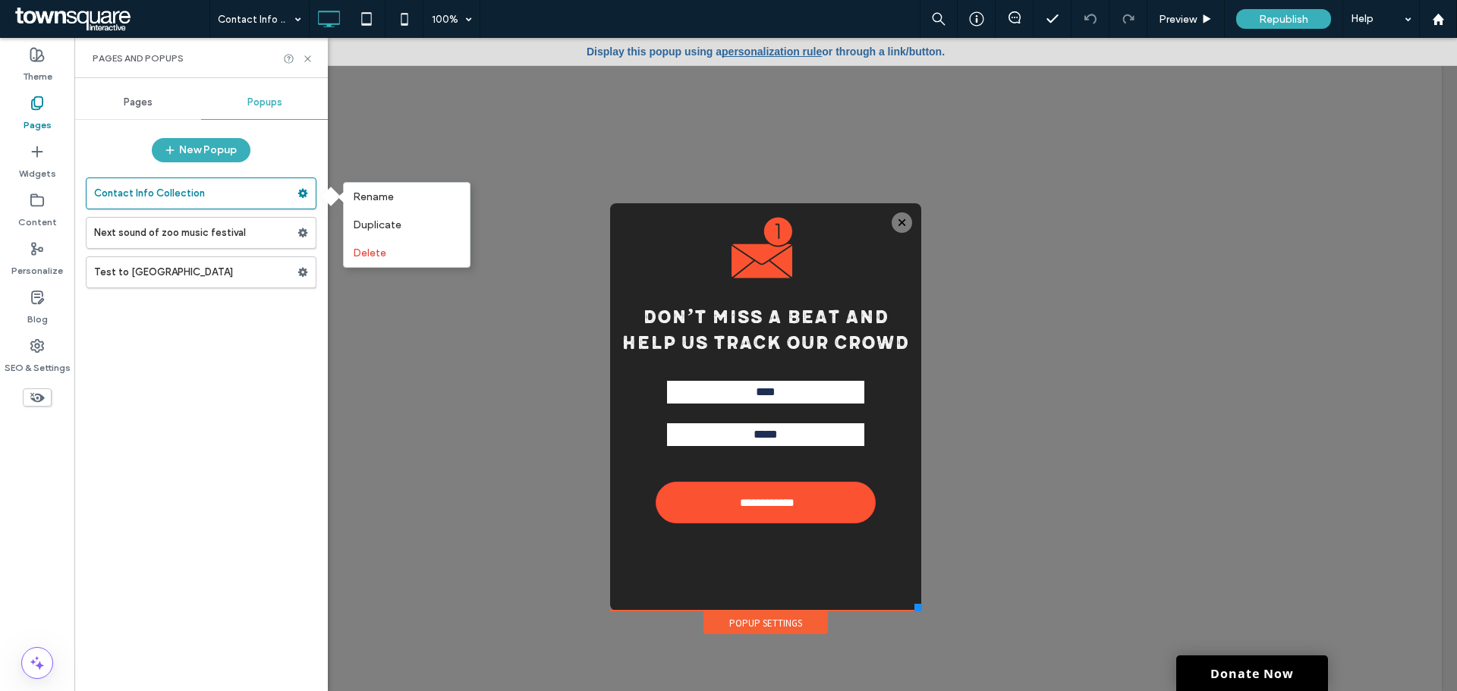
click at [125, 112] on div "Pages" at bounding box center [137, 102] width 127 height 33
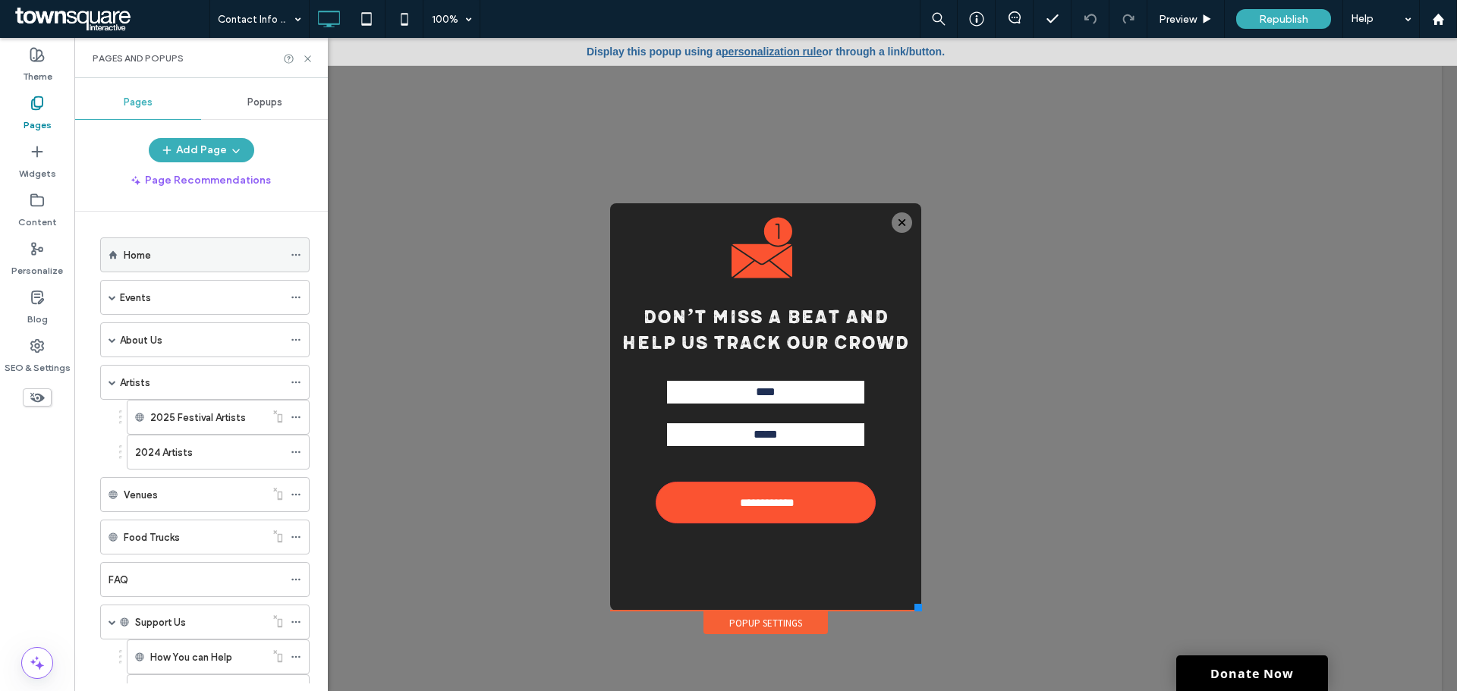
click at [152, 266] on div "Home" at bounding box center [203, 254] width 159 height 33
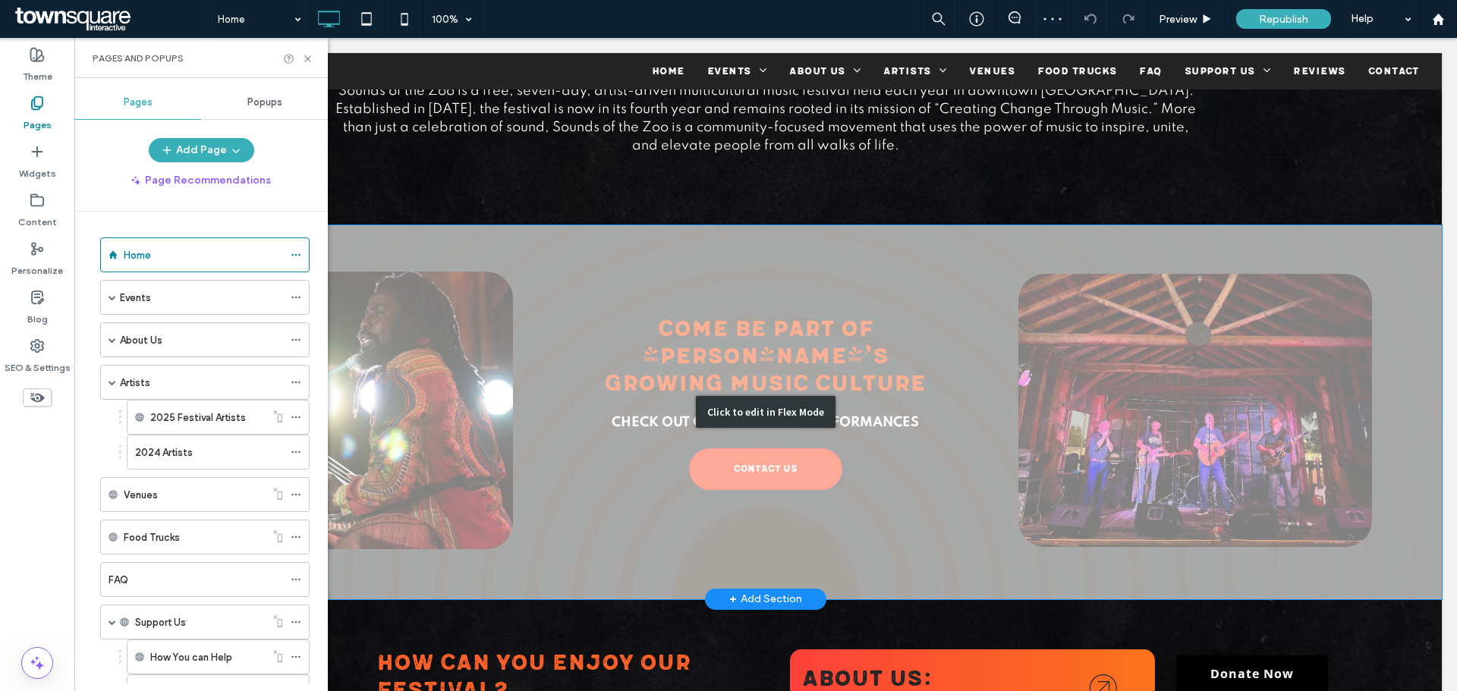
click at [865, 427] on div "Click to edit in Flex Mode" at bounding box center [766, 412] width 1353 height 374
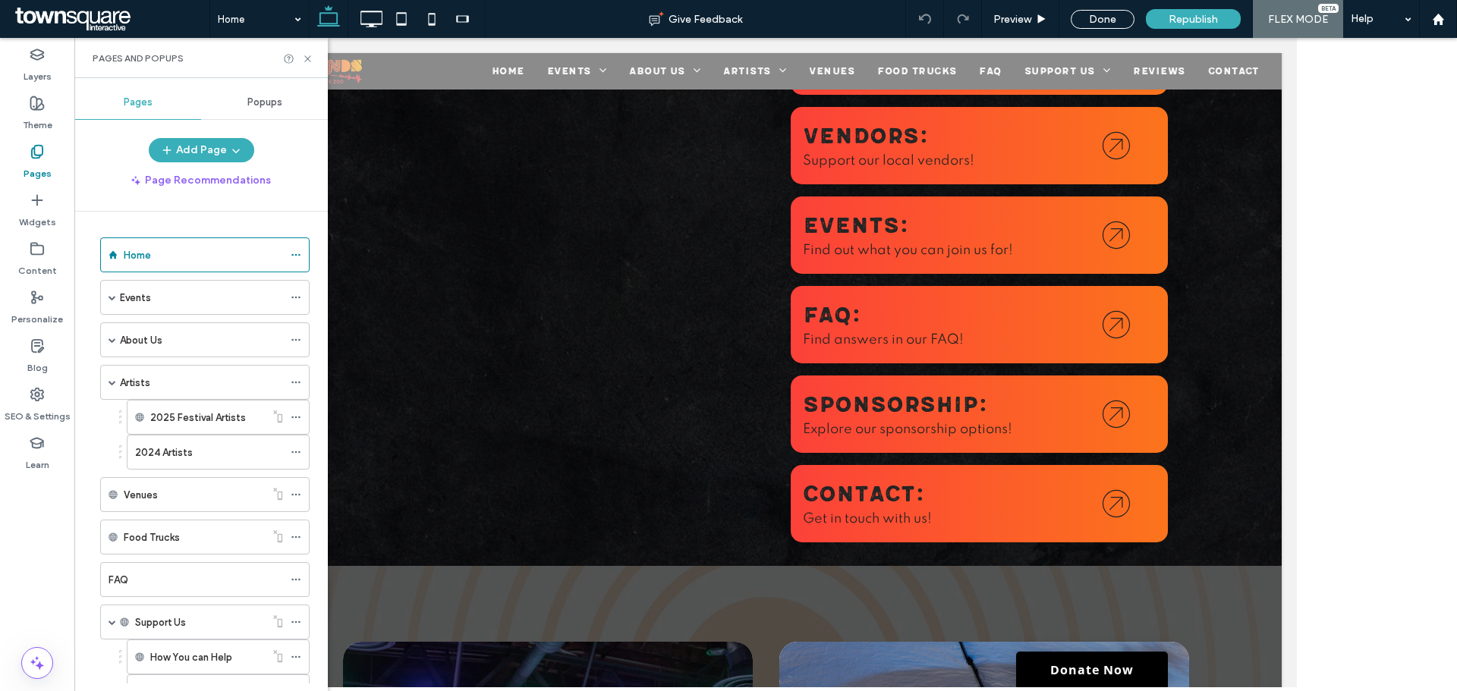
scroll to position [843, 0]
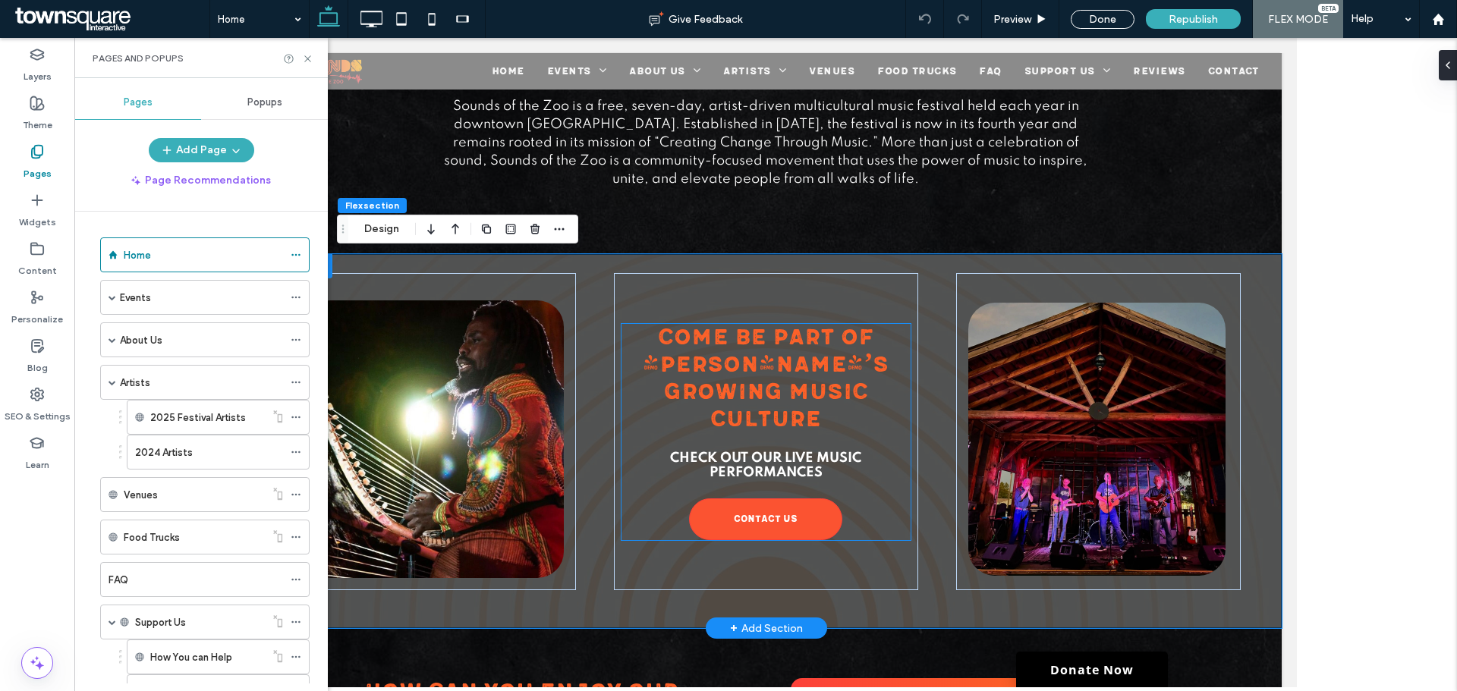
click at [814, 461] on strong "Check out our live music performances" at bounding box center [764, 466] width 191 height 28
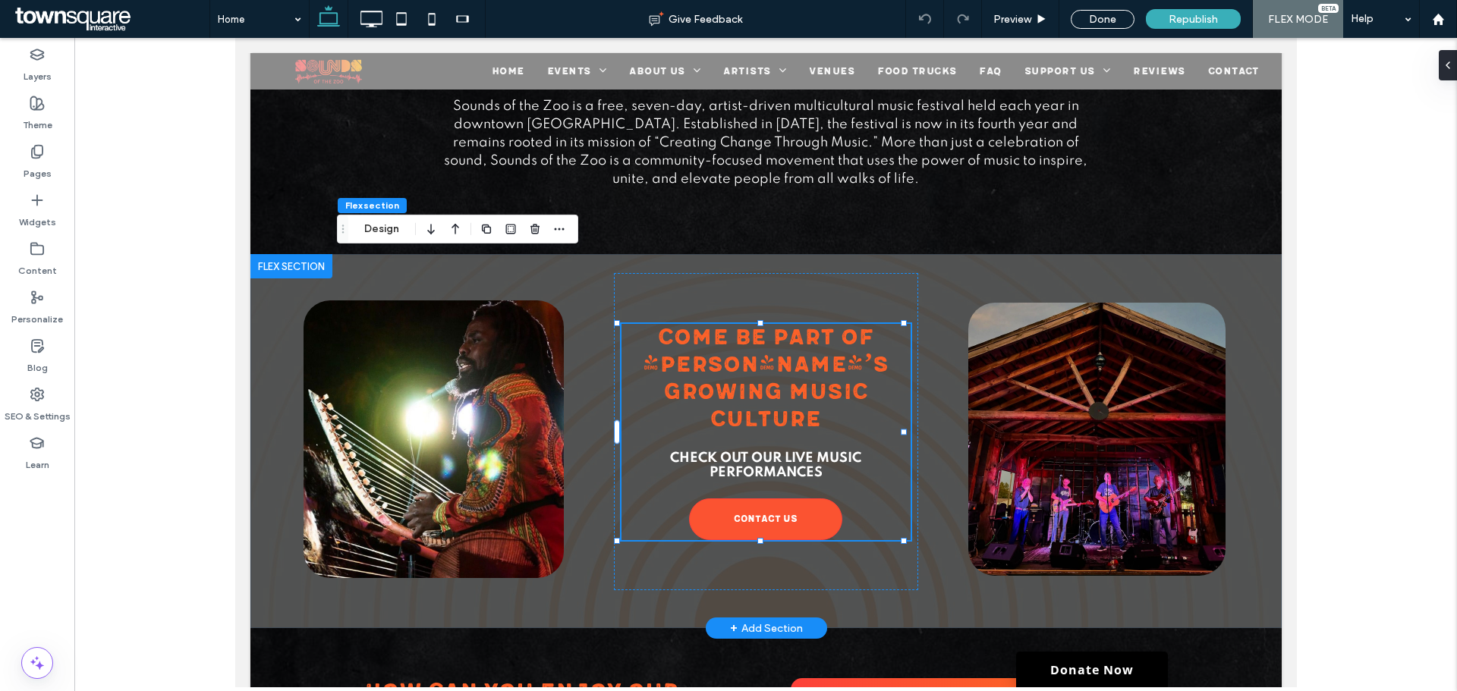
click at [814, 461] on strong "Check out our live music performances" at bounding box center [764, 466] width 191 height 28
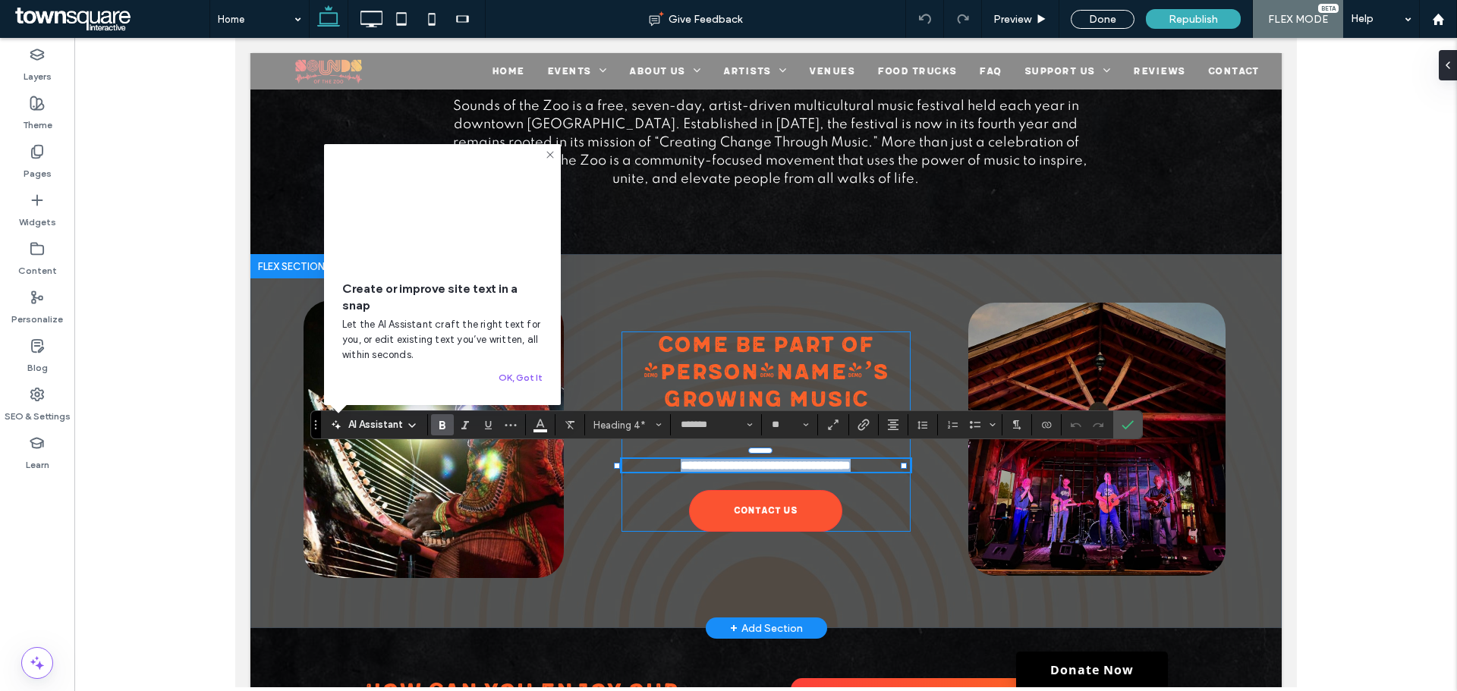
paste div
type input "**********"
type input "**"
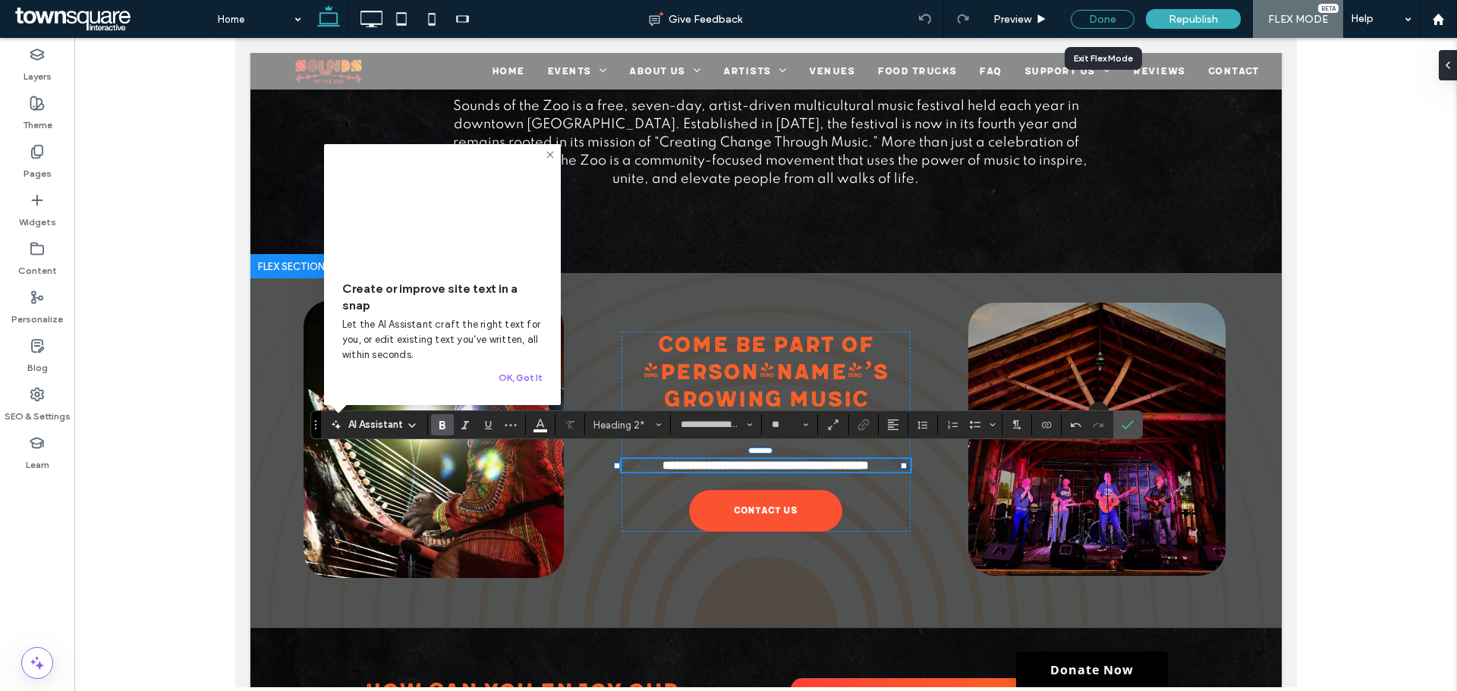
drag, startPoint x: 1096, startPoint y: 14, endPoint x: 1079, endPoint y: 8, distance: 17.8
click at [1096, 14] on div "Done" at bounding box center [1103, 19] width 64 height 19
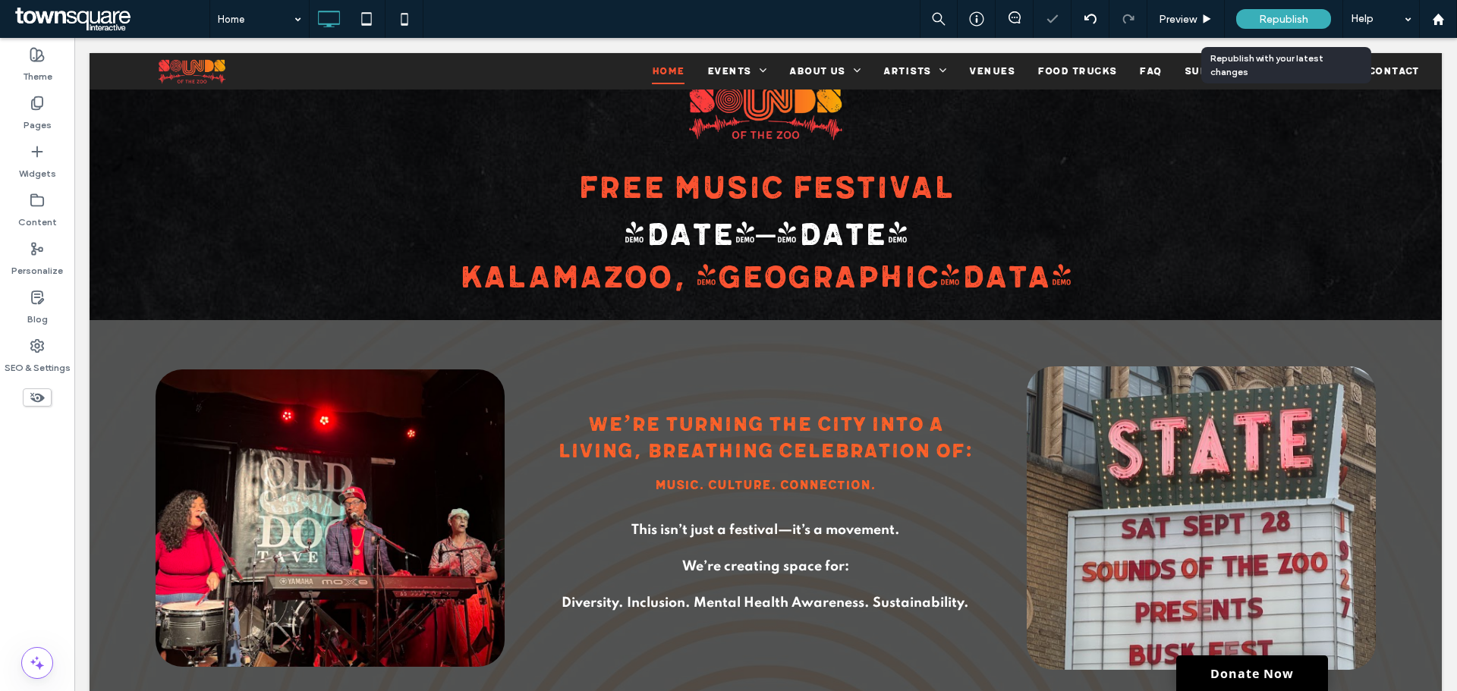
click at [1278, 14] on span "Republish" at bounding box center [1283, 19] width 49 height 13
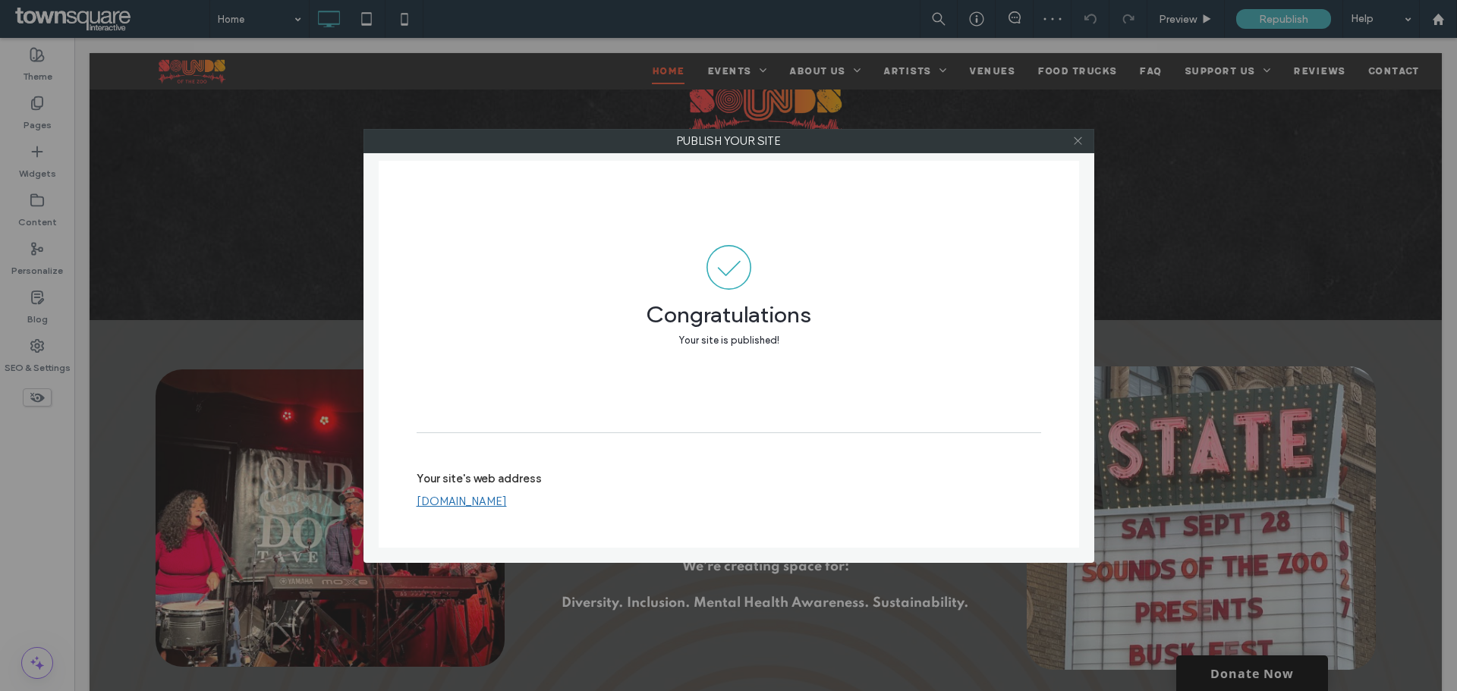
click at [1078, 146] on icon at bounding box center [1078, 140] width 11 height 11
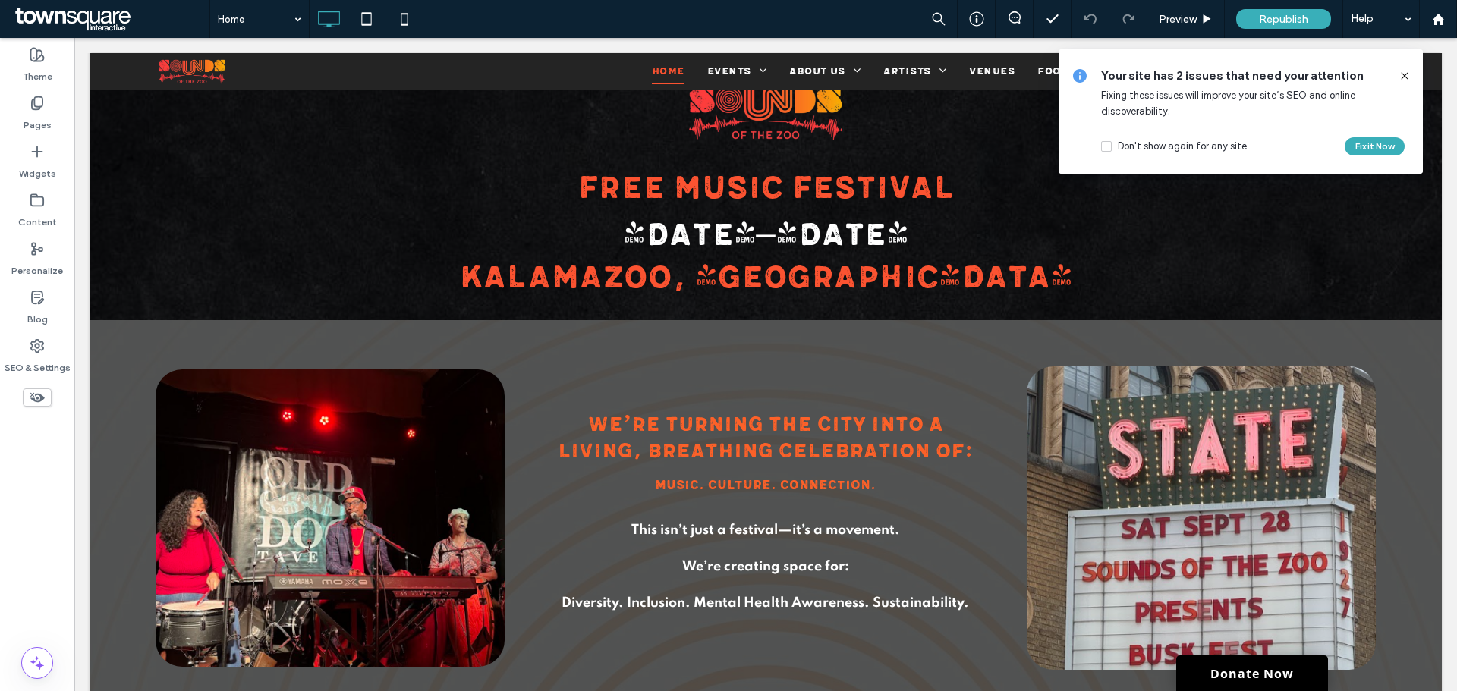
drag, startPoint x: 1403, startPoint y: 71, endPoint x: 1325, endPoint y: 46, distance: 82.6
click at [1403, 71] on icon at bounding box center [1405, 76] width 12 height 12
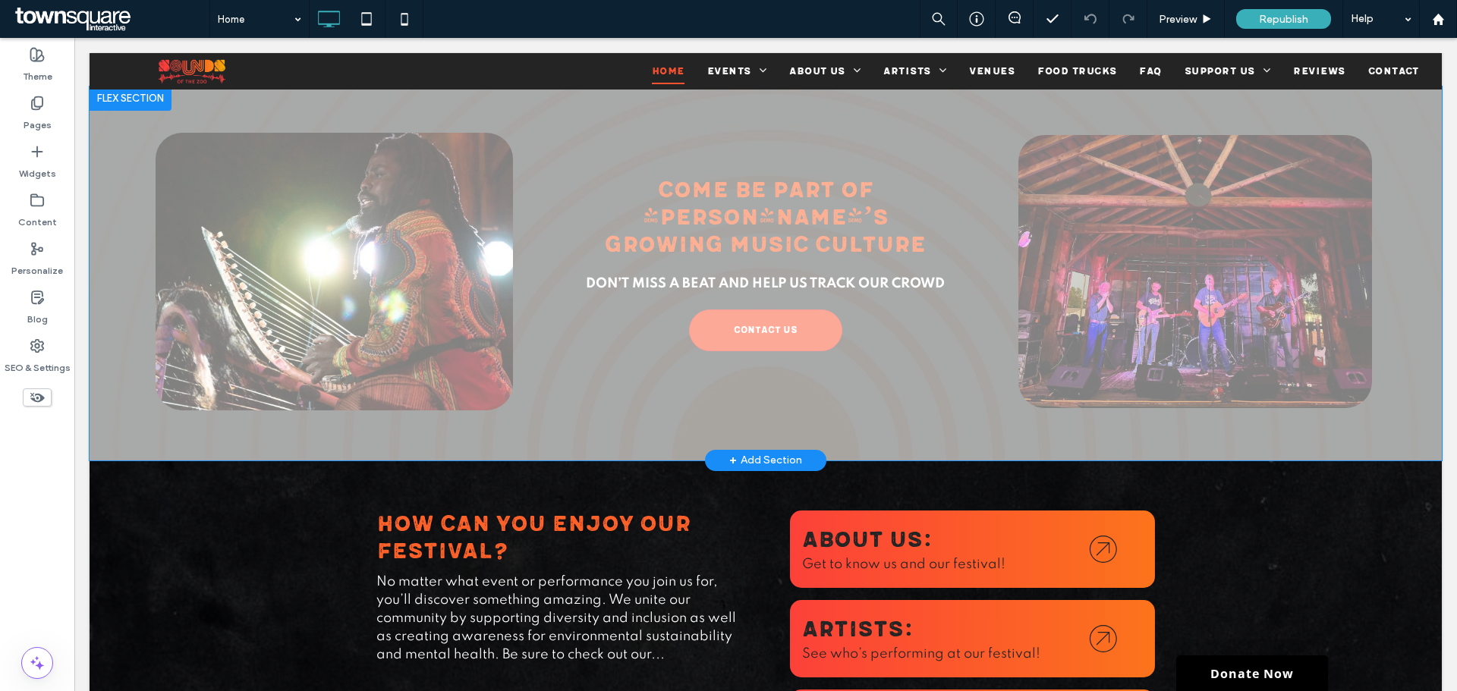
scroll to position [1375, 0]
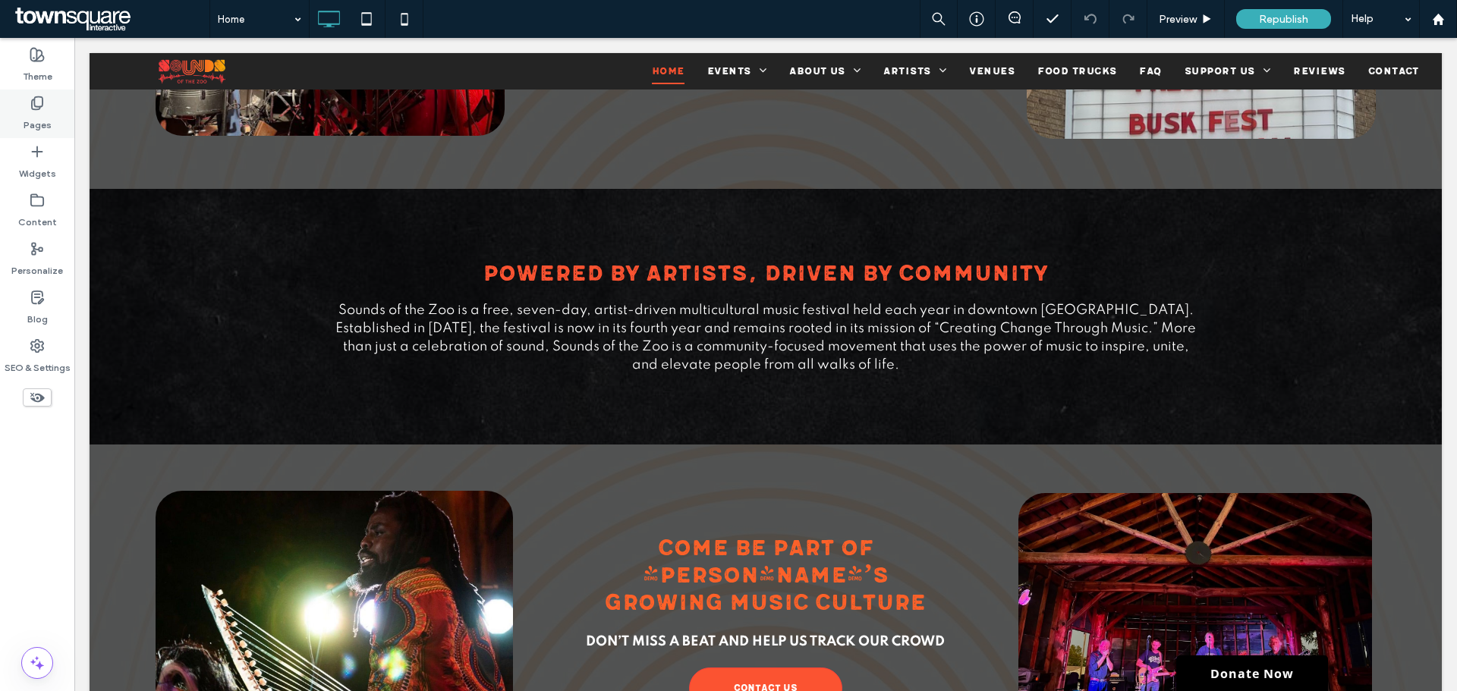
click at [40, 117] on label "Pages" at bounding box center [38, 121] width 28 height 21
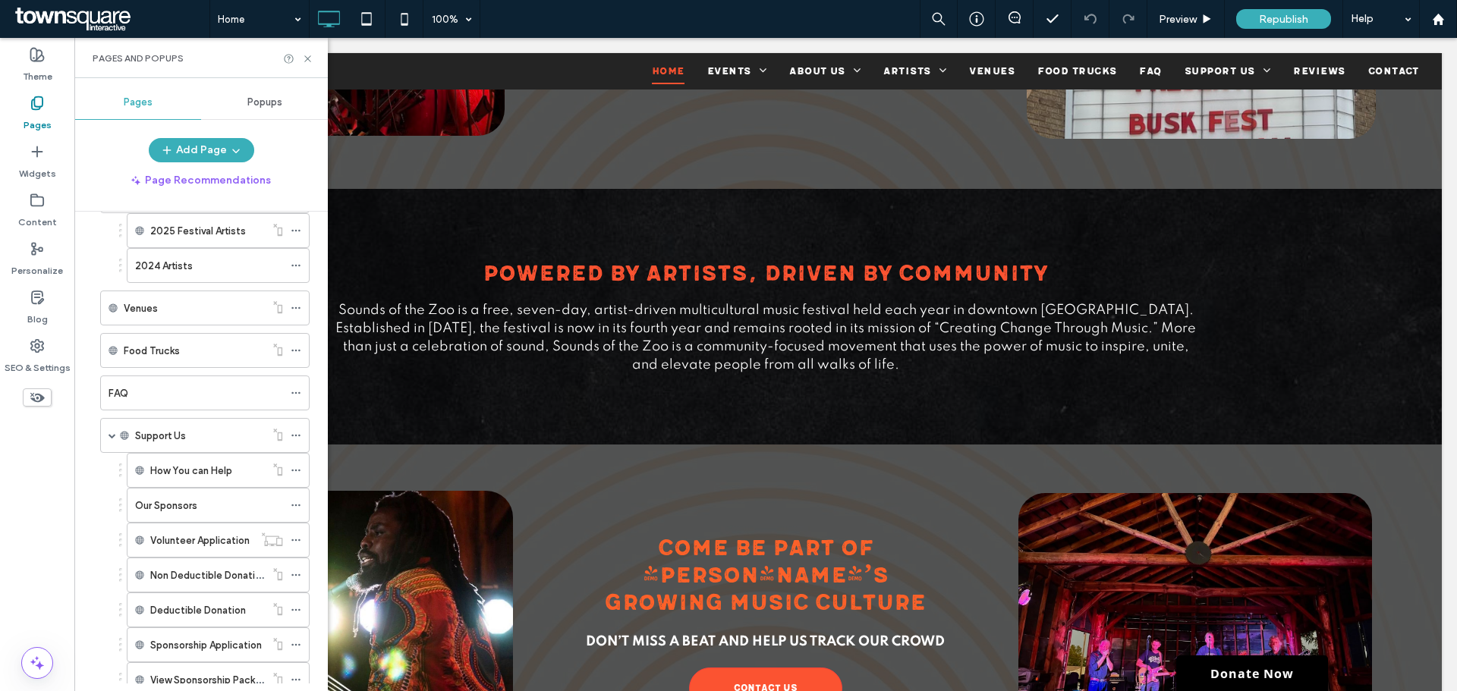
scroll to position [152, 0]
click at [269, 114] on div "Popups" at bounding box center [264, 102] width 127 height 33
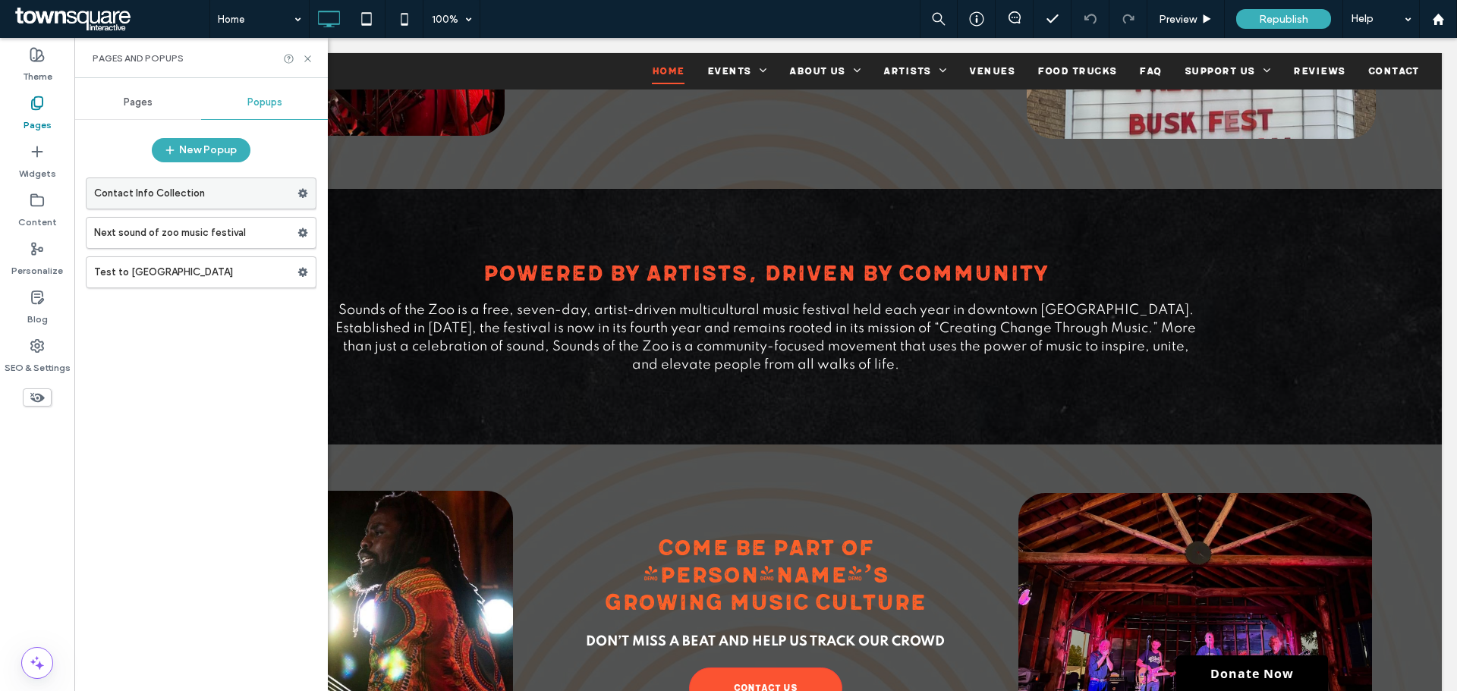
click at [301, 193] on use at bounding box center [303, 193] width 10 height 9
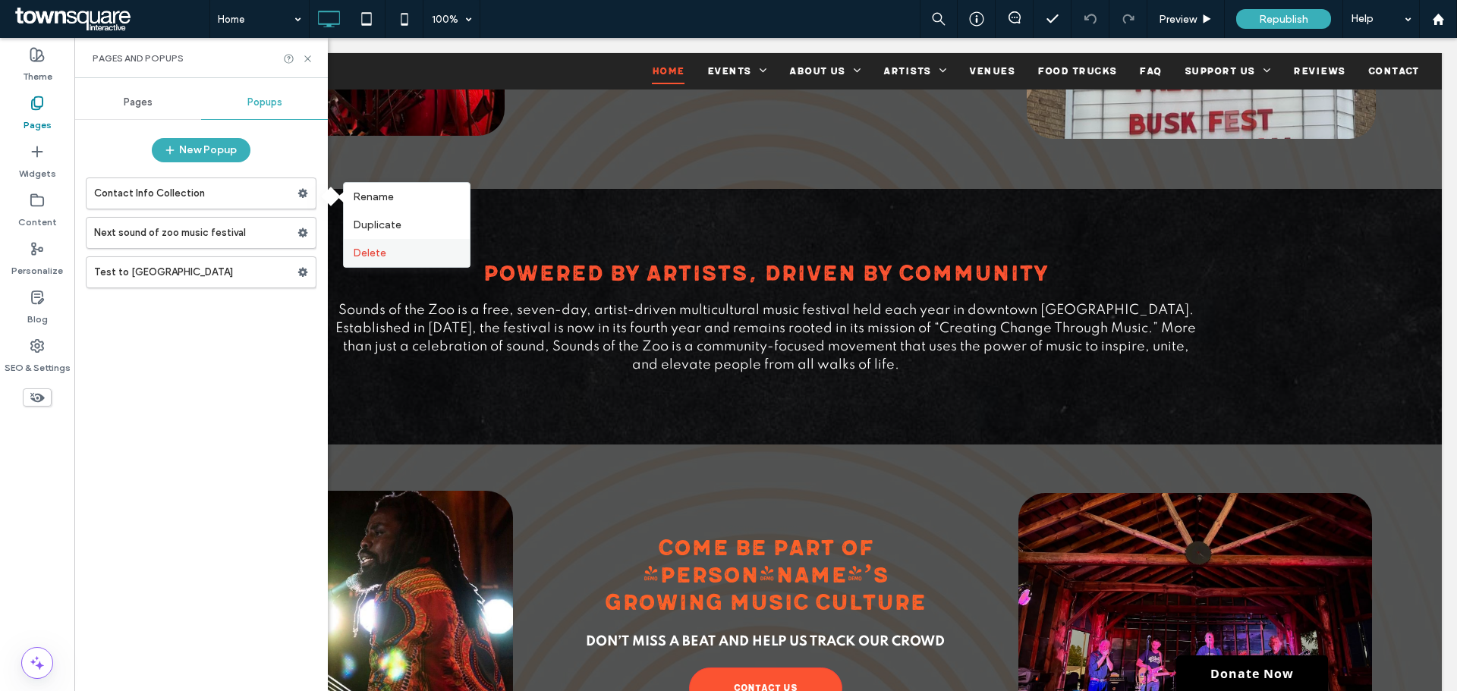
click at [391, 250] on label "Delete" at bounding box center [407, 253] width 108 height 13
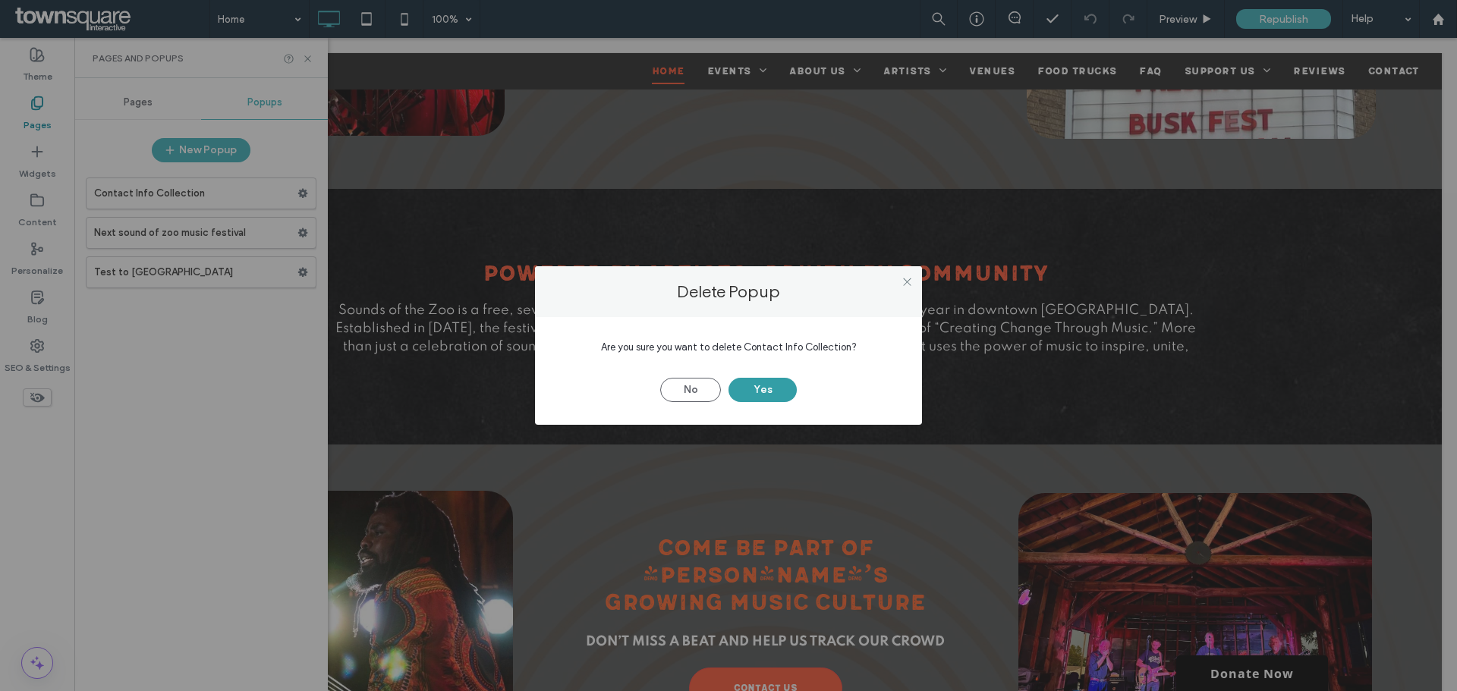
click at [779, 386] on button "Yes" at bounding box center [763, 390] width 68 height 24
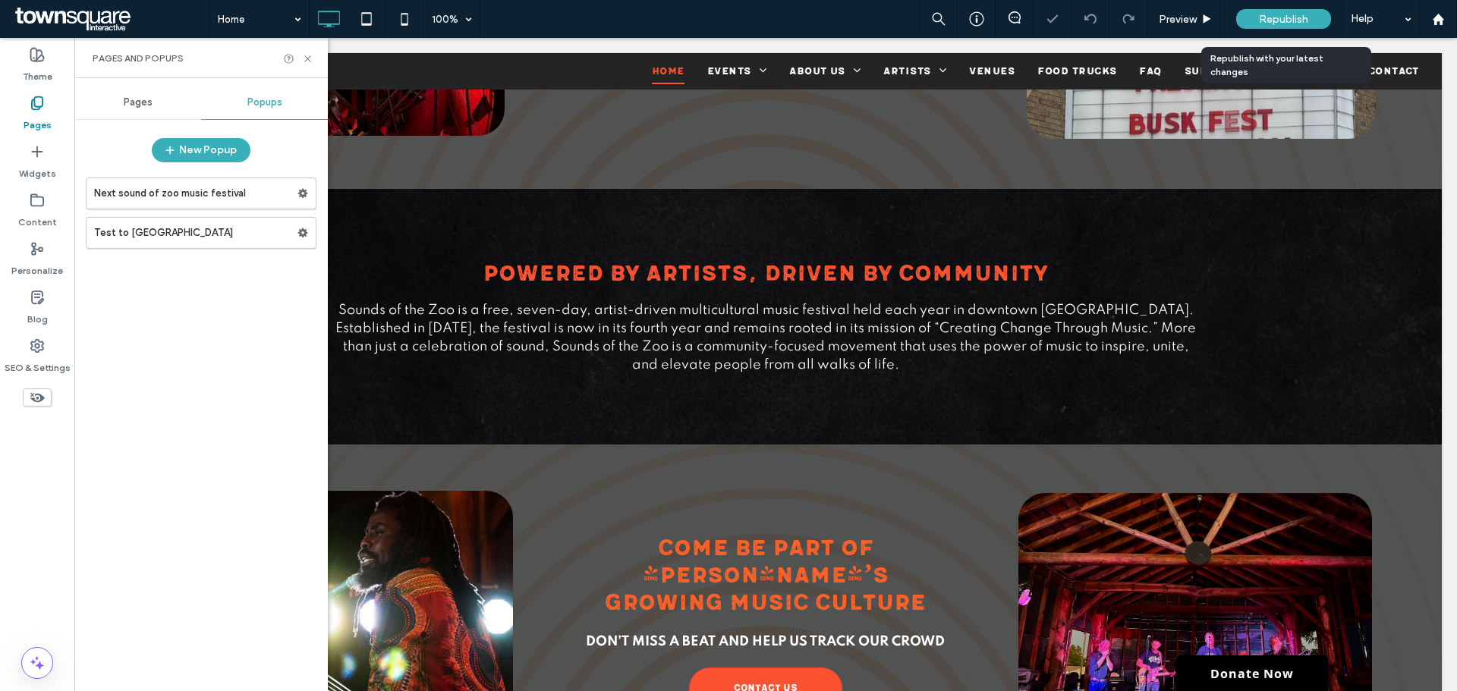
click at [1272, 23] on span "Republish" at bounding box center [1283, 19] width 49 height 13
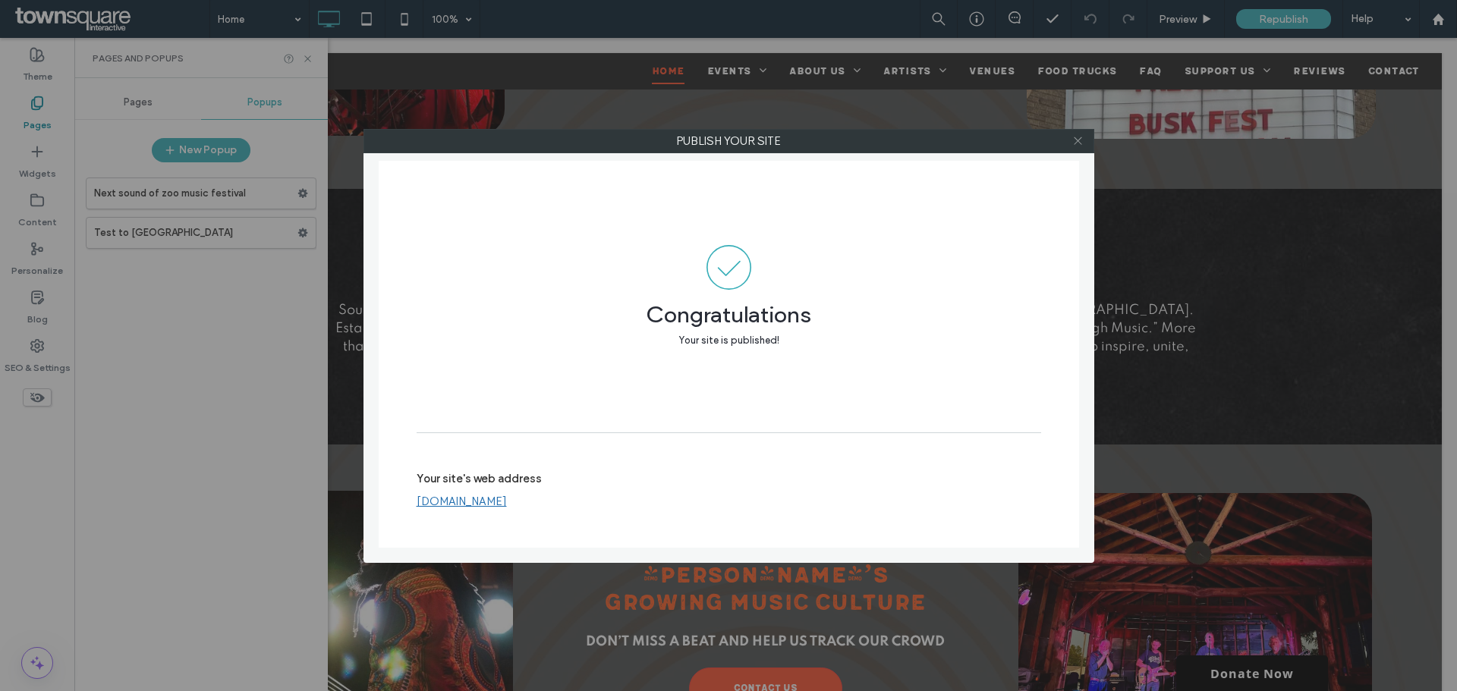
click at [1082, 145] on icon at bounding box center [1078, 140] width 11 height 11
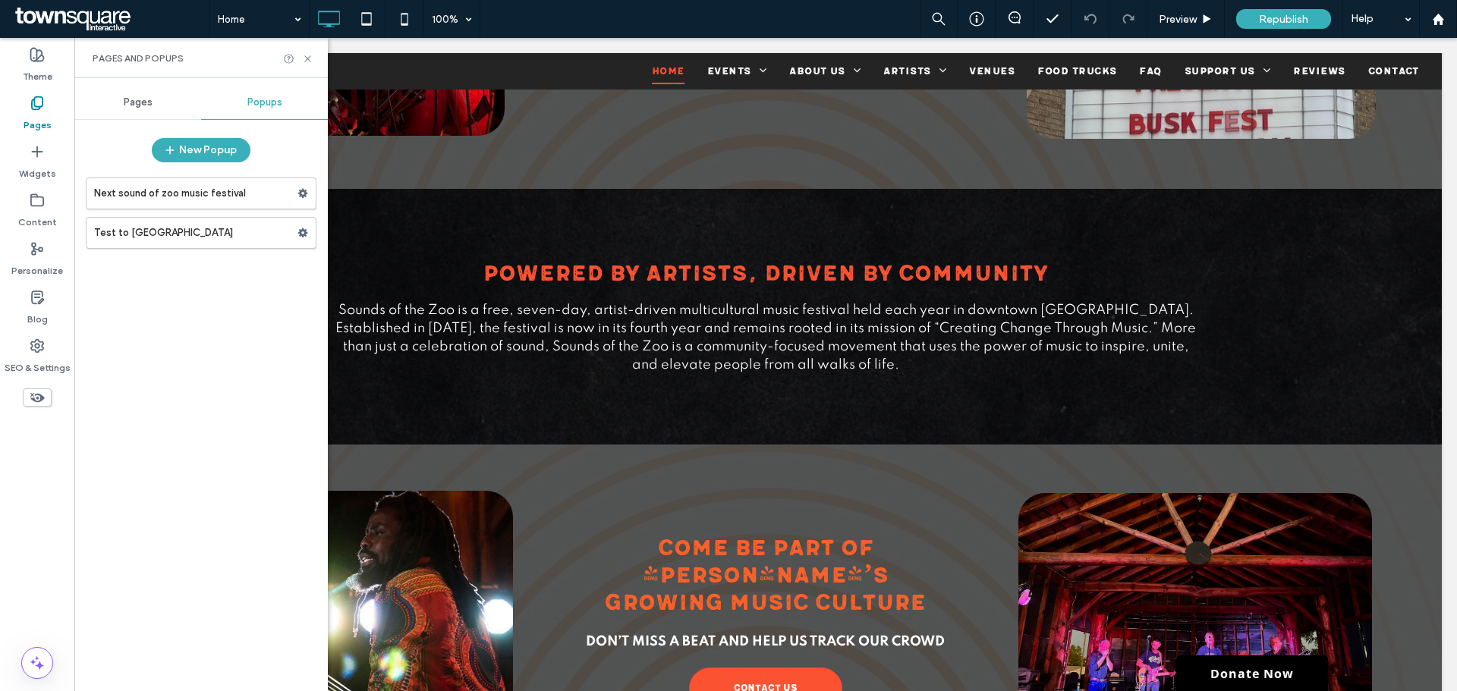
click at [310, 65] on div "Pages and Popups" at bounding box center [201, 58] width 254 height 40
click at [310, 62] on icon at bounding box center [307, 58] width 11 height 11
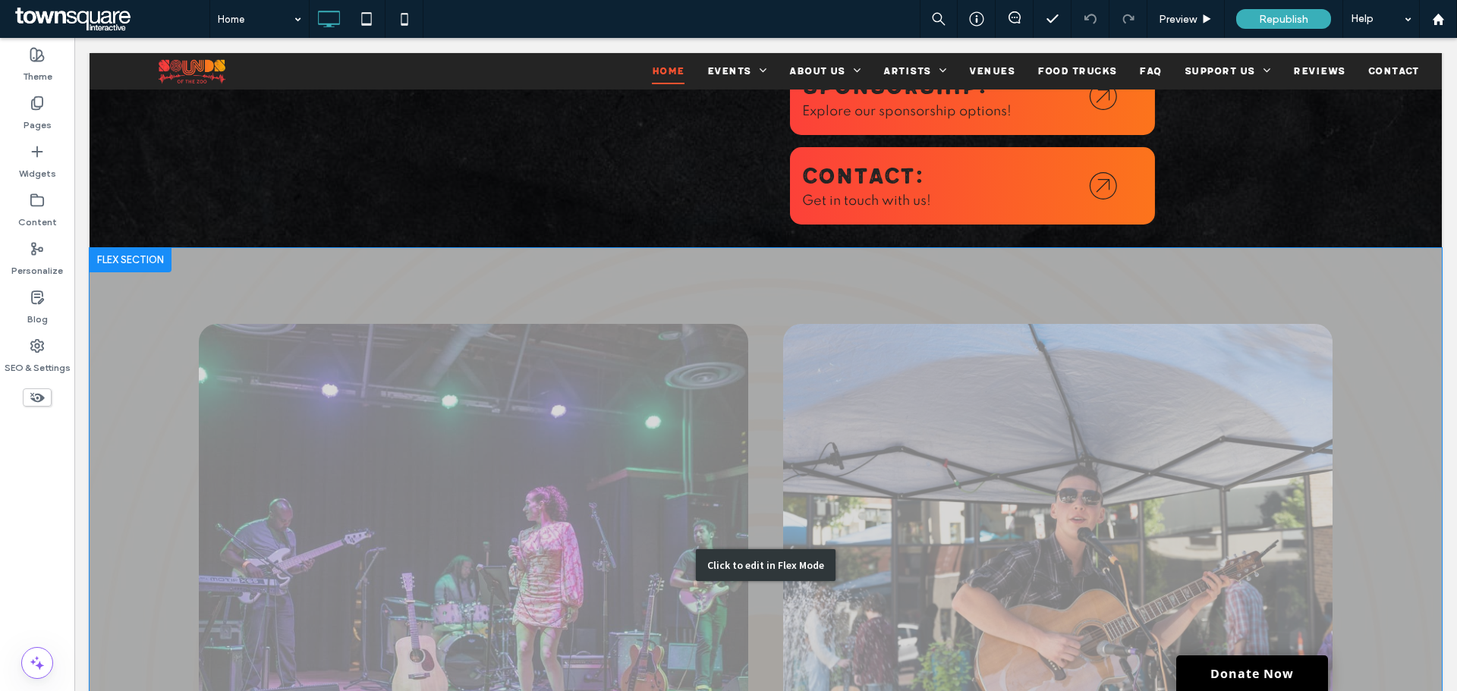
scroll to position [2870, 0]
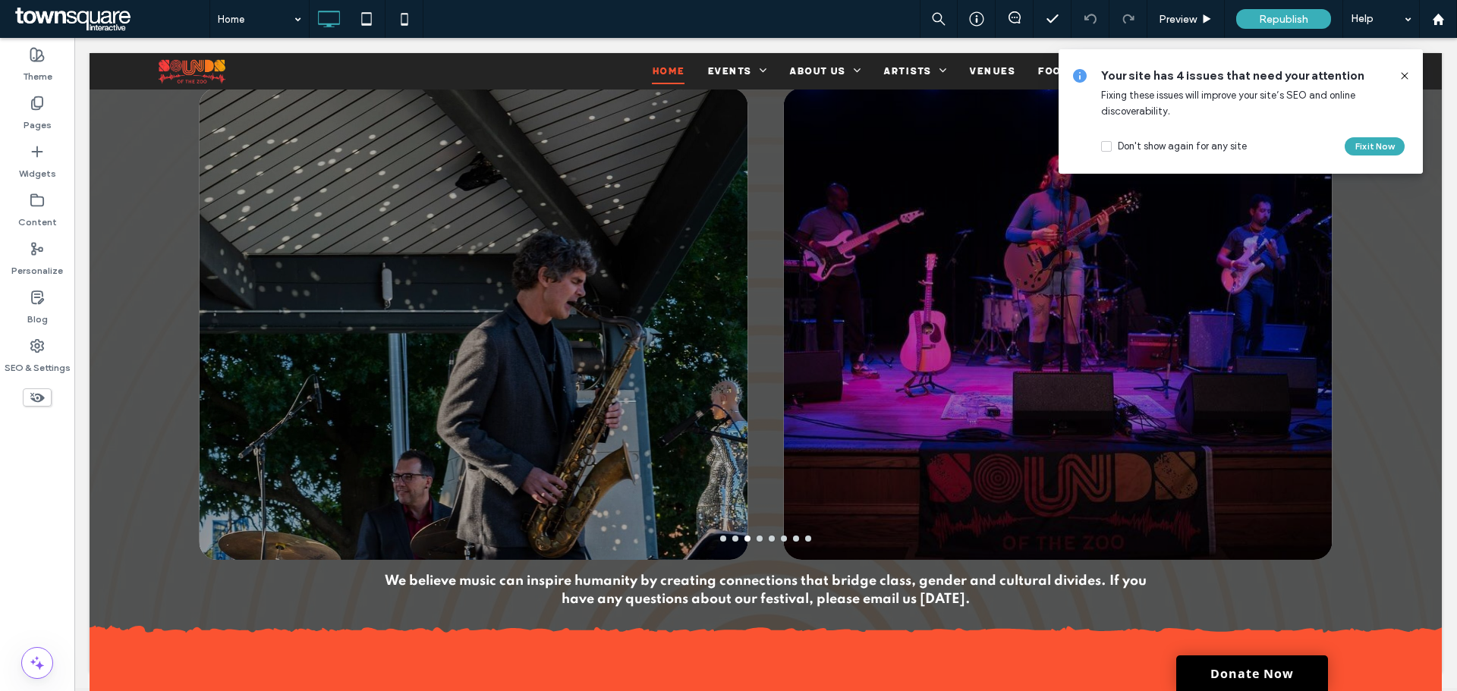
click at [1403, 71] on icon at bounding box center [1405, 76] width 12 height 12
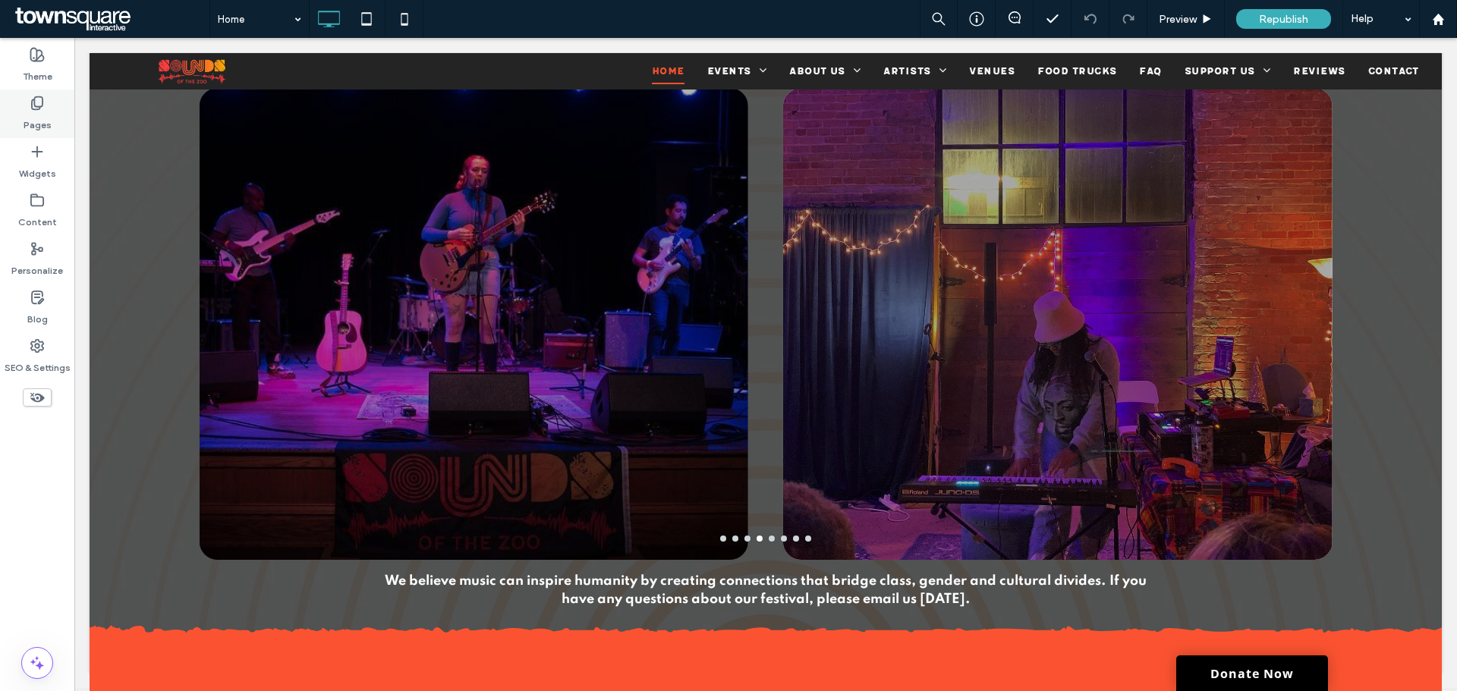
click at [38, 123] on label "Pages" at bounding box center [38, 121] width 28 height 21
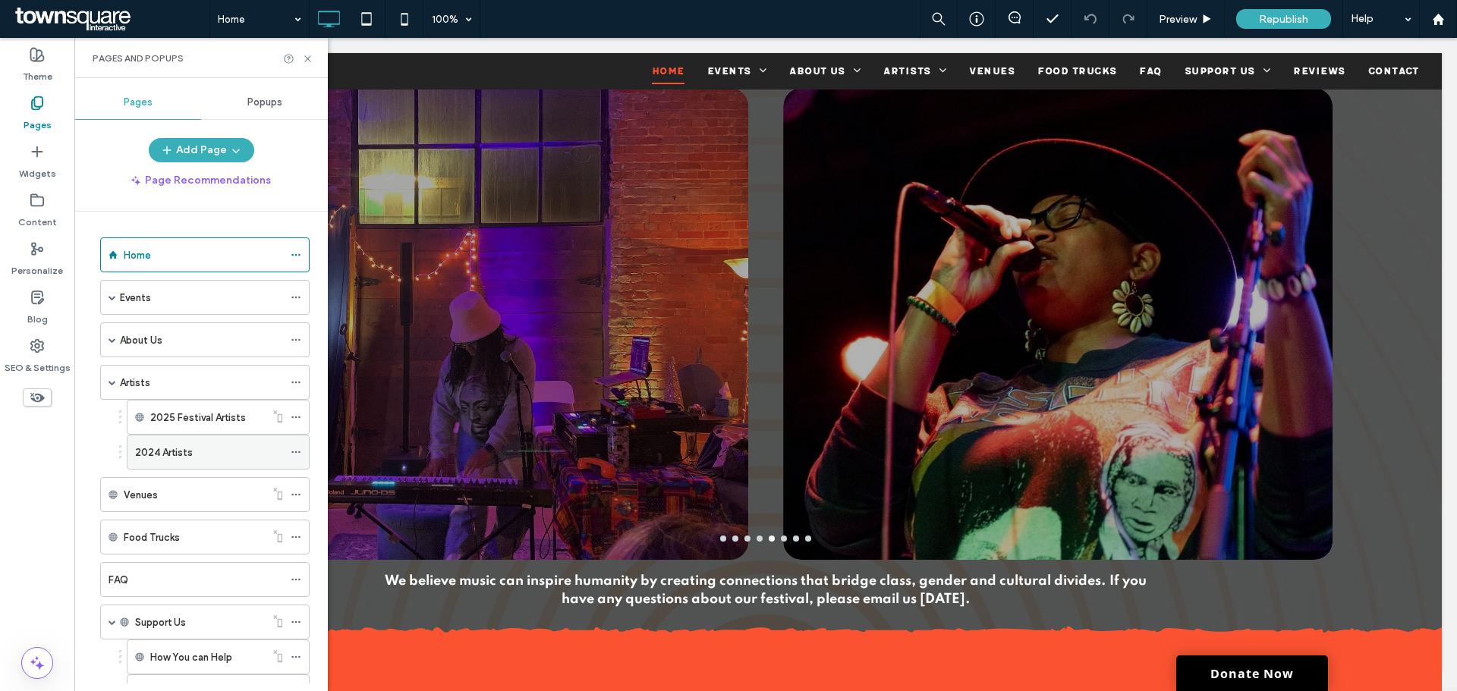
click at [291, 453] on icon at bounding box center [296, 452] width 11 height 11
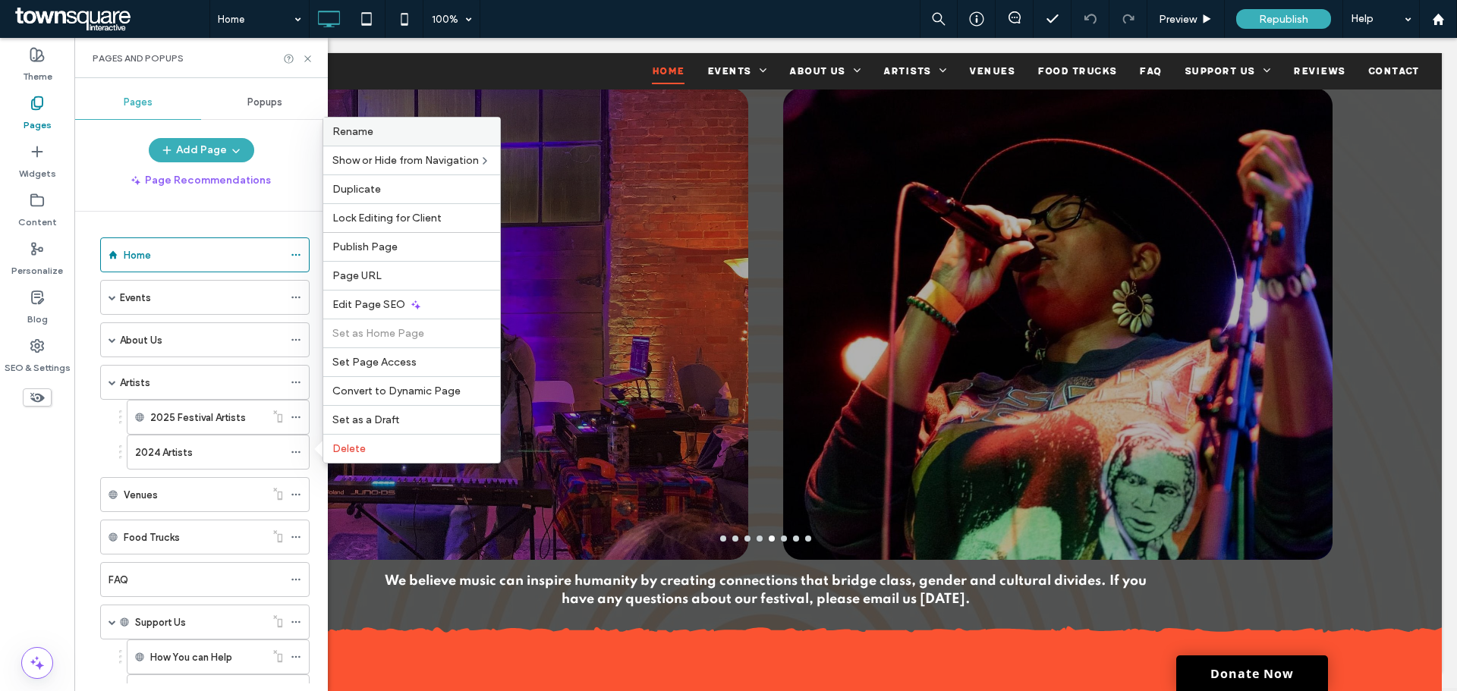
click at [365, 137] on span "Rename" at bounding box center [352, 131] width 41 height 13
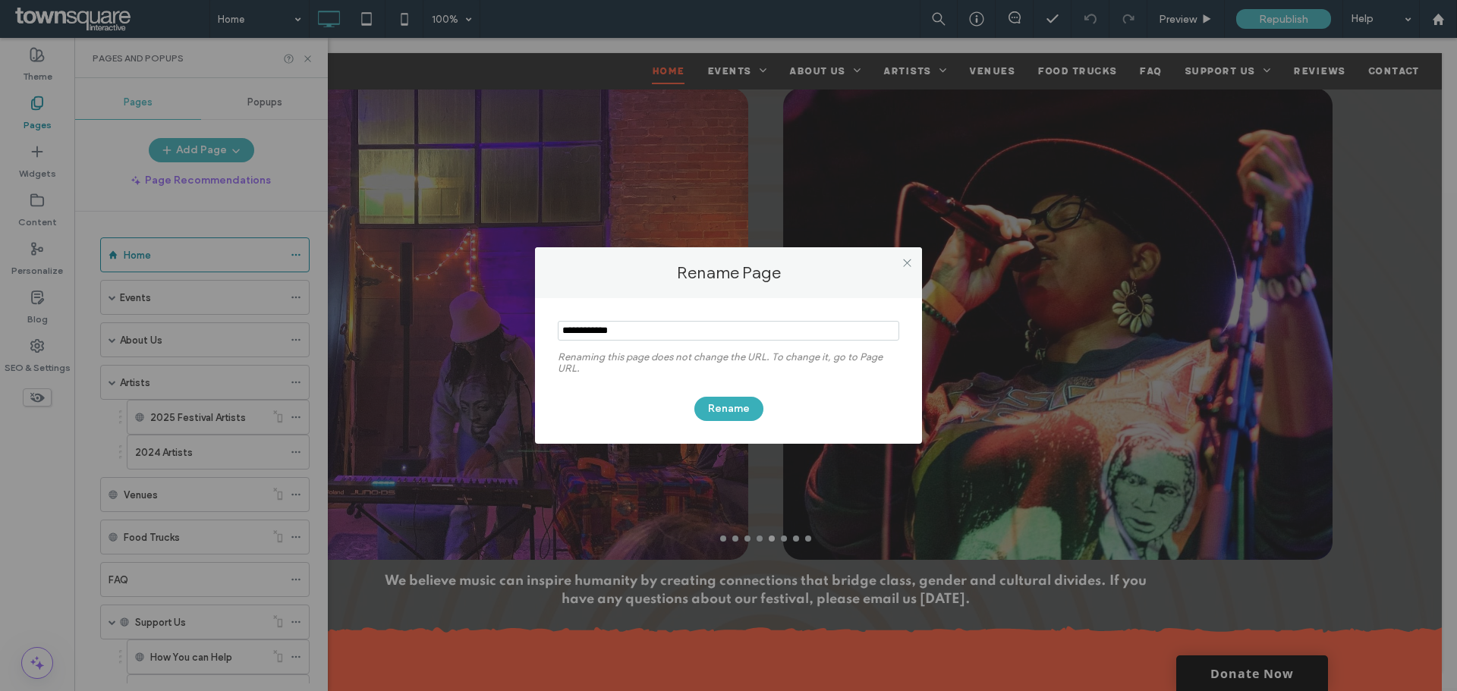
click at [571, 327] on input "notEmpty" at bounding box center [729, 331] width 342 height 20
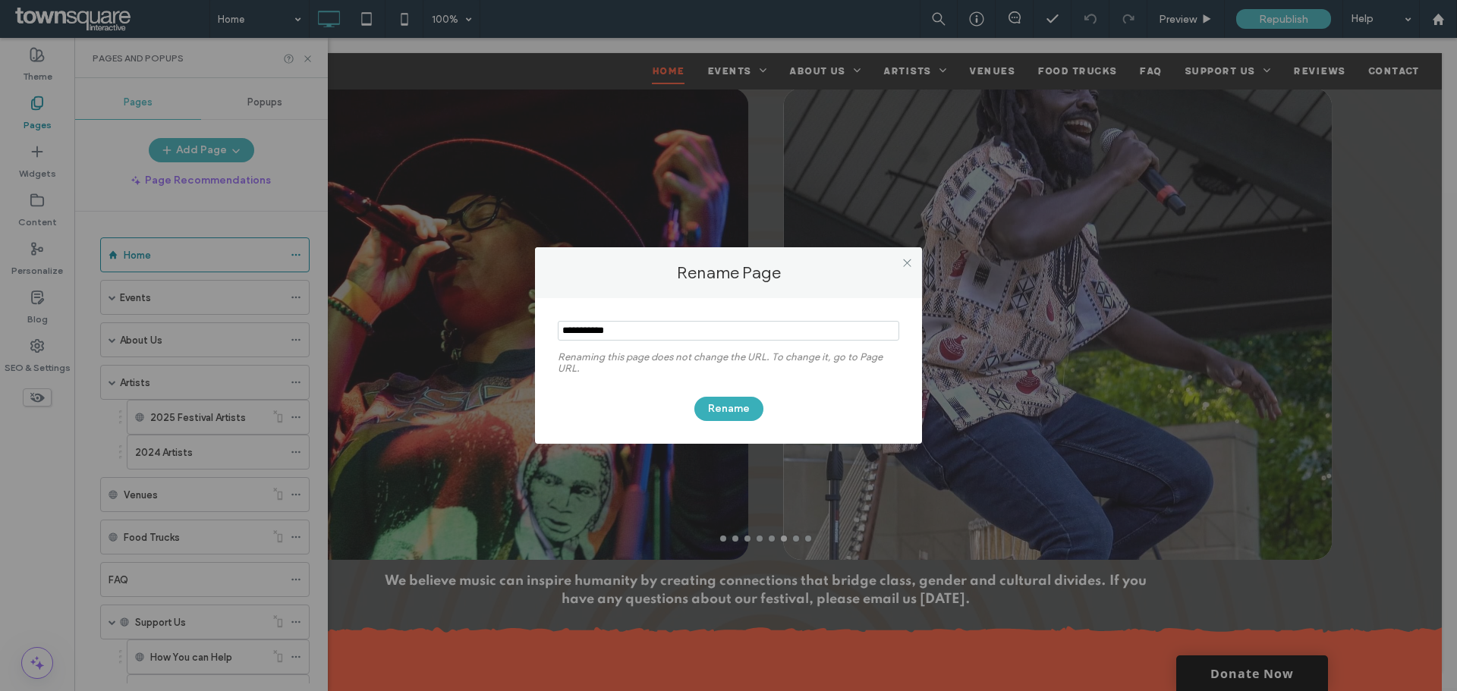
type input "**********"
click at [726, 401] on button "Rename" at bounding box center [729, 409] width 69 height 24
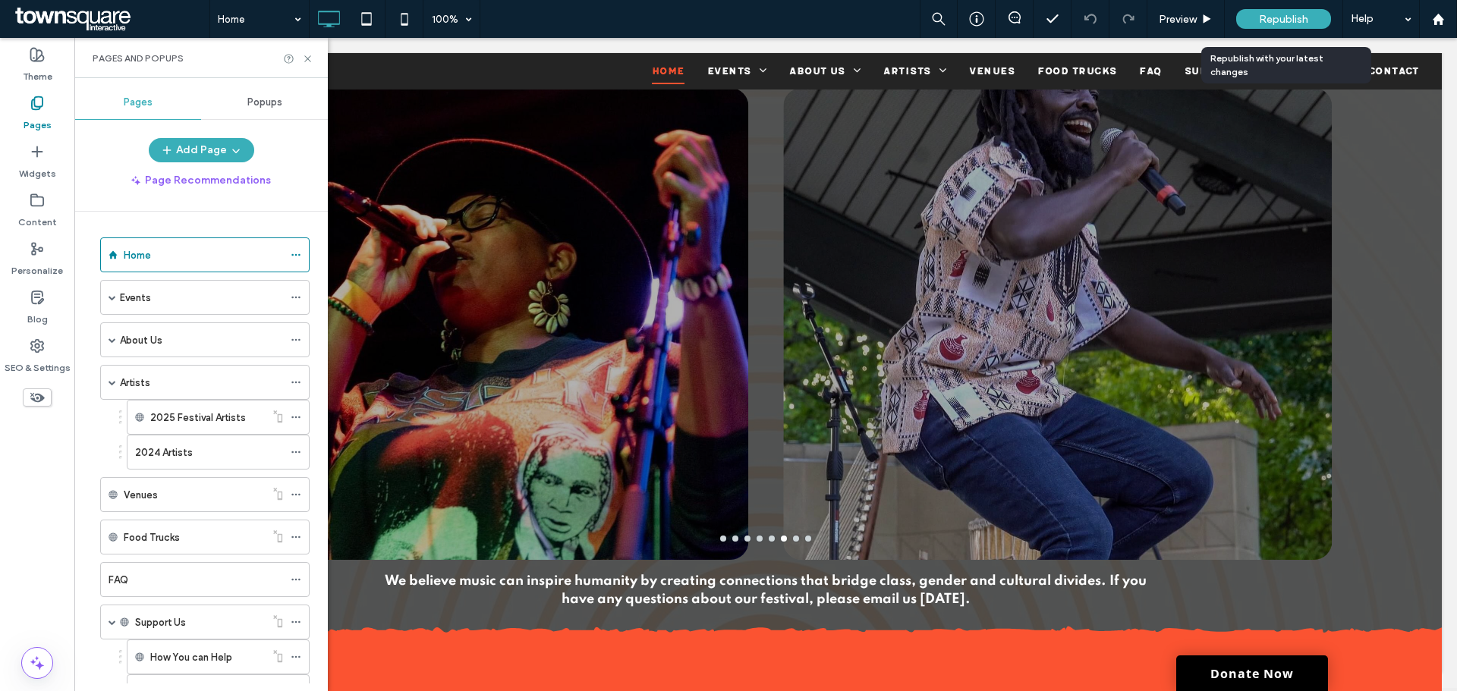
click at [1284, 17] on span "Republish" at bounding box center [1283, 19] width 49 height 13
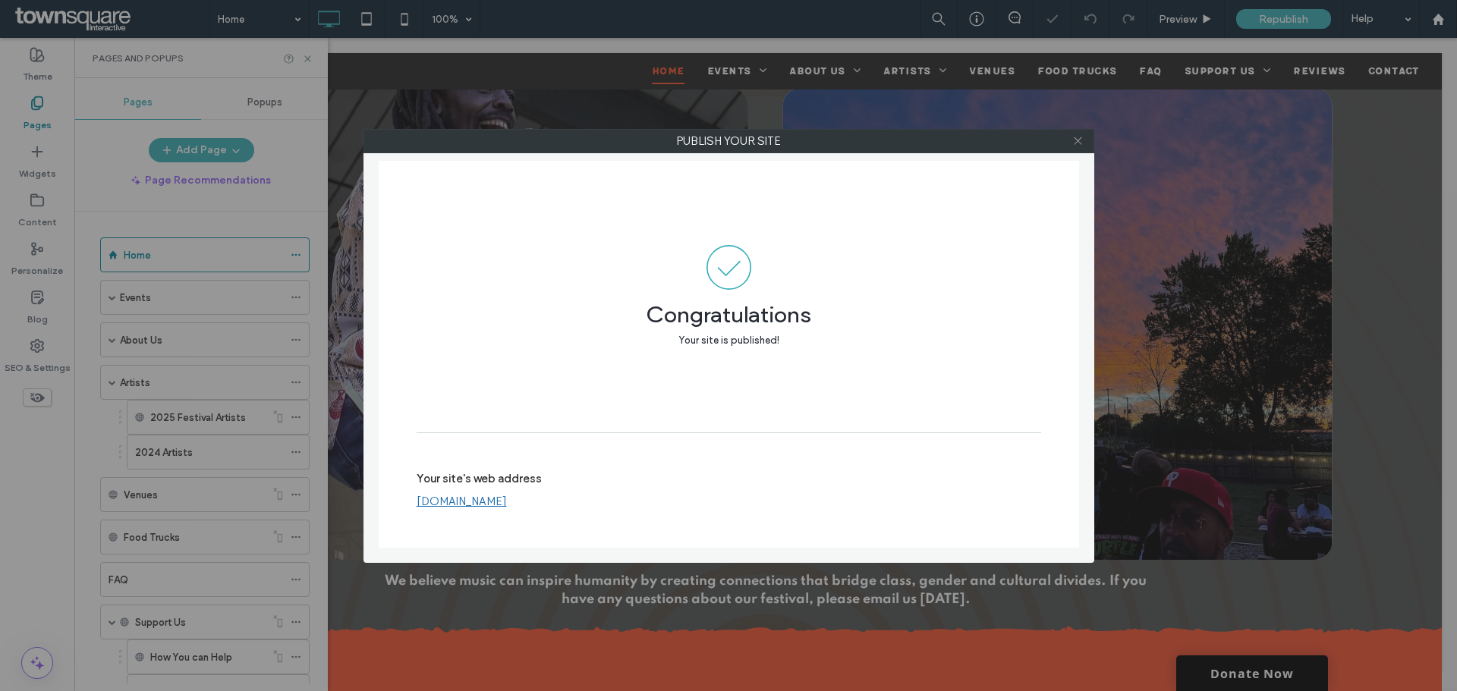
click at [1079, 146] on icon at bounding box center [1078, 140] width 11 height 11
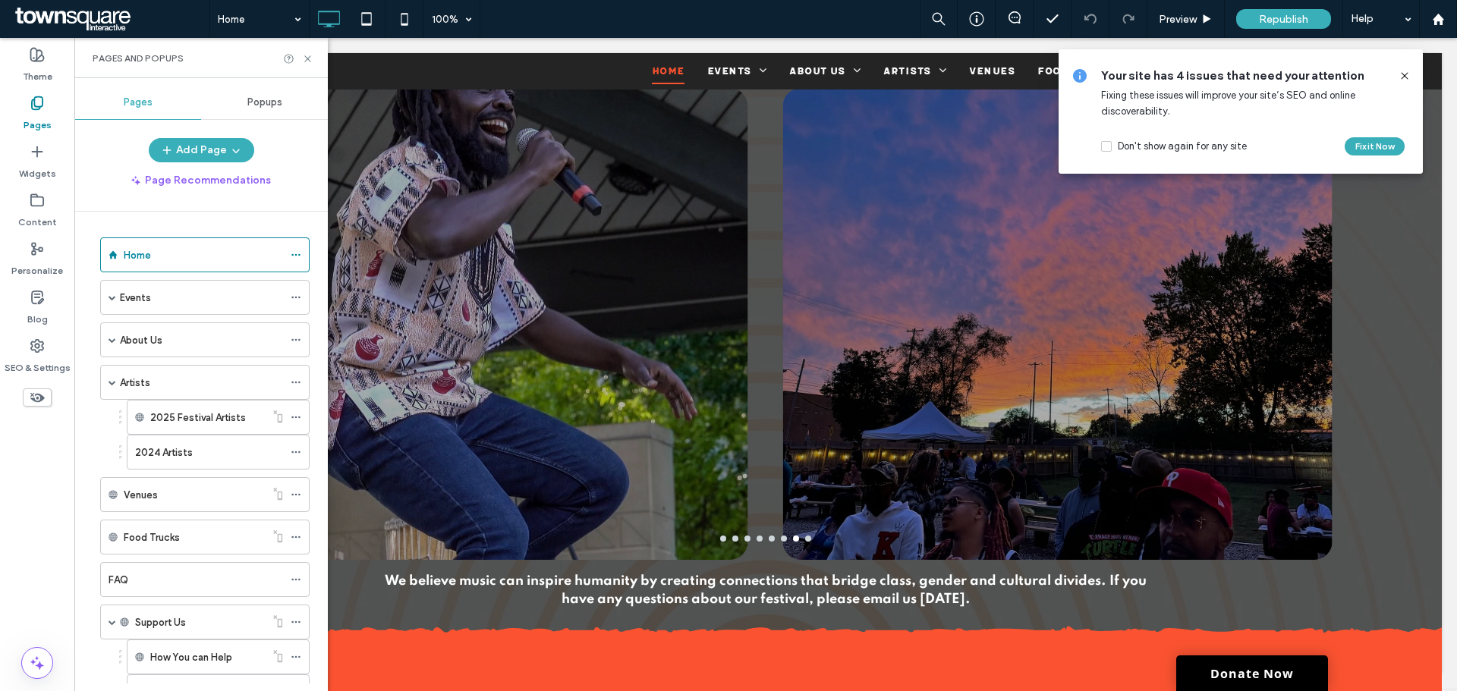
click at [1347, 80] on span "Your site has 4 issues that need your attention" at bounding box center [1243, 76] width 285 height 17
click at [1011, 12] on icon at bounding box center [1015, 17] width 12 height 12
click at [1403, 78] on use at bounding box center [1404, 75] width 7 height 7
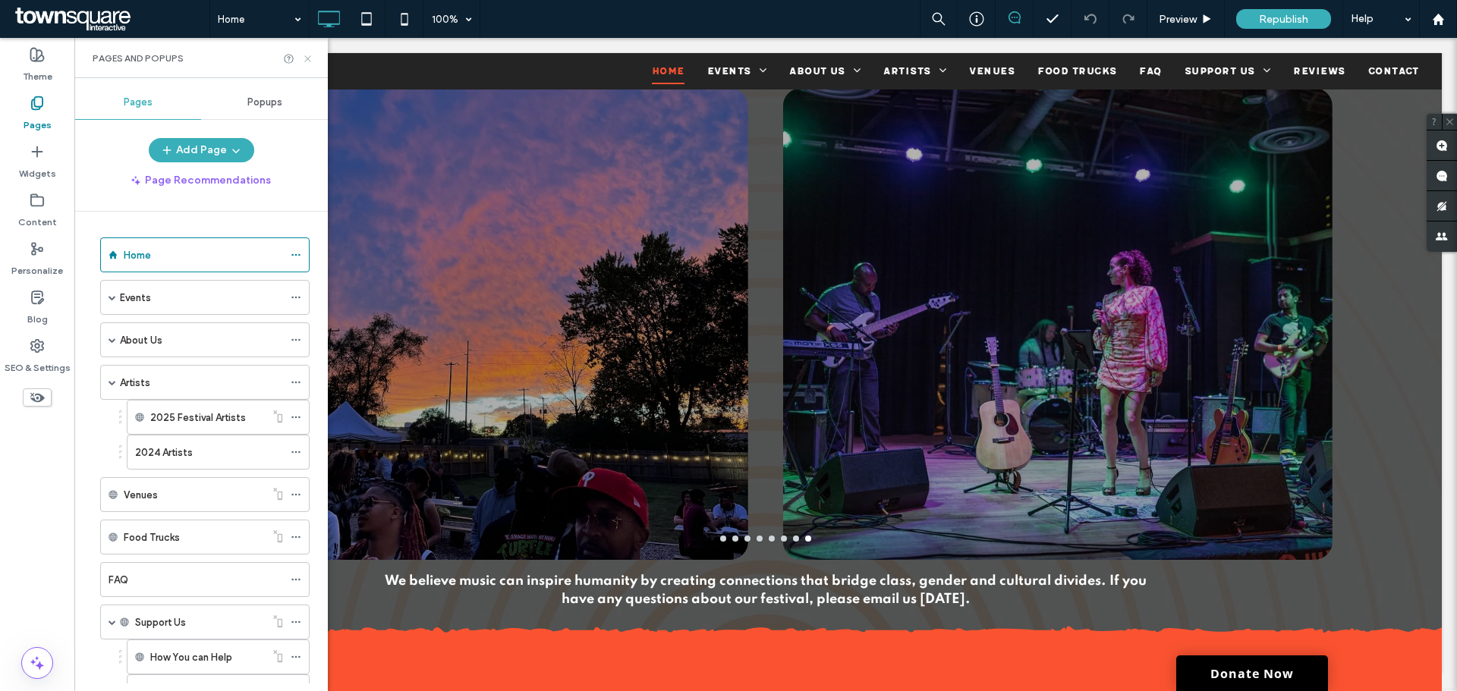
click at [309, 57] on icon at bounding box center [307, 58] width 11 height 11
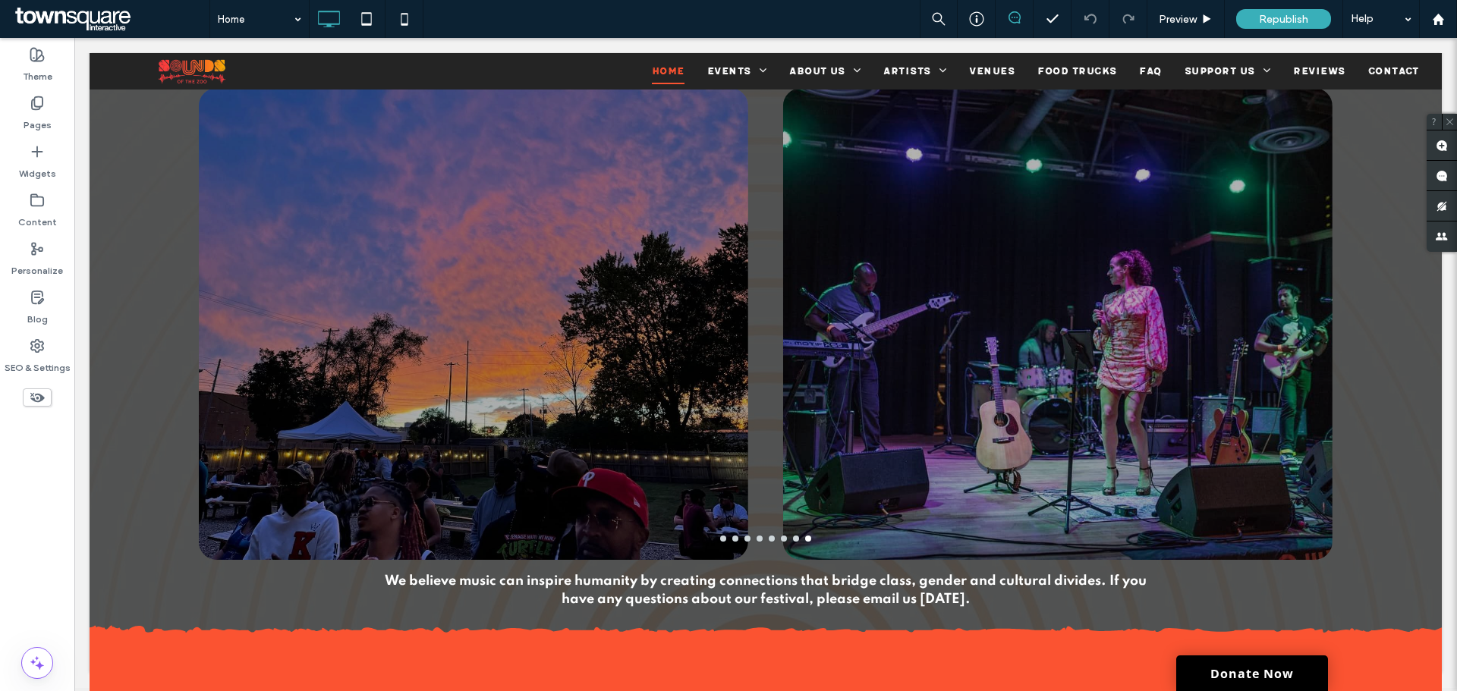
click at [1013, 20] on icon at bounding box center [1015, 17] width 12 height 12
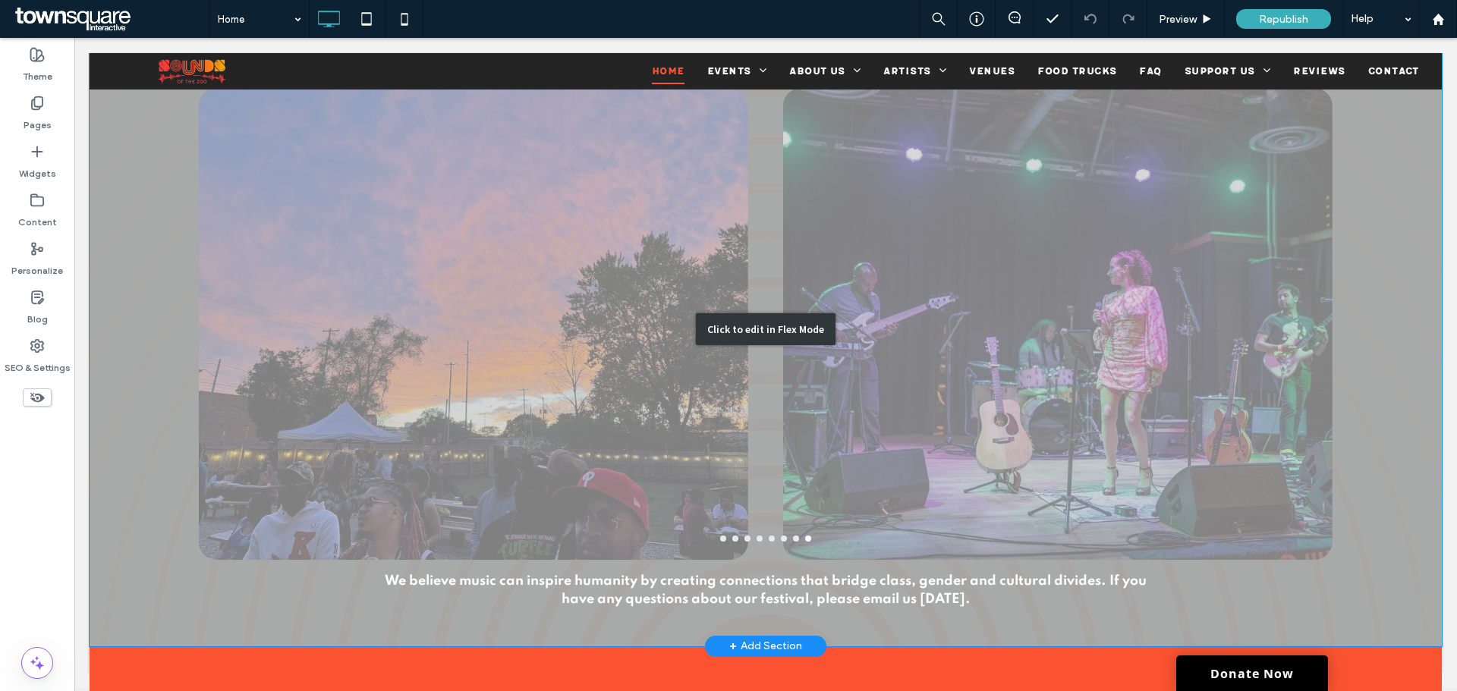
click at [881, 158] on div "Click to edit in Flex Mode" at bounding box center [766, 329] width 1353 height 635
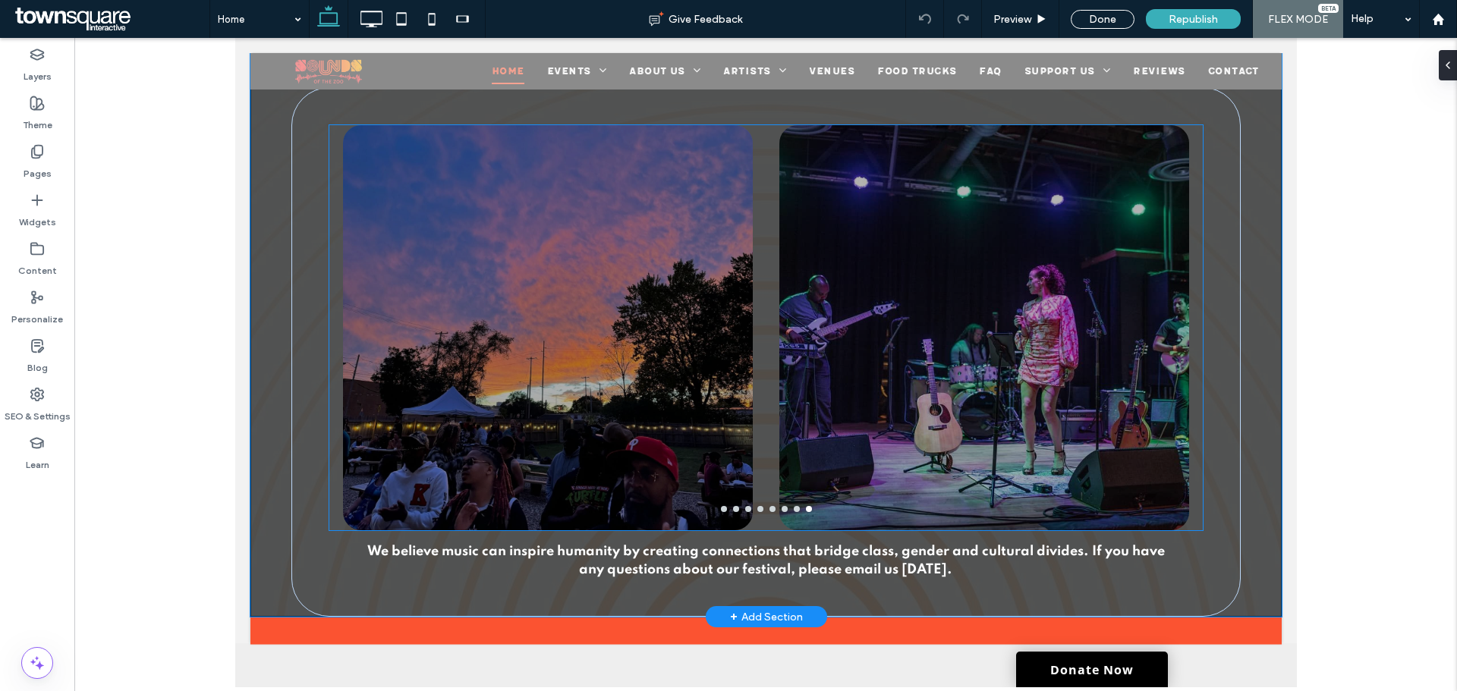
scroll to position [2068, 0]
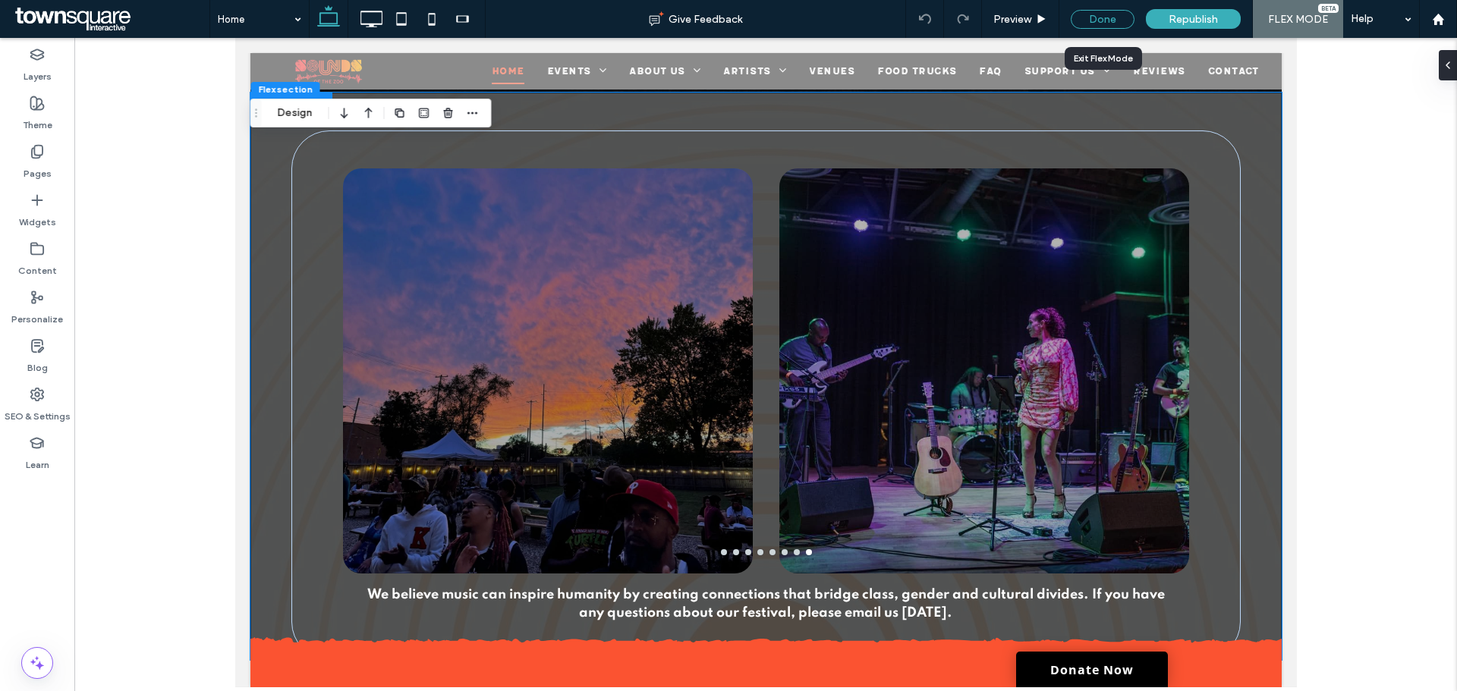
click at [1088, 23] on div "Done" at bounding box center [1103, 19] width 64 height 19
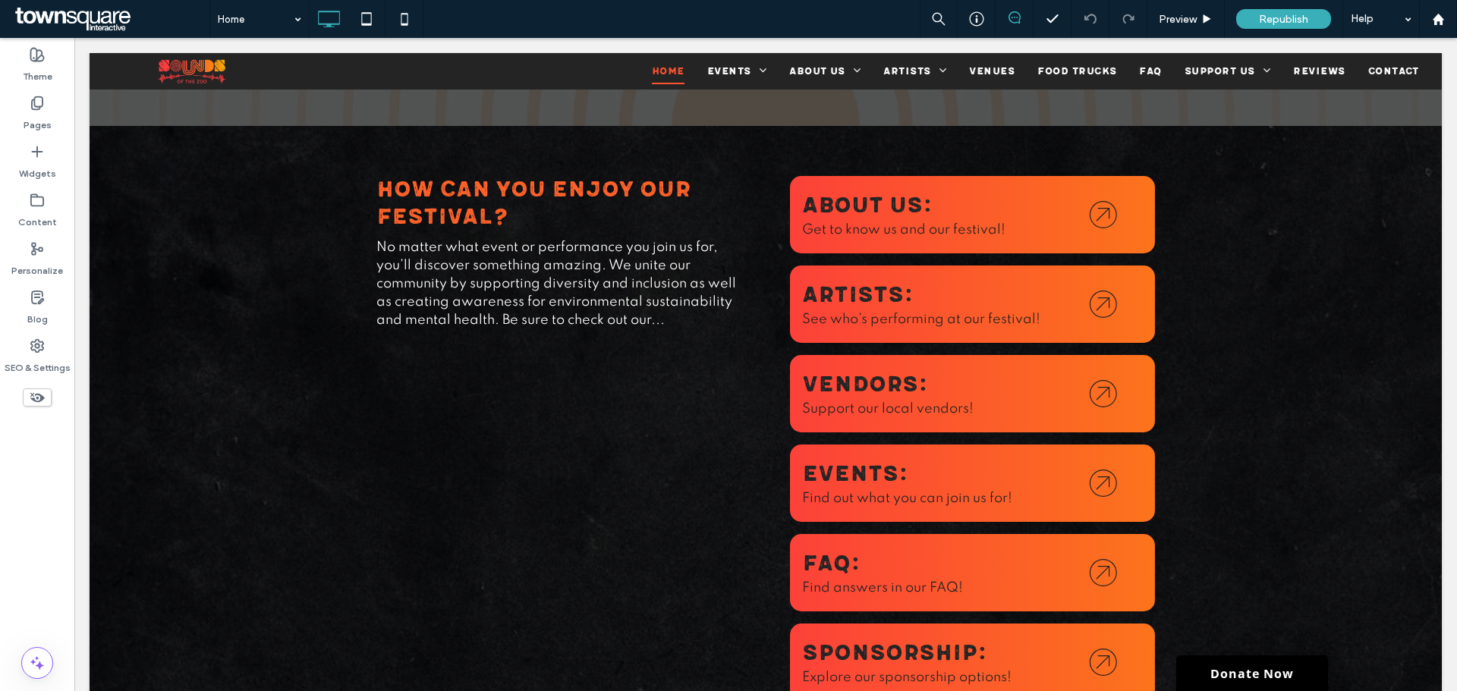
click at [1022, 16] on span at bounding box center [1014, 17] width 37 height 12
click at [1017, 15] on icon at bounding box center [1015, 17] width 12 height 12
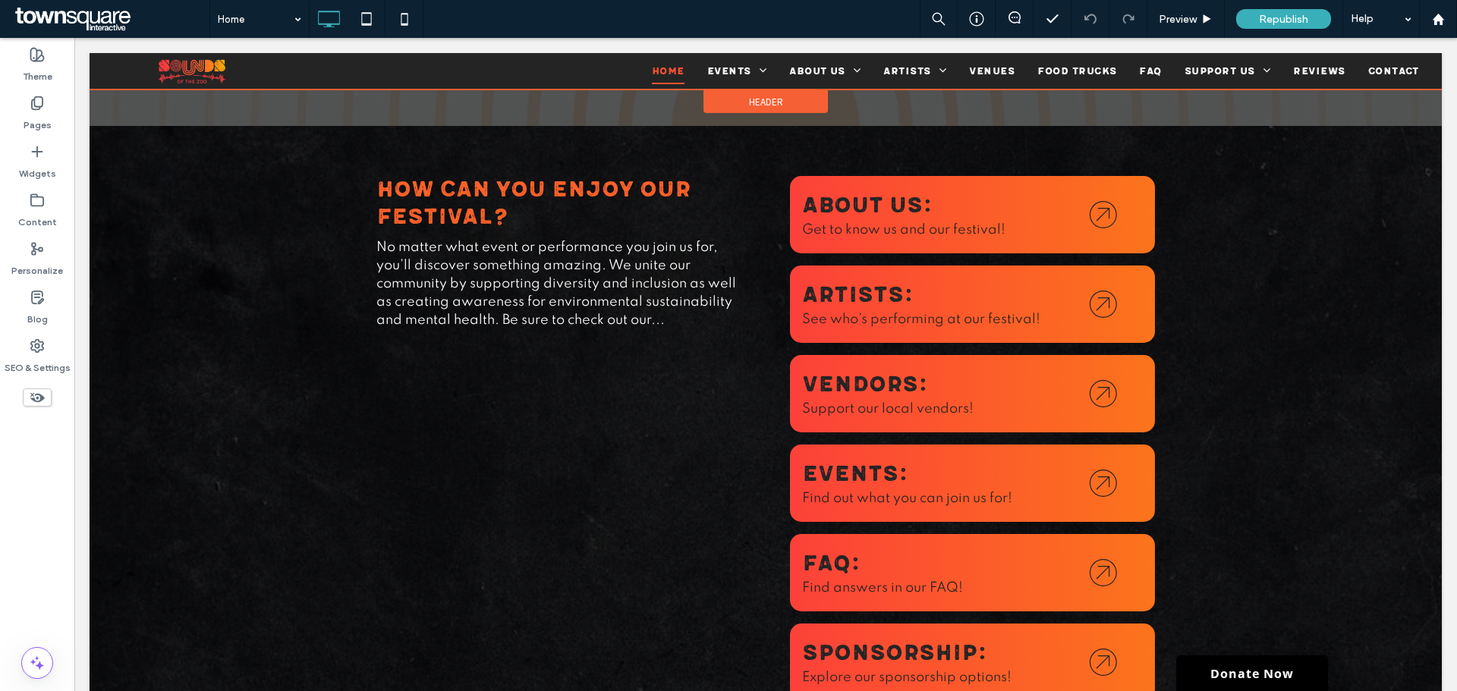
click at [795, 68] on div at bounding box center [766, 71] width 1353 height 36
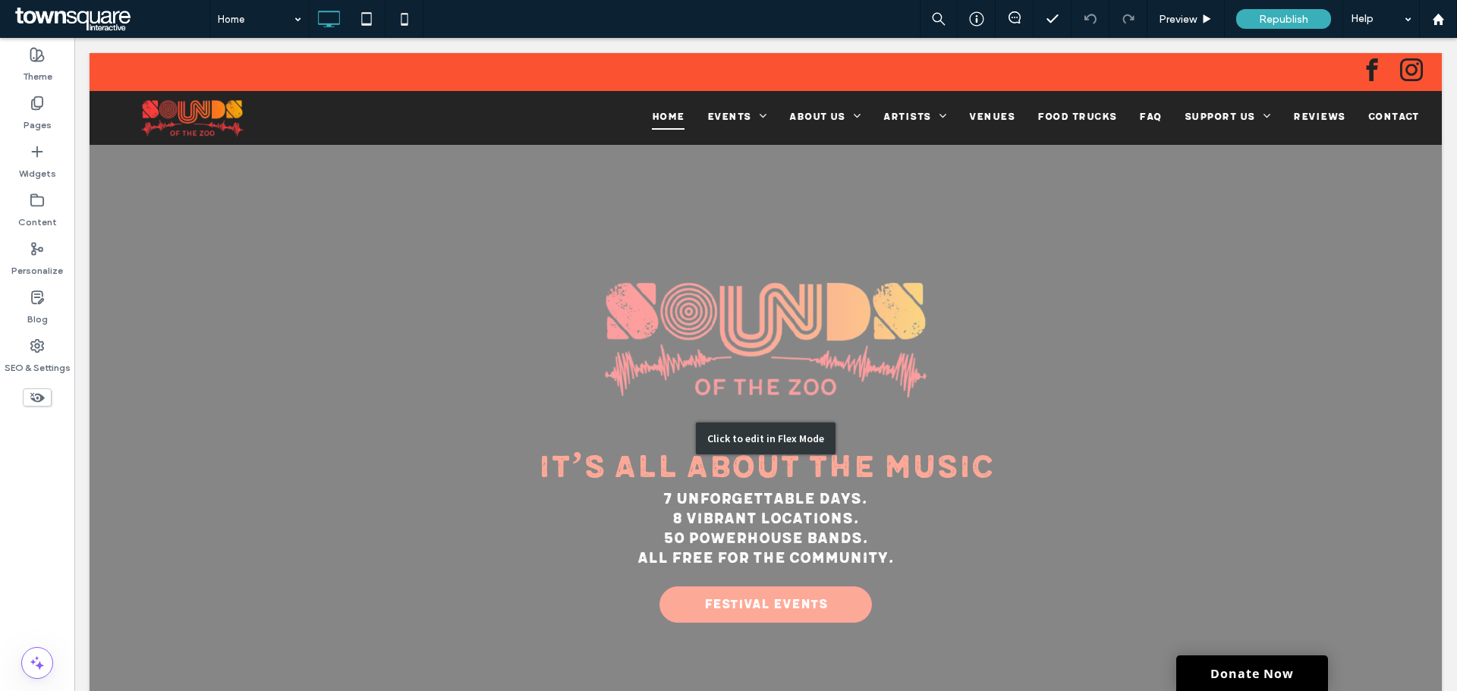
scroll to position [0, 0]
